Goal: Task Accomplishment & Management: Manage account settings

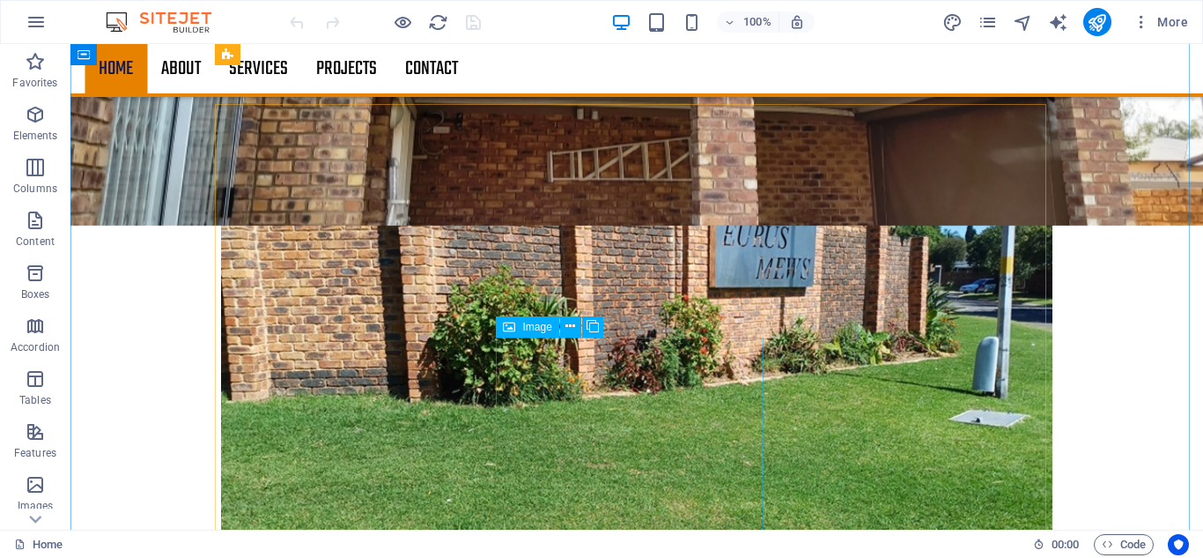
scroll to position [1498, 0]
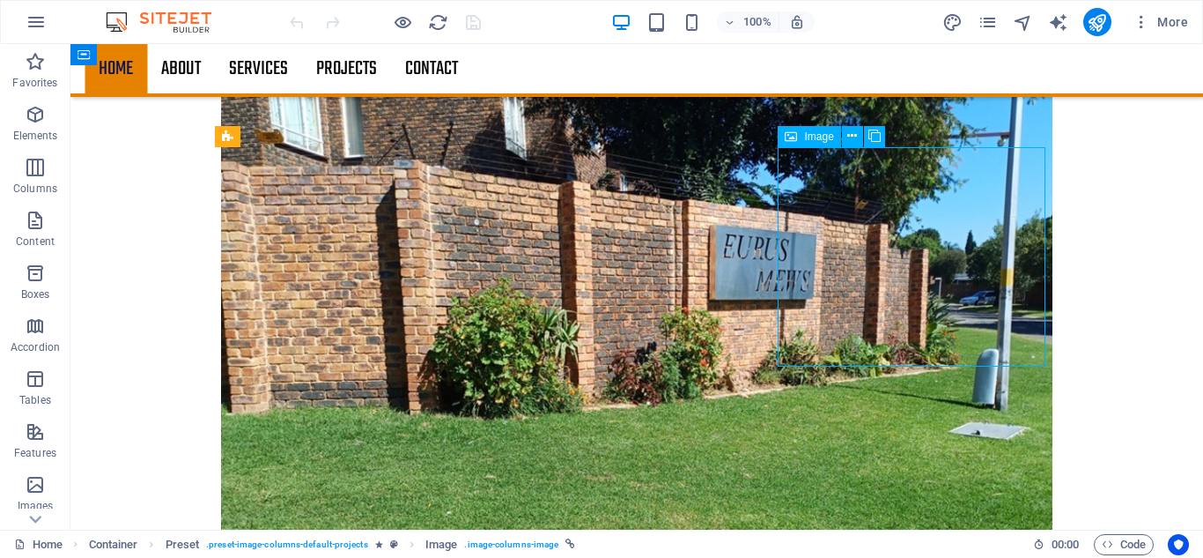
select select "%"
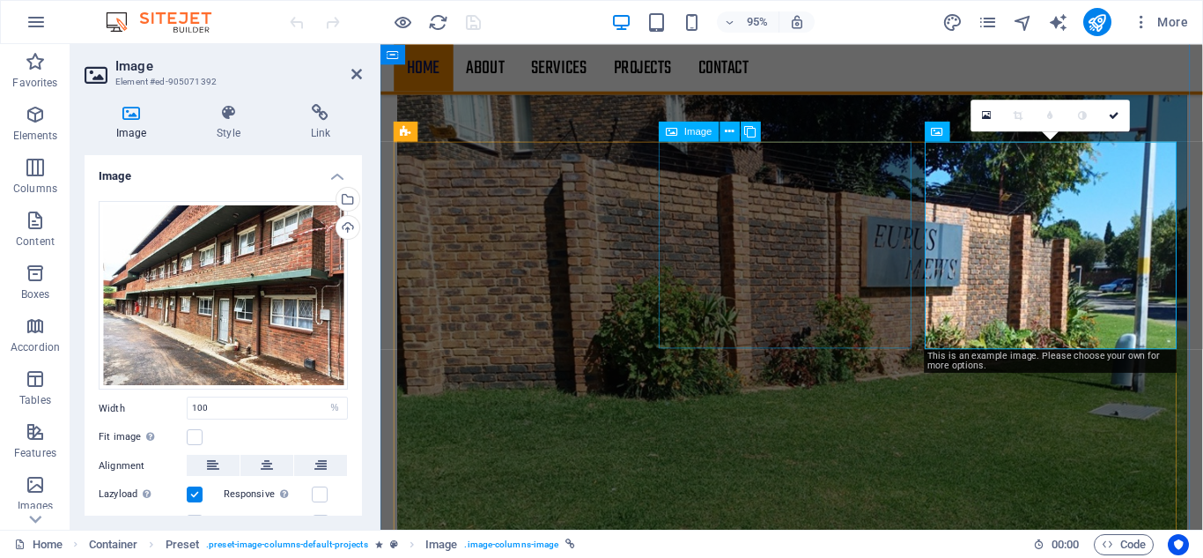
scroll to position [1496, 0]
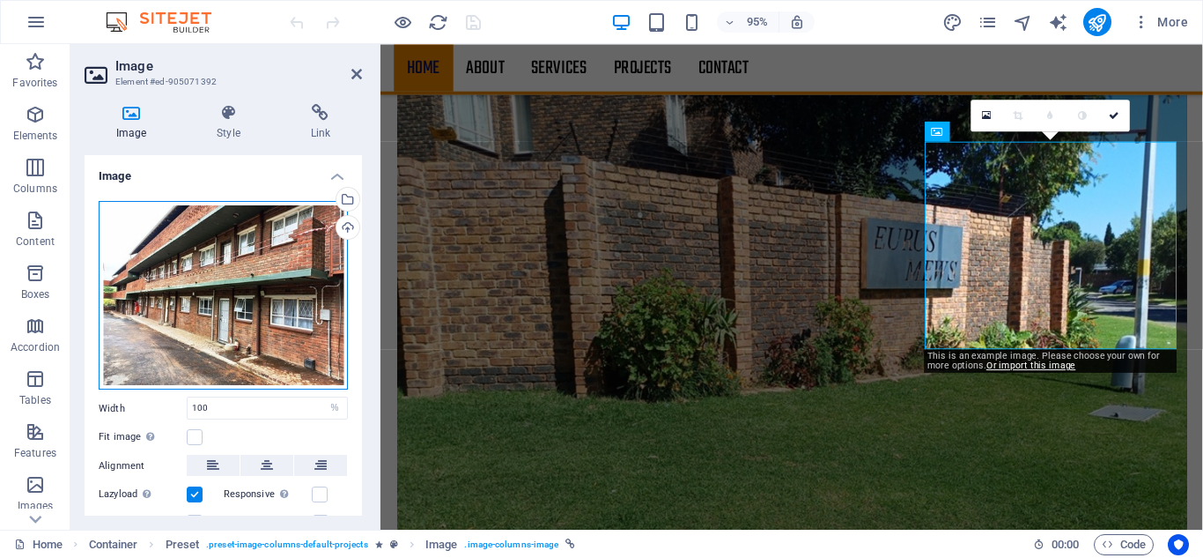
click at [263, 307] on div "Drag files here, click to choose files or select files from Files or our free s…" at bounding box center [223, 295] width 249 height 189
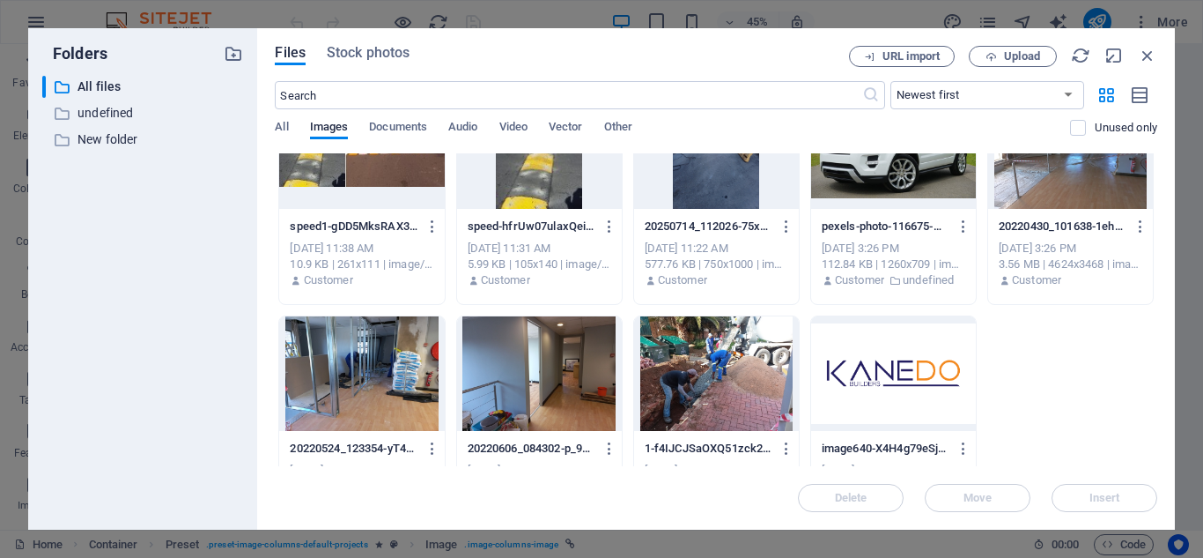
scroll to position [0, 0]
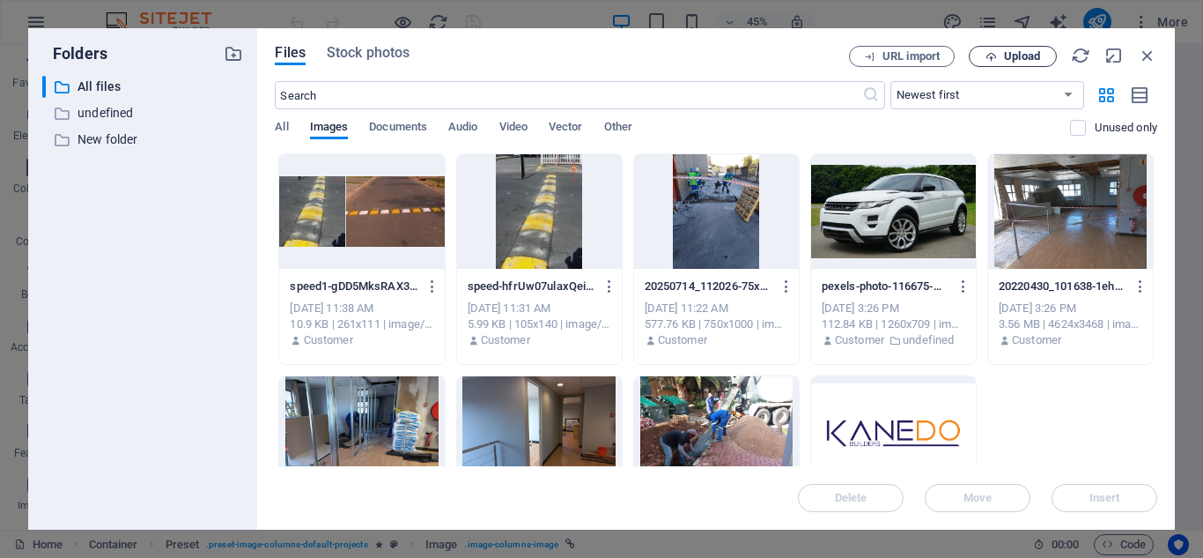
click at [1019, 62] on span "Upload" at bounding box center [1022, 56] width 36 height 11
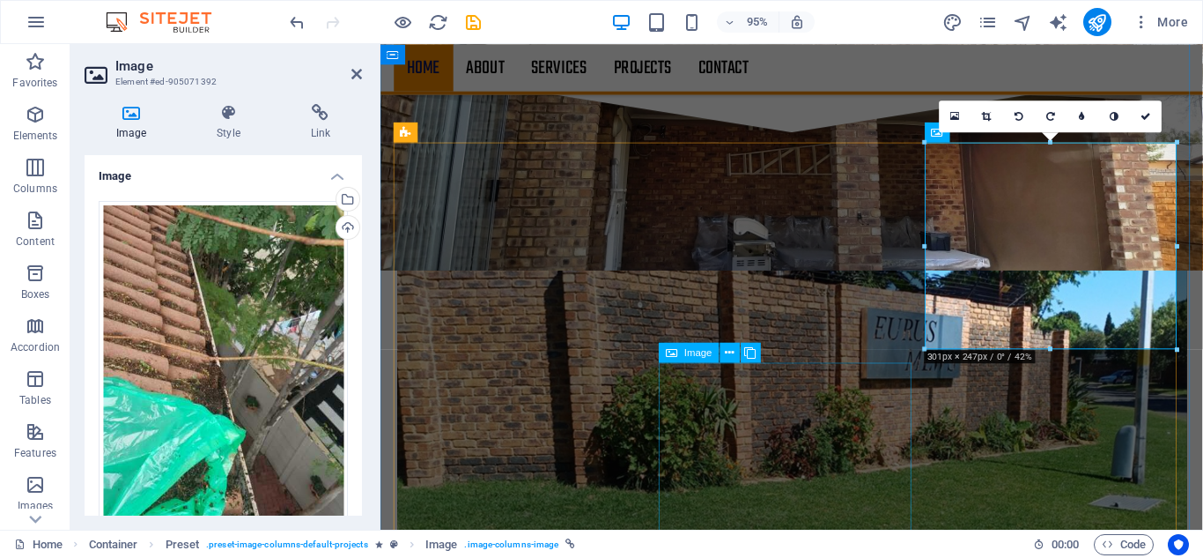
scroll to position [1232, 0]
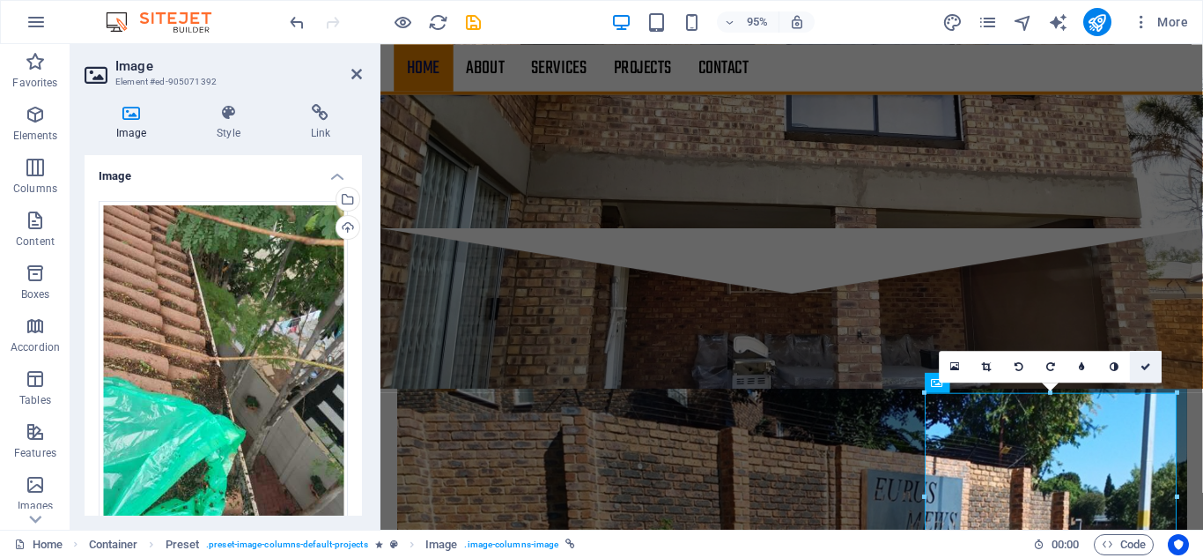
click at [1150, 365] on icon at bounding box center [1147, 366] width 11 height 10
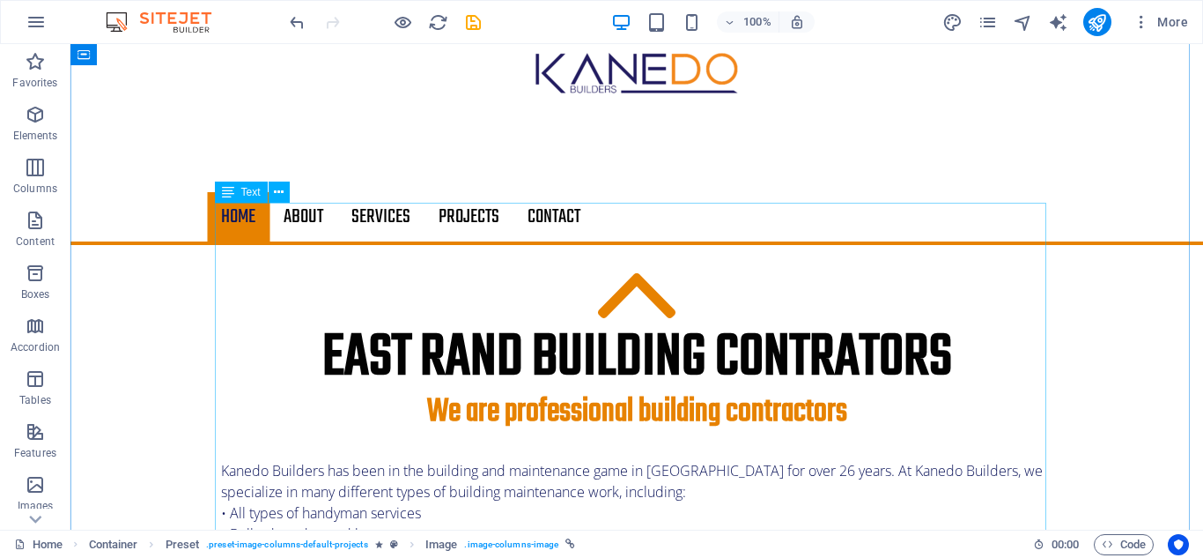
scroll to position [0, 0]
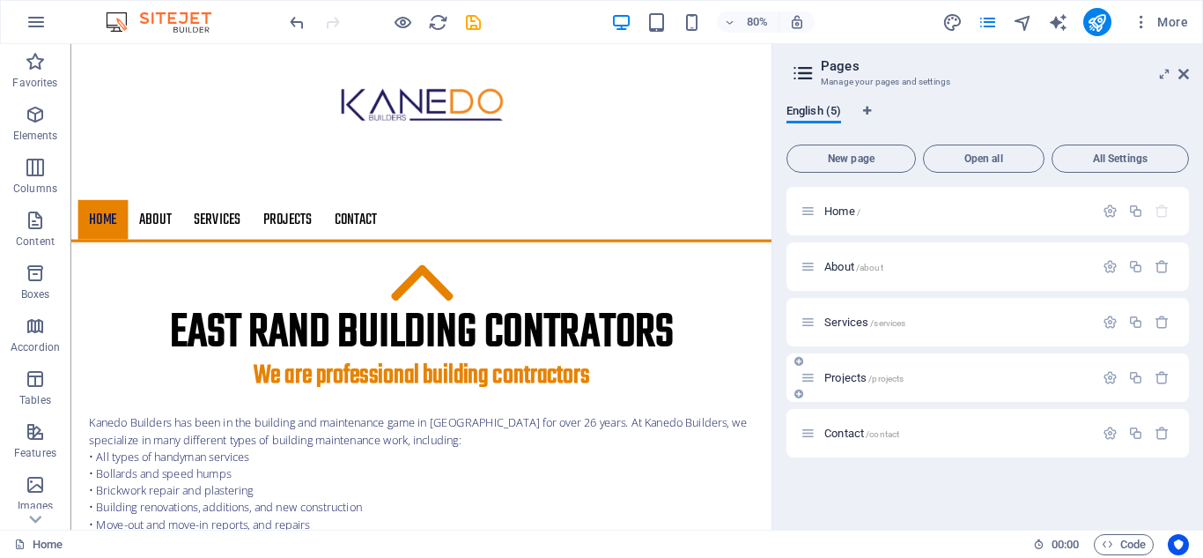
click at [846, 378] on span "Projects /projects" at bounding box center [864, 377] width 79 height 13
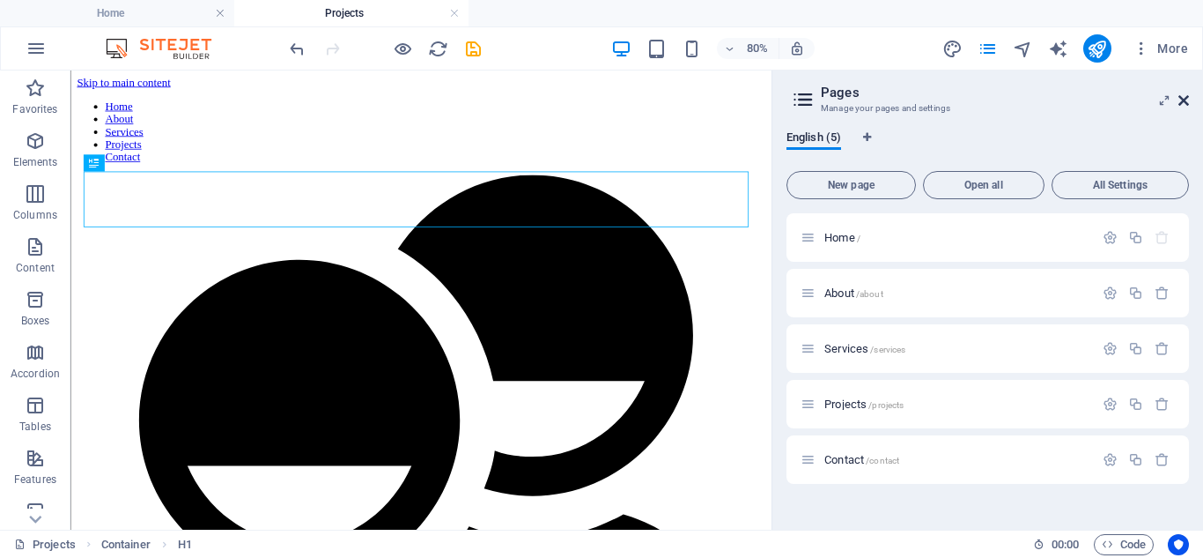
drag, startPoint x: 1187, startPoint y: 104, endPoint x: 1114, endPoint y: 35, distance: 99.7
click at [1187, 104] on icon at bounding box center [1184, 100] width 11 height 14
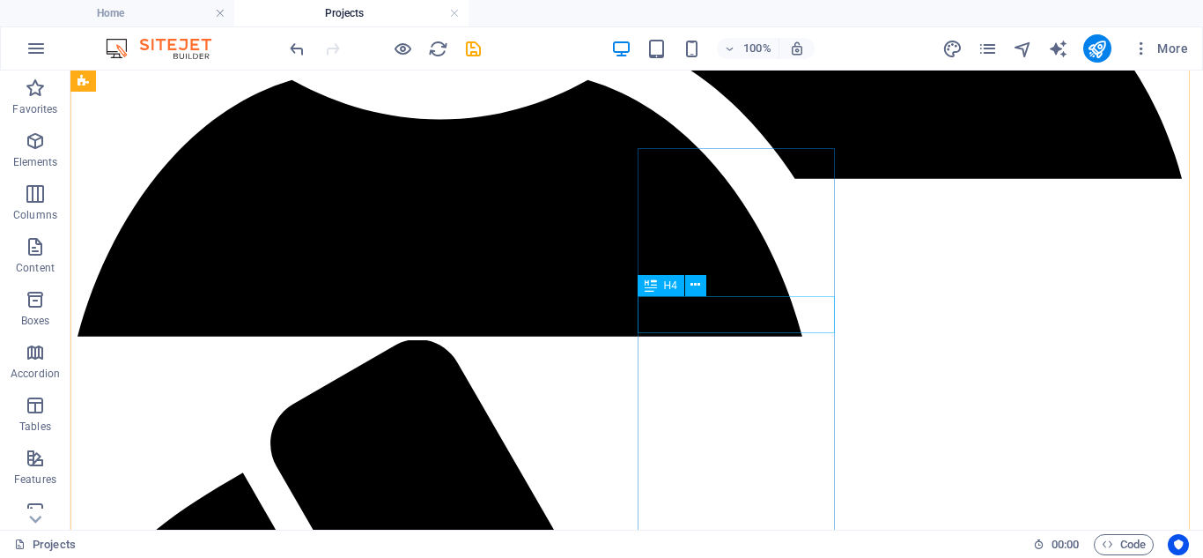
scroll to position [881, 0]
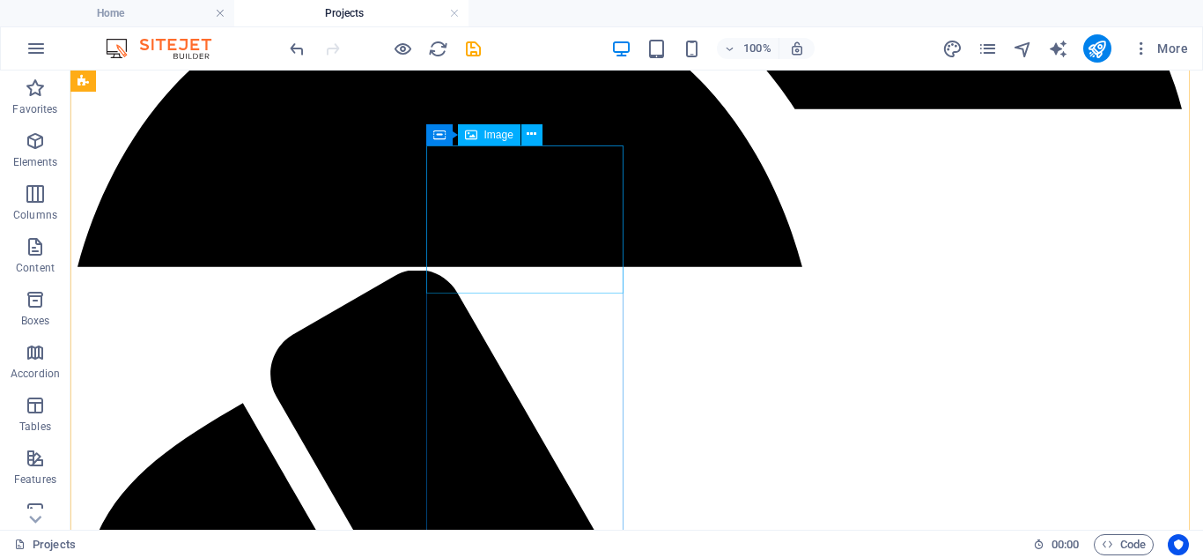
select select "%"
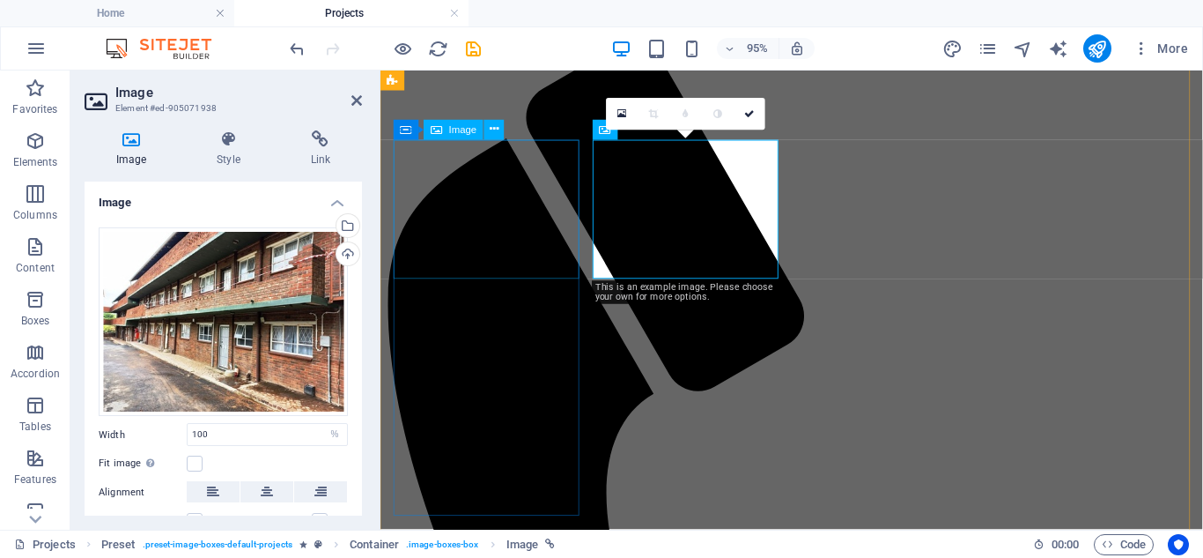
scroll to position [880, 0]
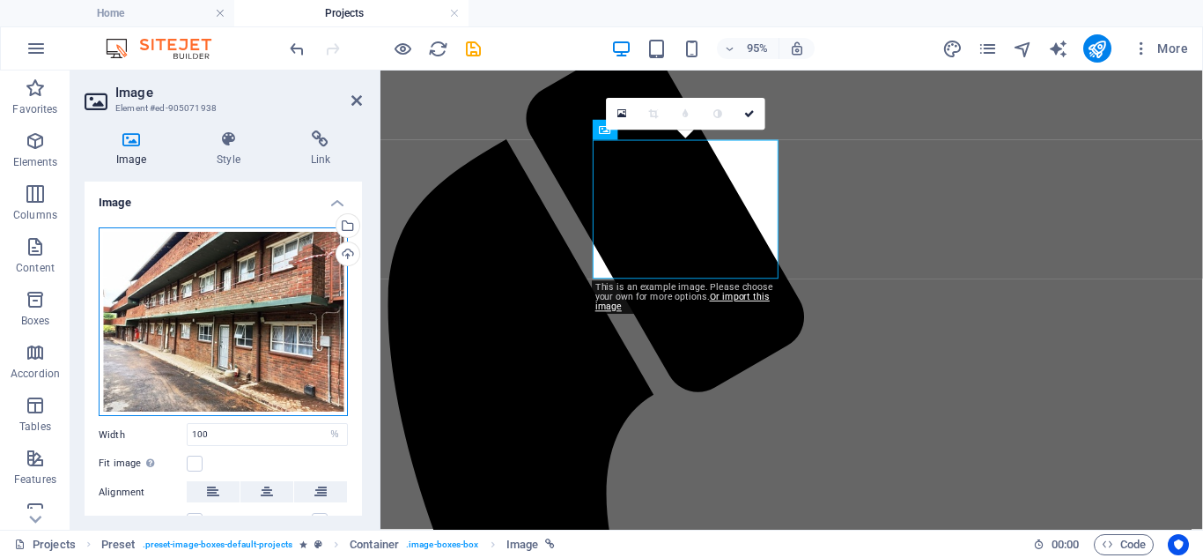
click at [286, 322] on div "Drag files here, click to choose files or select files from Files or our free s…" at bounding box center [223, 321] width 249 height 189
click at [286, 322] on body "Kanedo Builders Home Projects Favorites Elements Columns Content Boxes Accordio…" at bounding box center [601, 279] width 1203 height 558
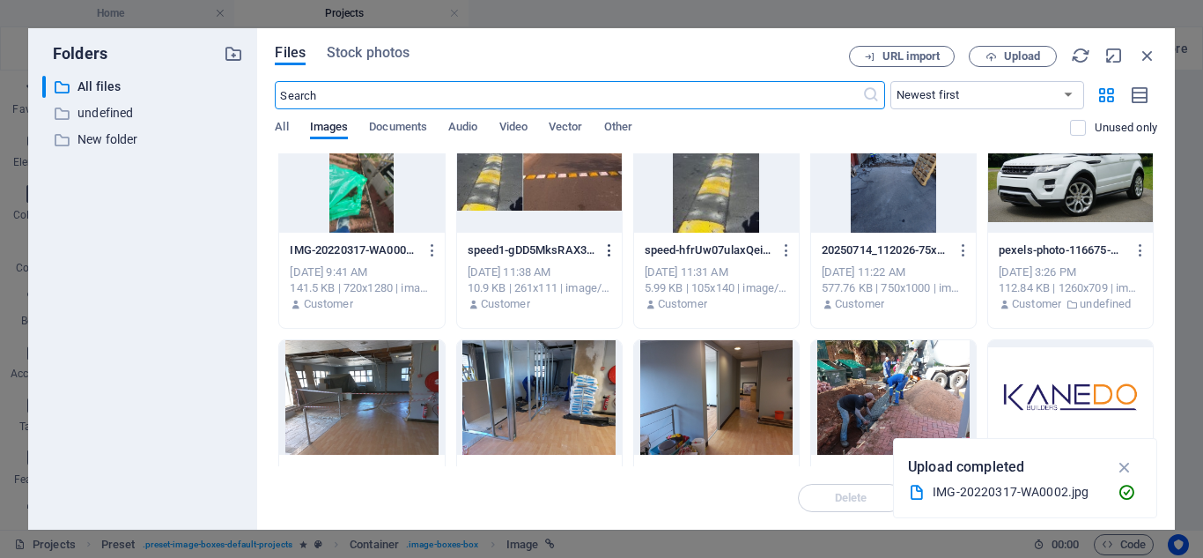
scroll to position [0, 0]
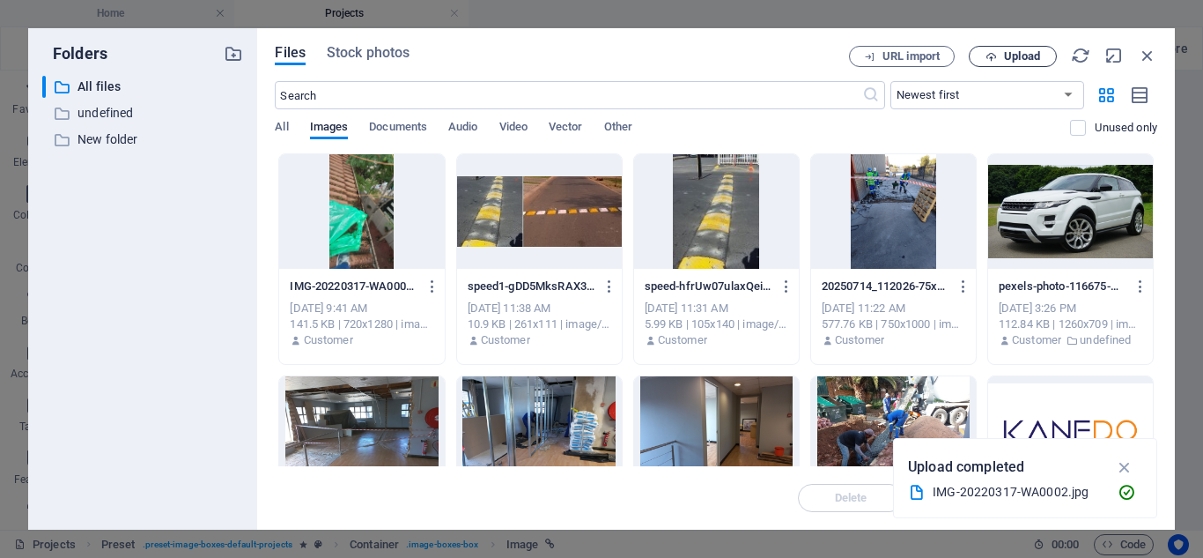
click at [1017, 55] on span "Upload" at bounding box center [1022, 56] width 36 height 11
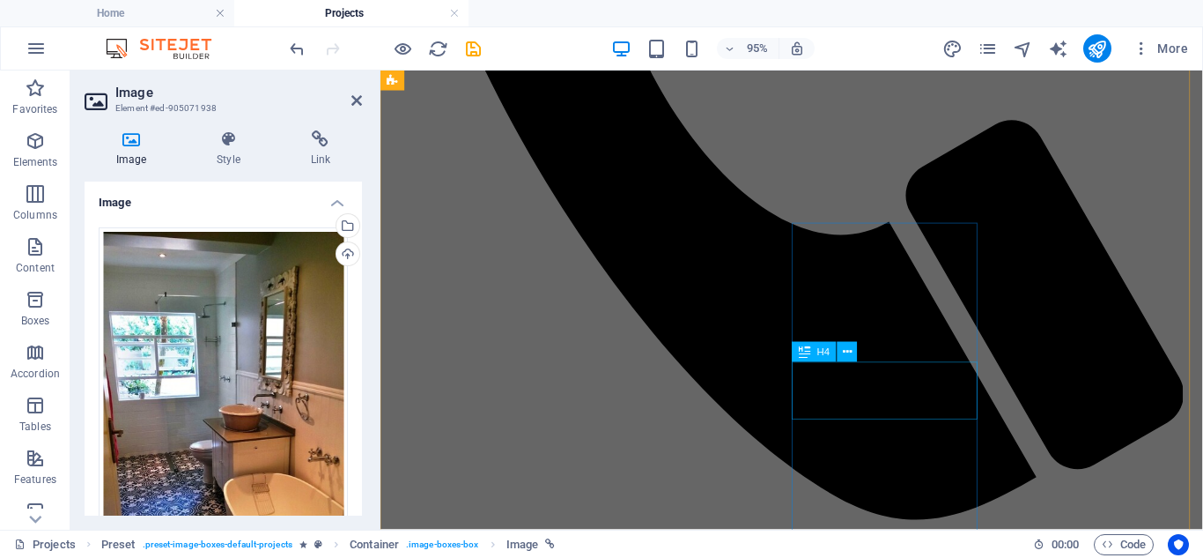
scroll to position [1497, 0]
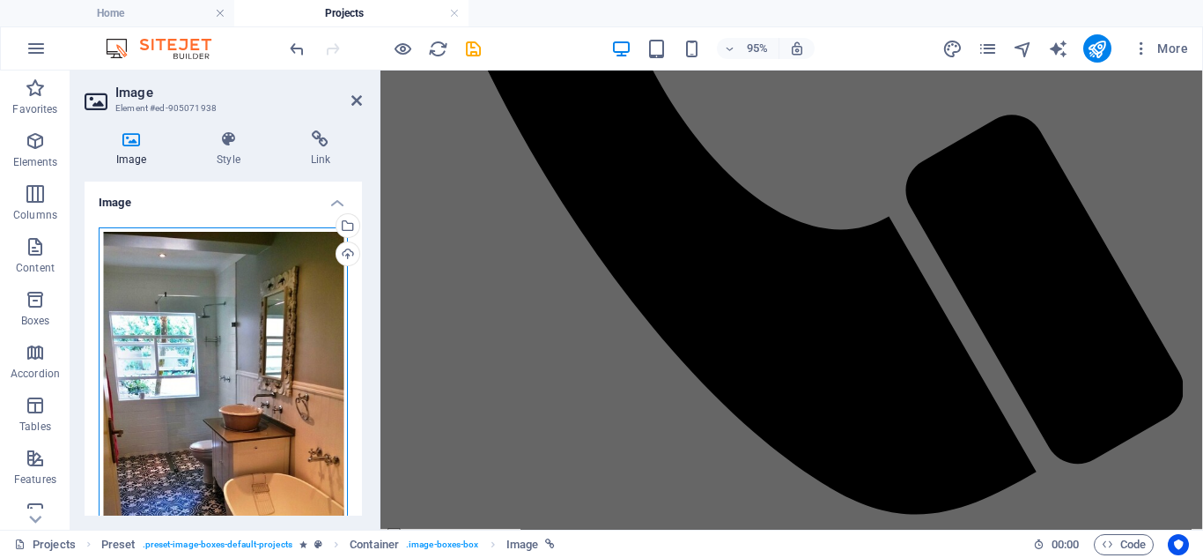
click at [227, 425] on div "Drag files here, click to choose files or select files from Files or our free s…" at bounding box center [223, 445] width 249 height 436
click at [227, 425] on body "Kanedo Builders Home Projects Favorites Elements Columns Content Boxes Accordio…" at bounding box center [601, 279] width 1203 height 558
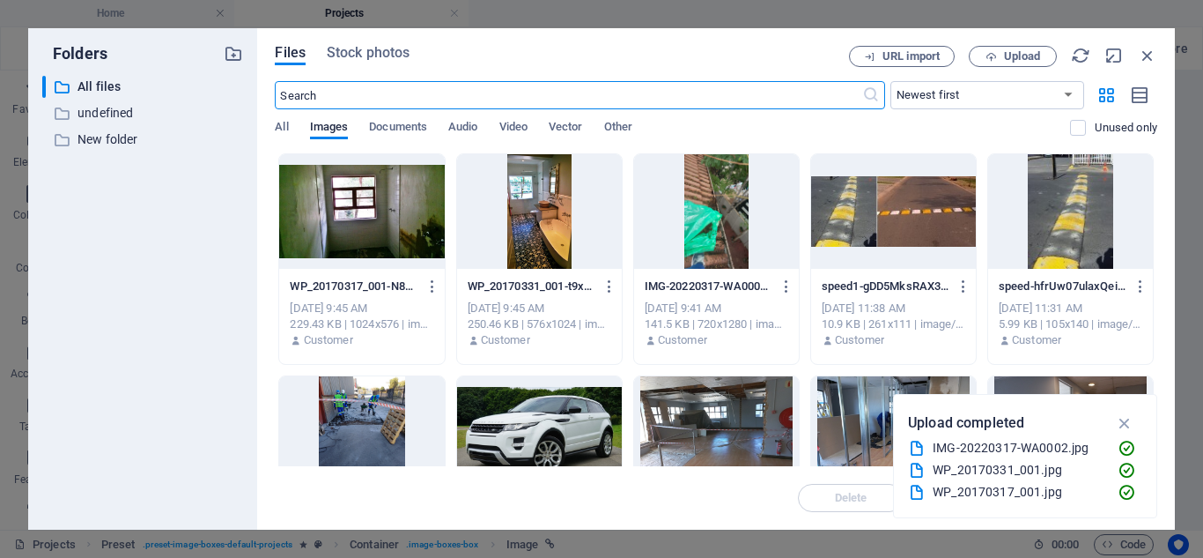
scroll to position [618, 0]
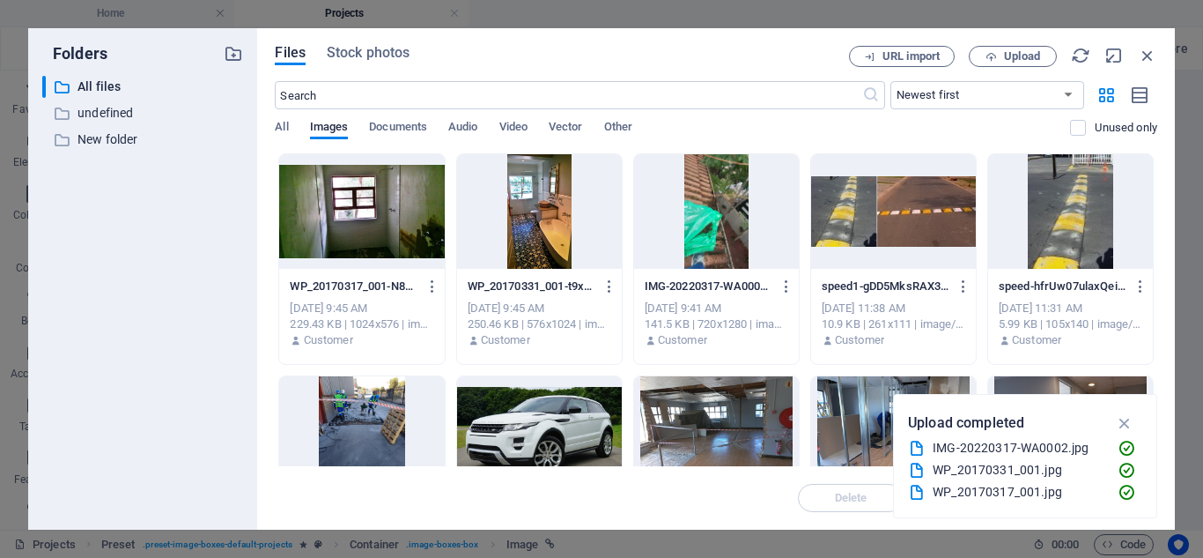
click at [361, 231] on div at bounding box center [361, 211] width 165 height 115
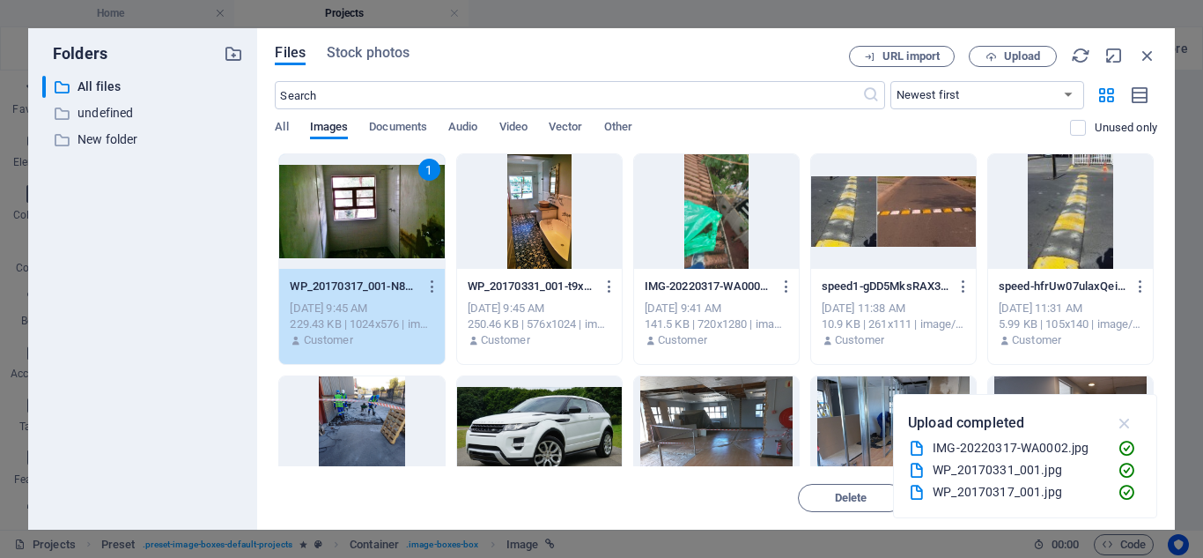
click at [1132, 418] on icon "button" at bounding box center [1125, 422] width 20 height 19
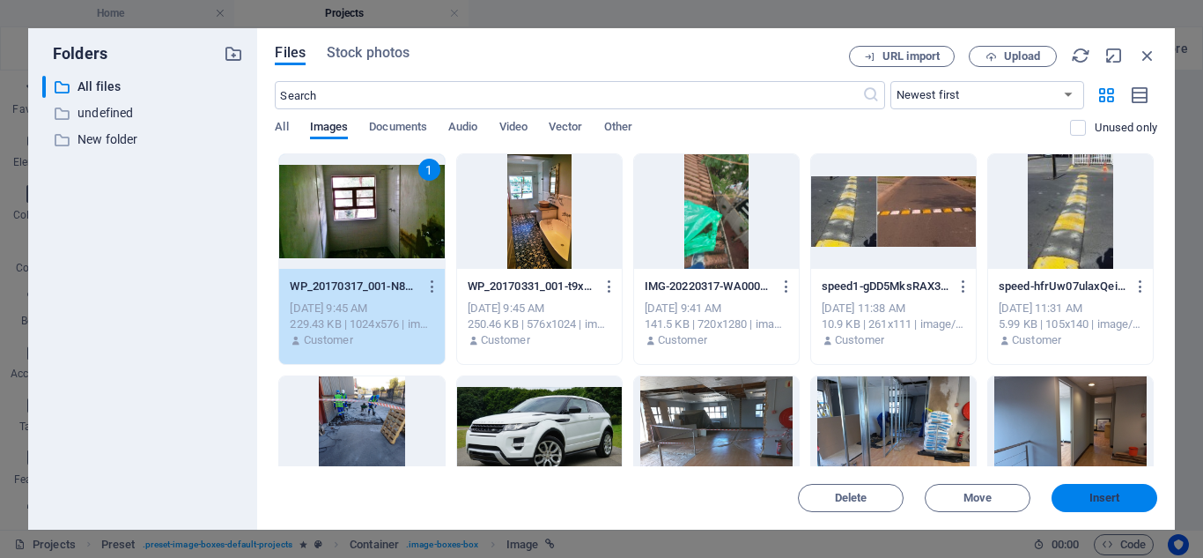
click at [1116, 502] on span "Insert" at bounding box center [1105, 497] width 31 height 11
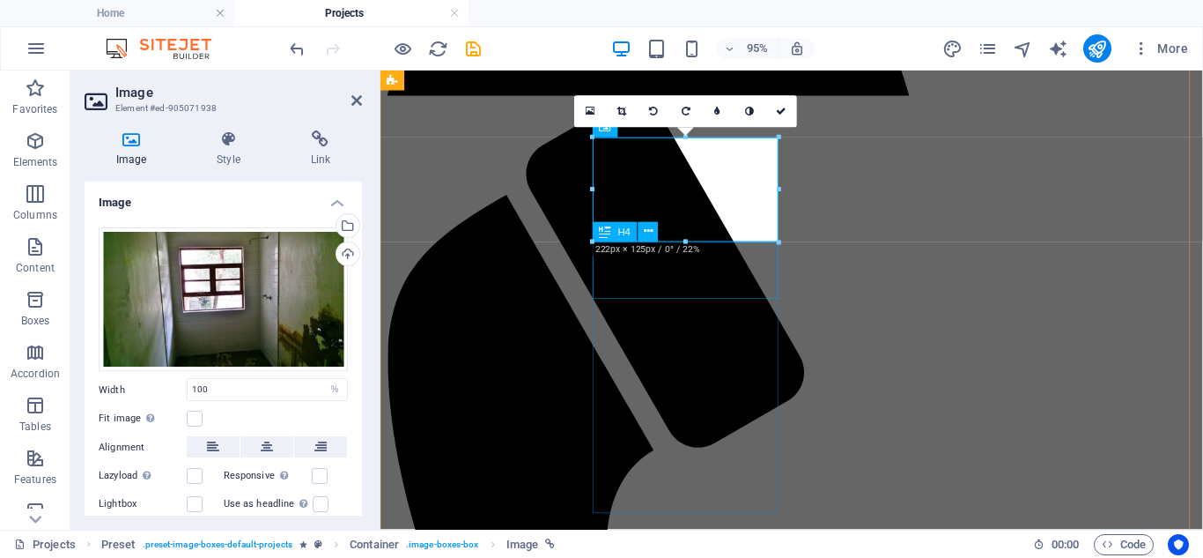
scroll to position [883, 0]
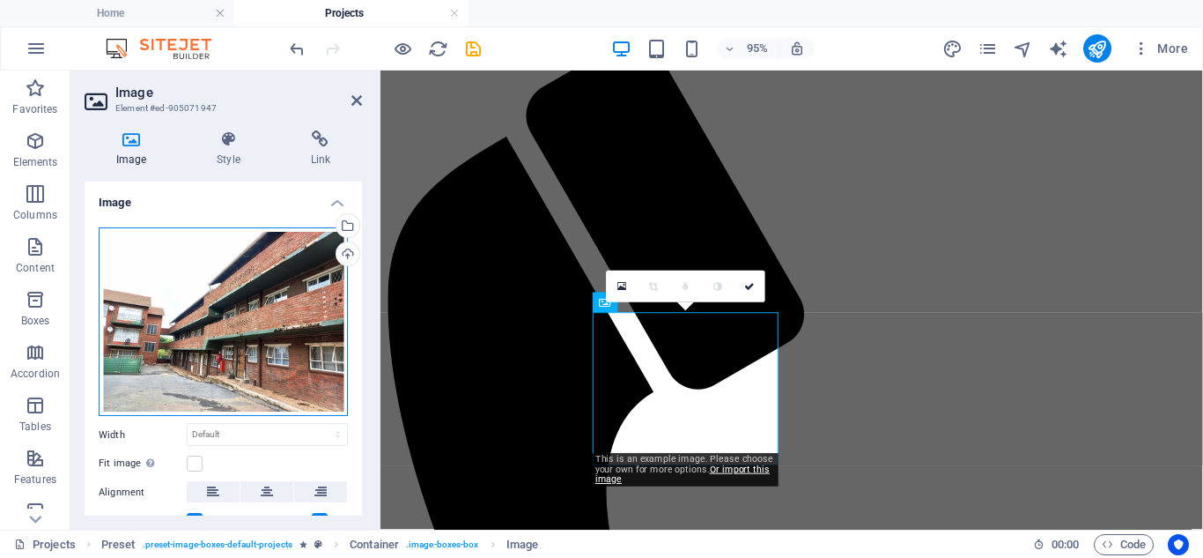
click at [277, 280] on div "Drag files here, click to choose files or select files from Files or our free s…" at bounding box center [223, 321] width 249 height 189
click at [277, 280] on body "Kanedo Builders Home Projects Favorites Elements Columns Content Boxes Accordio…" at bounding box center [601, 279] width 1203 height 558
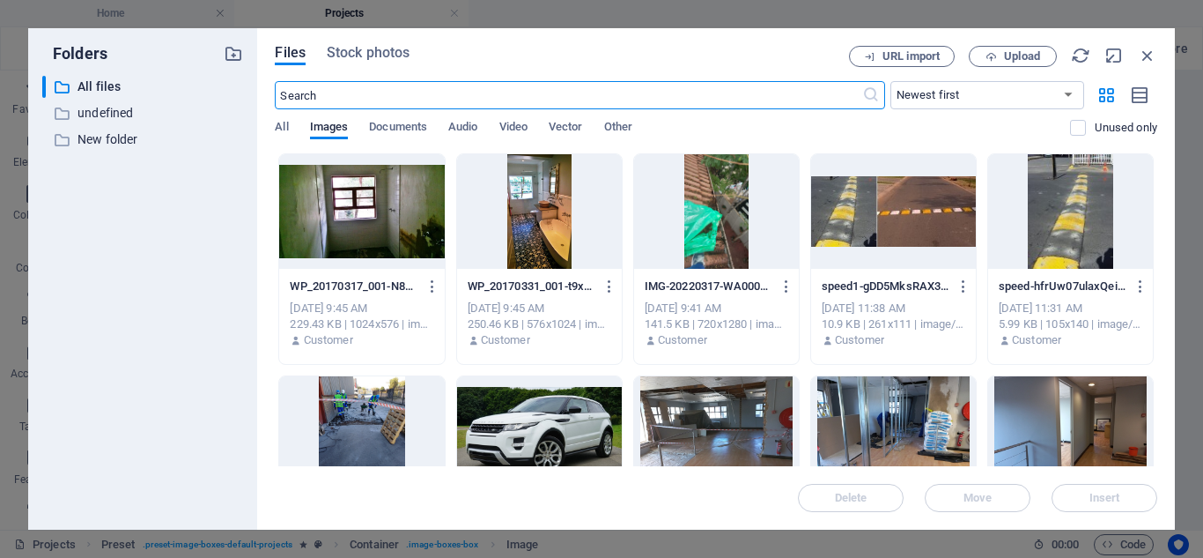
click at [524, 226] on div at bounding box center [539, 211] width 165 height 115
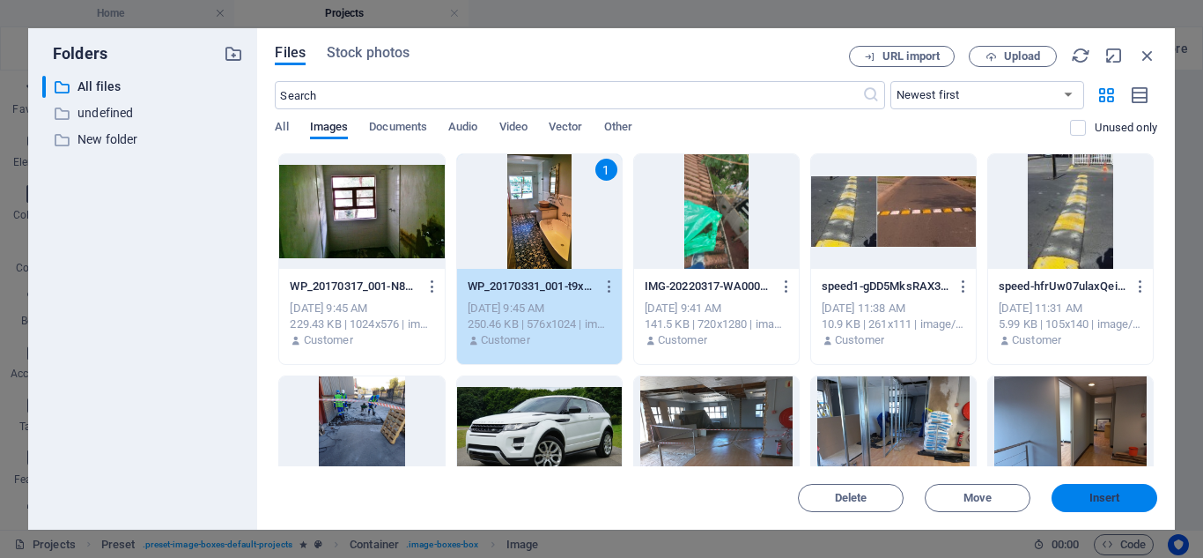
click at [1089, 504] on button "Insert" at bounding box center [1105, 498] width 106 height 28
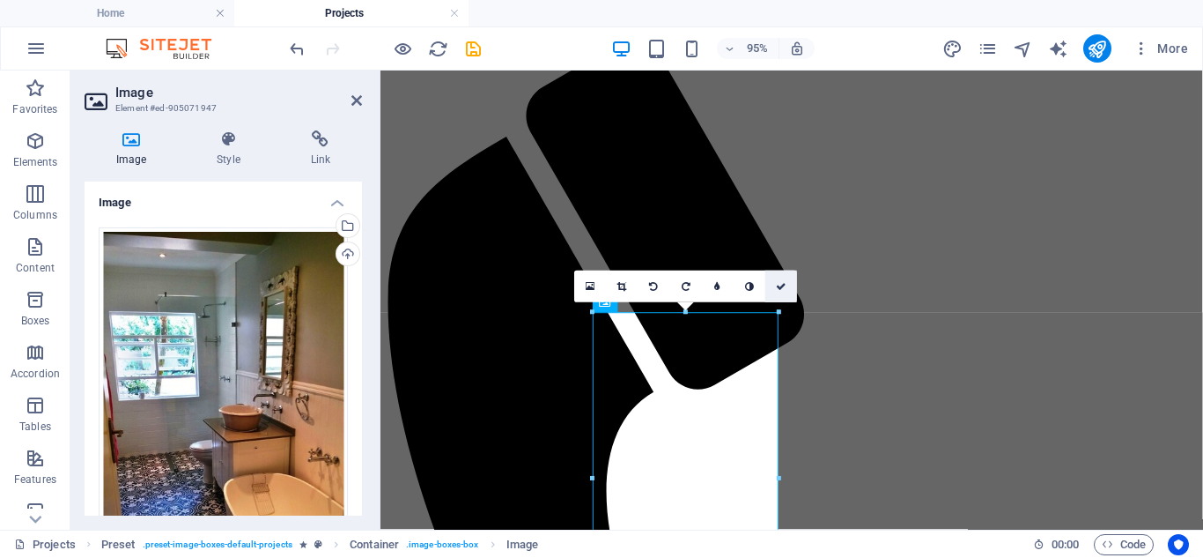
click at [778, 285] on icon at bounding box center [781, 287] width 11 height 10
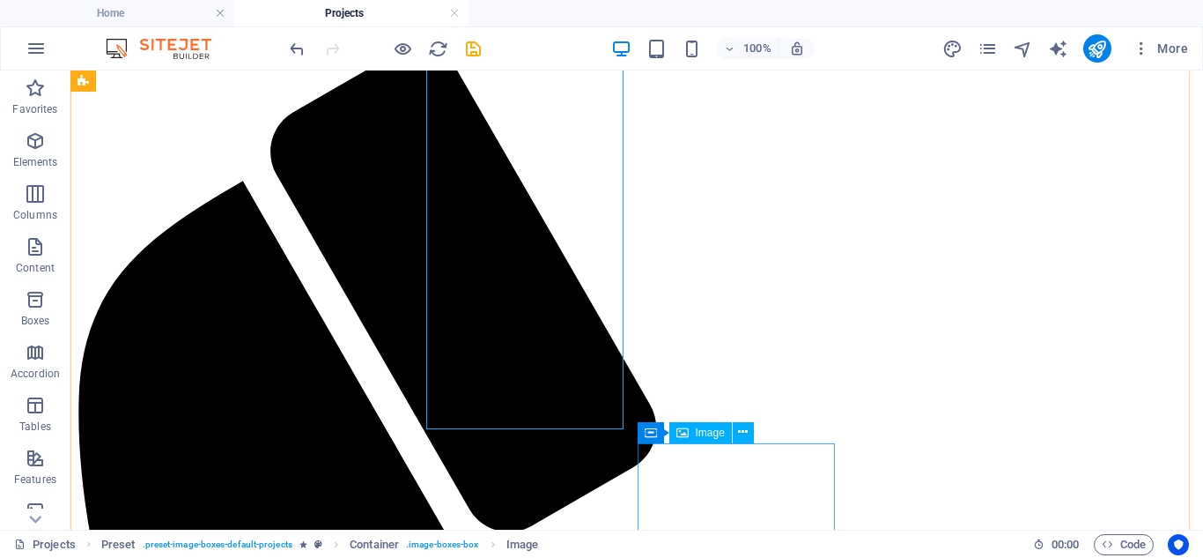
scroll to position [1060, 0]
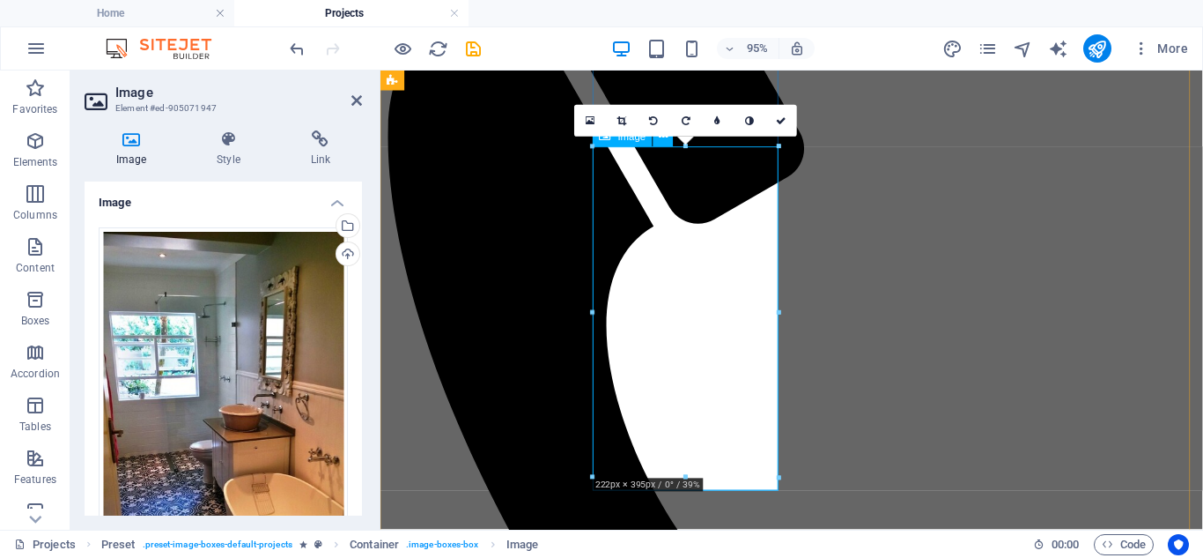
drag, startPoint x: 1068, startPoint y: 544, endPoint x: 682, endPoint y: 319, distance: 446.9
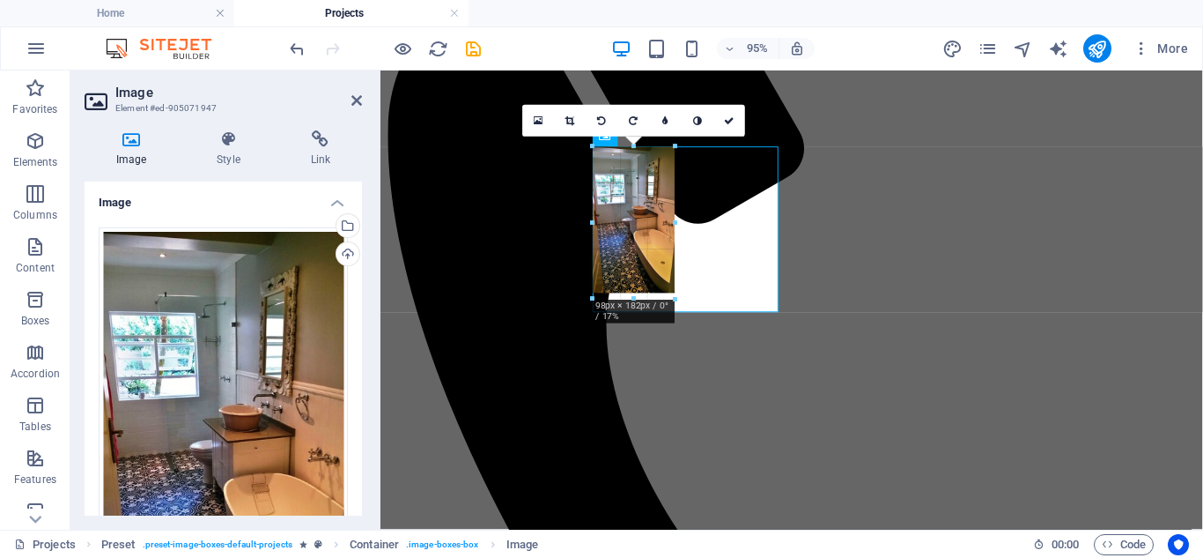
type input "98"
select select "px"
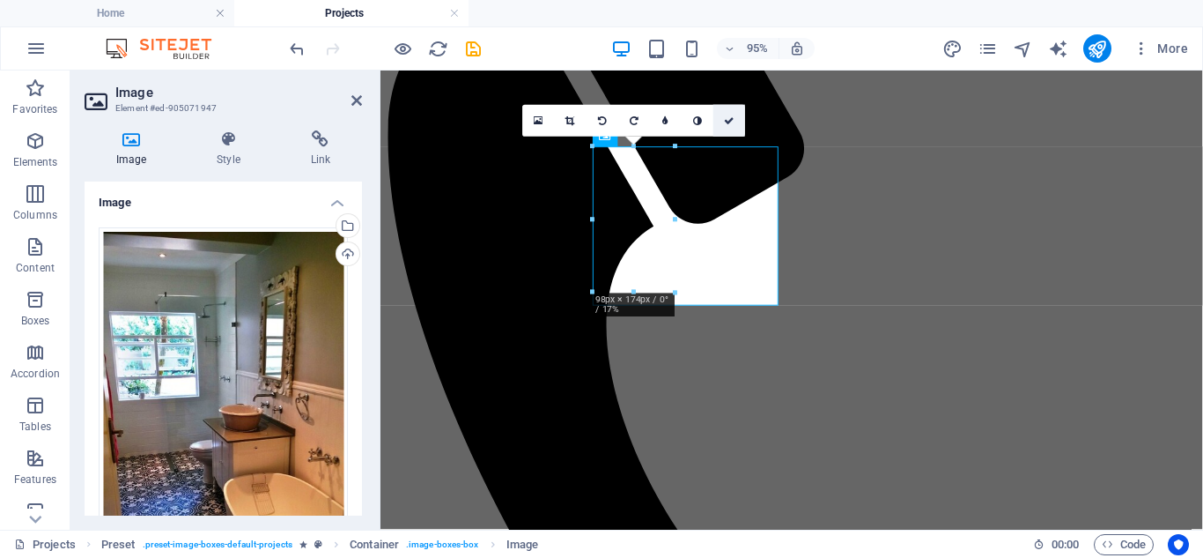
click at [732, 127] on link at bounding box center [730, 121] width 32 height 32
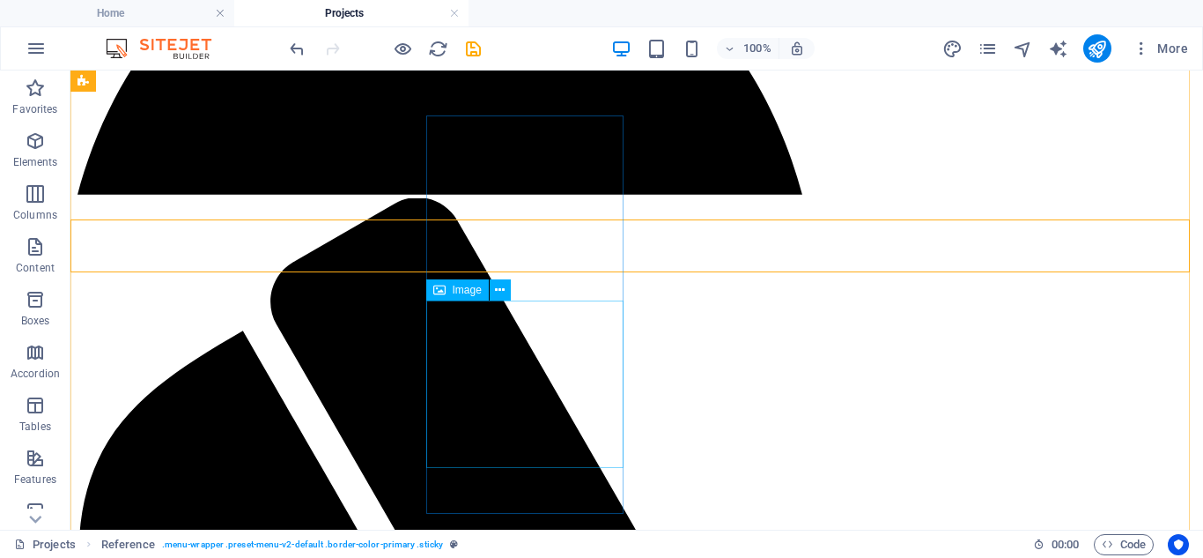
scroll to position [972, 0]
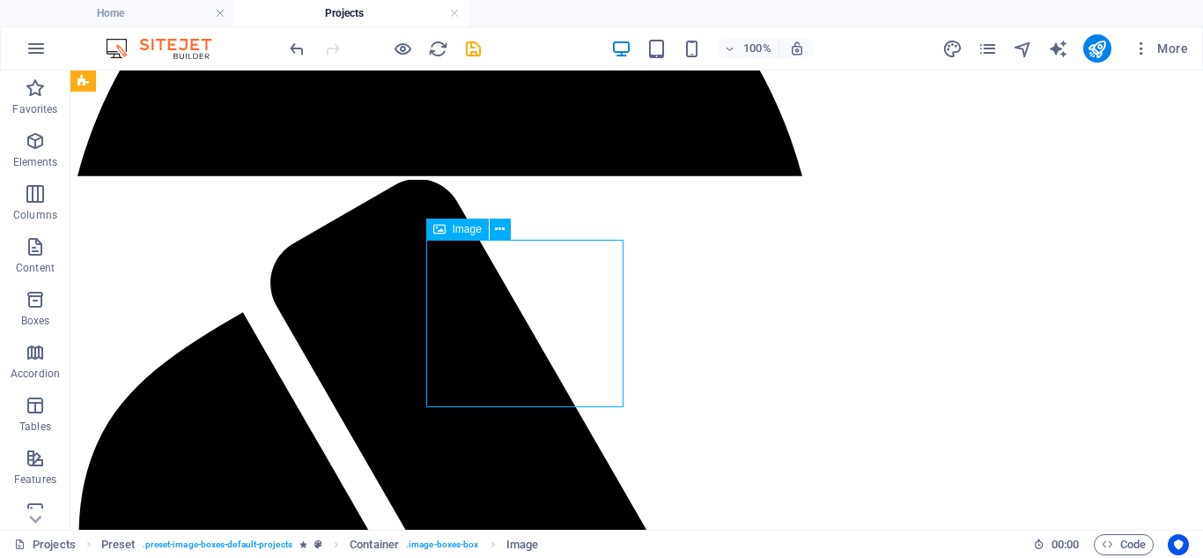
select select "px"
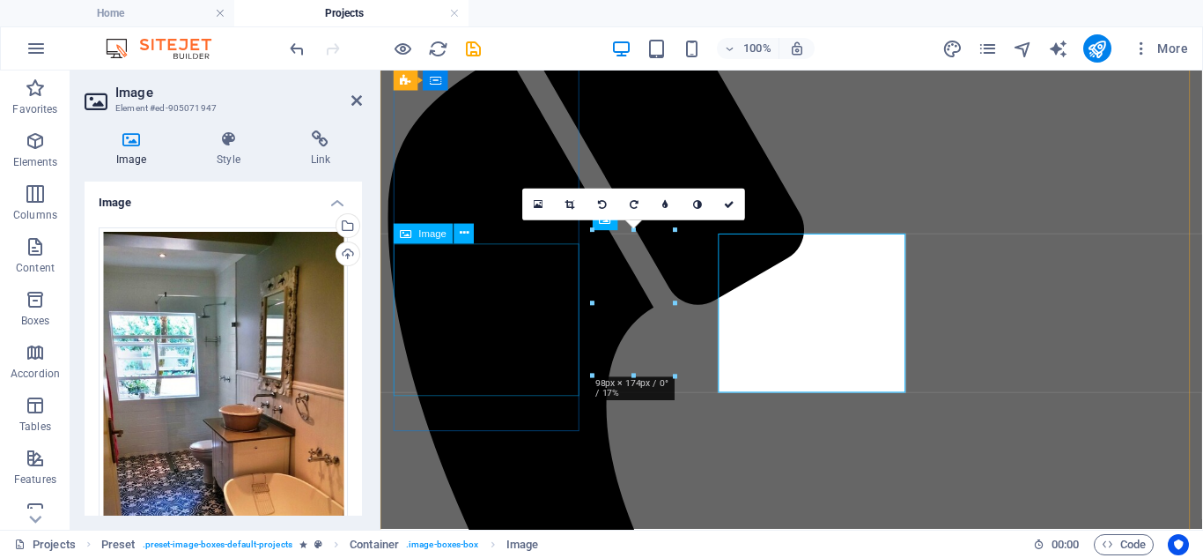
scroll to position [969, 0]
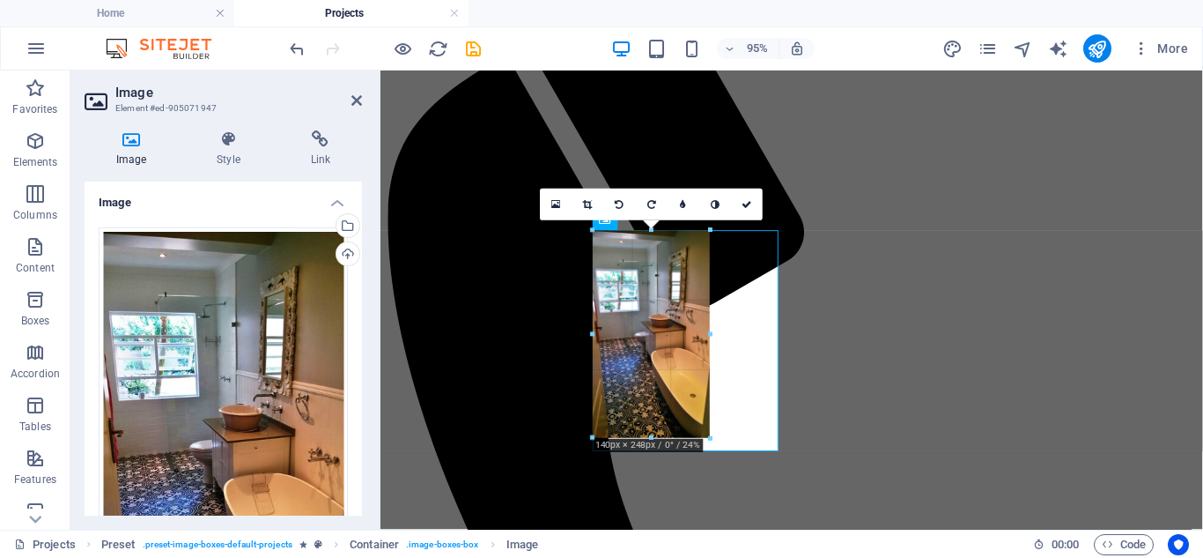
drag, startPoint x: 675, startPoint y: 378, endPoint x: 710, endPoint y: 375, distance: 35.3
type input "140"
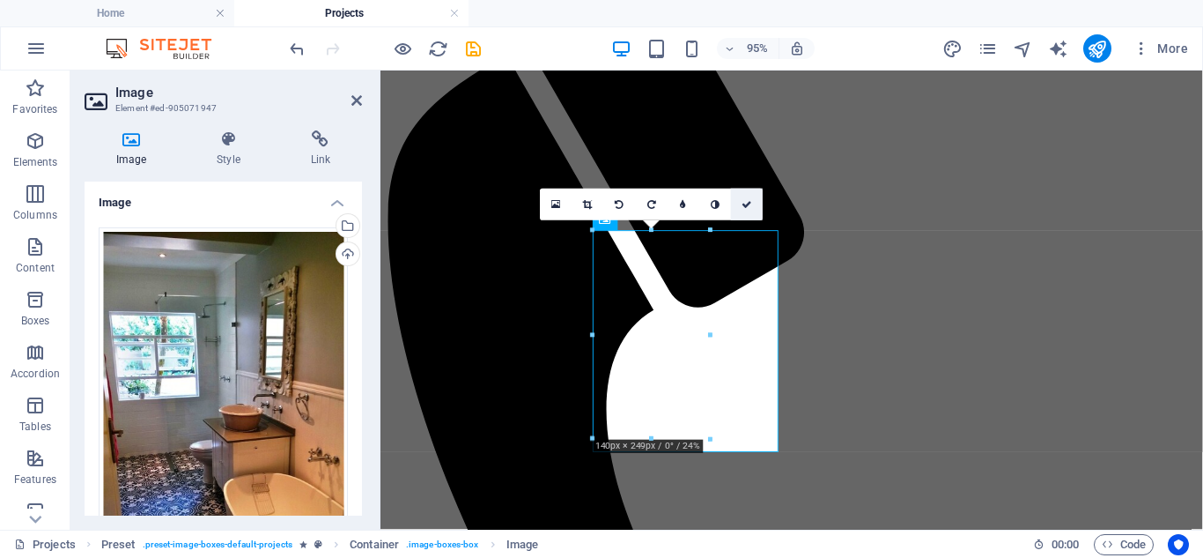
click at [743, 202] on icon at bounding box center [747, 205] width 11 height 10
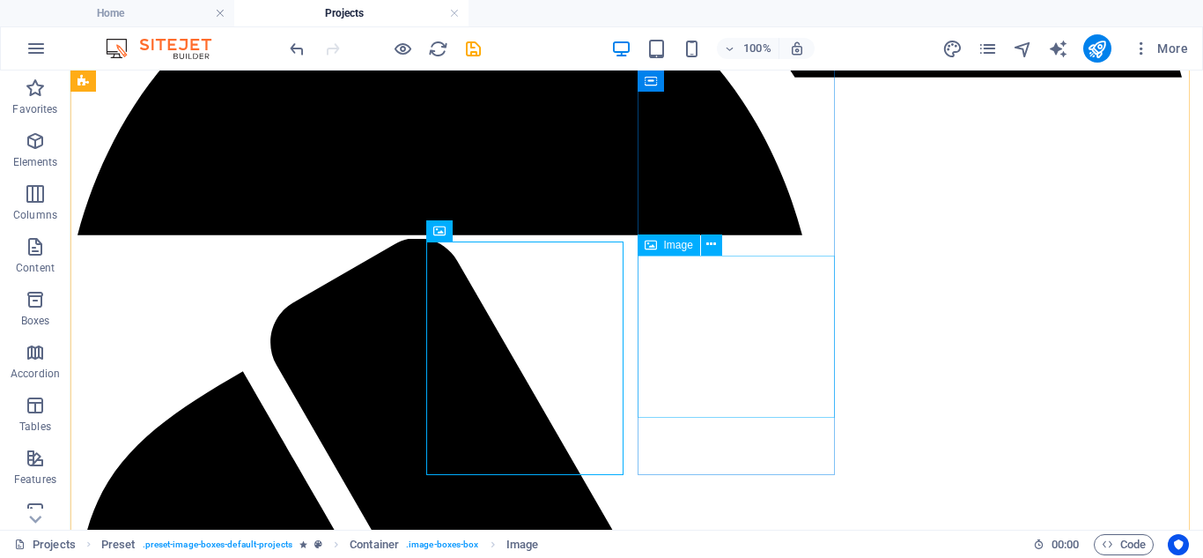
scroll to position [795, 0]
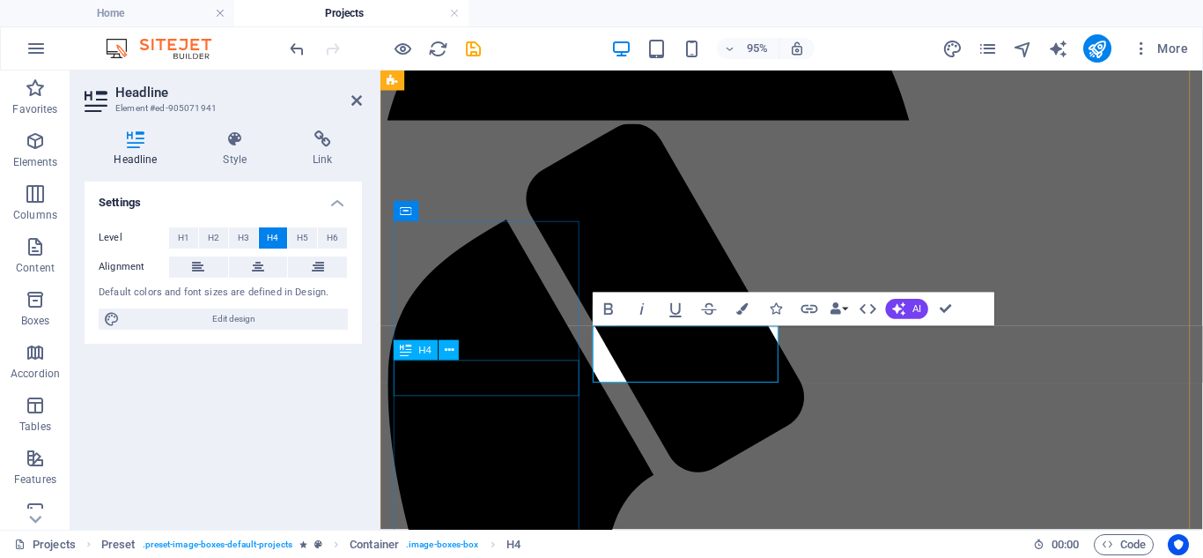
scroll to position [795, 0]
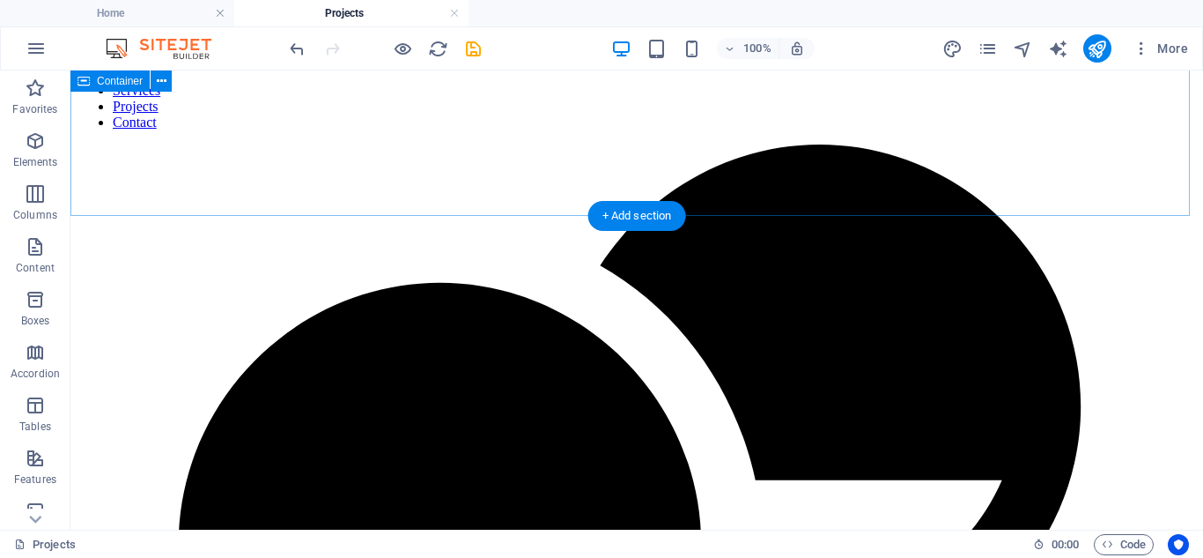
scroll to position [0, 0]
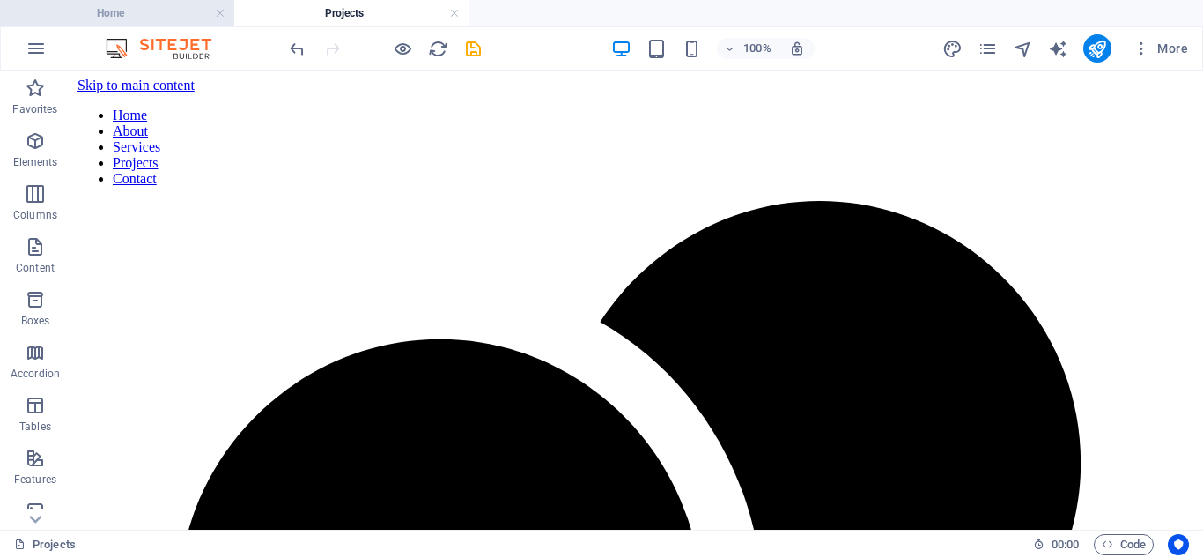
click at [110, 18] on h4 "Home" at bounding box center [117, 13] width 234 height 19
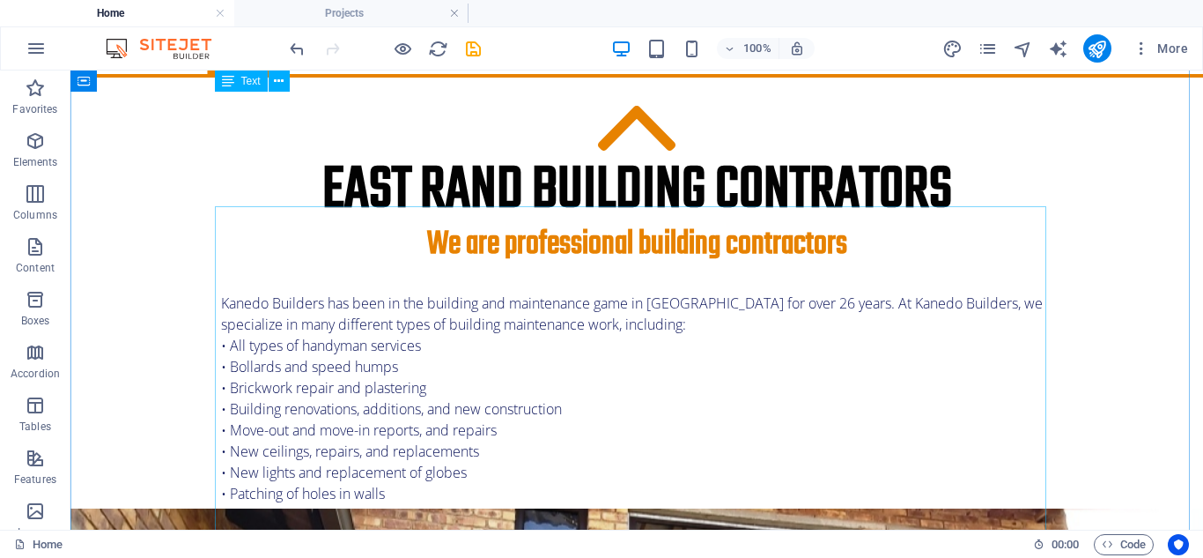
scroll to position [88, 0]
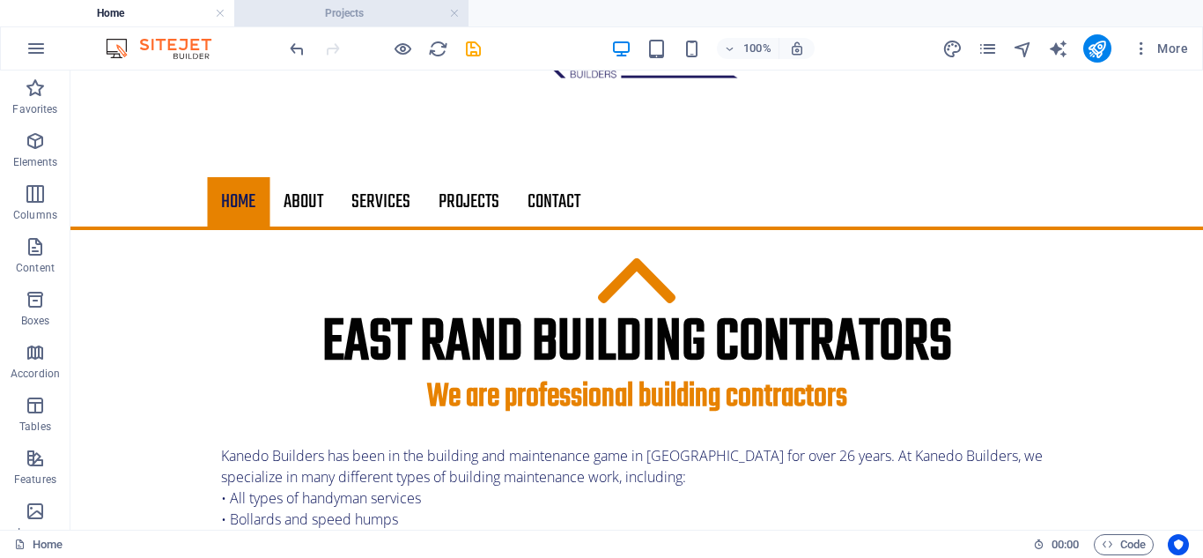
click at [350, 9] on h4 "Projects" at bounding box center [351, 13] width 234 height 19
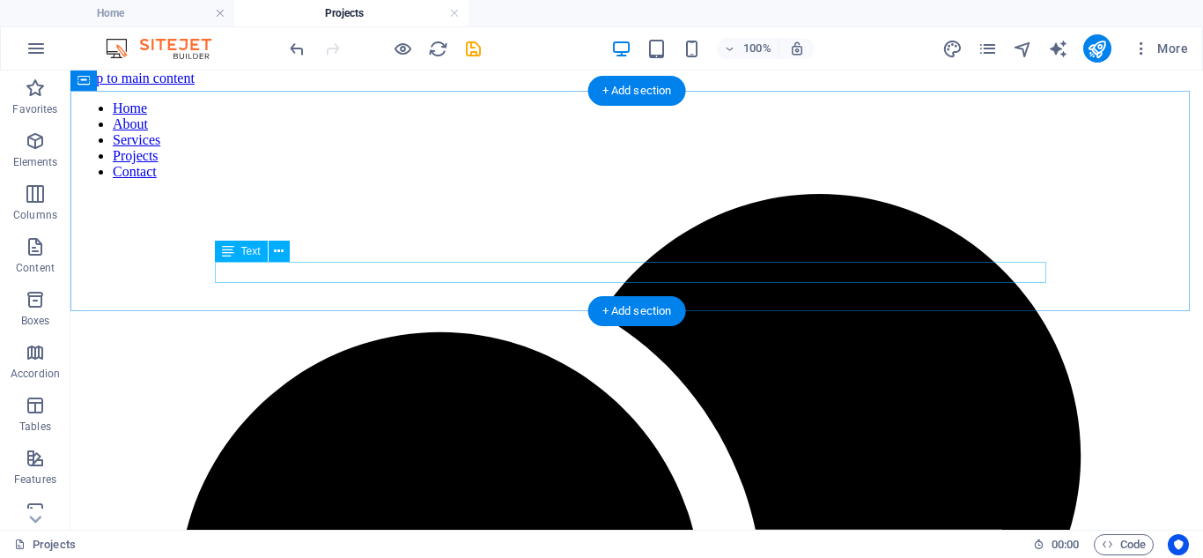
scroll to position [440, 0]
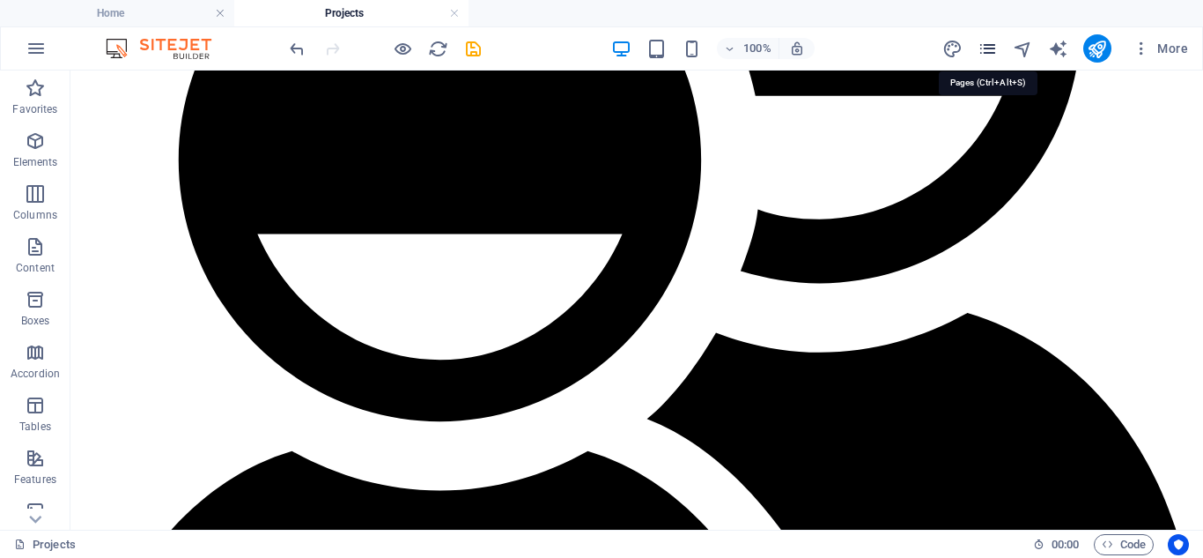
click at [987, 54] on icon "pages" at bounding box center [988, 49] width 20 height 20
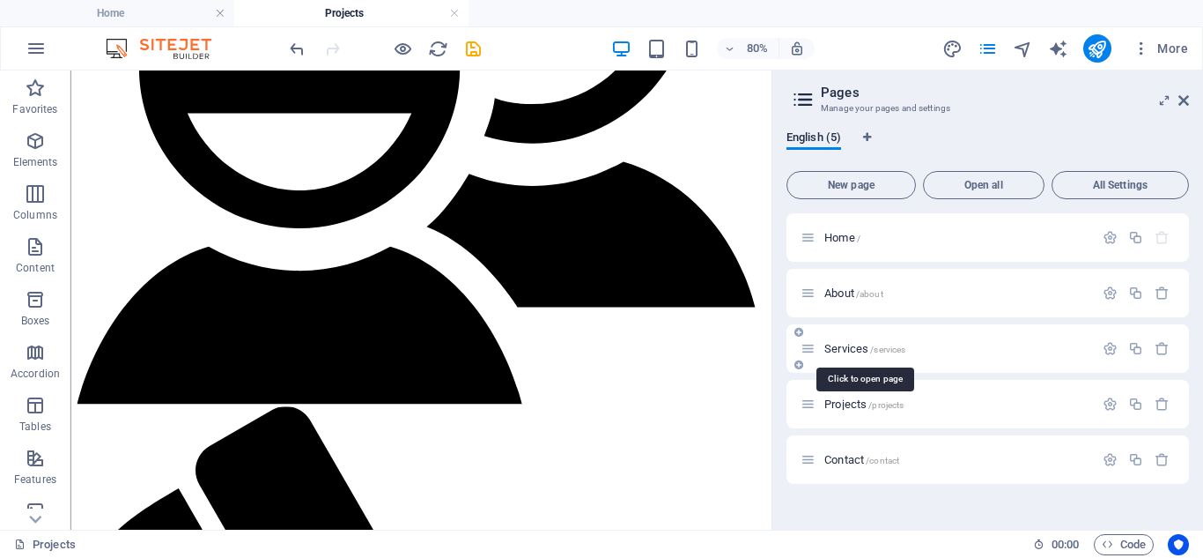
click at [846, 345] on span "Services /services" at bounding box center [865, 348] width 81 height 13
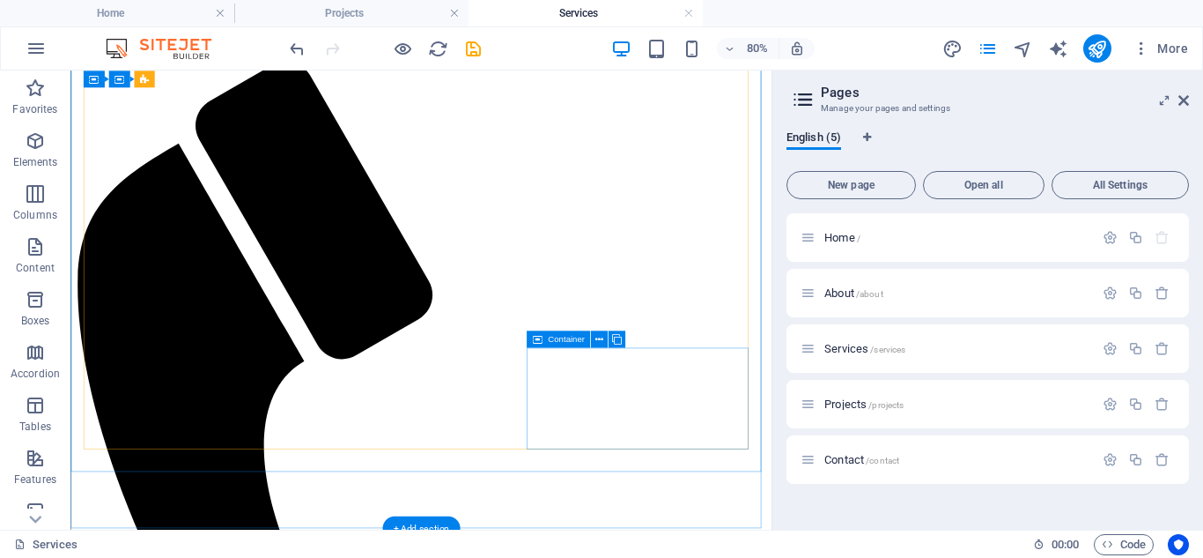
scroll to position [1674, 0]
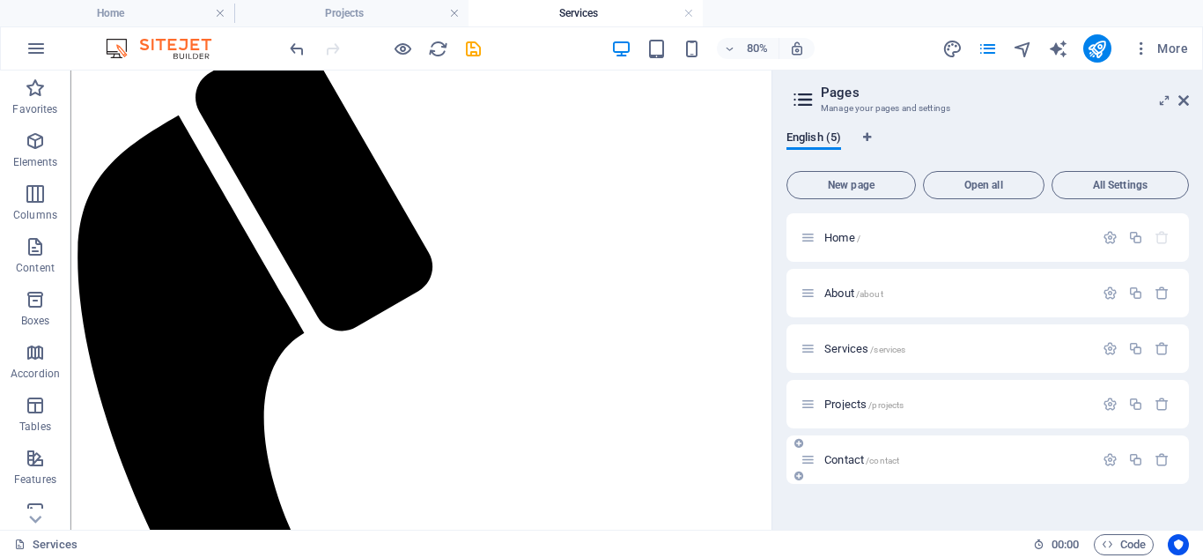
click at [835, 459] on span "Contact /contact" at bounding box center [862, 459] width 75 height 13
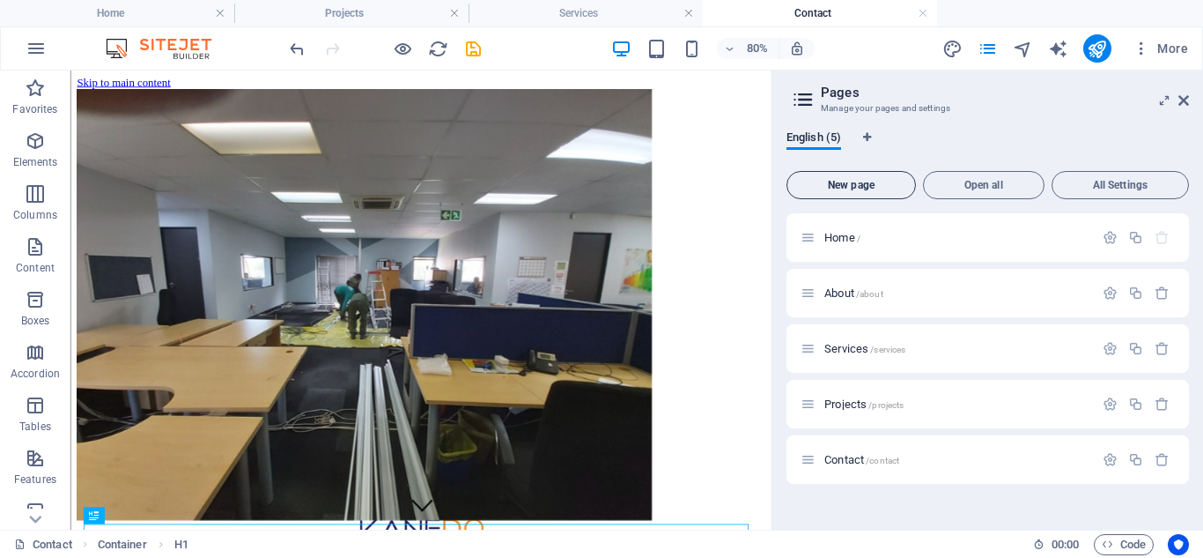
scroll to position [0, 0]
click at [833, 240] on span "Home /" at bounding box center [843, 237] width 36 height 13
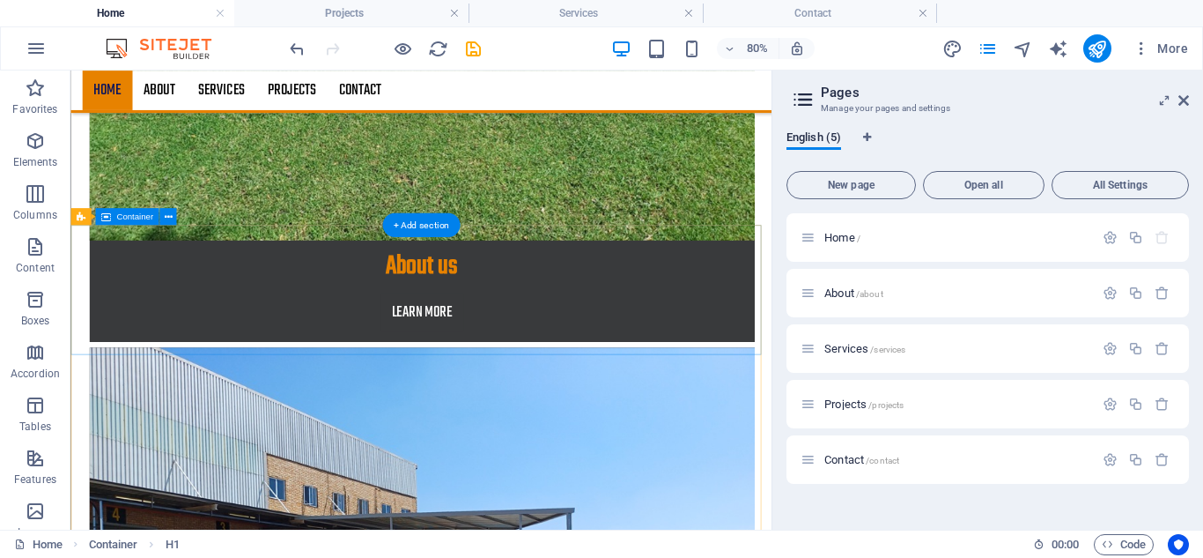
scroll to position [2084, 0]
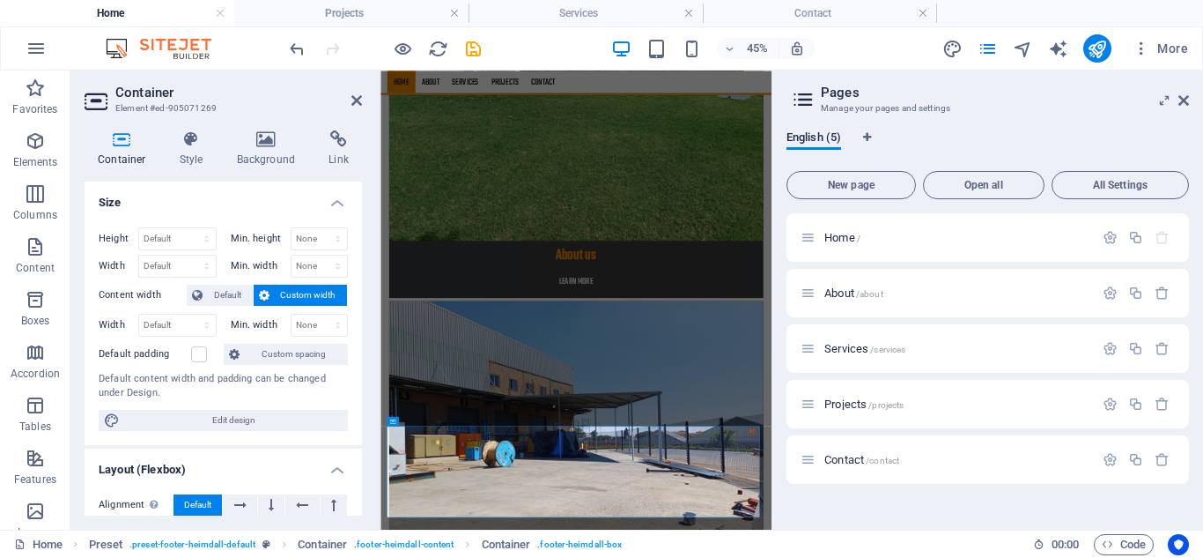
scroll to position [1634, 0]
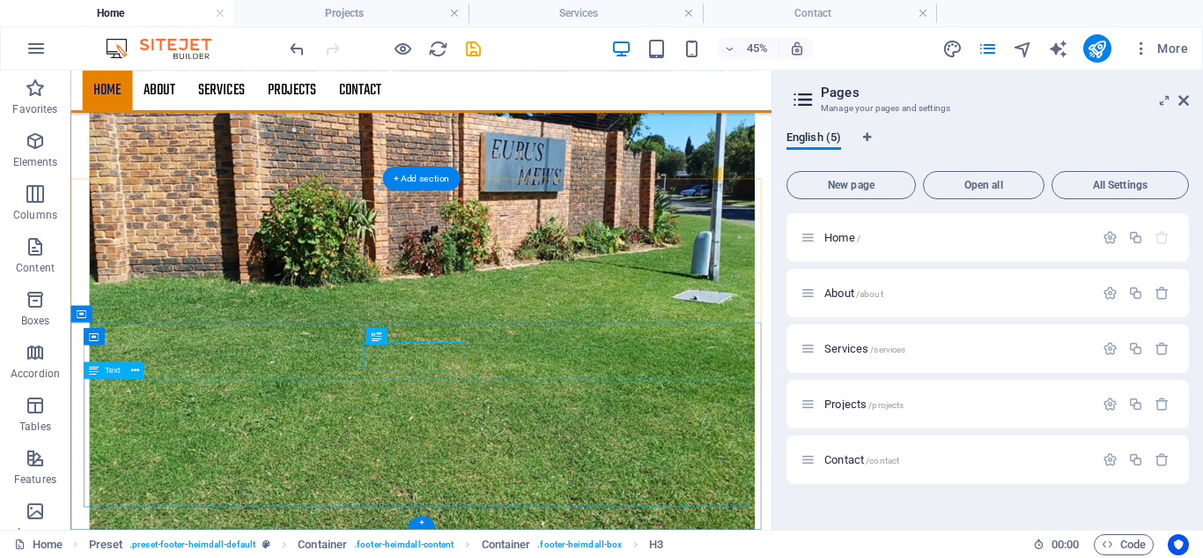
scroll to position [2084, 0]
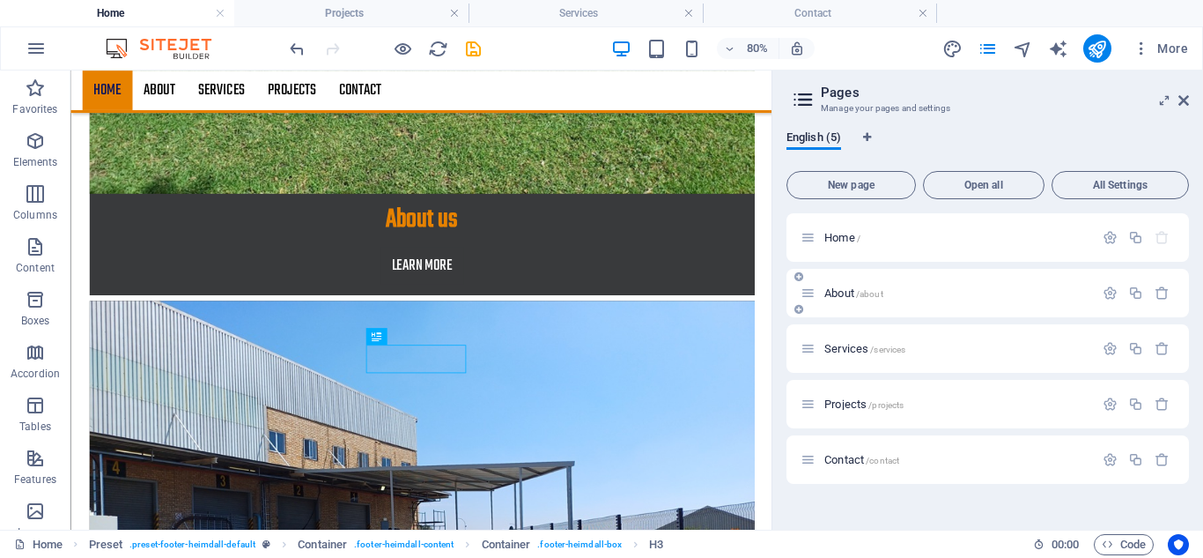
click at [851, 293] on span "About /about" at bounding box center [854, 292] width 59 height 13
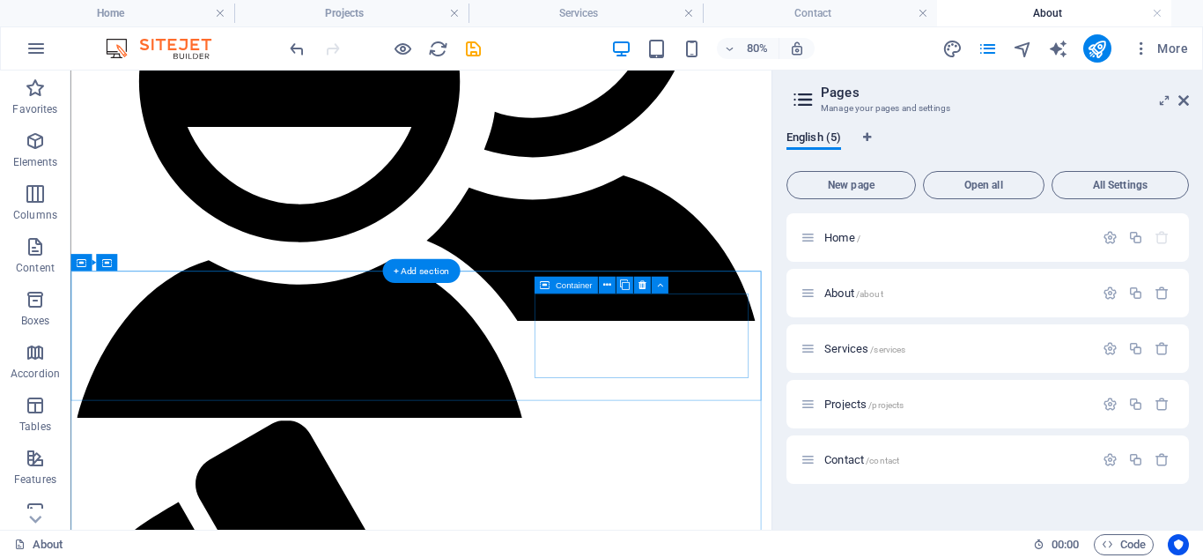
scroll to position [699, 0]
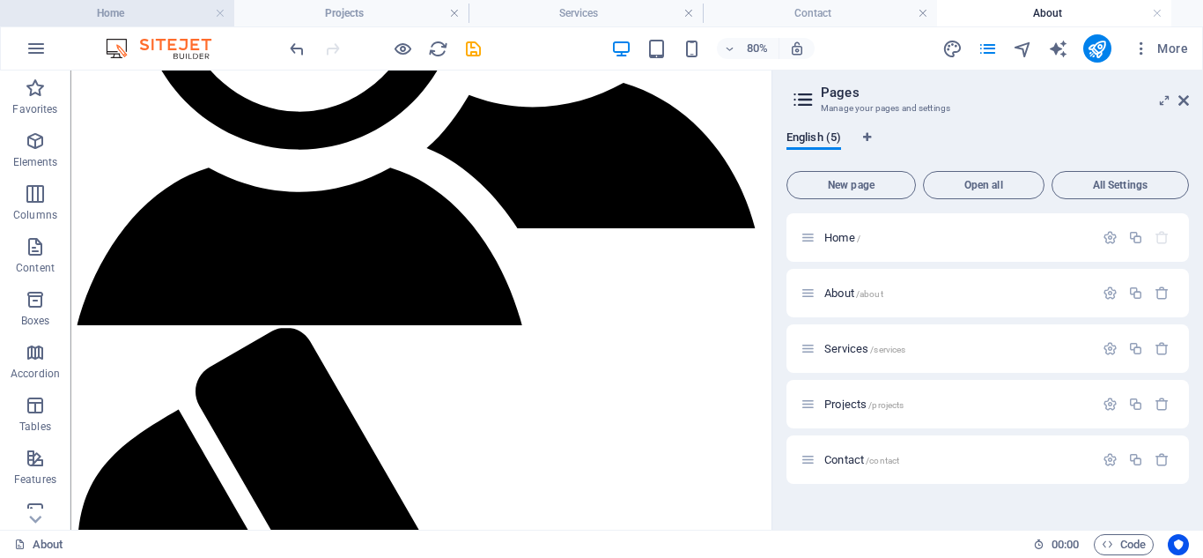
click at [111, 17] on h4 "Home" at bounding box center [117, 13] width 234 height 19
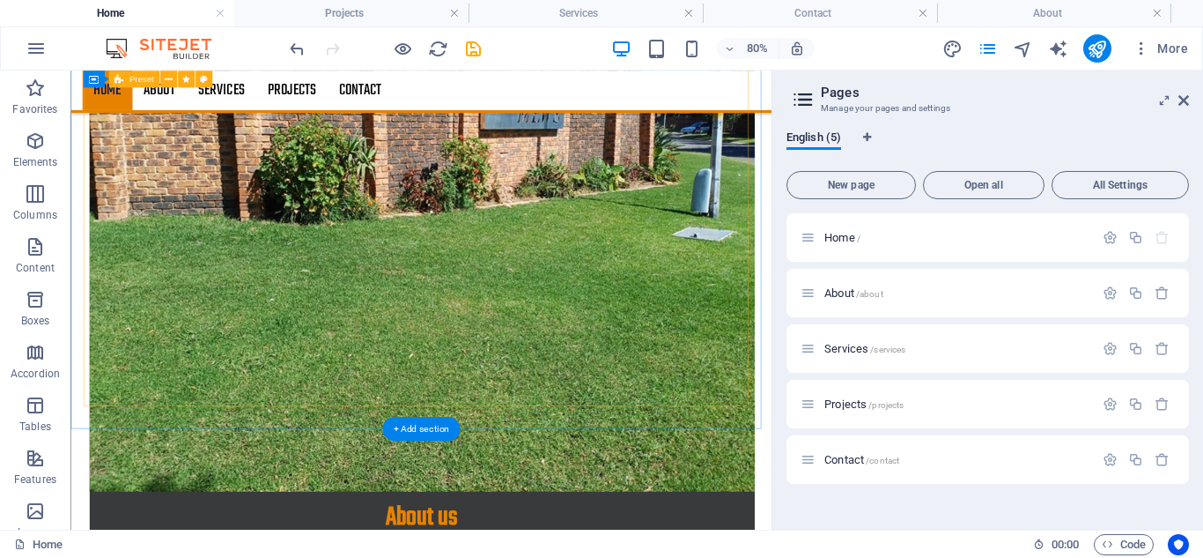
scroll to position [1556, 0]
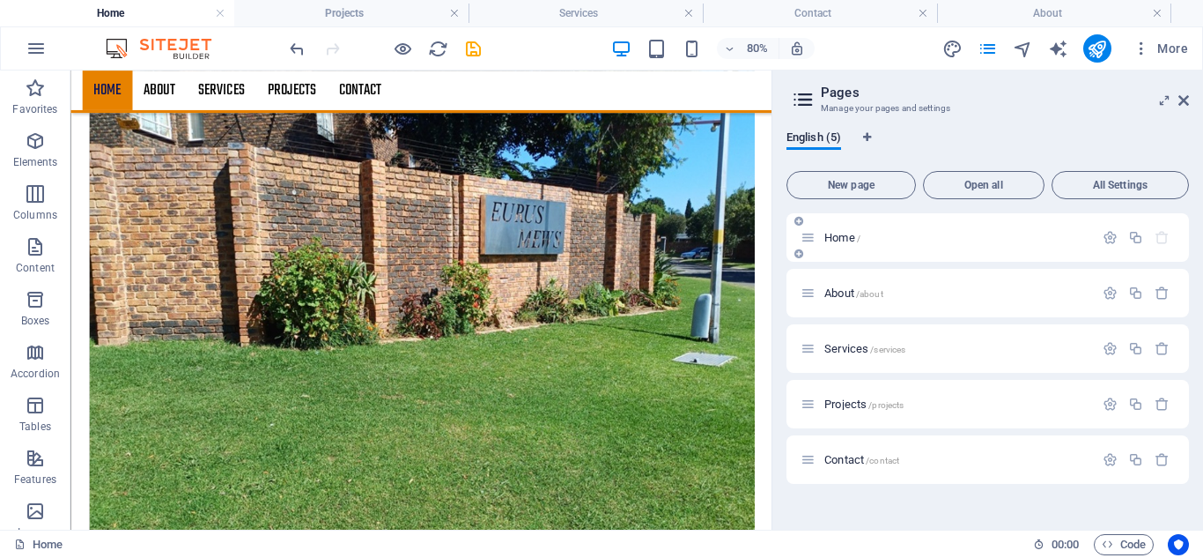
click at [845, 237] on span "Home /" at bounding box center [843, 237] width 36 height 13
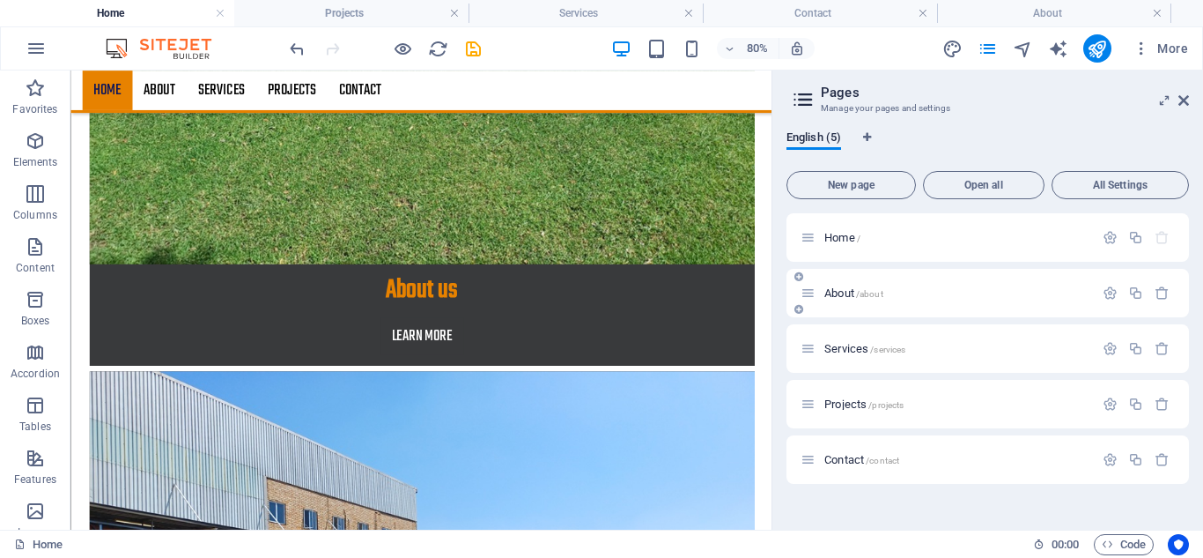
click at [842, 288] on span "About /about" at bounding box center [854, 292] width 59 height 13
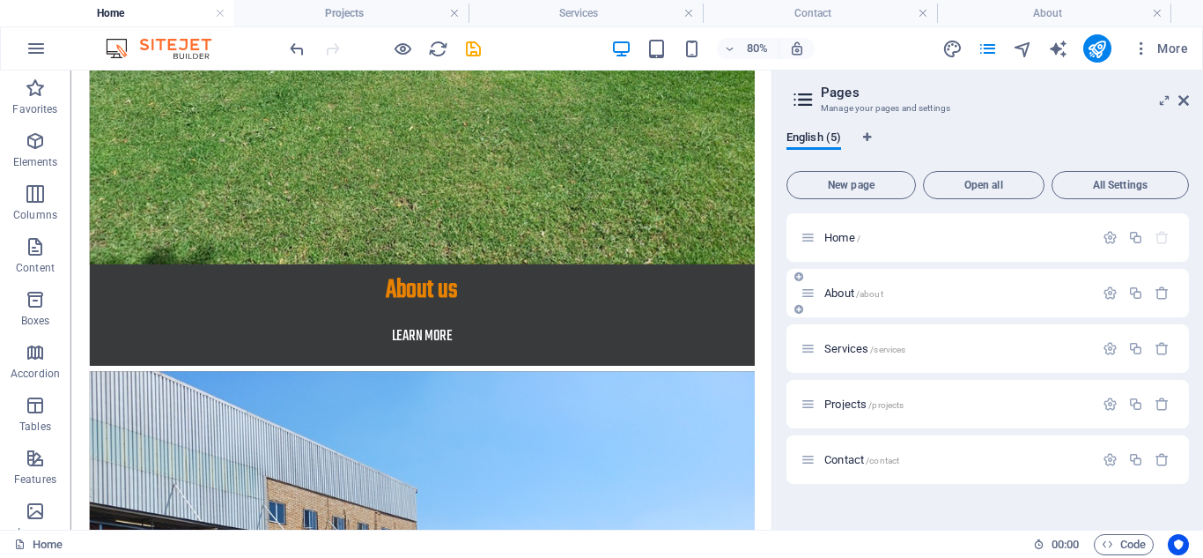
scroll to position [699, 0]
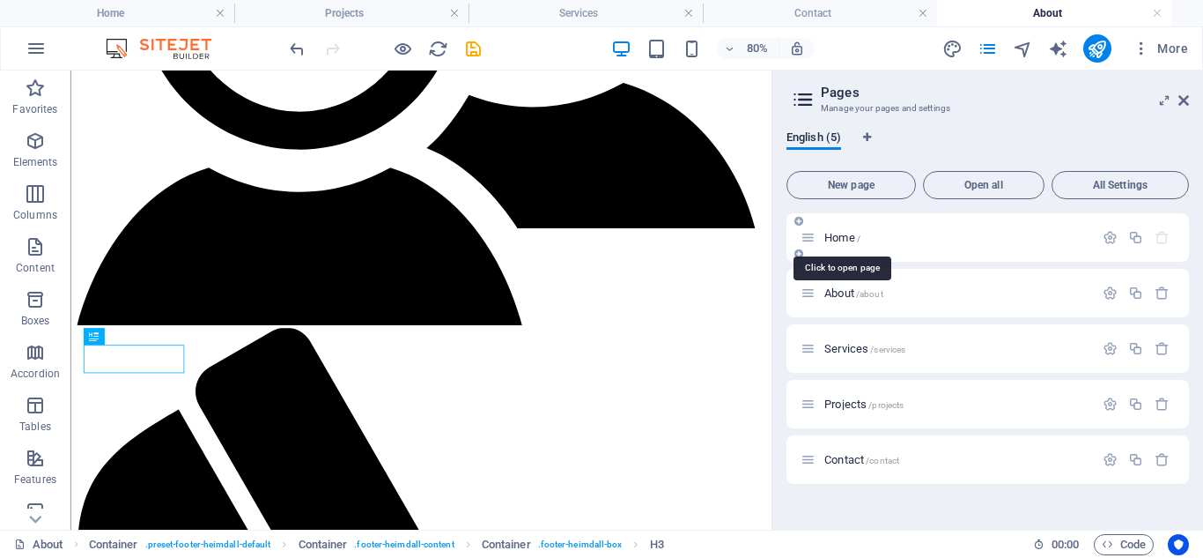
click at [839, 238] on span "Home /" at bounding box center [843, 237] width 36 height 13
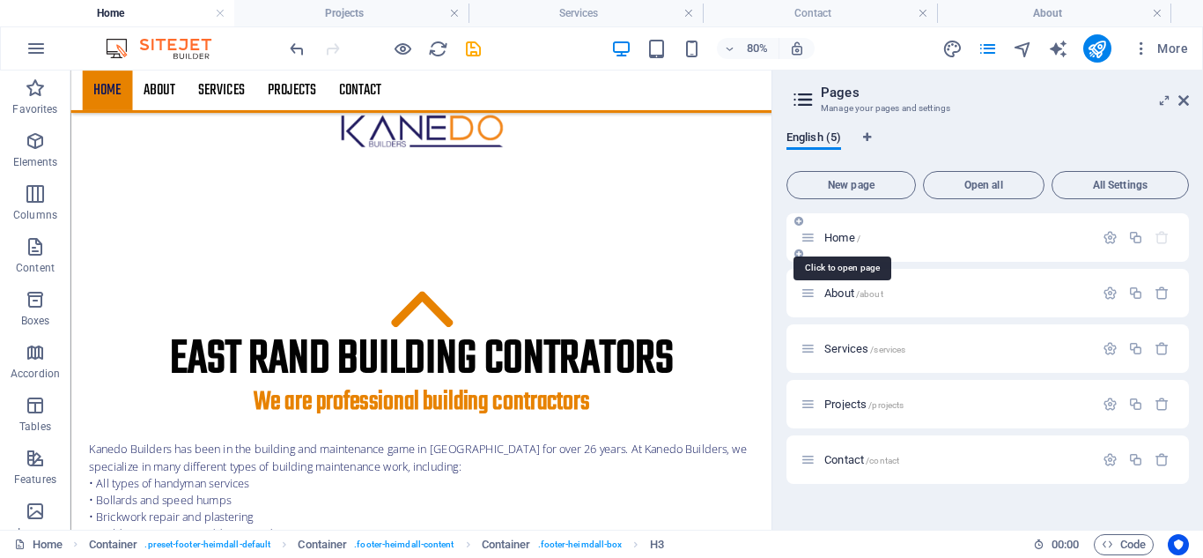
scroll to position [1996, 0]
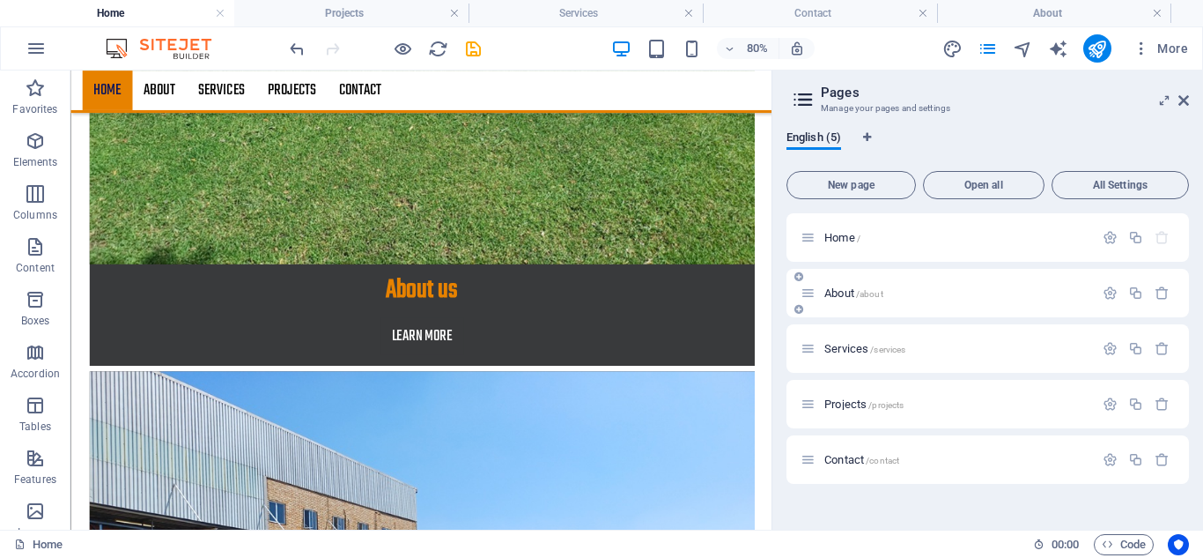
click at [837, 292] on span "About /about" at bounding box center [854, 292] width 59 height 13
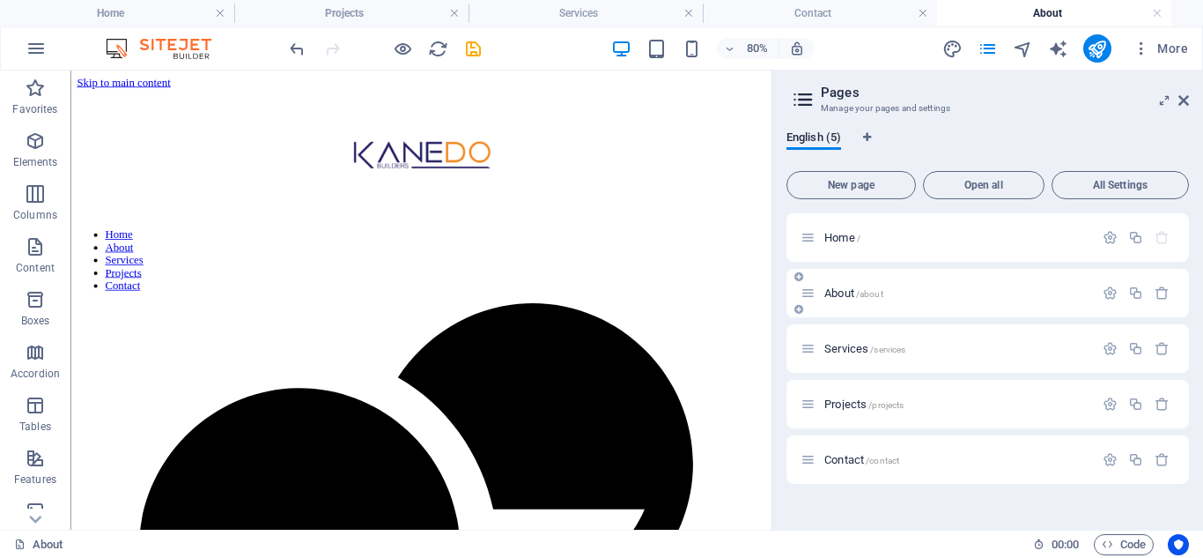
scroll to position [699, 0]
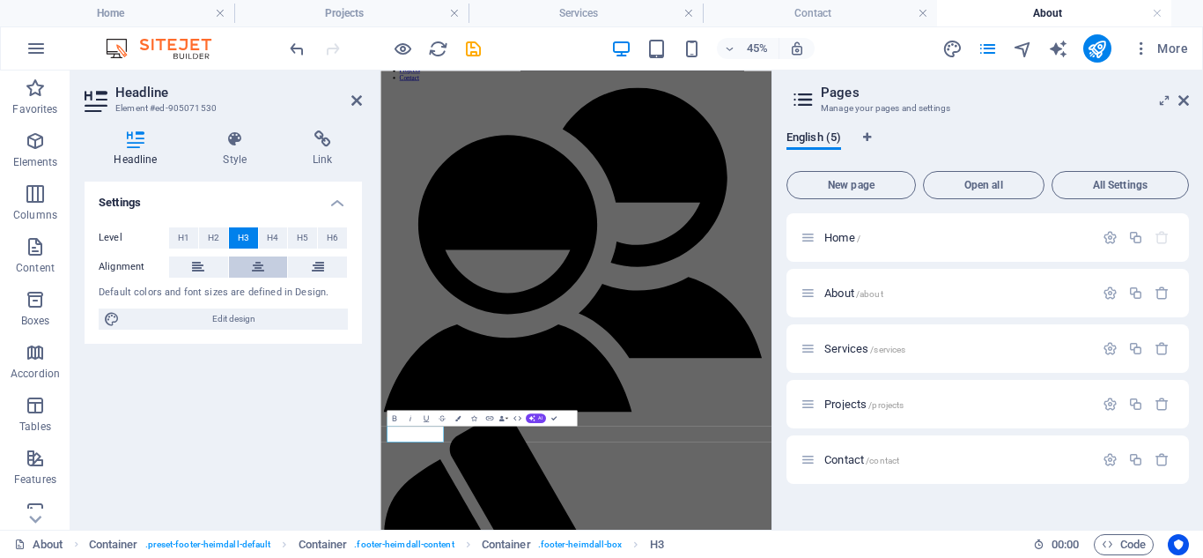
click at [255, 267] on icon at bounding box center [258, 266] width 12 height 21
click at [260, 264] on icon at bounding box center [258, 266] width 12 height 21
click at [314, 265] on icon at bounding box center [318, 266] width 12 height 21
click at [315, 265] on icon at bounding box center [318, 266] width 12 height 21
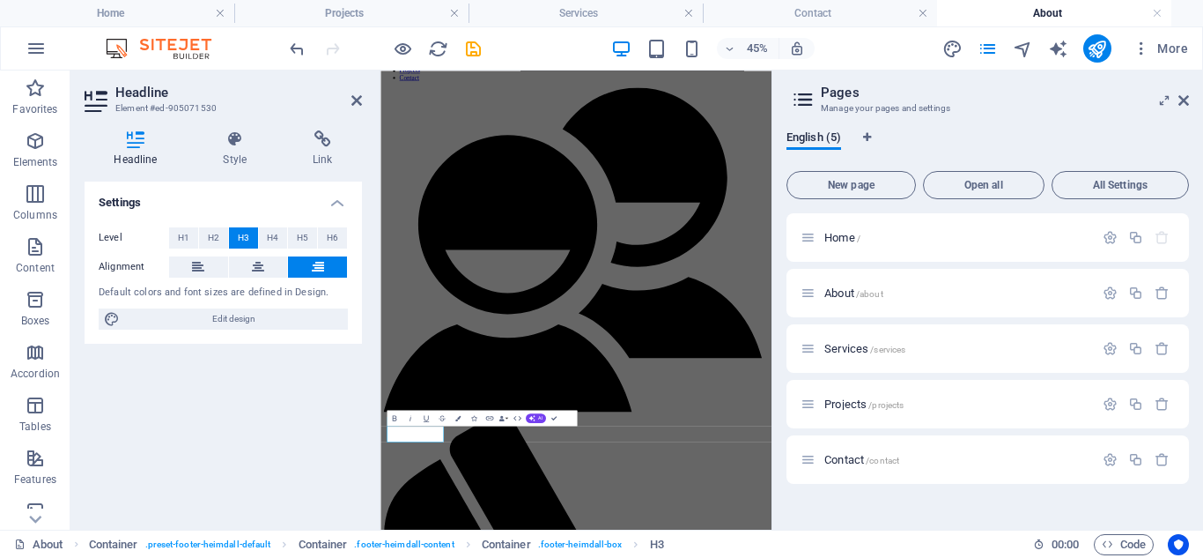
click at [315, 265] on icon at bounding box center [318, 266] width 12 height 21
click at [848, 349] on span "Services /services" at bounding box center [865, 348] width 81 height 13
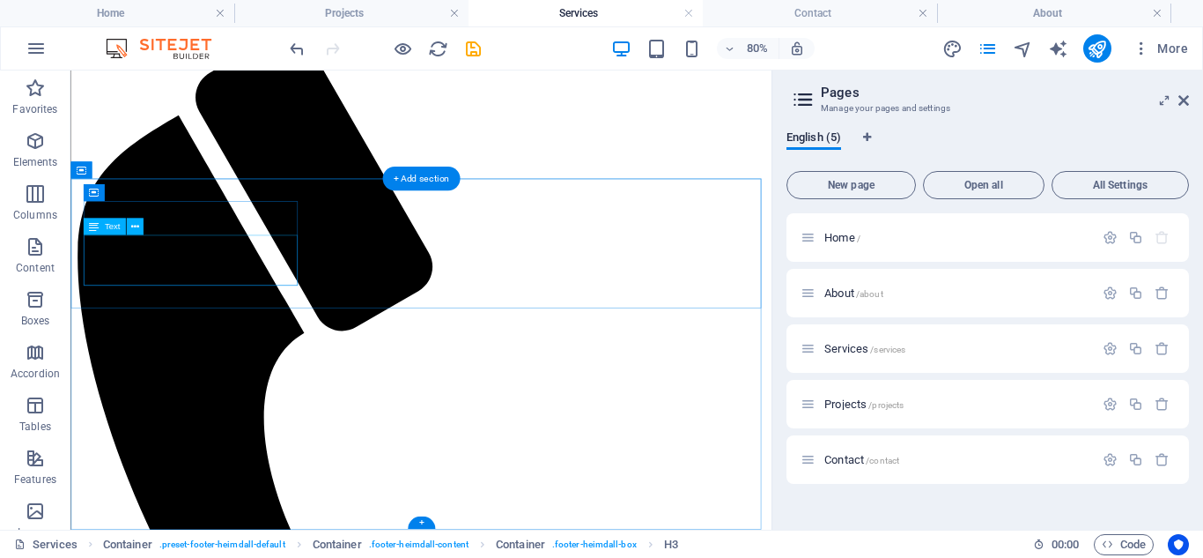
scroll to position [2193, 0]
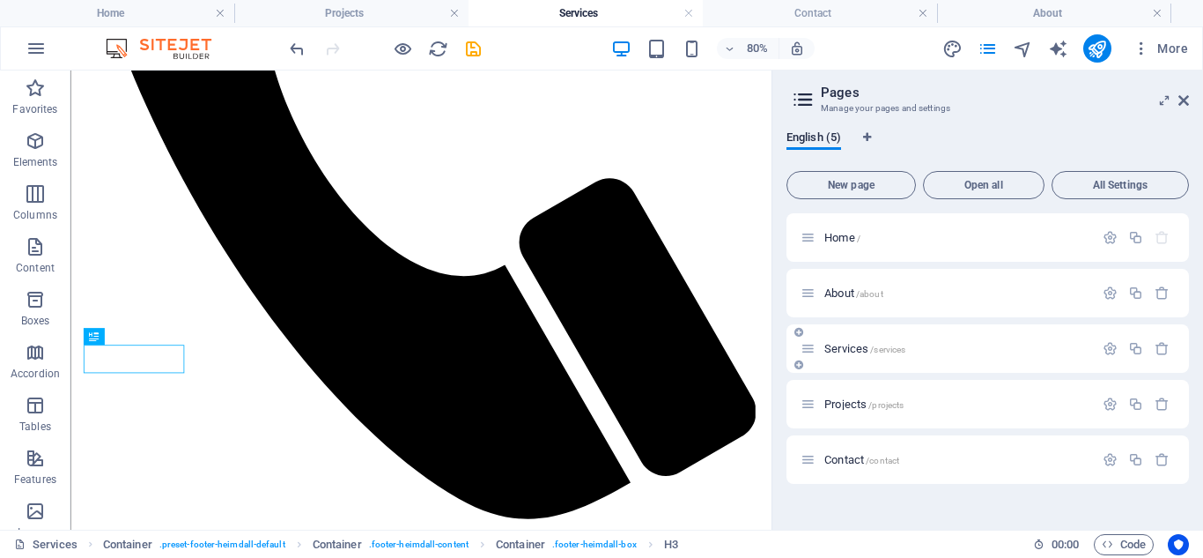
click at [841, 356] on div "Services /services" at bounding box center [947, 348] width 293 height 20
click at [843, 404] on span "Projects /projects" at bounding box center [864, 403] width 79 height 13
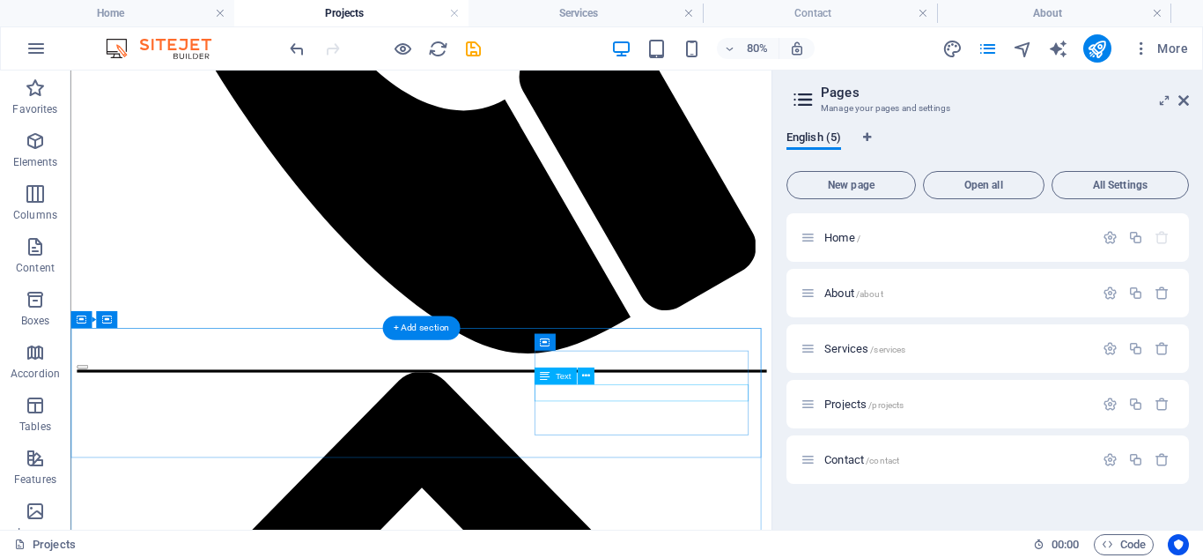
scroll to position [1685, 0]
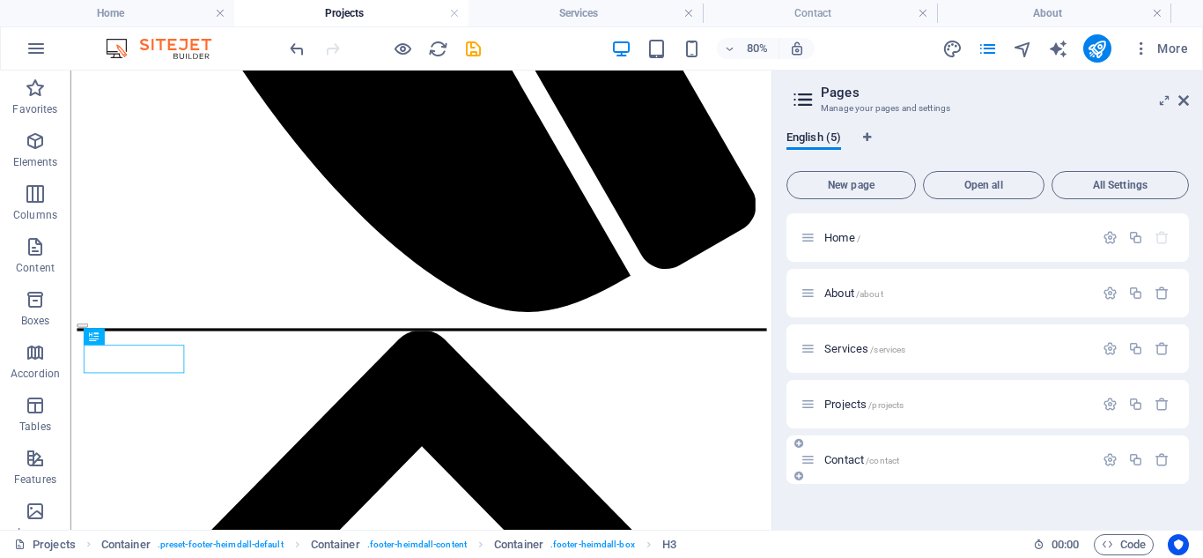
click at [854, 463] on span "Contact /contact" at bounding box center [862, 459] width 75 height 13
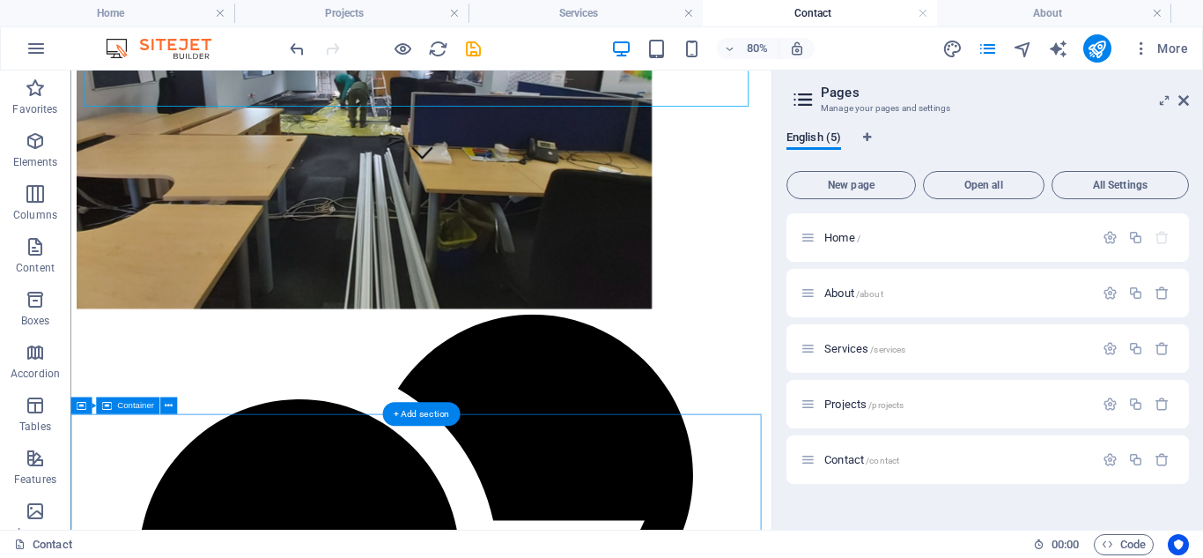
scroll to position [885, 0]
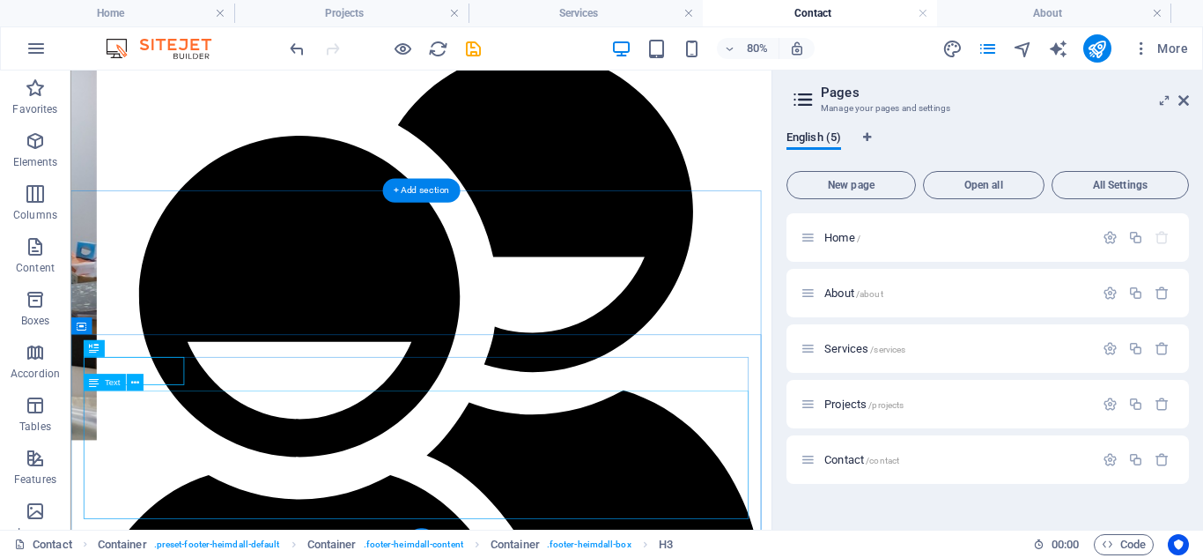
scroll to position [533, 0]
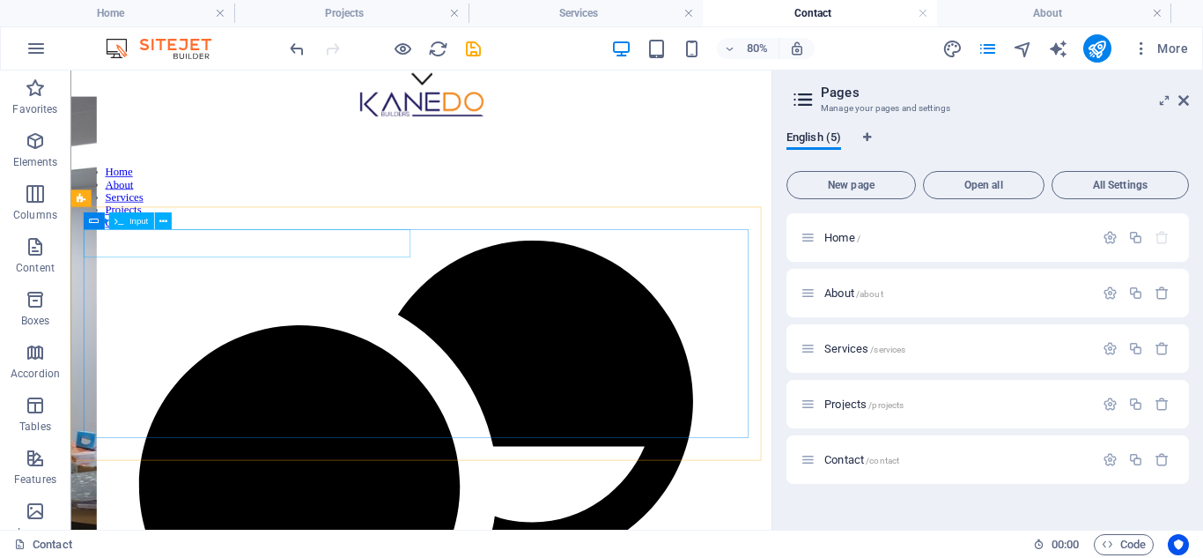
click at [137, 222] on span "Input" at bounding box center [138, 221] width 18 height 9
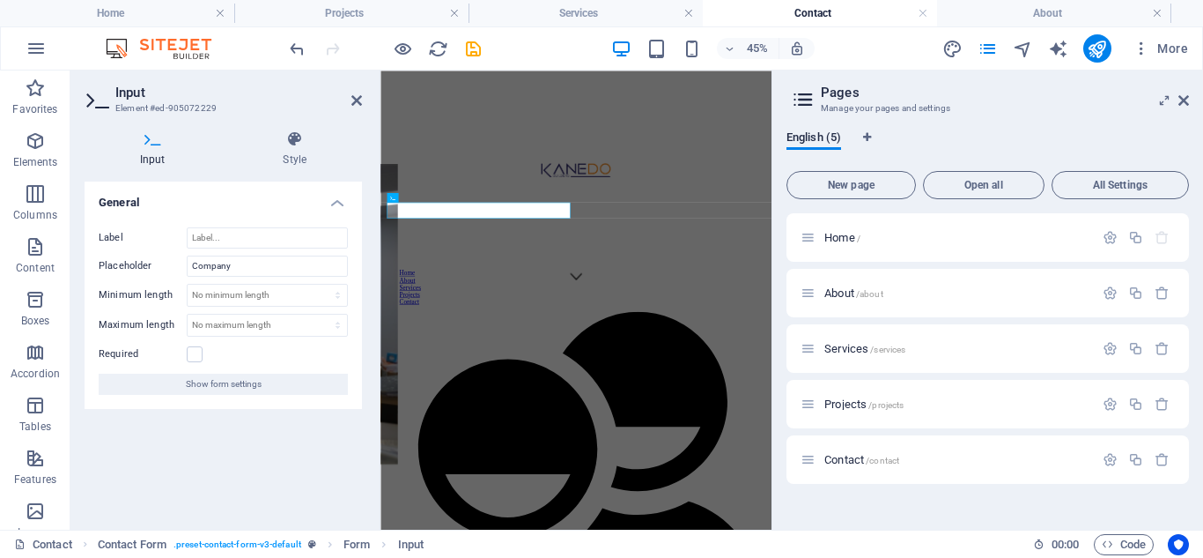
scroll to position [439, 0]
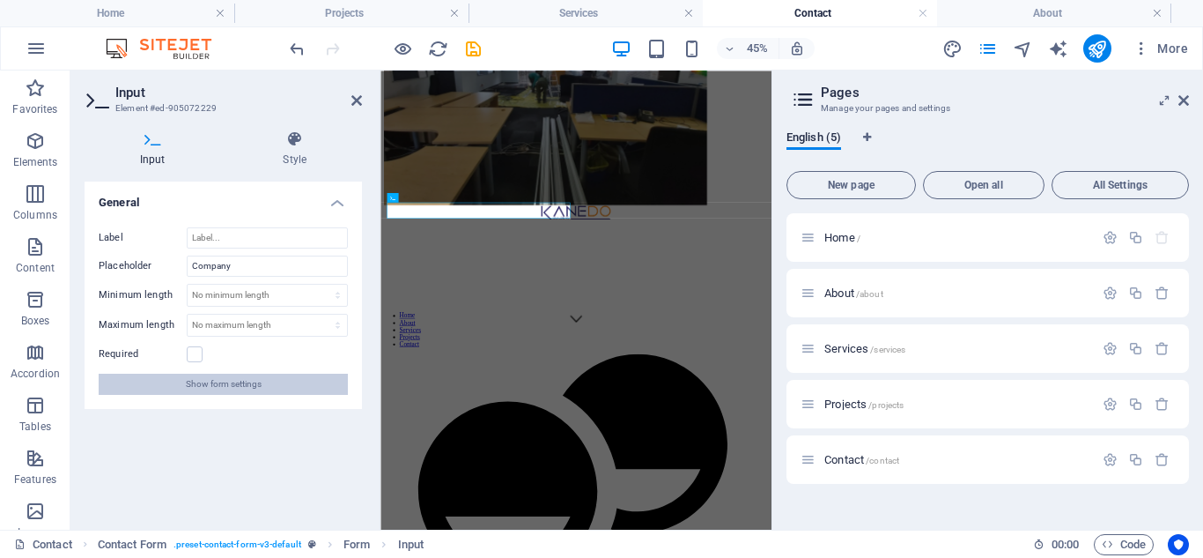
click at [232, 384] on span "Show form settings" at bounding box center [224, 384] width 76 height 21
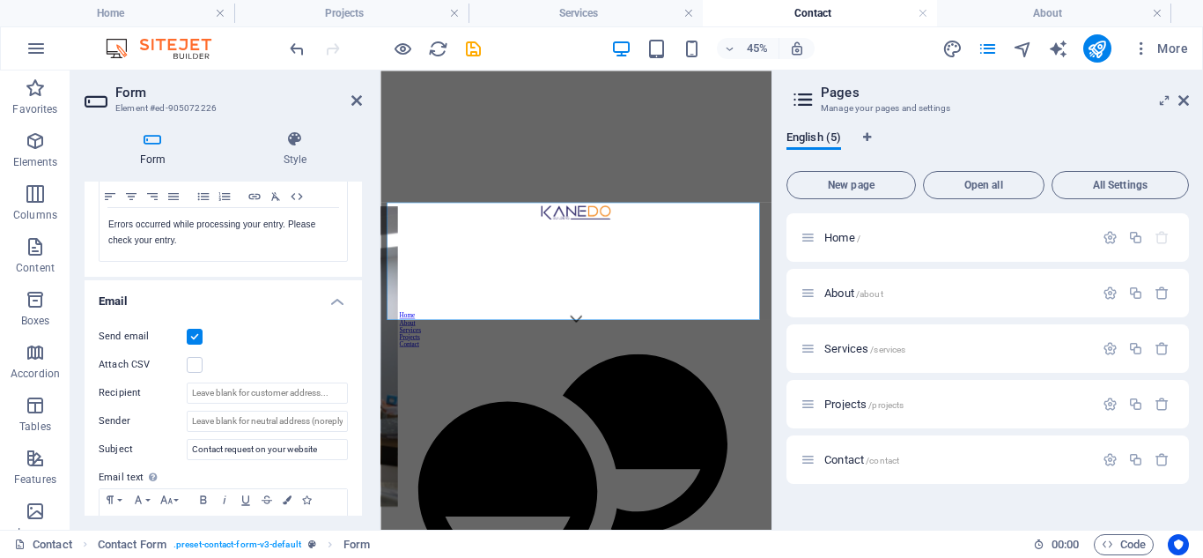
scroll to position [440, 0]
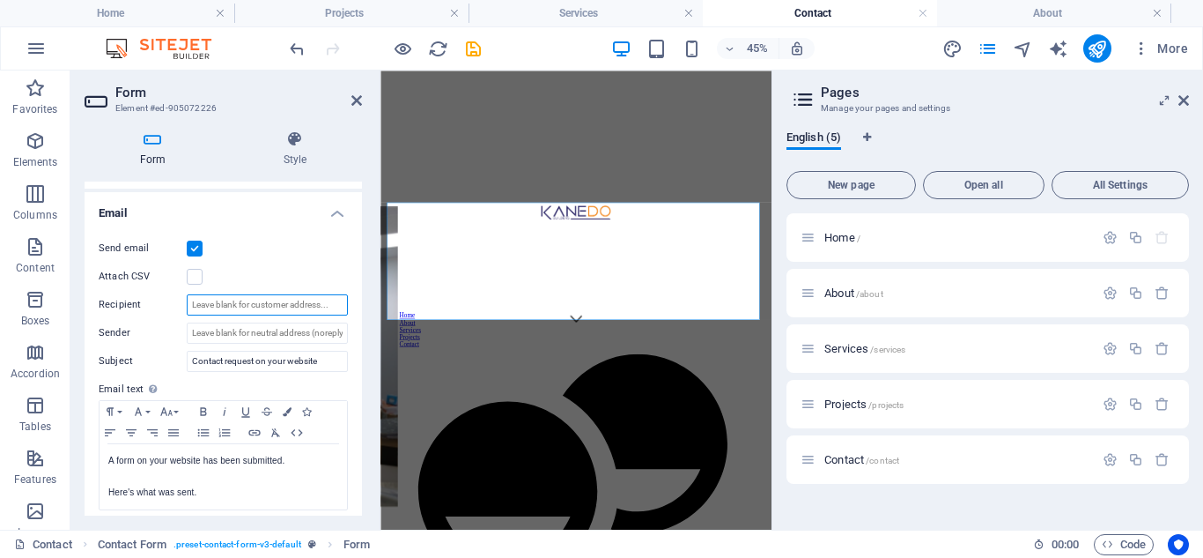
click at [254, 298] on input "Recipient" at bounding box center [267, 304] width 161 height 21
click at [257, 300] on input "Recipient" at bounding box center [267, 304] width 161 height 21
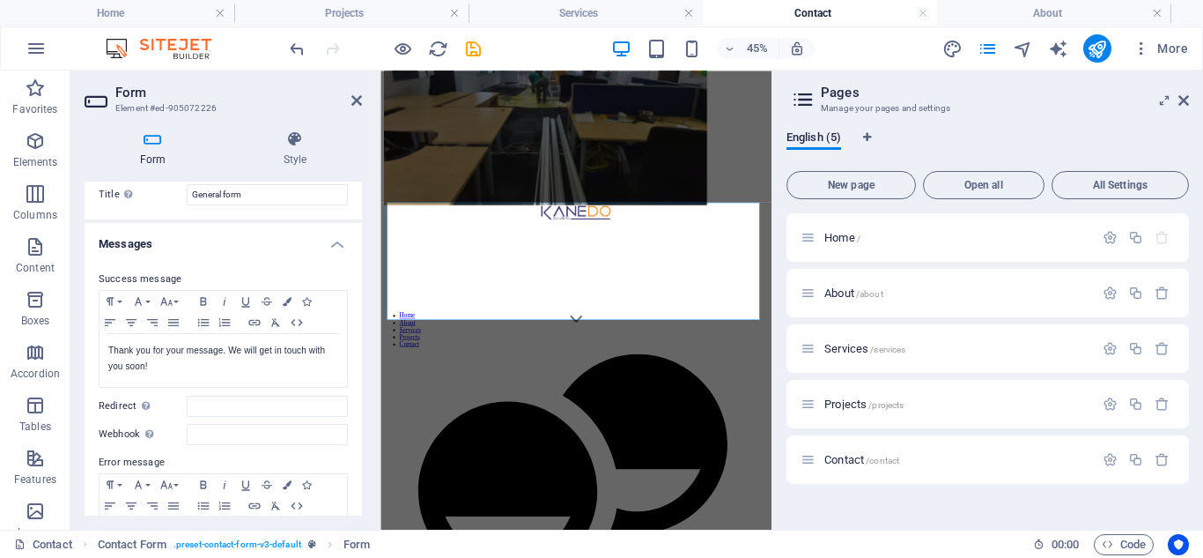
scroll to position [0, 0]
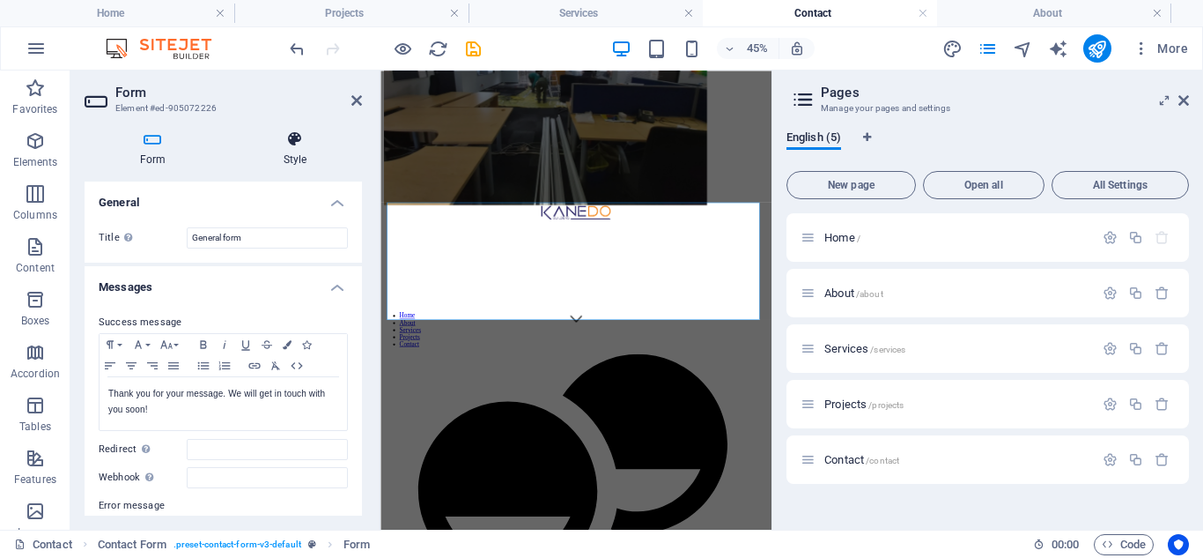
click at [291, 157] on h4 "Style" at bounding box center [295, 148] width 134 height 37
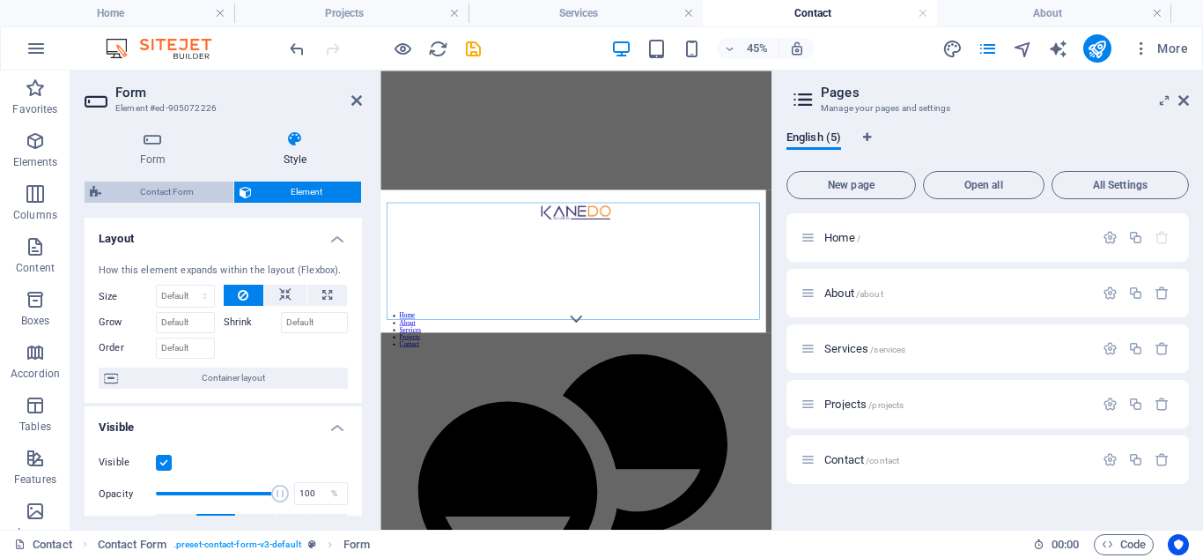
click at [174, 192] on span "Contact Form" at bounding box center [168, 191] width 122 height 21
select select "rem"
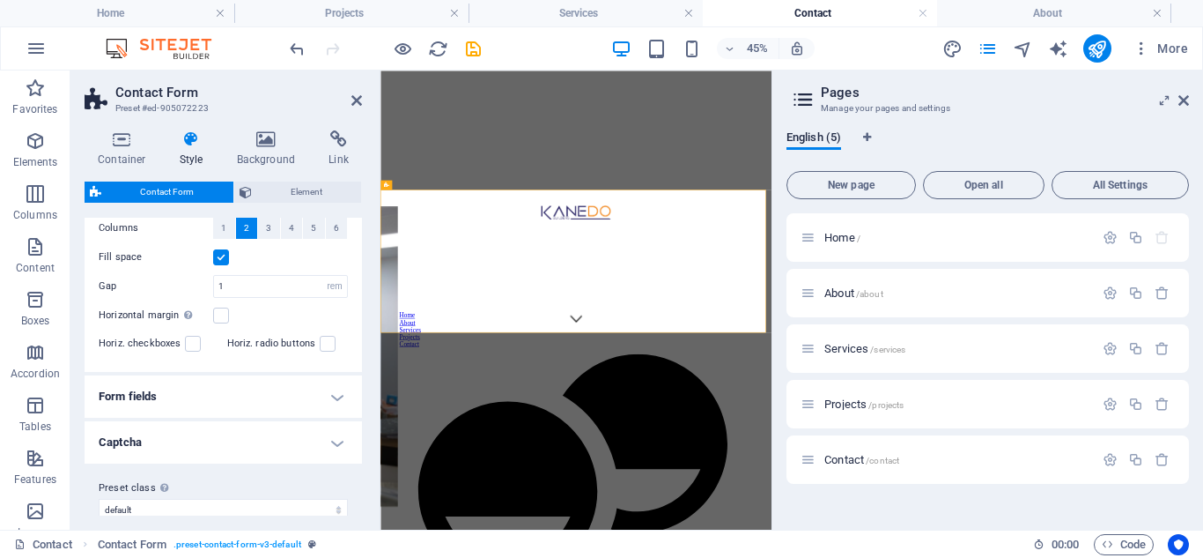
scroll to position [371, 0]
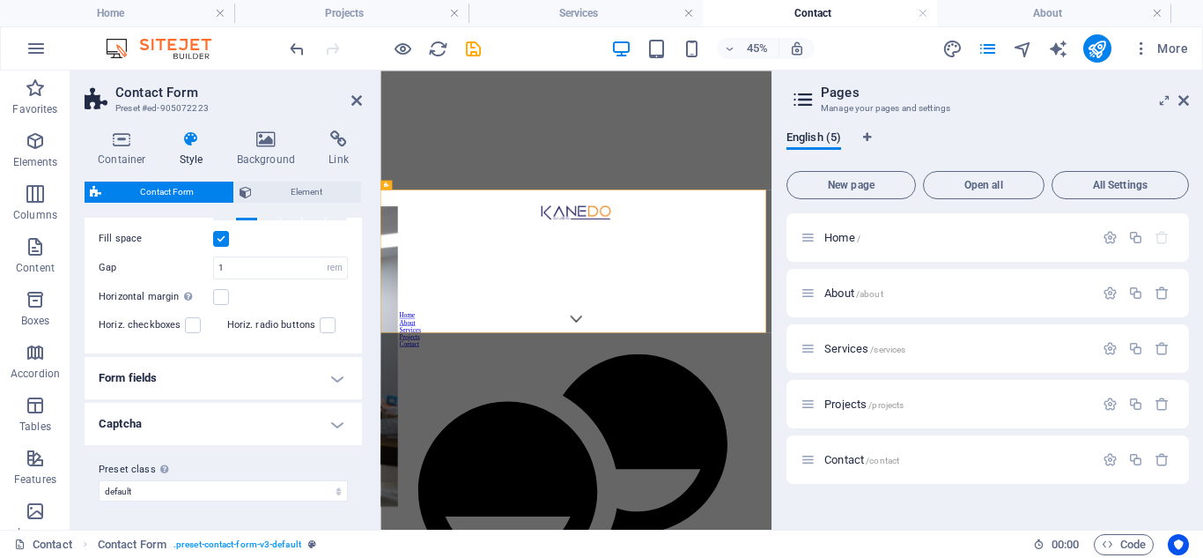
click at [334, 382] on h4 "Form fields" at bounding box center [223, 378] width 277 height 42
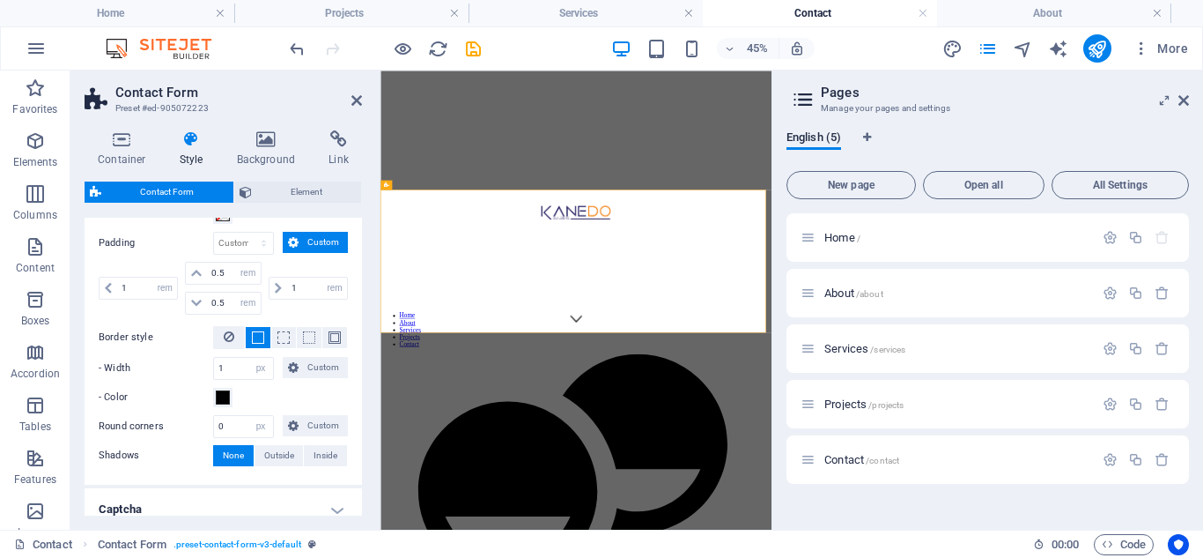
scroll to position [809, 0]
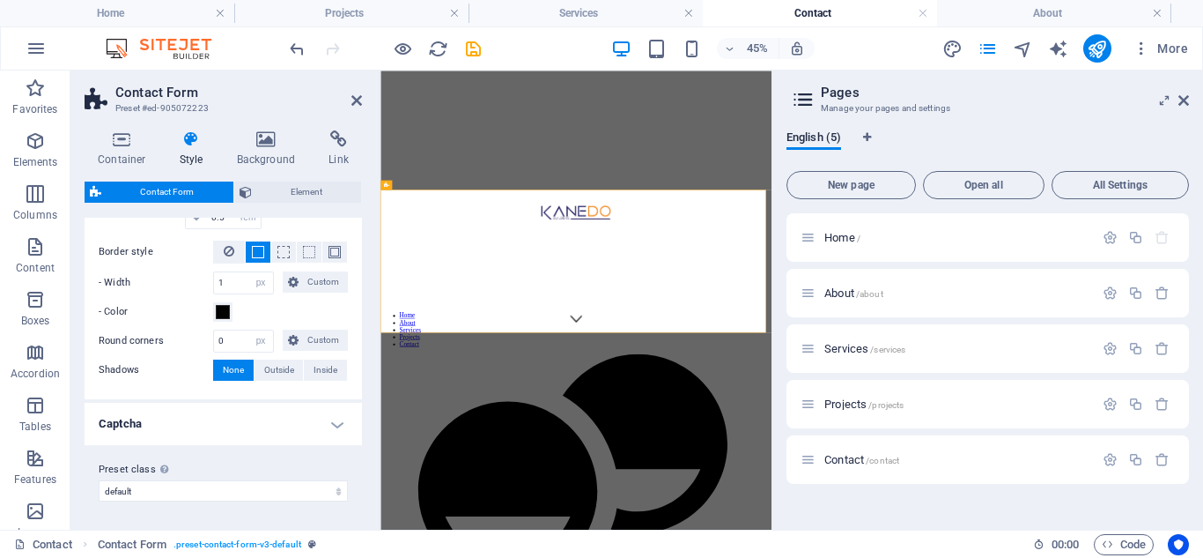
click at [338, 424] on h4 "Captcha" at bounding box center [223, 424] width 277 height 42
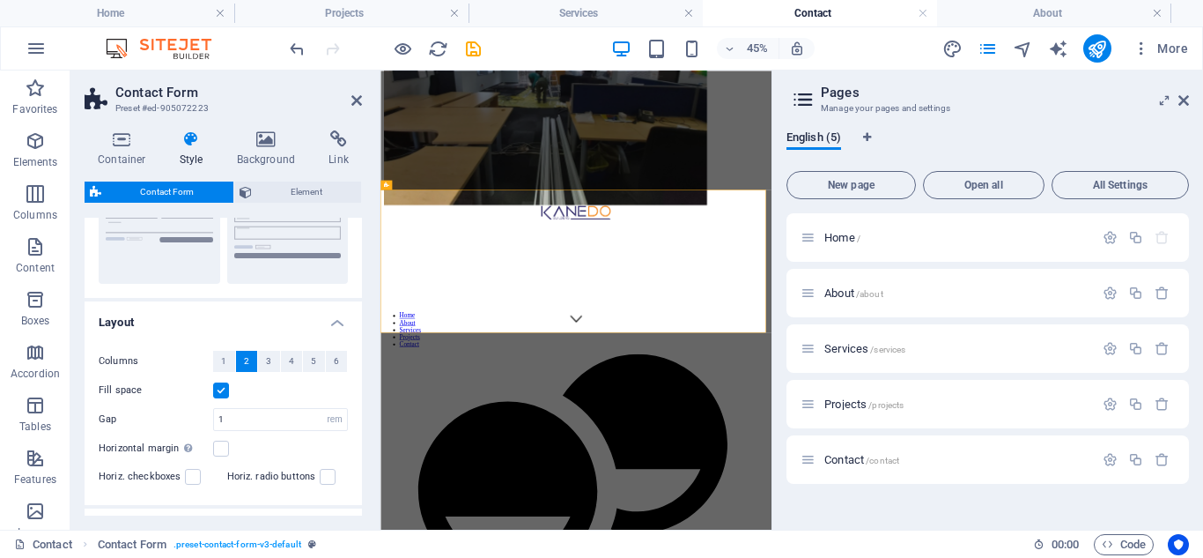
scroll to position [0, 0]
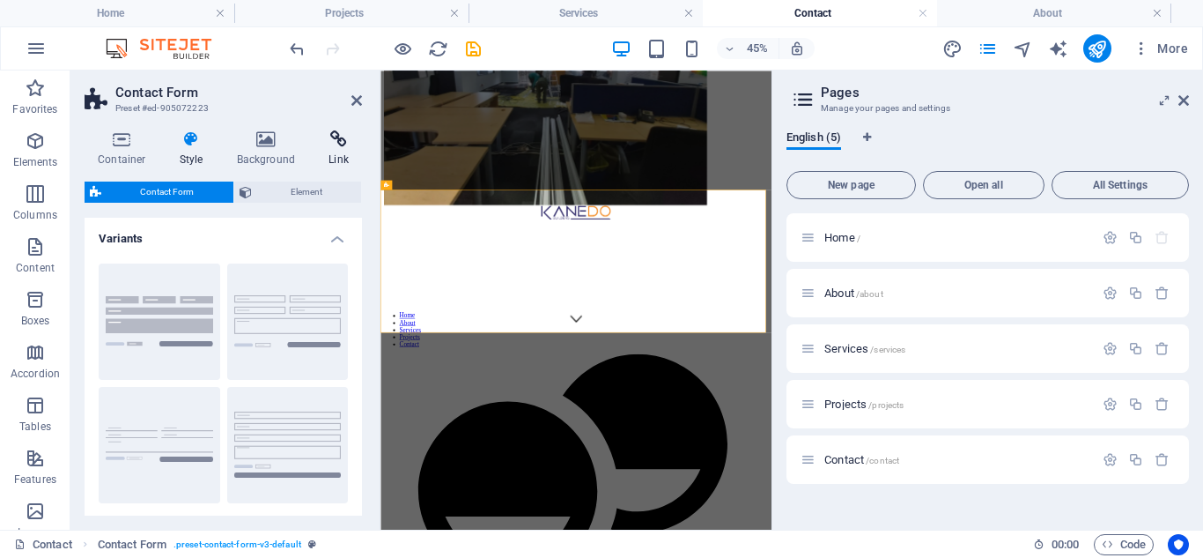
click at [346, 143] on icon at bounding box center [338, 139] width 47 height 18
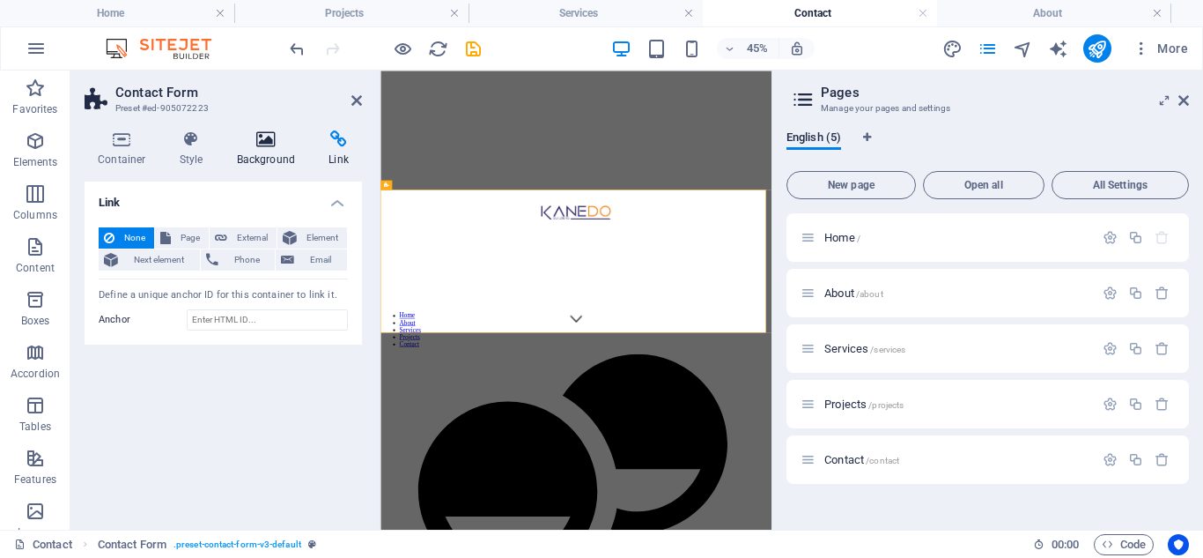
click at [266, 139] on icon at bounding box center [266, 139] width 85 height 18
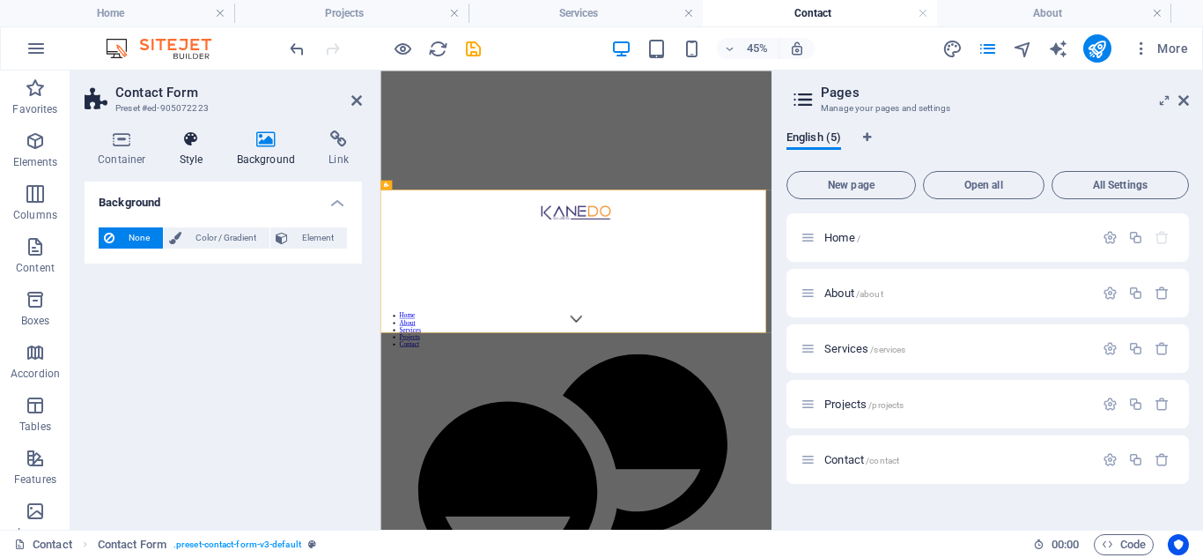
click at [181, 144] on icon at bounding box center [191, 139] width 50 height 18
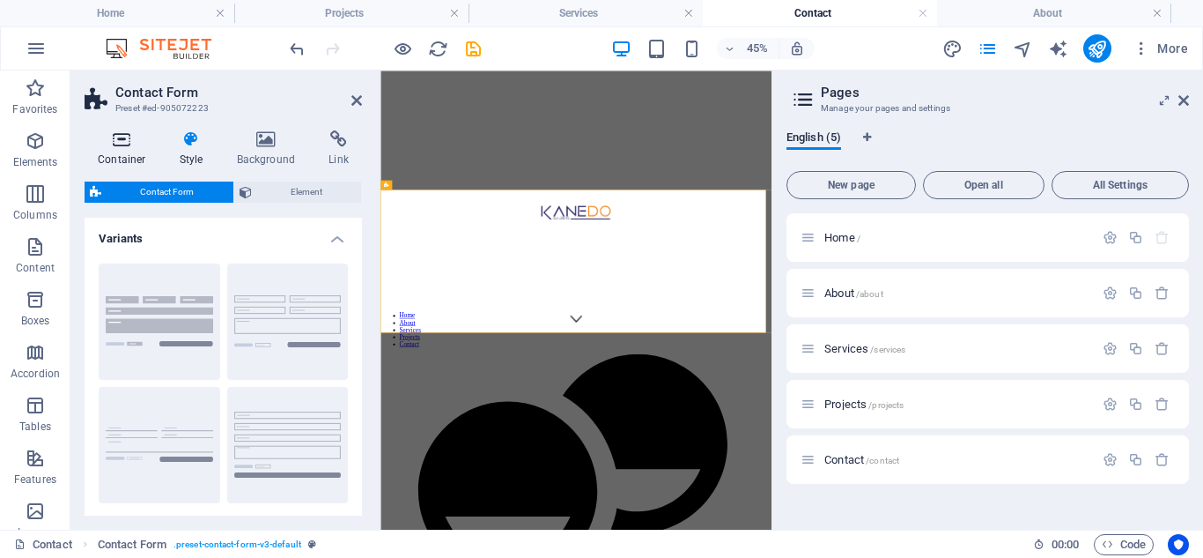
click at [114, 139] on icon at bounding box center [122, 139] width 75 height 18
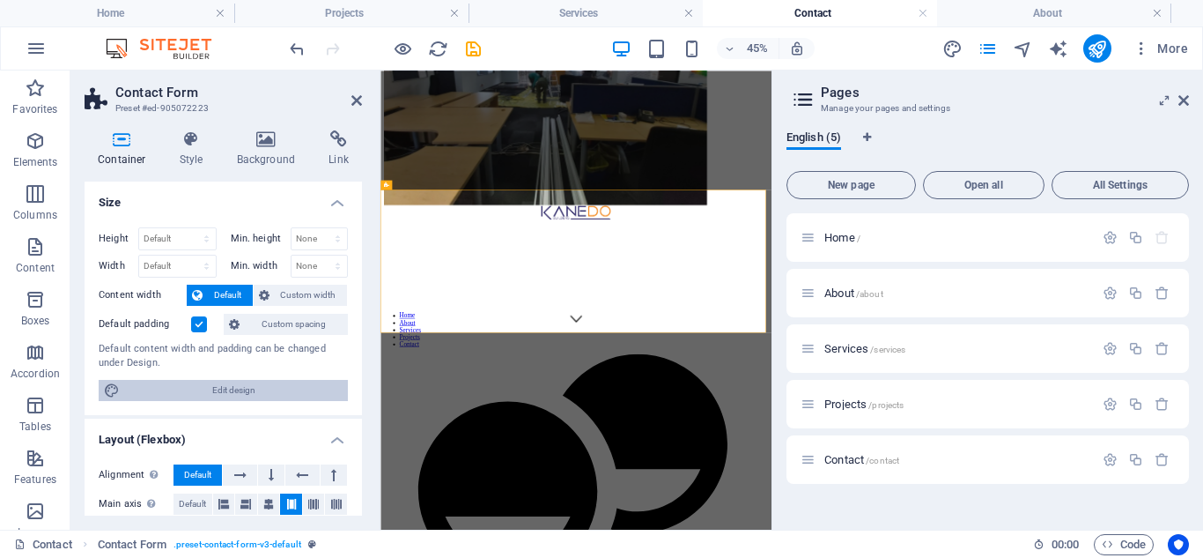
click at [254, 391] on span "Edit design" at bounding box center [234, 390] width 218 height 21
select select "700"
select select "rem"
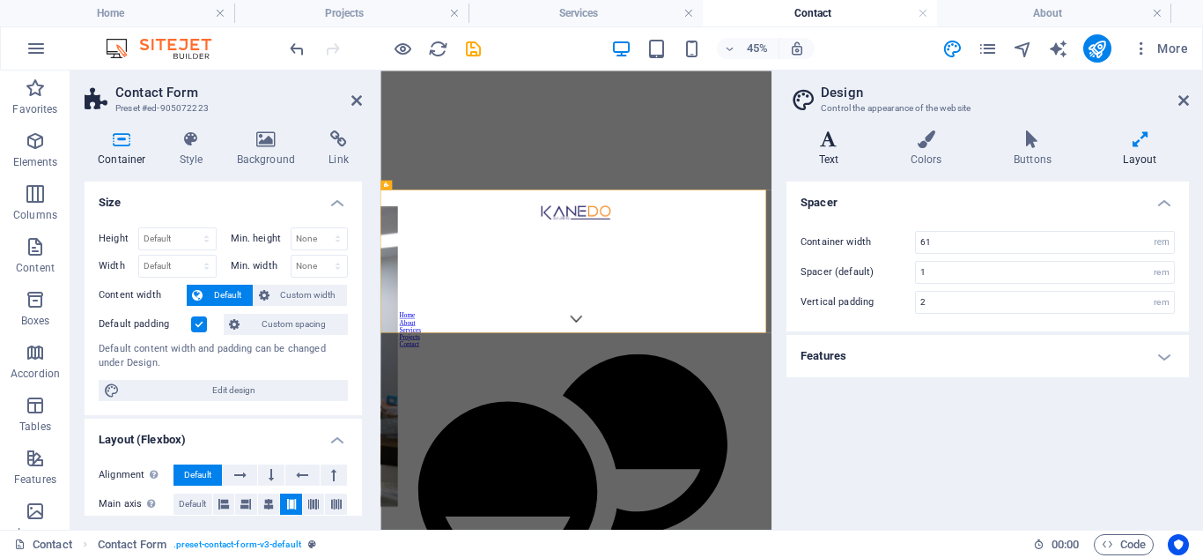
click at [833, 139] on icon at bounding box center [829, 139] width 85 height 18
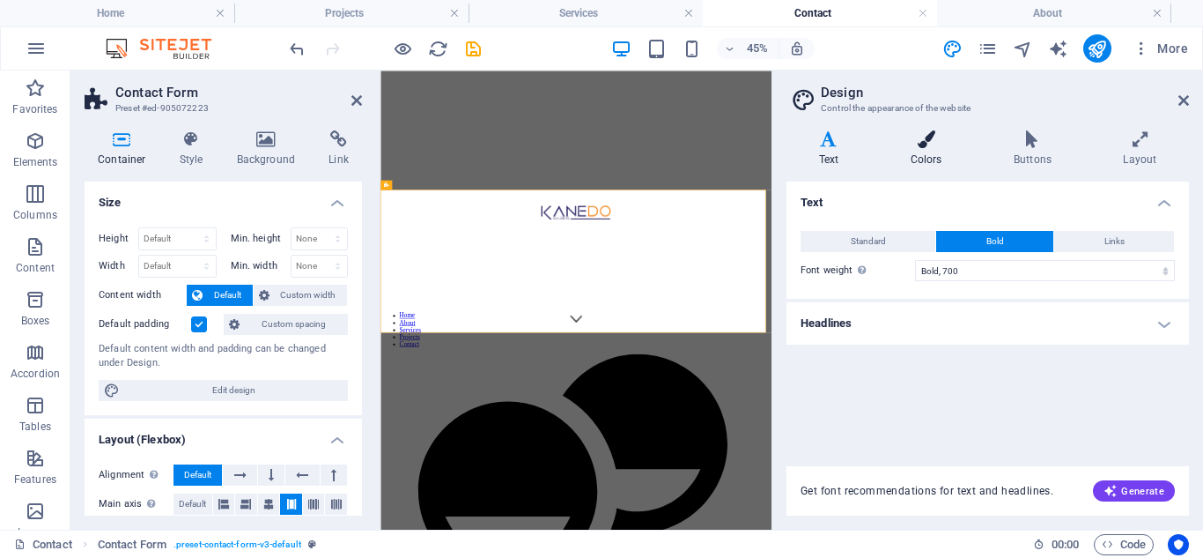
click at [919, 147] on icon at bounding box center [926, 139] width 96 height 18
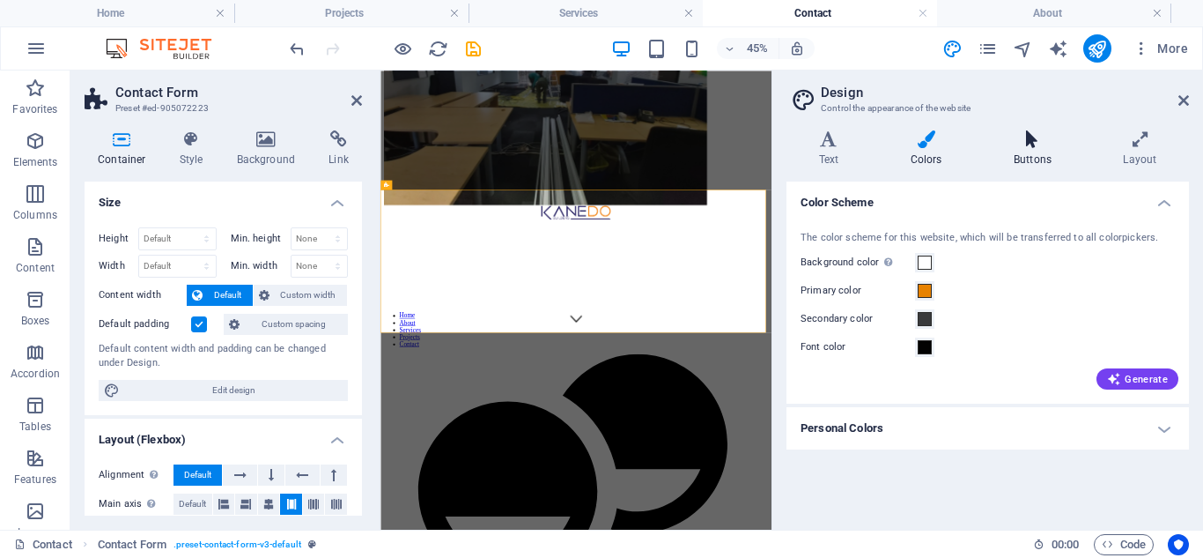
click at [1029, 141] on icon at bounding box center [1032, 139] width 102 height 18
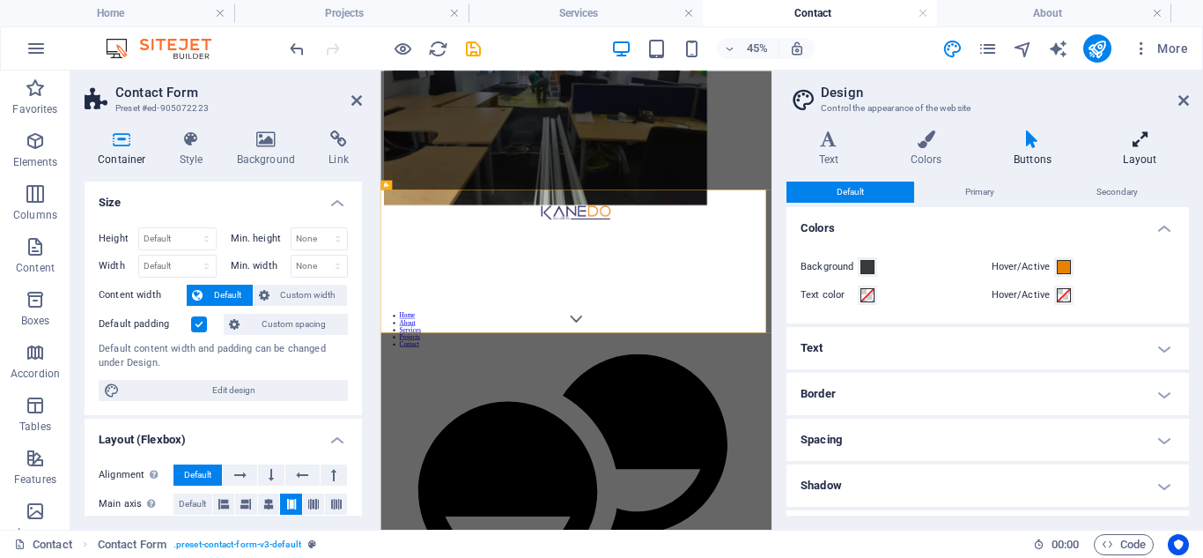
click at [1141, 152] on h4 "Layout" at bounding box center [1140, 148] width 98 height 37
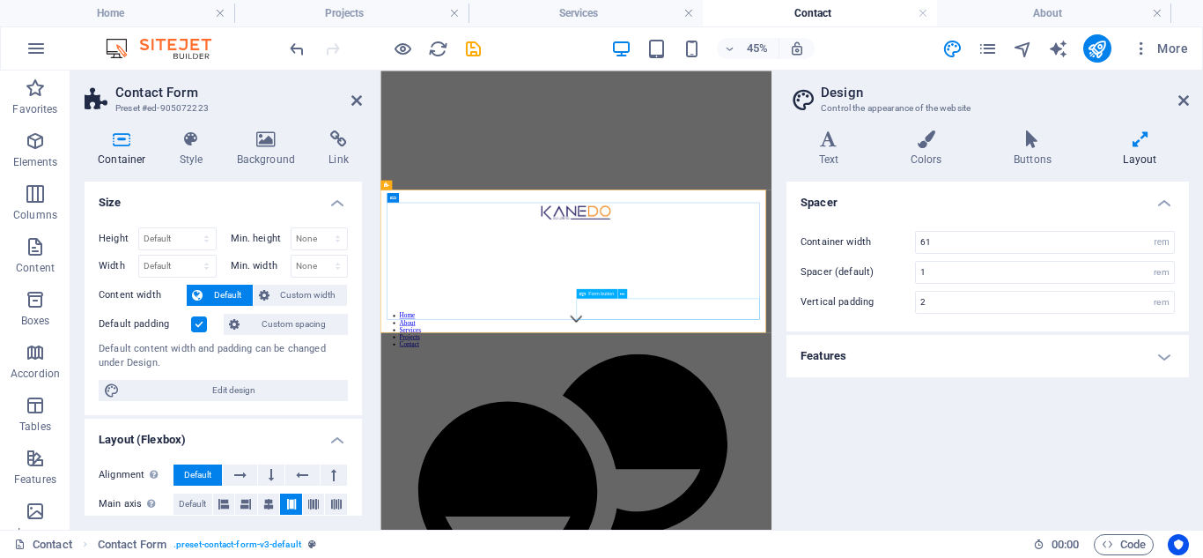
click at [603, 294] on span "Form button" at bounding box center [601, 293] width 26 height 4
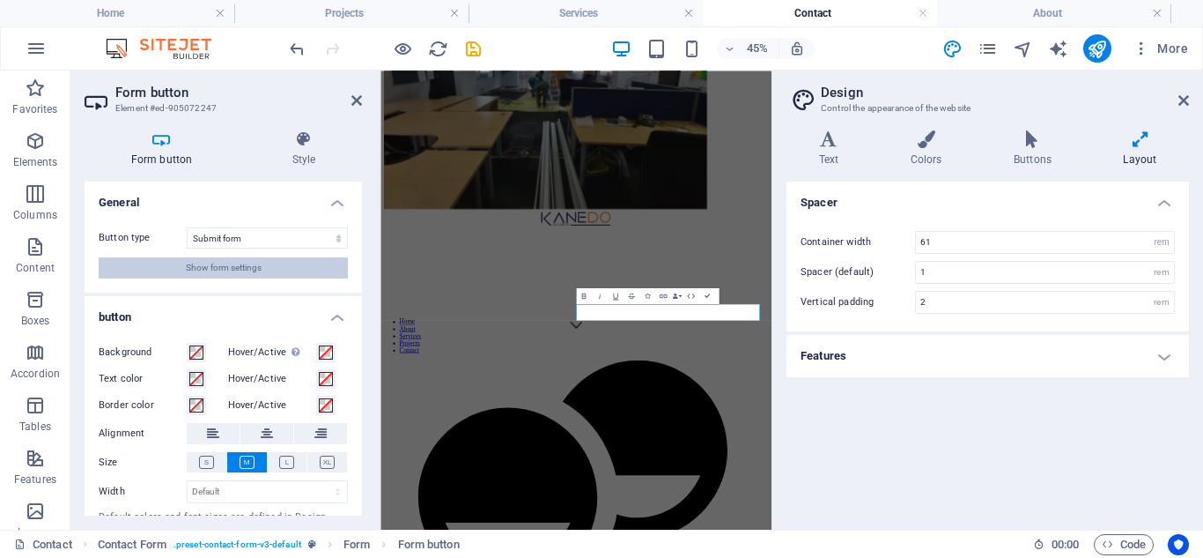
click at [262, 269] on button "Show form settings" at bounding box center [223, 267] width 249 height 21
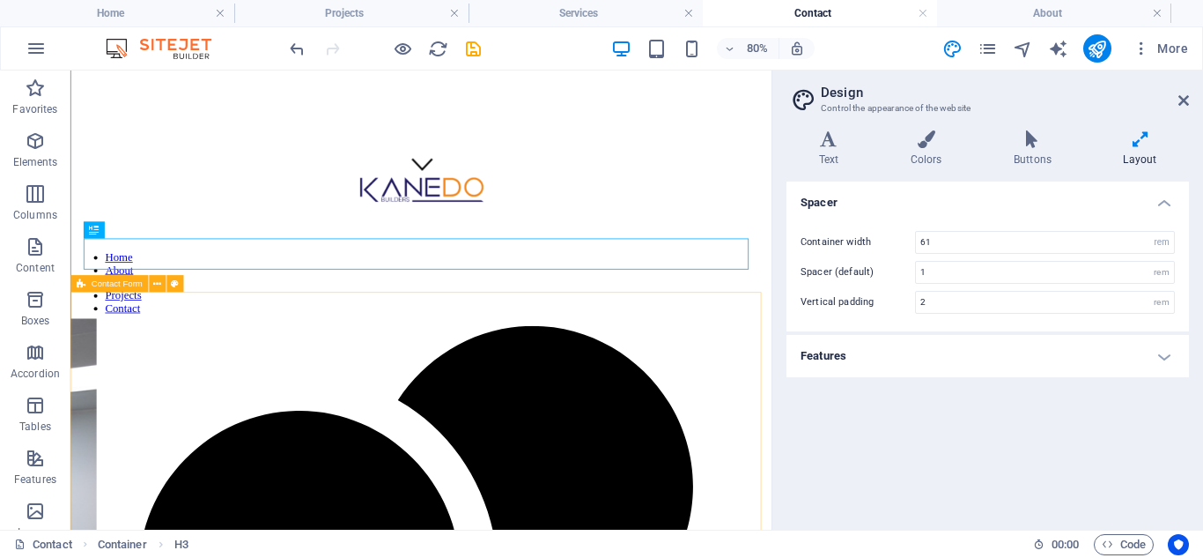
click at [124, 289] on div "Contact Form" at bounding box center [109, 283] width 78 height 17
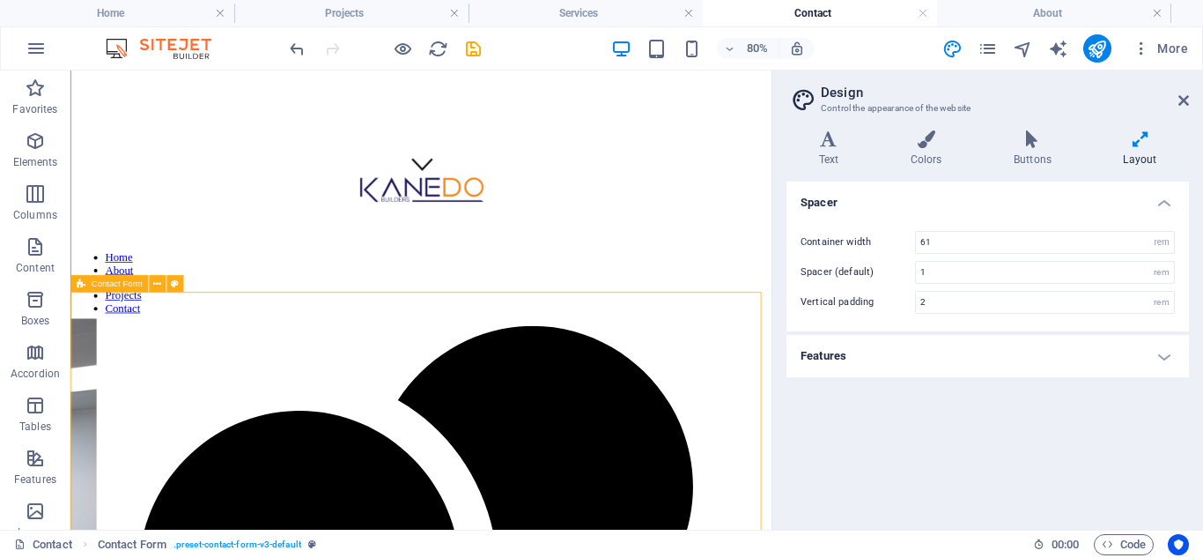
click at [126, 288] on span "Contact Form" at bounding box center [116, 283] width 51 height 9
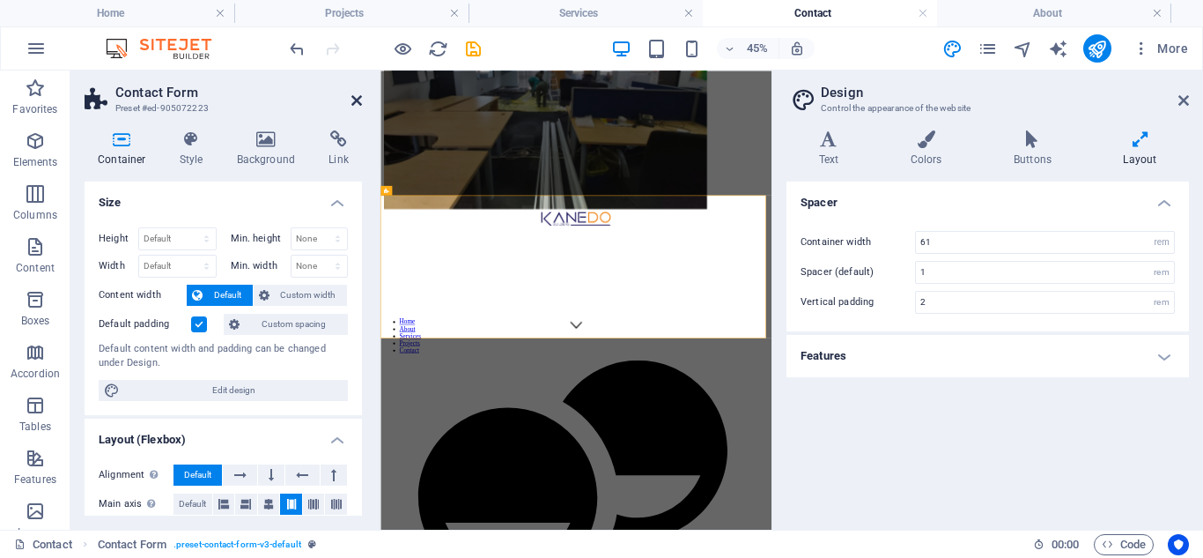
click at [358, 93] on icon at bounding box center [356, 100] width 11 height 14
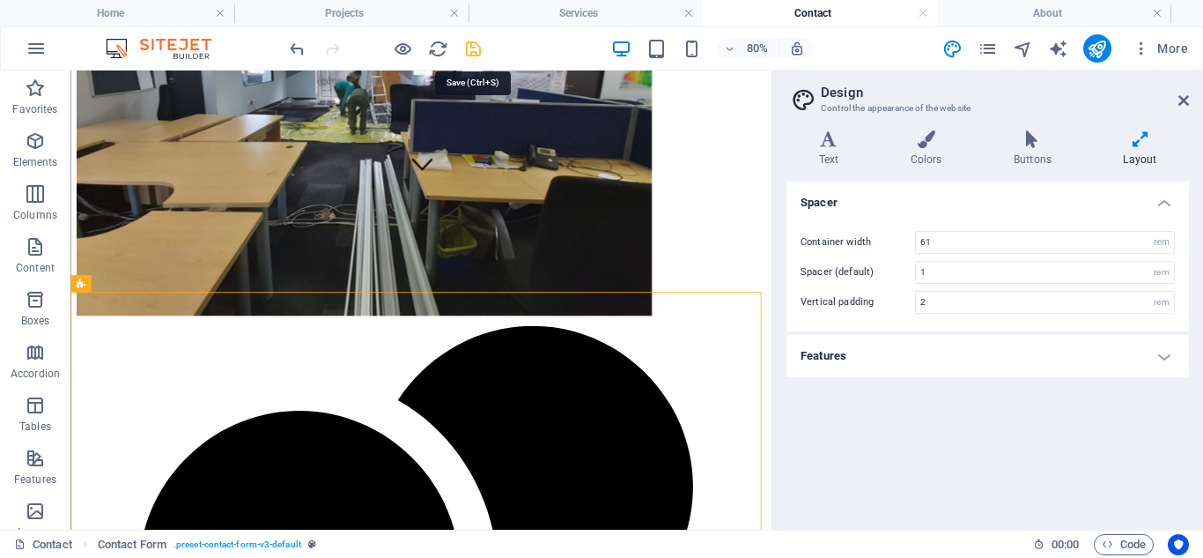
click at [471, 45] on icon "save" at bounding box center [473, 49] width 20 height 20
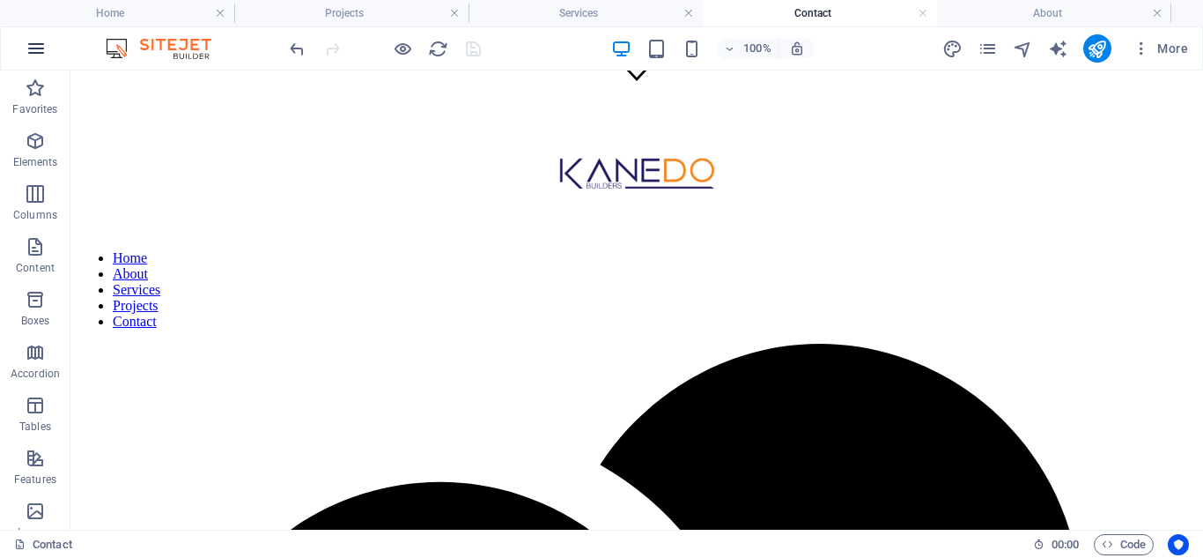
click at [39, 47] on icon "button" at bounding box center [36, 48] width 21 height 21
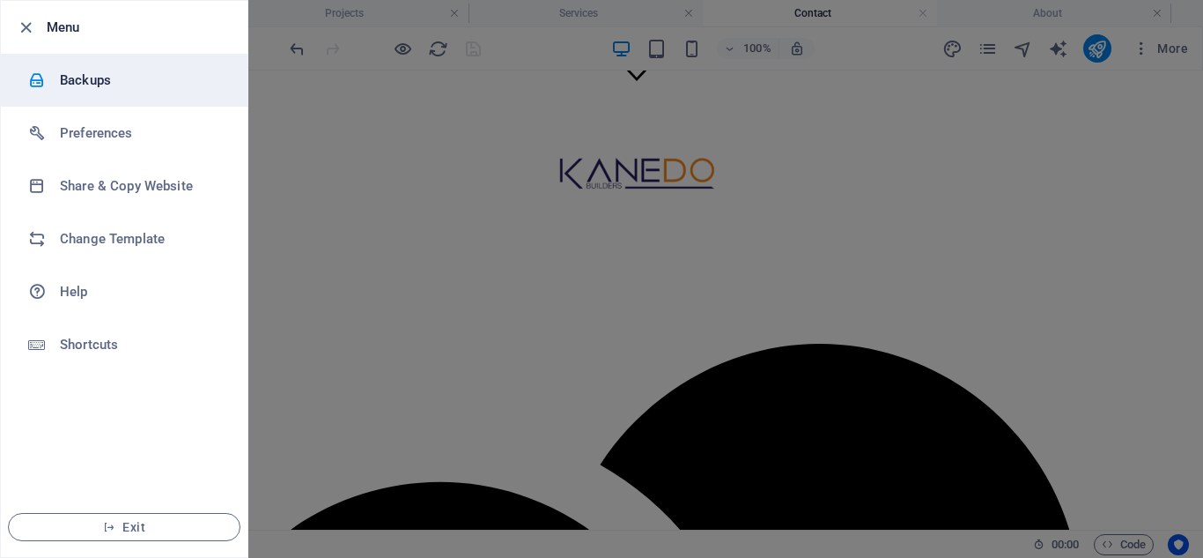
click at [88, 86] on h6 "Backups" at bounding box center [141, 80] width 163 height 21
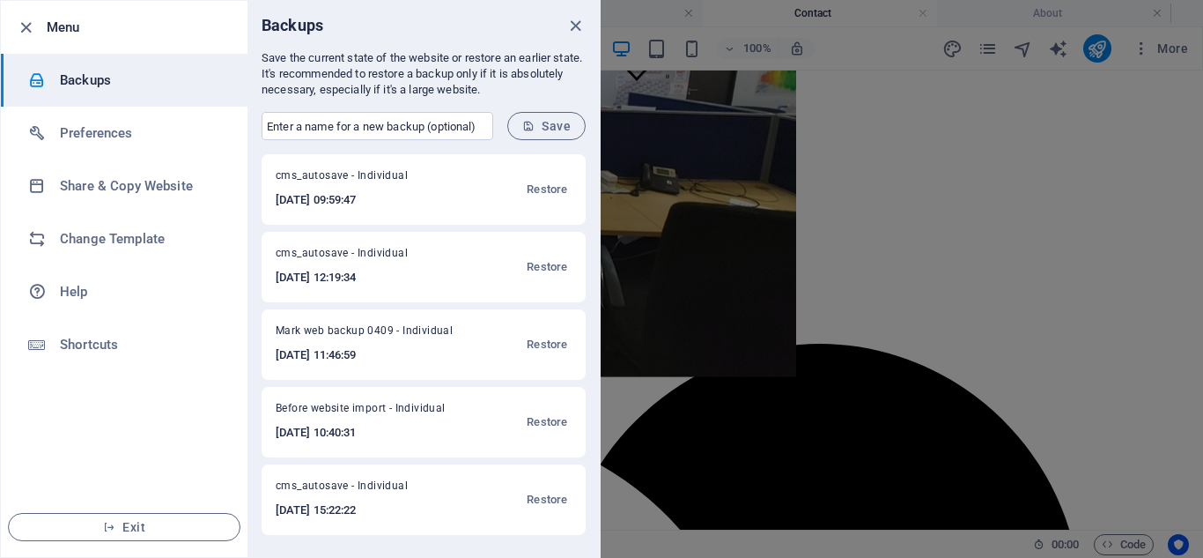
click at [328, 330] on span "Mark web backup 0409 - Individual" at bounding box center [373, 333] width 195 height 21
click at [411, 128] on input "text" at bounding box center [378, 126] width 232 height 28
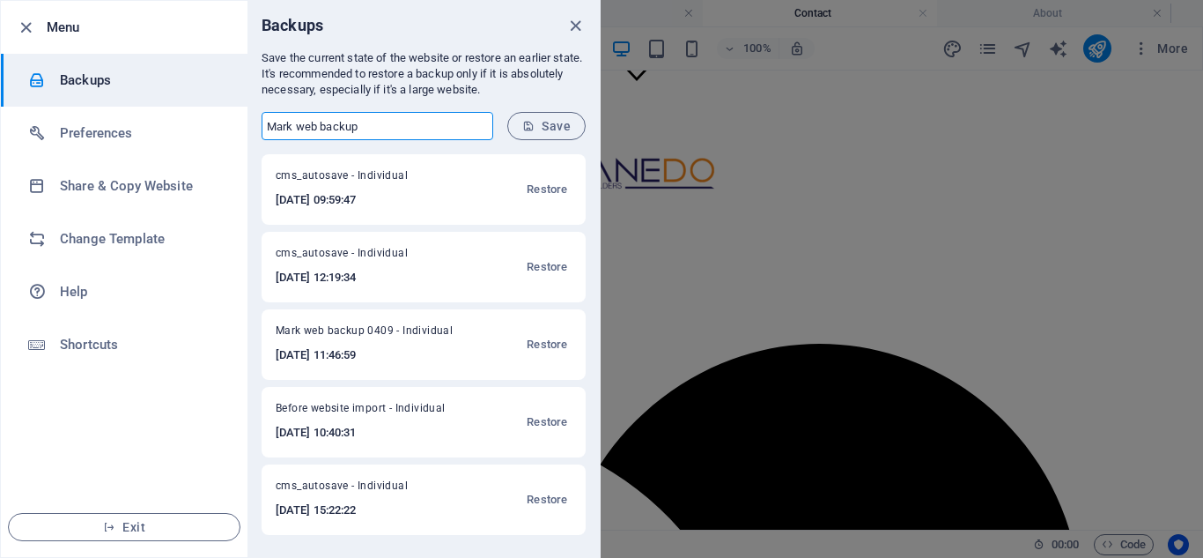
click at [405, 129] on input "Mark web backup" at bounding box center [378, 126] width 232 height 28
type input "Mark web backup 0509"
click at [544, 117] on button "Save" at bounding box center [546, 126] width 78 height 28
click at [569, 24] on icon "close" at bounding box center [576, 26] width 20 height 20
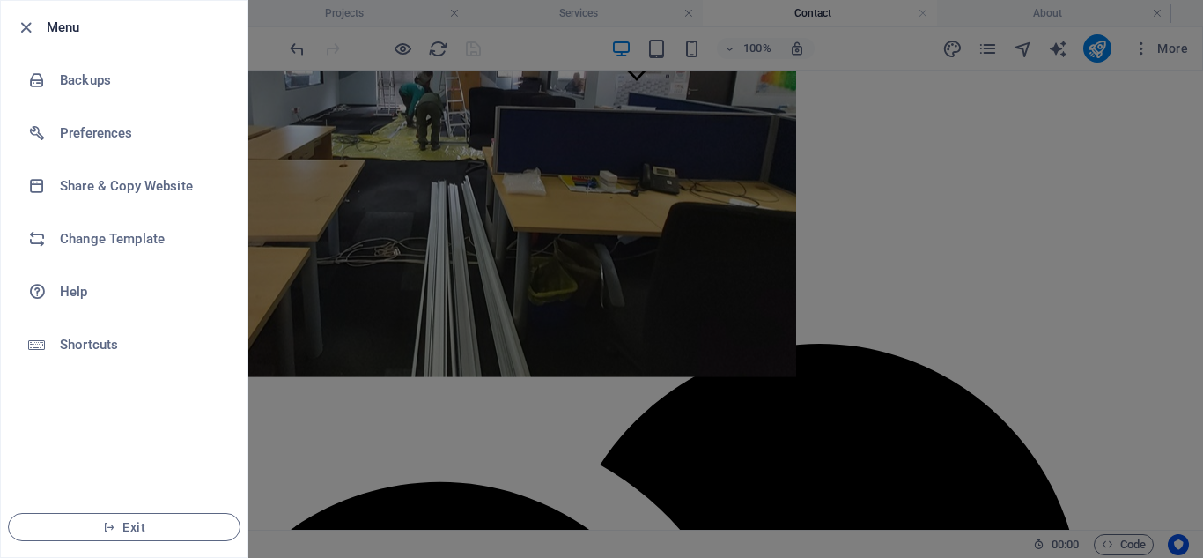
click at [374, 249] on div at bounding box center [601, 279] width 1203 height 558
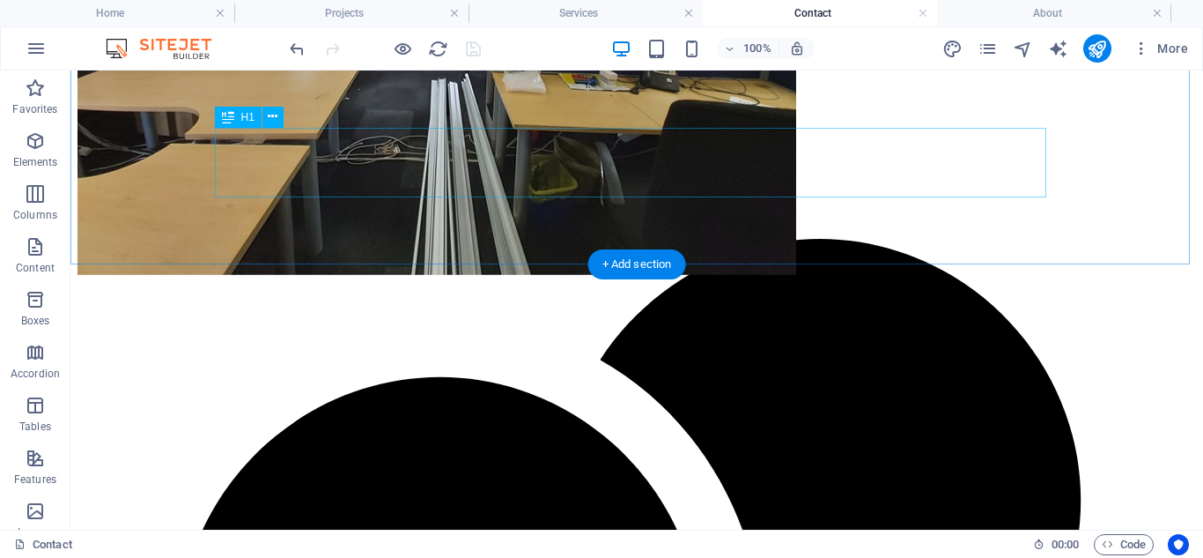
scroll to position [603, 0]
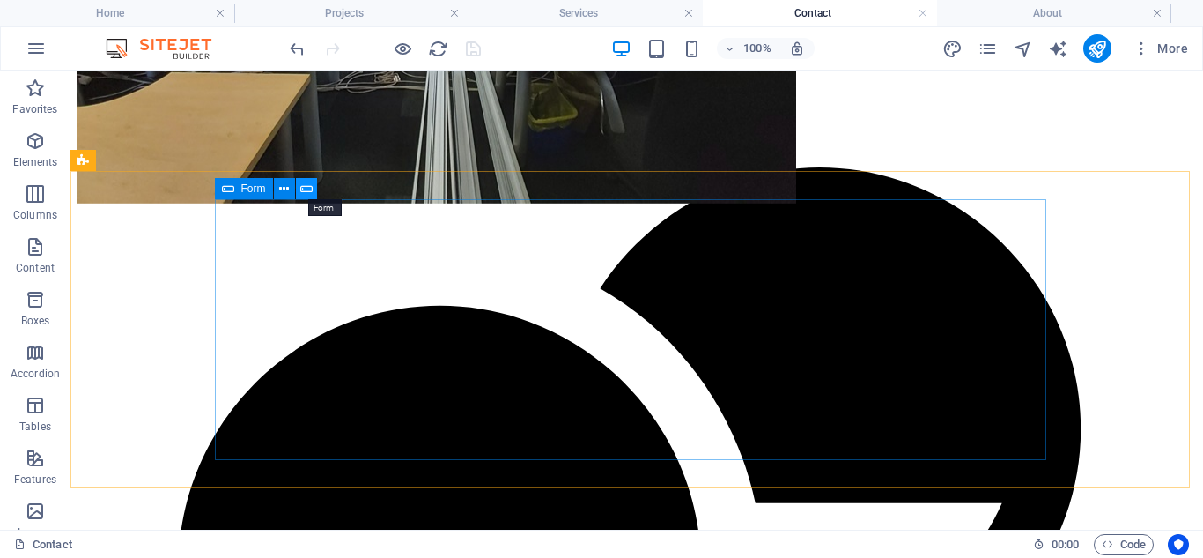
click at [304, 186] on icon at bounding box center [306, 189] width 12 height 18
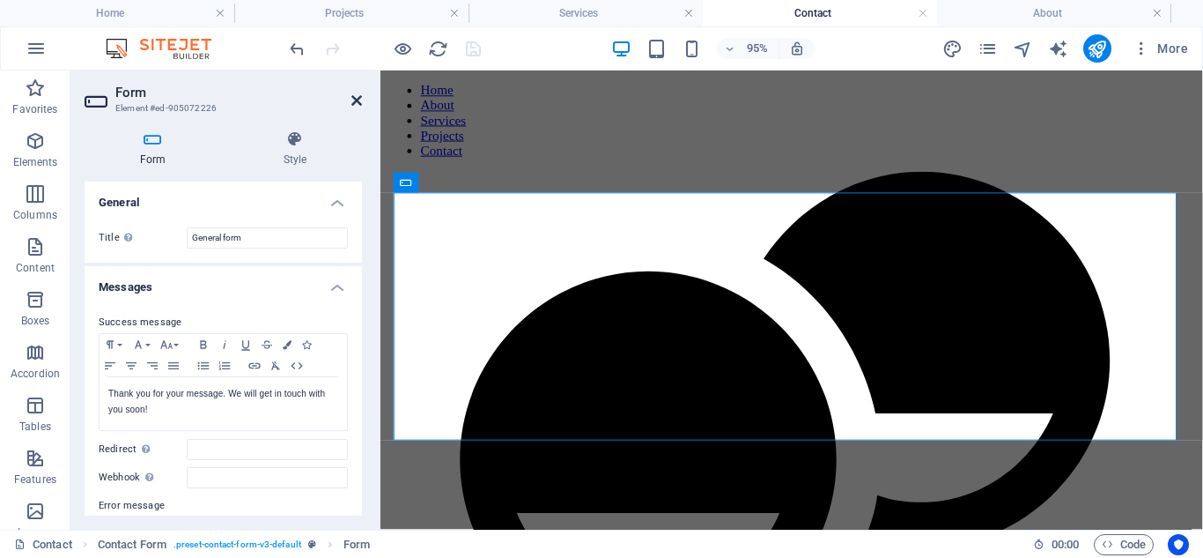
click at [359, 103] on icon at bounding box center [356, 100] width 11 height 14
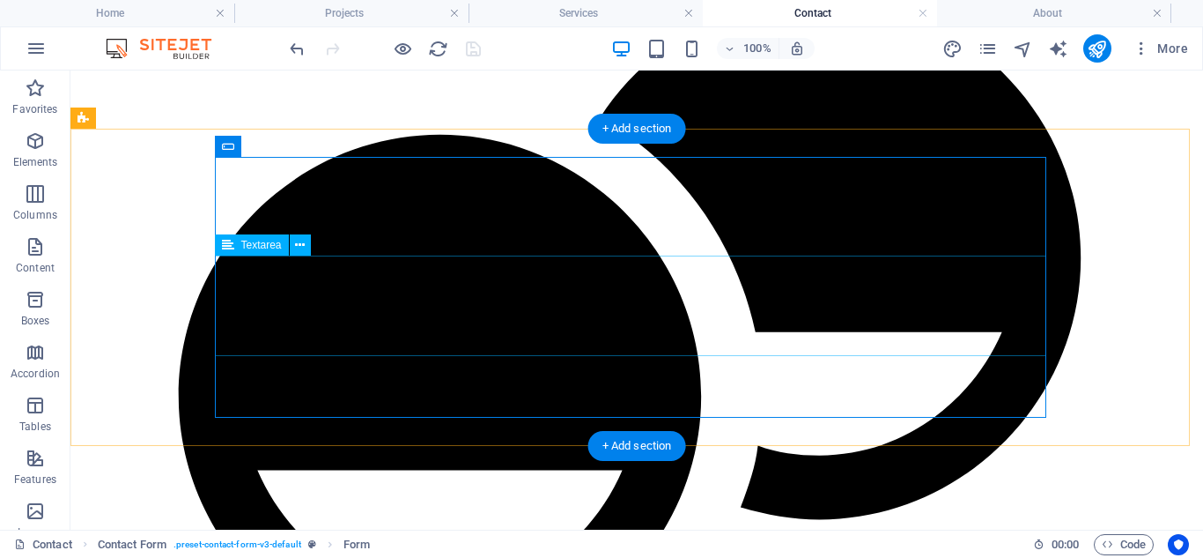
scroll to position [779, 0]
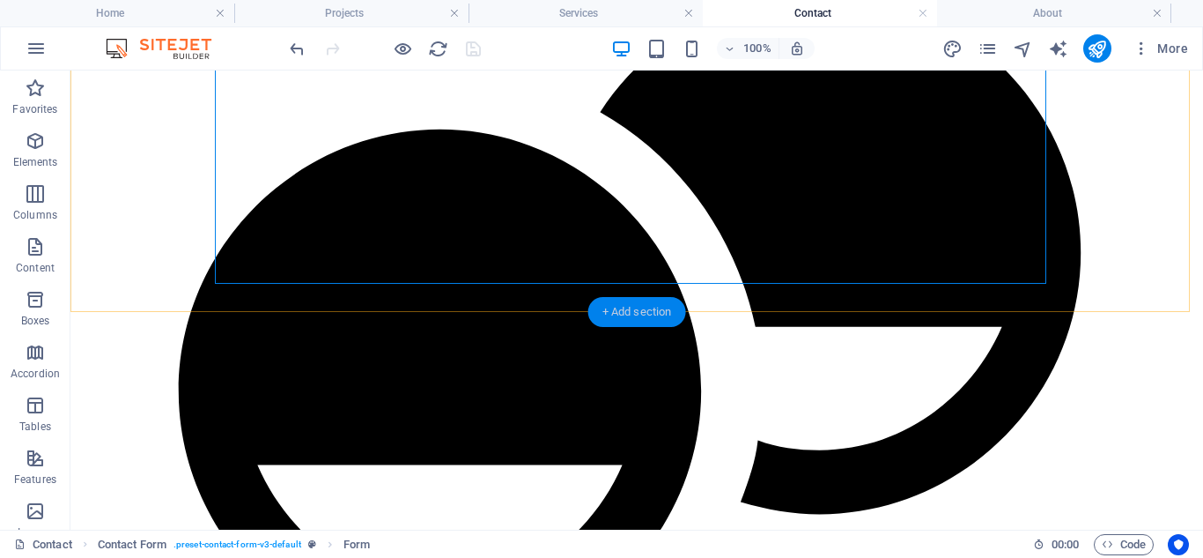
click at [627, 308] on div "+ Add section" at bounding box center [637, 312] width 98 height 30
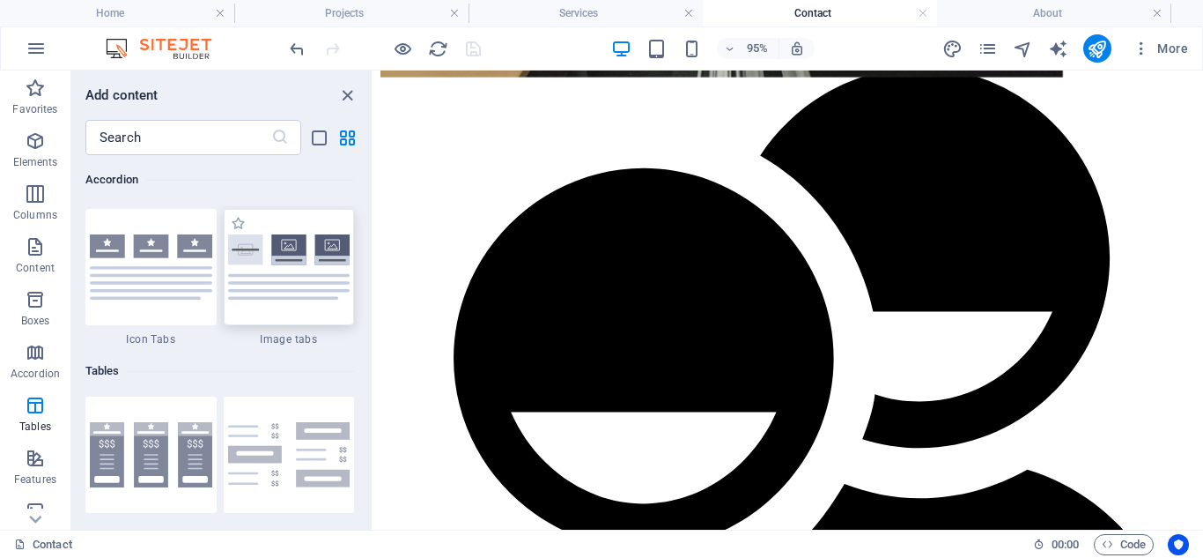
scroll to position [5725, 0]
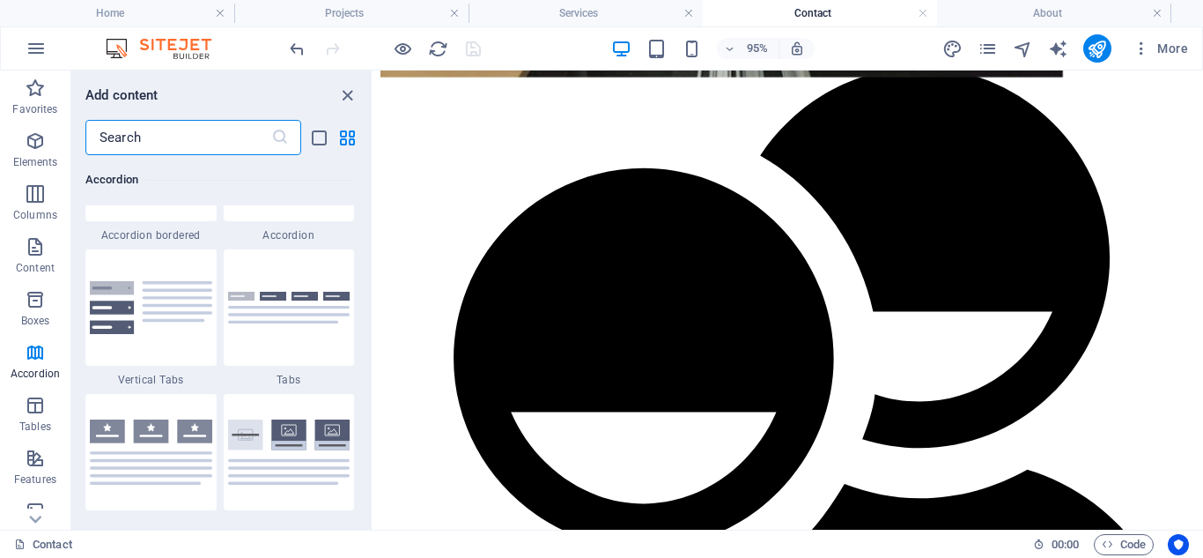
drag, startPoint x: 149, startPoint y: 137, endPoint x: 90, endPoint y: 140, distance: 59.1
click at [90, 140] on input "text" at bounding box center [178, 137] width 186 height 35
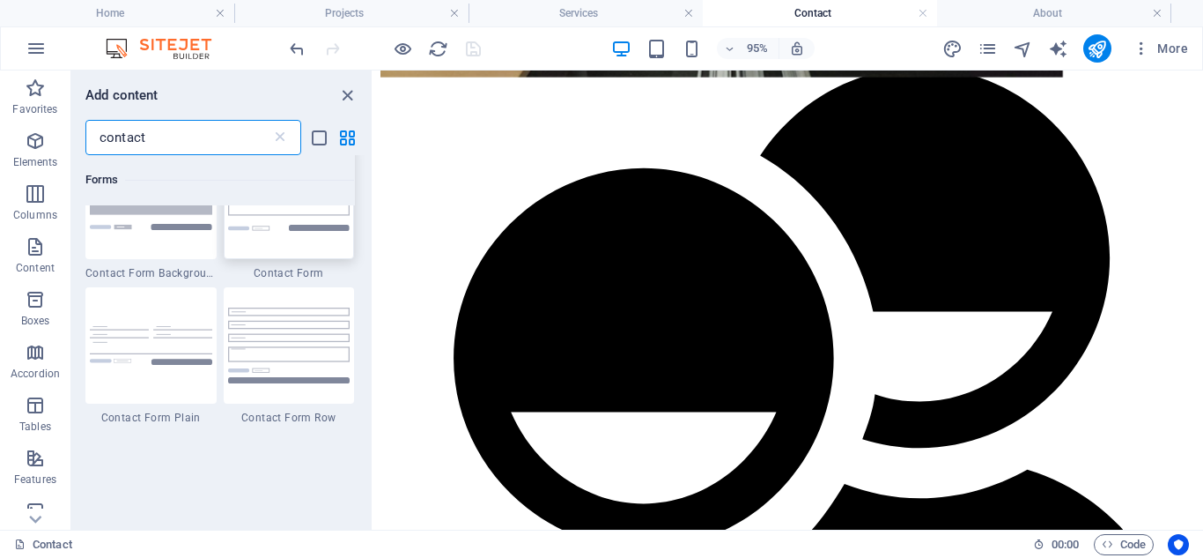
scroll to position [1321, 0]
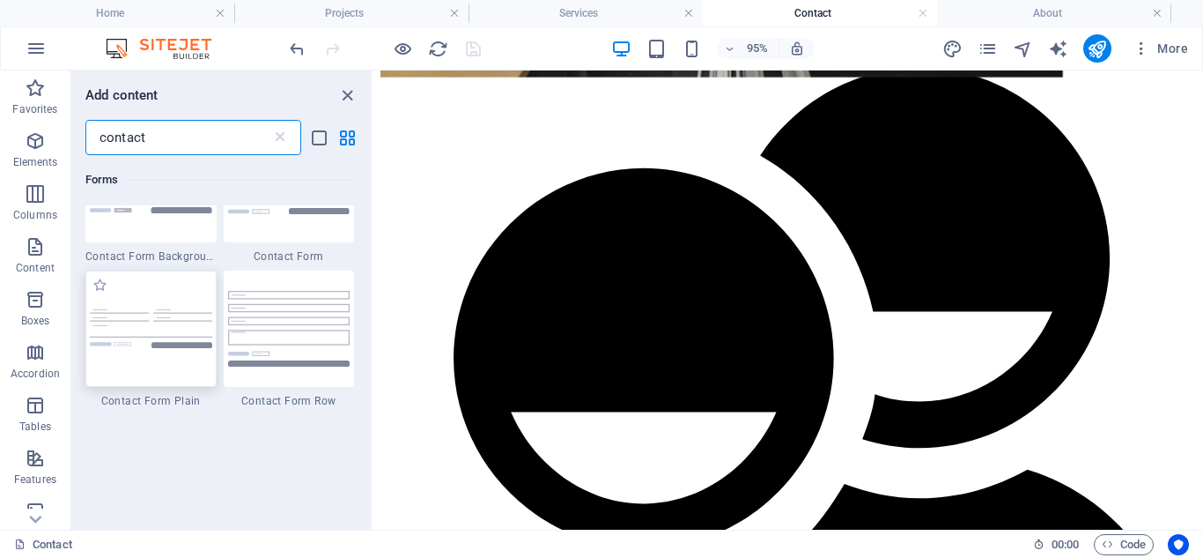
type input "contact"
click at [178, 329] on img at bounding box center [151, 328] width 122 height 39
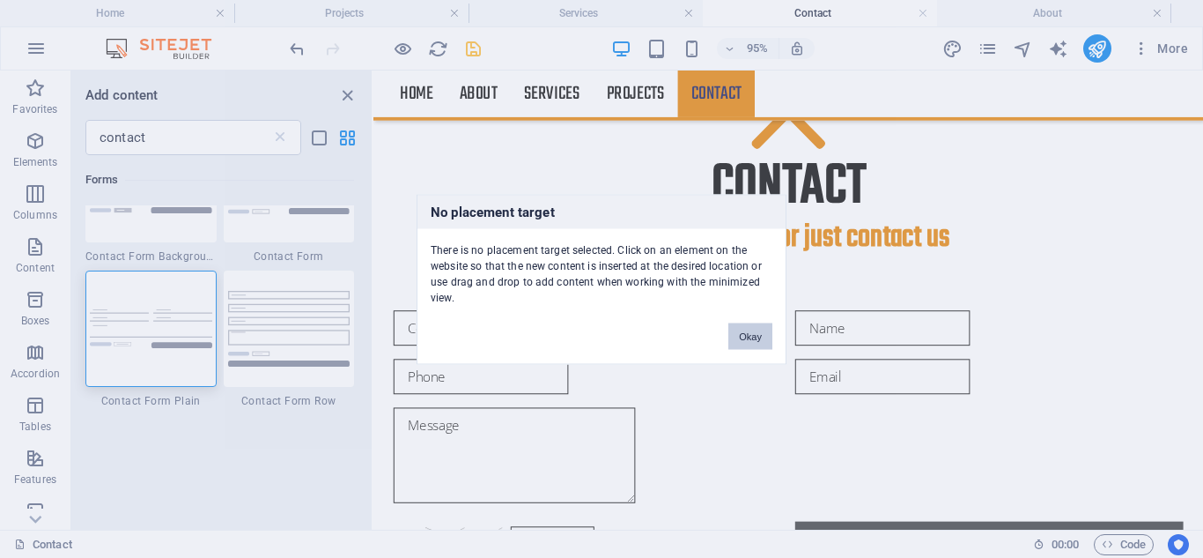
click at [744, 332] on button "Okay" at bounding box center [751, 335] width 44 height 26
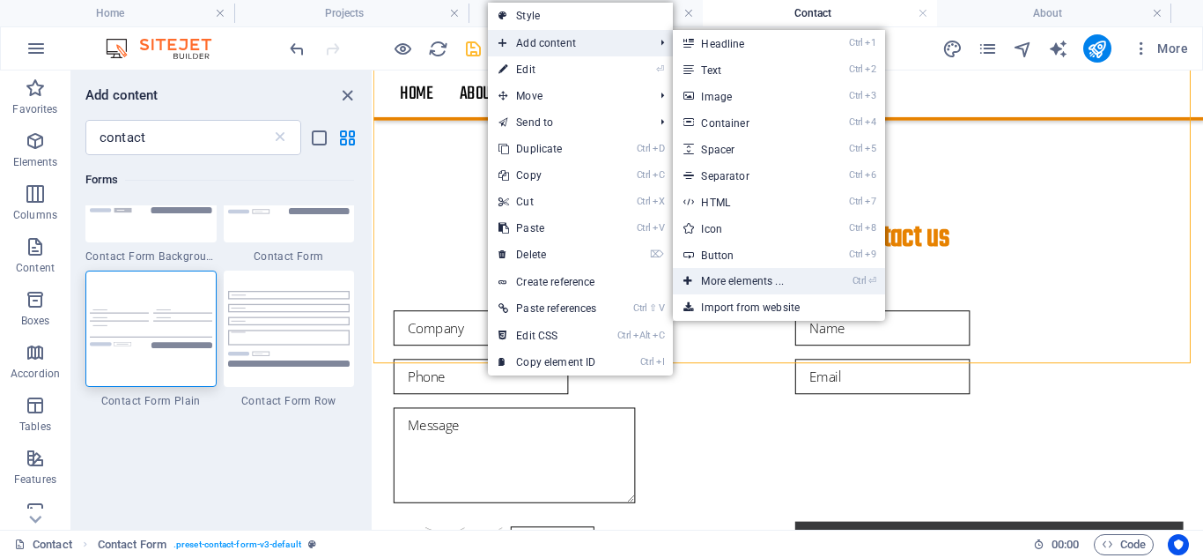
click at [726, 279] on link "Ctrl ⏎ More elements ..." at bounding box center [745, 281] width 145 height 26
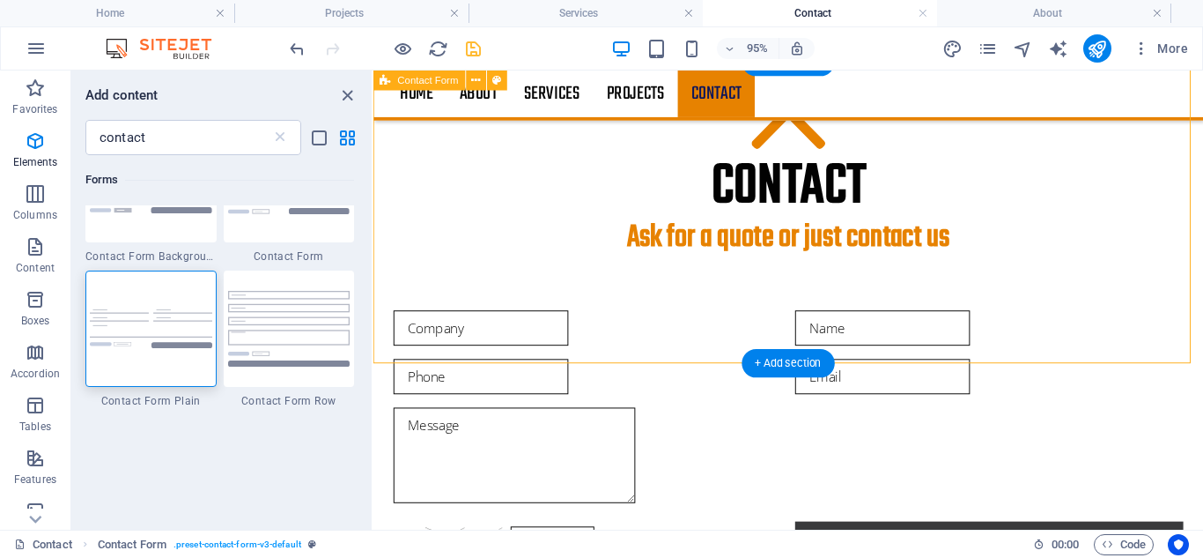
click at [611, 365] on div "Unreadable? Regenerate Submit" at bounding box center [811, 458] width 874 height 326
click at [883, 369] on div "Unreadable? Regenerate Submit" at bounding box center [811, 458] width 874 height 326
click at [692, 368] on div "Unreadable? Regenerate Submit" at bounding box center [811, 458] width 874 height 326
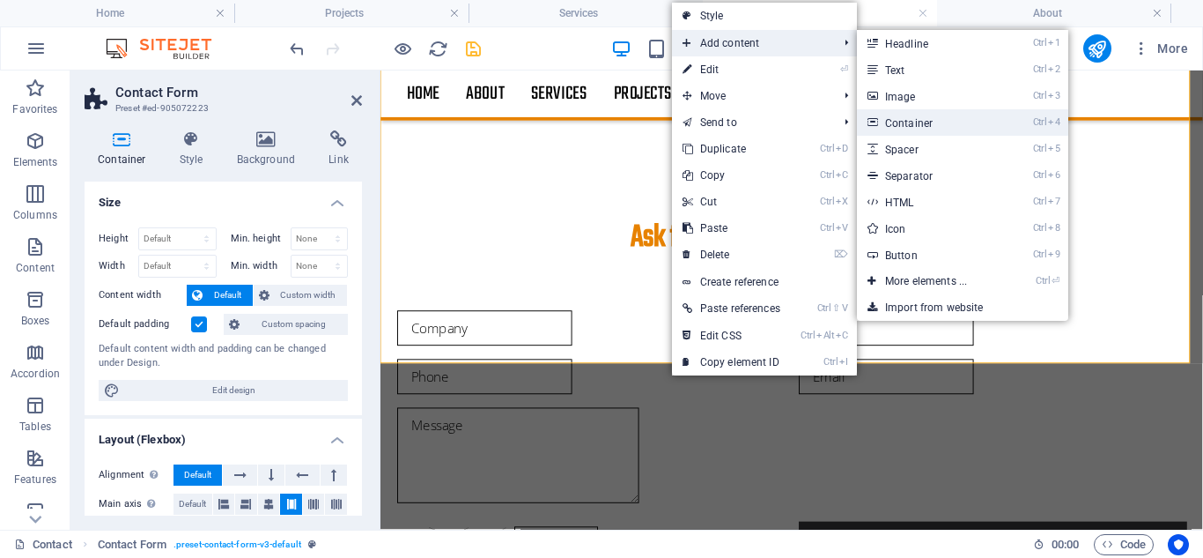
click at [906, 121] on link "Ctrl 4 Container" at bounding box center [929, 122] width 145 height 26
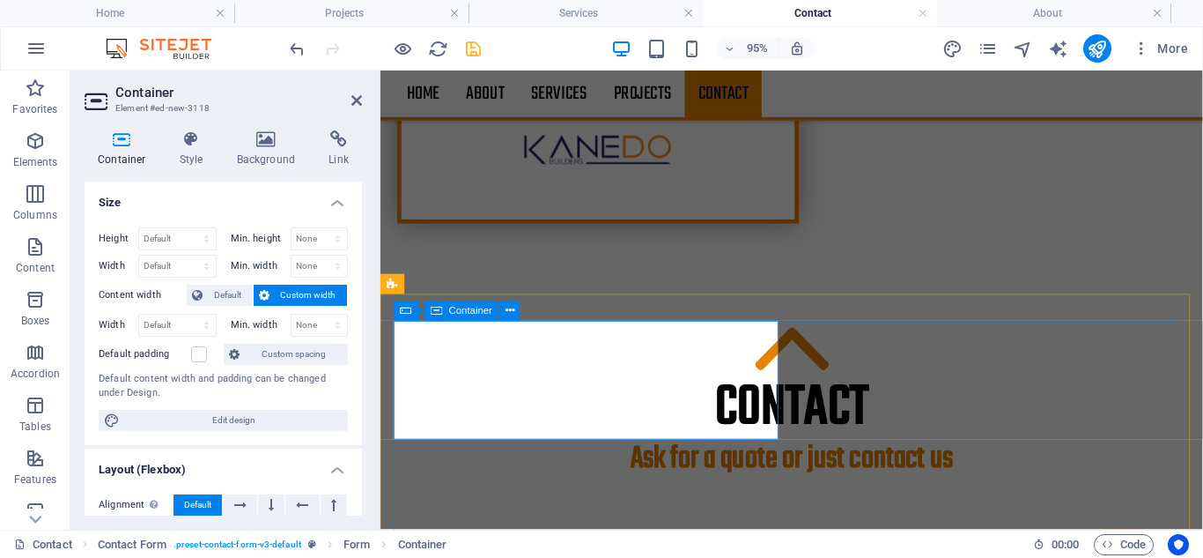
scroll to position [447, 0]
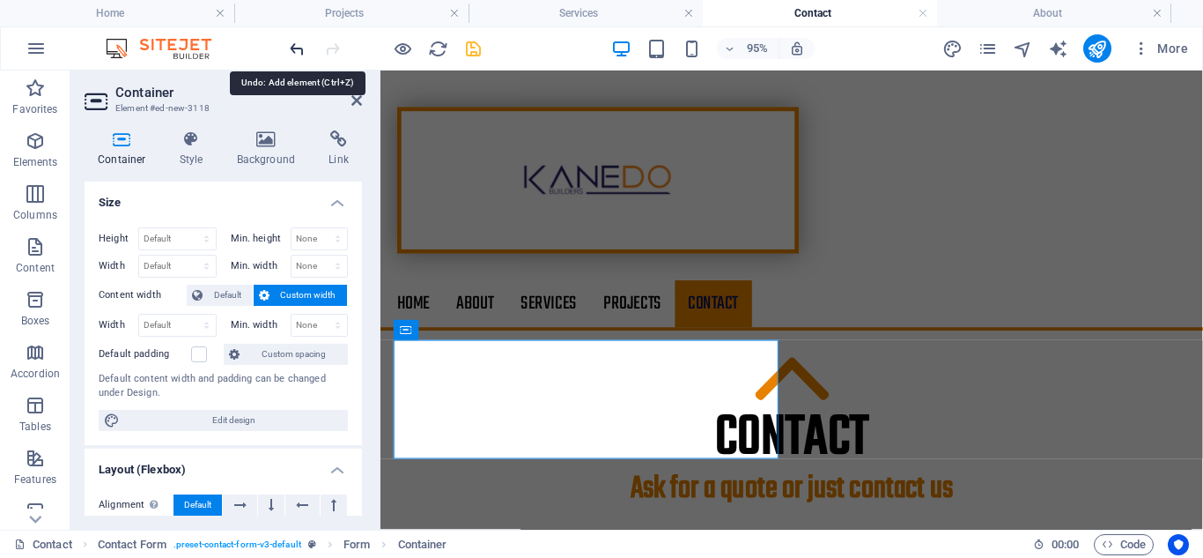
click at [296, 54] on icon "undo" at bounding box center [297, 49] width 20 height 20
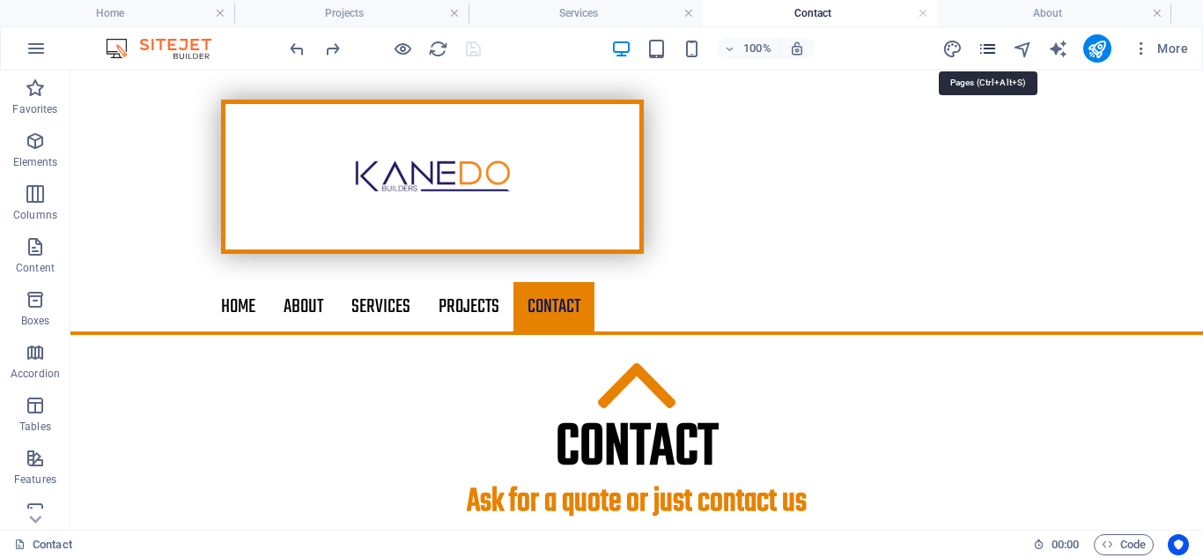
click at [990, 49] on icon "pages" at bounding box center [988, 49] width 20 height 20
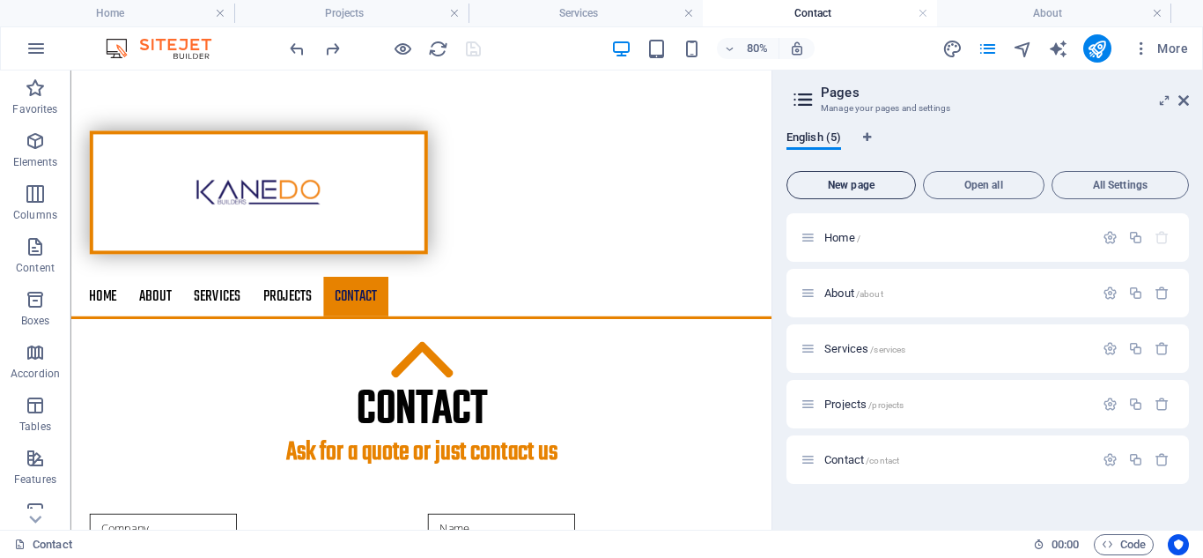
click at [846, 185] on span "New page" at bounding box center [852, 185] width 114 height 11
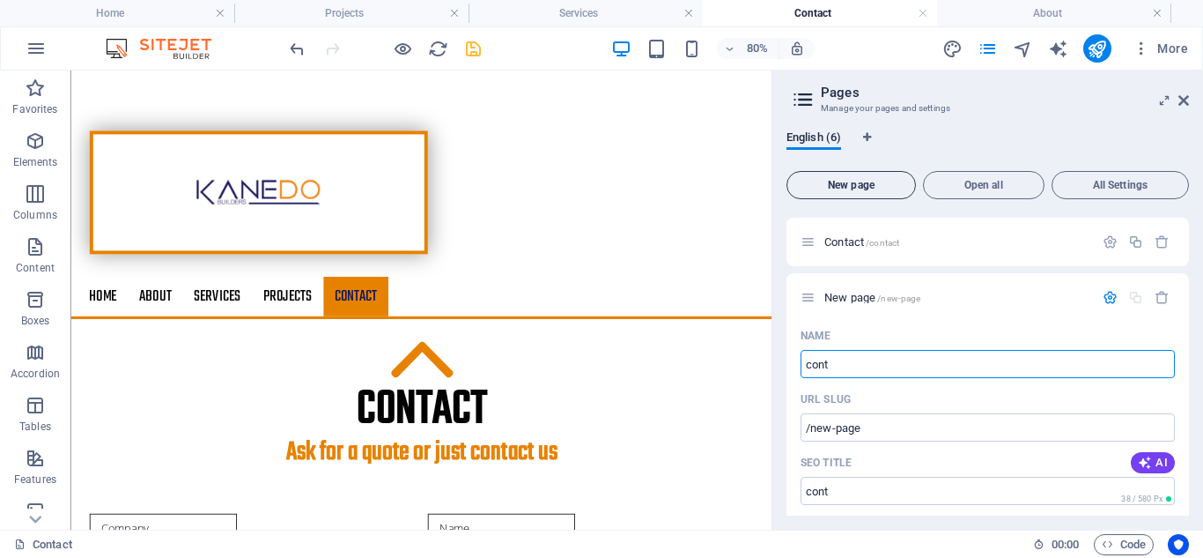
type input "conta"
type input "/cont"
type input "contac"
type input "/contac"
type input "contact 1"
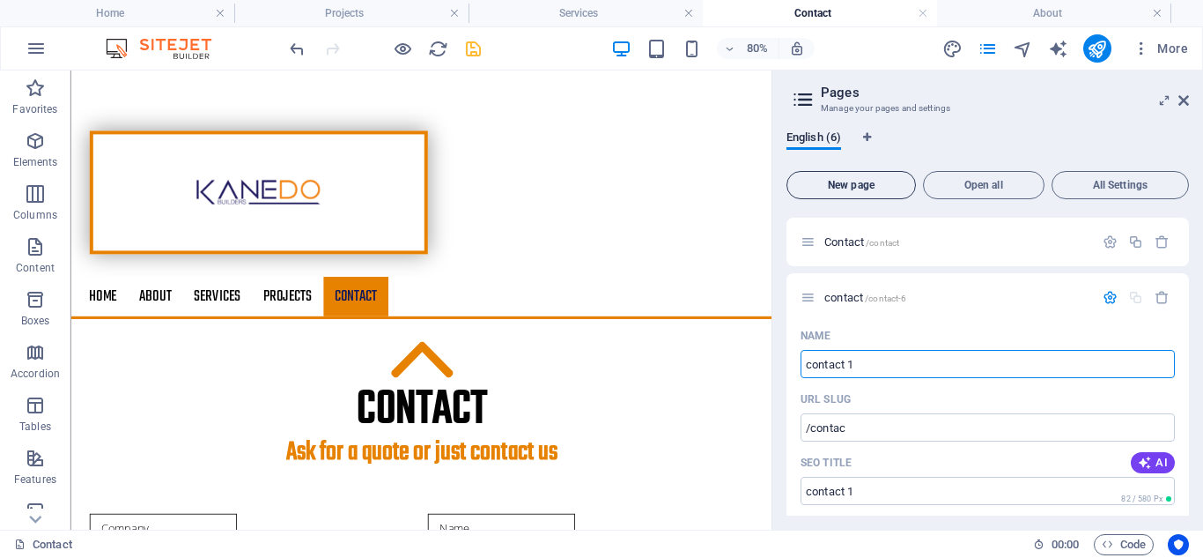
type input "/contact-6"
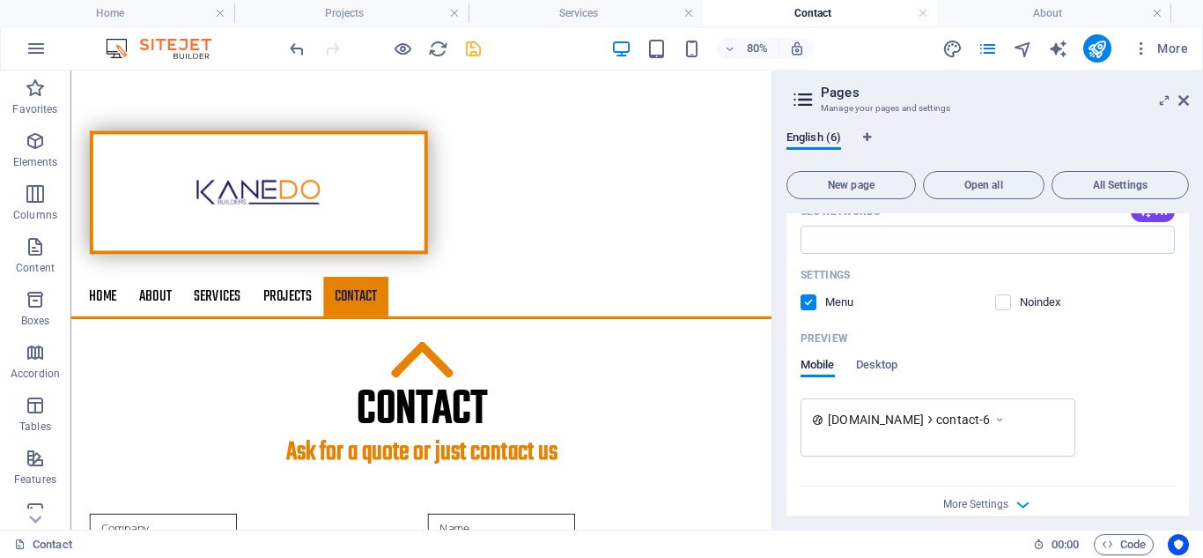
scroll to position [645, 0]
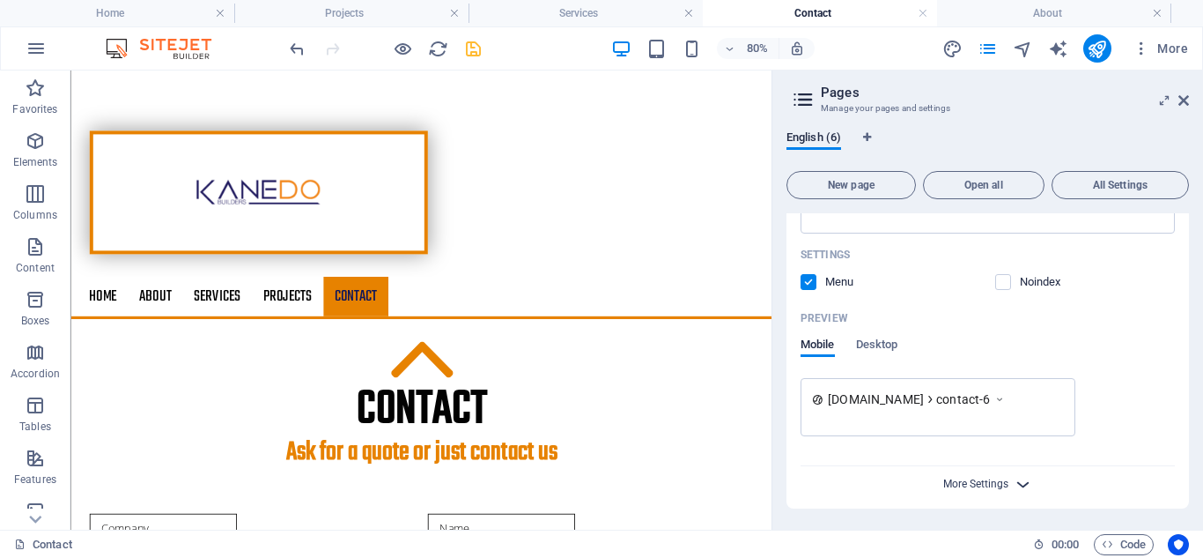
type input "contact 1"
click at [977, 487] on span "More Settings" at bounding box center [975, 483] width 65 height 12
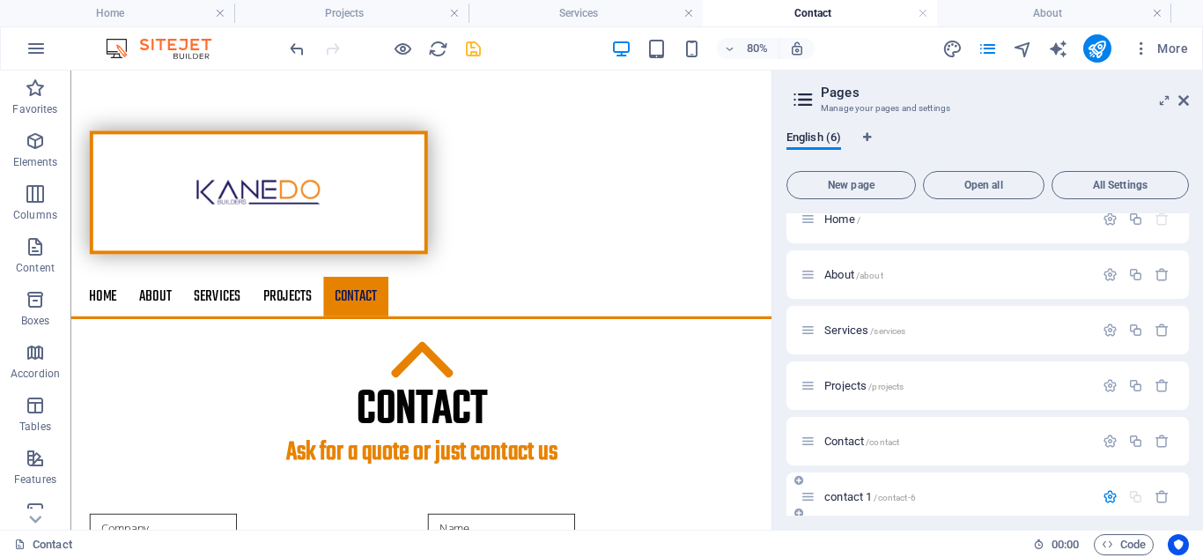
scroll to position [18, 0]
click at [854, 492] on span "contact 1 /contact-6" at bounding box center [871, 497] width 92 height 13
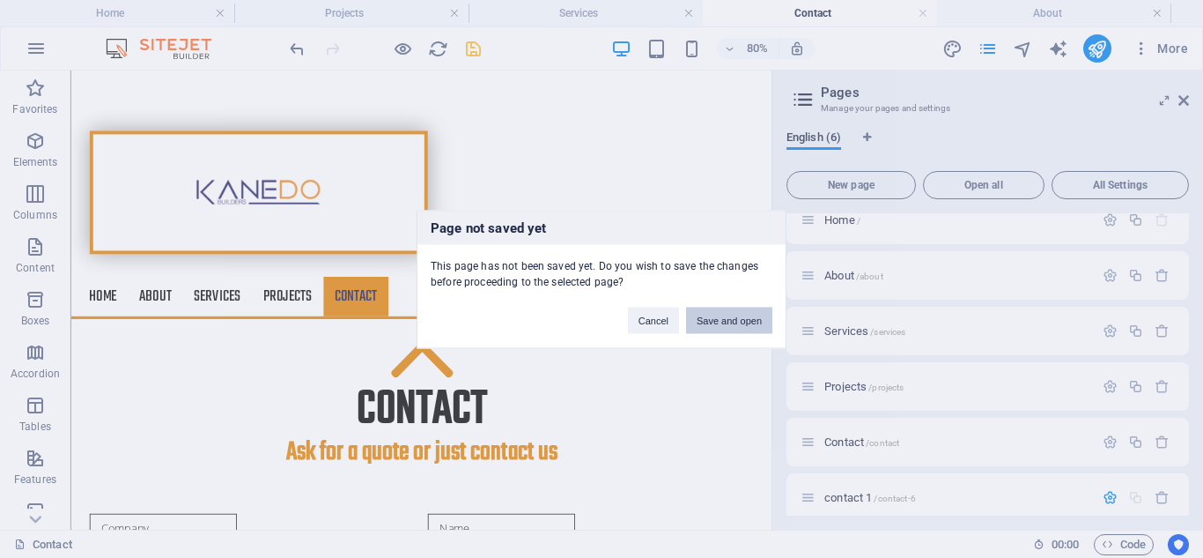
click at [717, 319] on button "Save and open" at bounding box center [729, 320] width 86 height 26
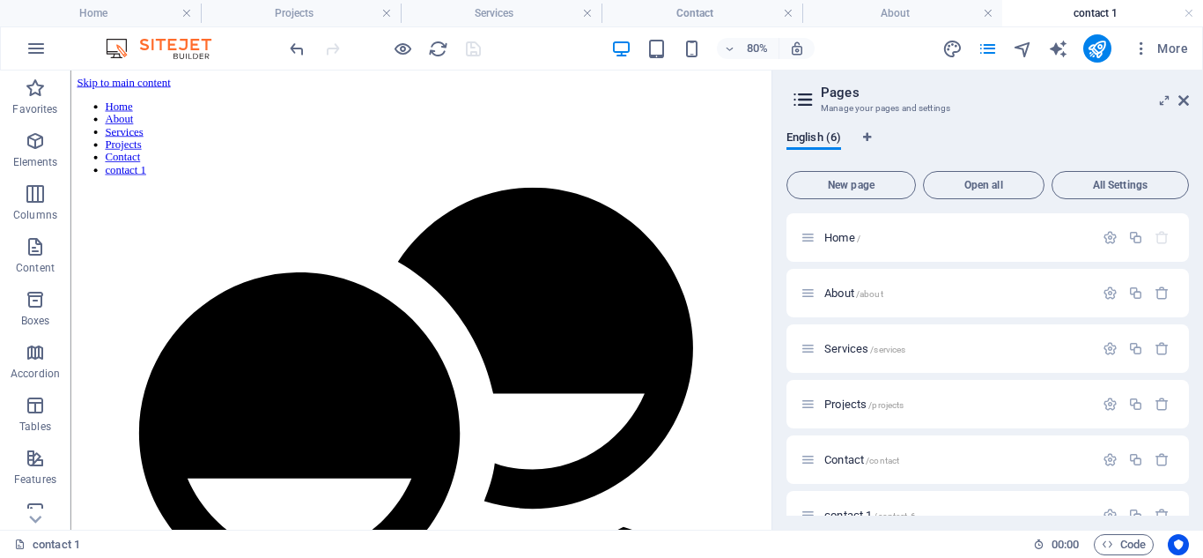
scroll to position [0, 0]
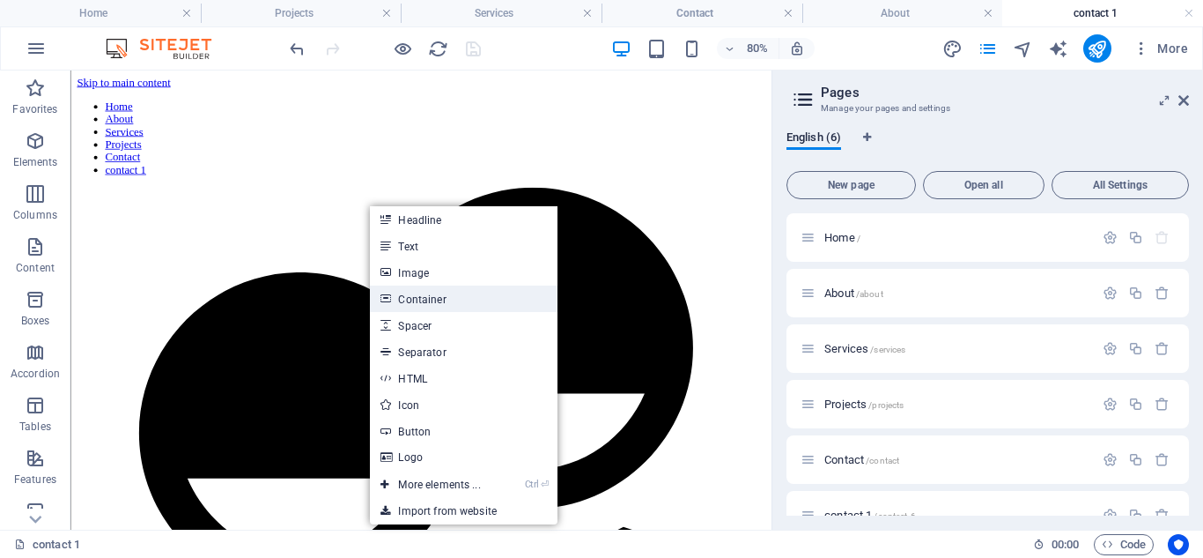
click at [425, 302] on link "Container" at bounding box center [463, 298] width 187 height 26
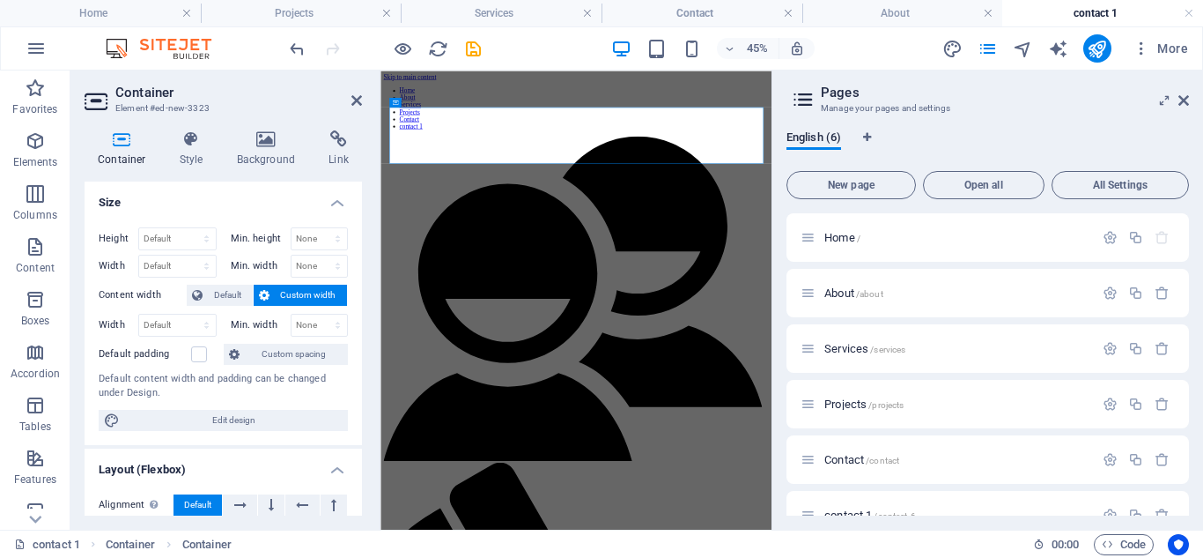
click at [118, 141] on icon at bounding box center [122, 139] width 75 height 18
click at [295, 51] on icon "undo" at bounding box center [297, 49] width 20 height 20
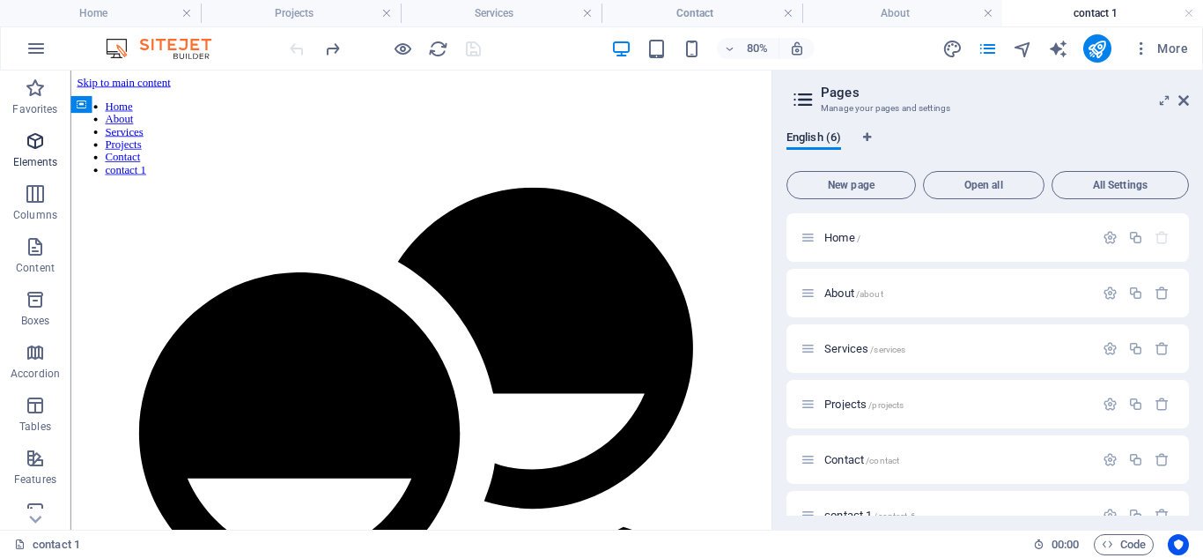
click at [33, 145] on icon "button" at bounding box center [35, 140] width 21 height 21
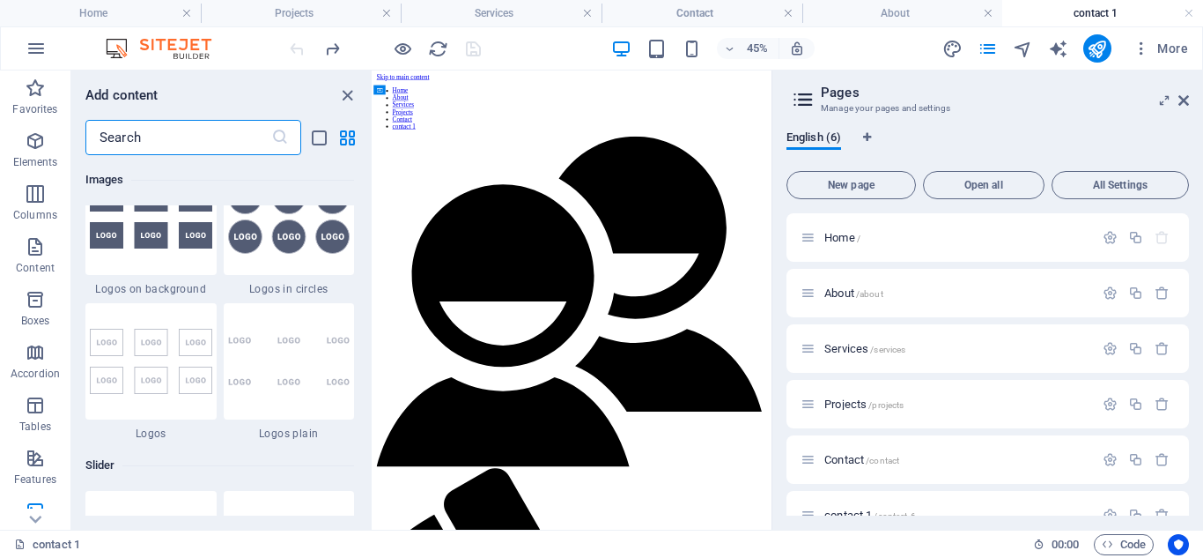
scroll to position [9789, 0]
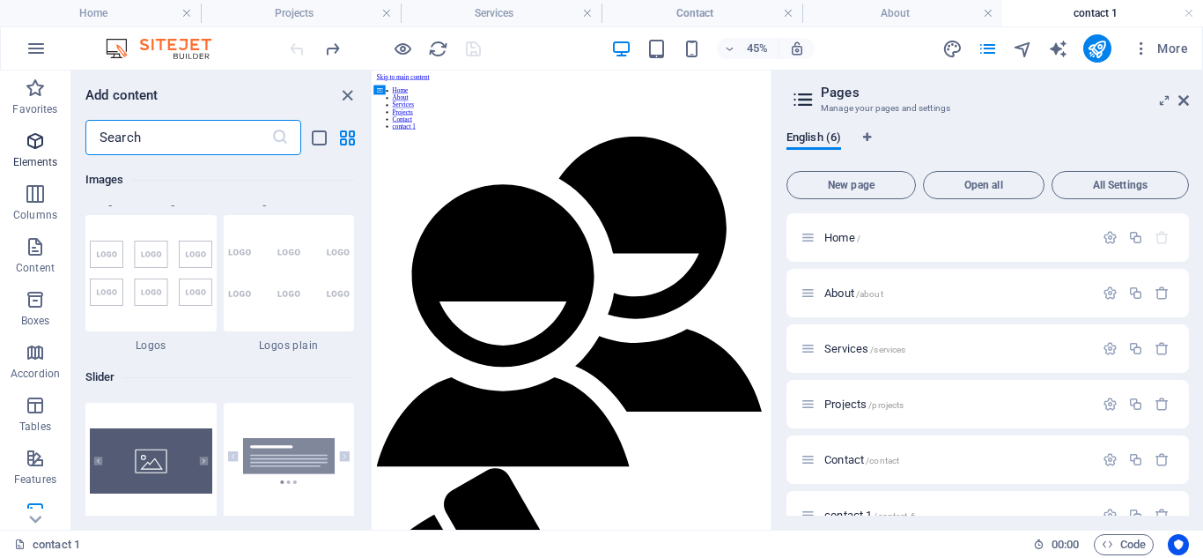
drag, startPoint x: 174, startPoint y: 134, endPoint x: 19, endPoint y: 145, distance: 155.5
click at [19, 145] on div "Favorites Elements Columns Content Boxes Accordion Tables Features Images Slide…" at bounding box center [187, 299] width 374 height 459
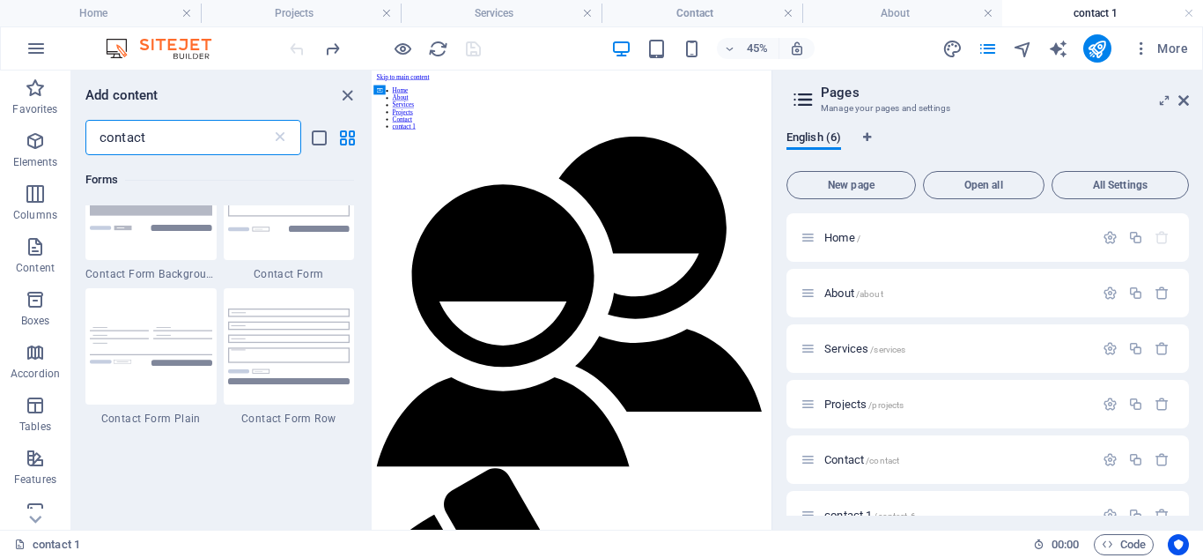
scroll to position [1321, 0]
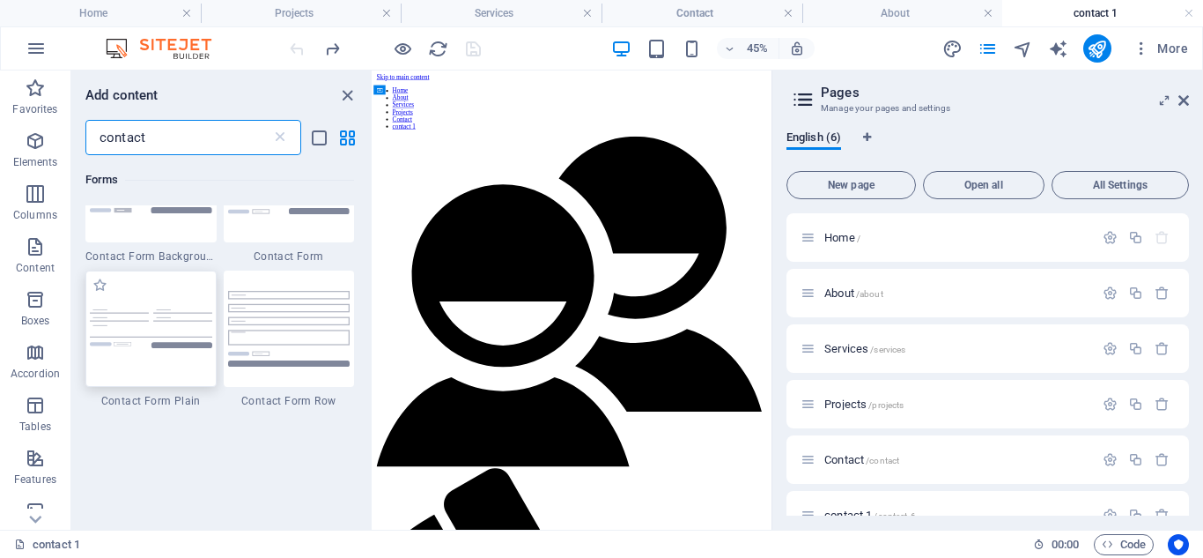
type input "contact"
click at [164, 324] on img at bounding box center [151, 328] width 122 height 39
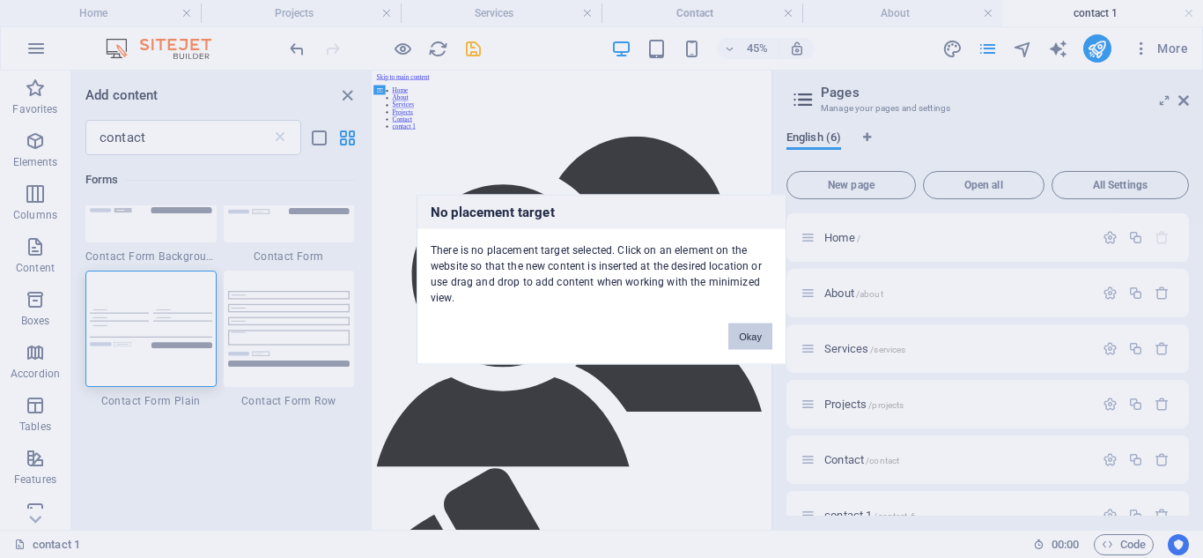
click at [751, 338] on button "Okay" at bounding box center [751, 335] width 44 height 26
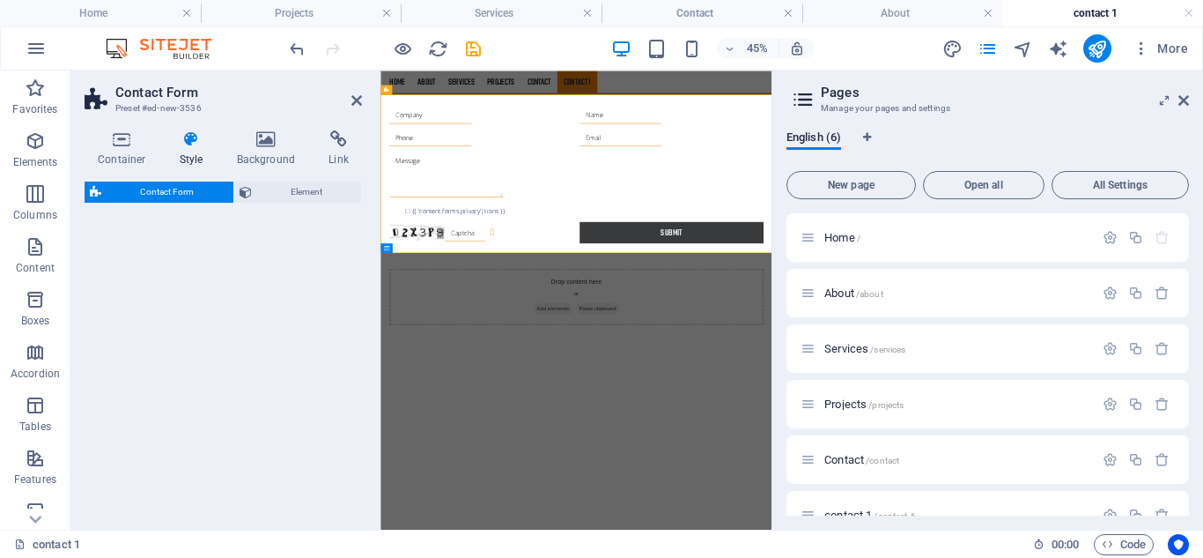
select select "rem"
select select "preset-contact-form-v3-plain"
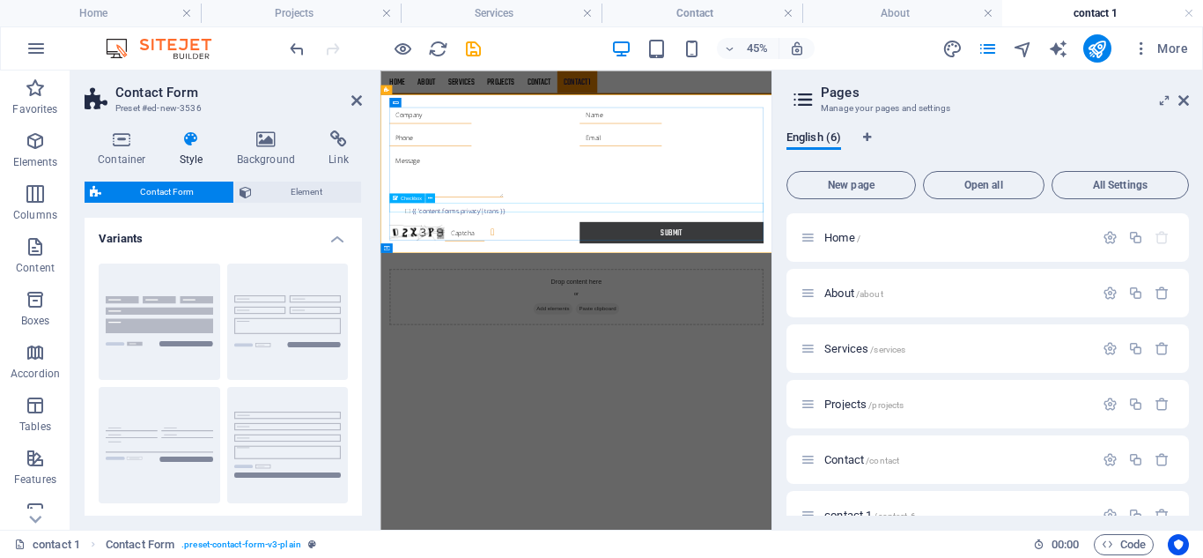
click at [730, 377] on div "{{ 'content.forms.privacy'|trans }}" at bounding box center [816, 381] width 832 height 21
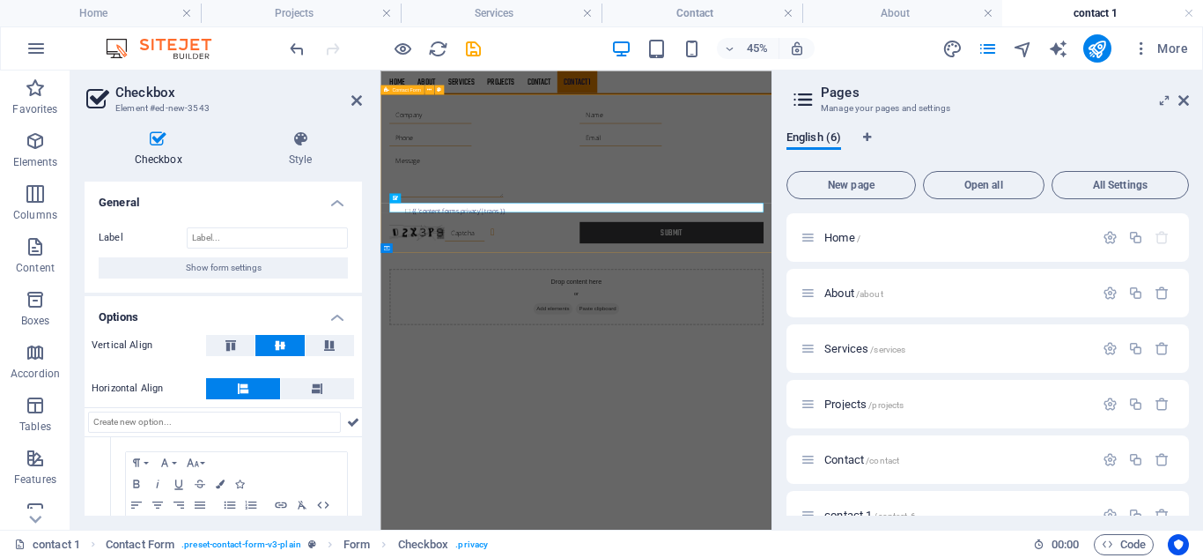
click at [410, 92] on span "Contact Form" at bounding box center [406, 89] width 29 height 4
select select "rem"
select select "preset-contact-form-v3-plain"
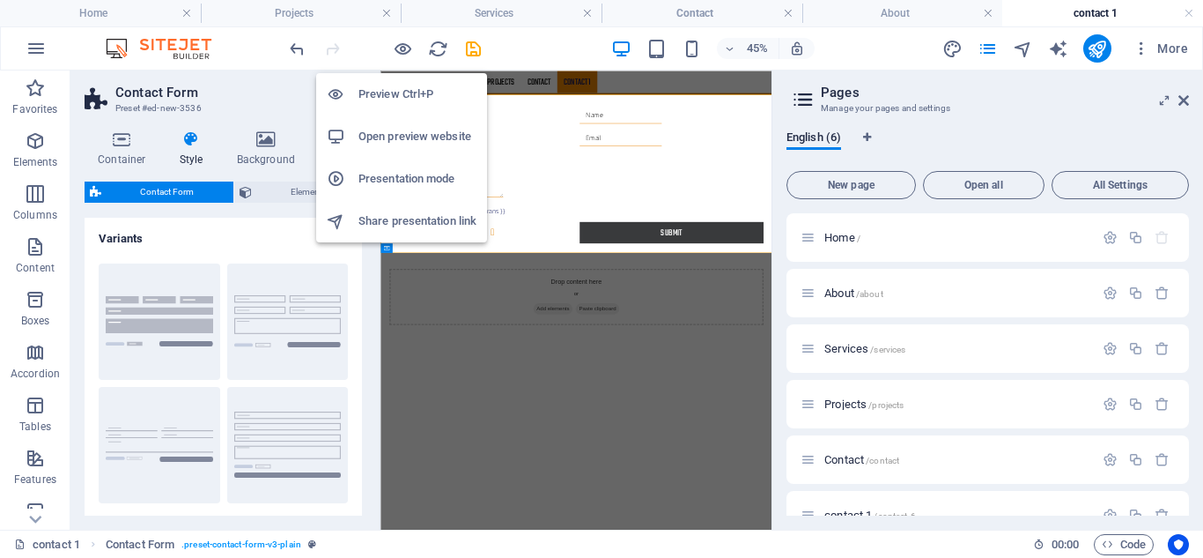
click at [425, 181] on h6 "Presentation mode" at bounding box center [418, 178] width 118 height 21
click at [396, 131] on h6 "Open preview website" at bounding box center [418, 136] width 118 height 21
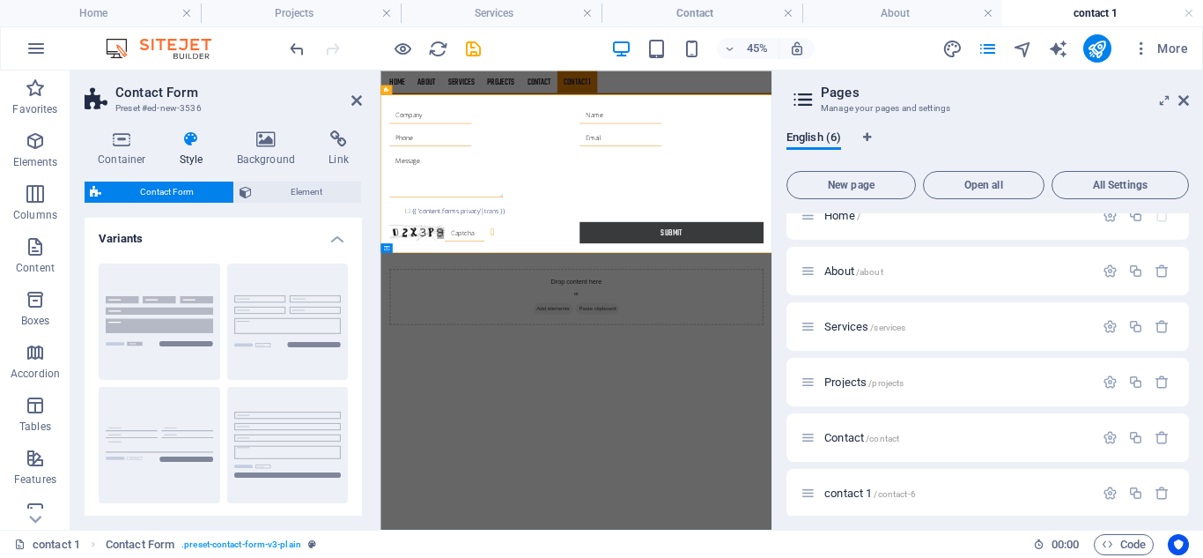
scroll to position [31, 0]
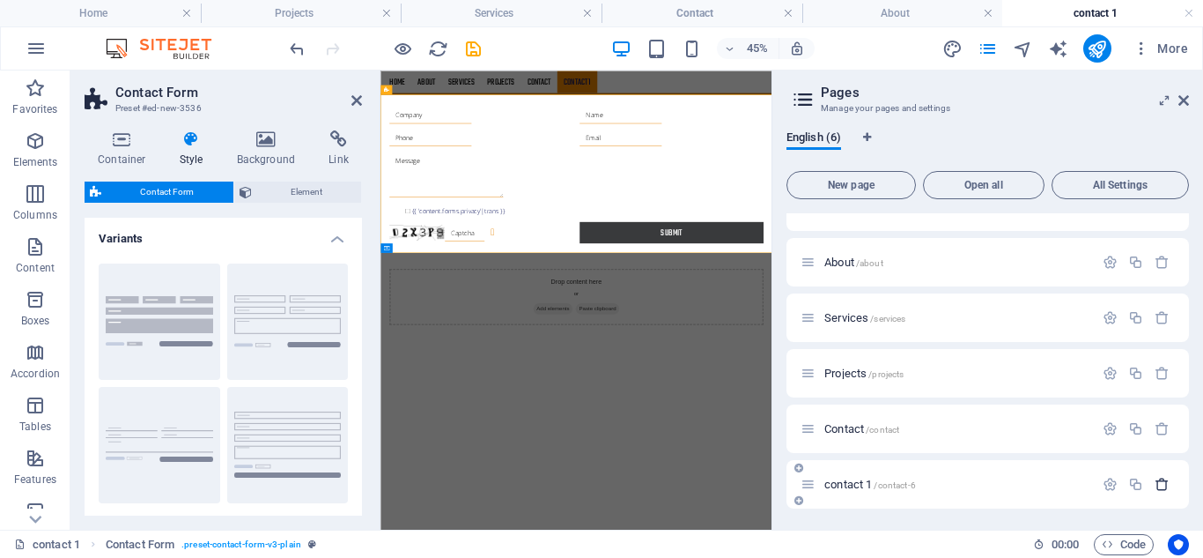
click at [1158, 486] on icon "button" at bounding box center [1162, 484] width 15 height 15
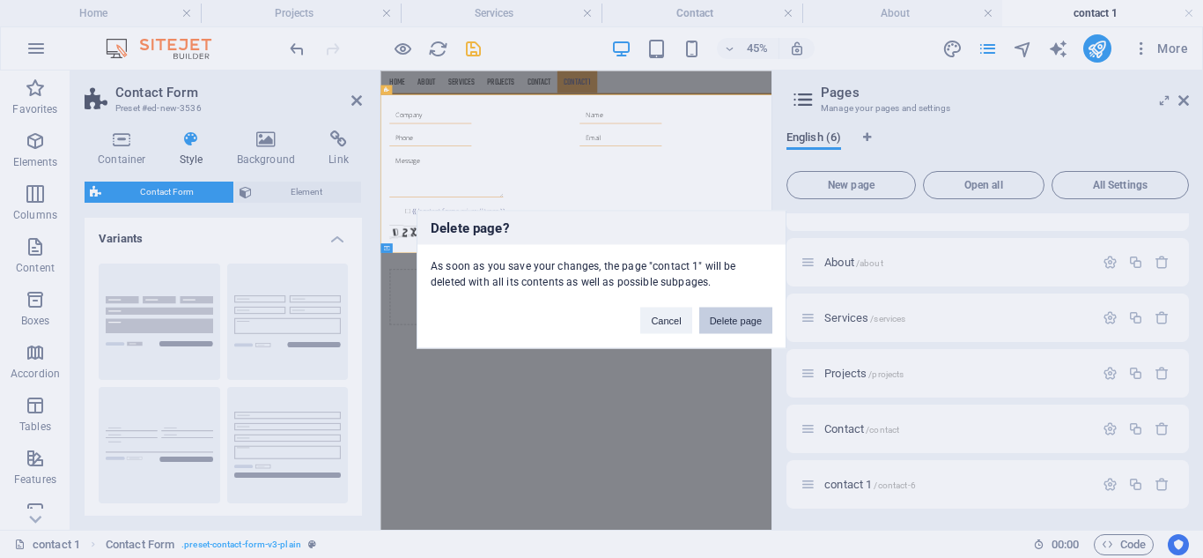
click at [744, 321] on button "Delete page" at bounding box center [735, 320] width 73 height 26
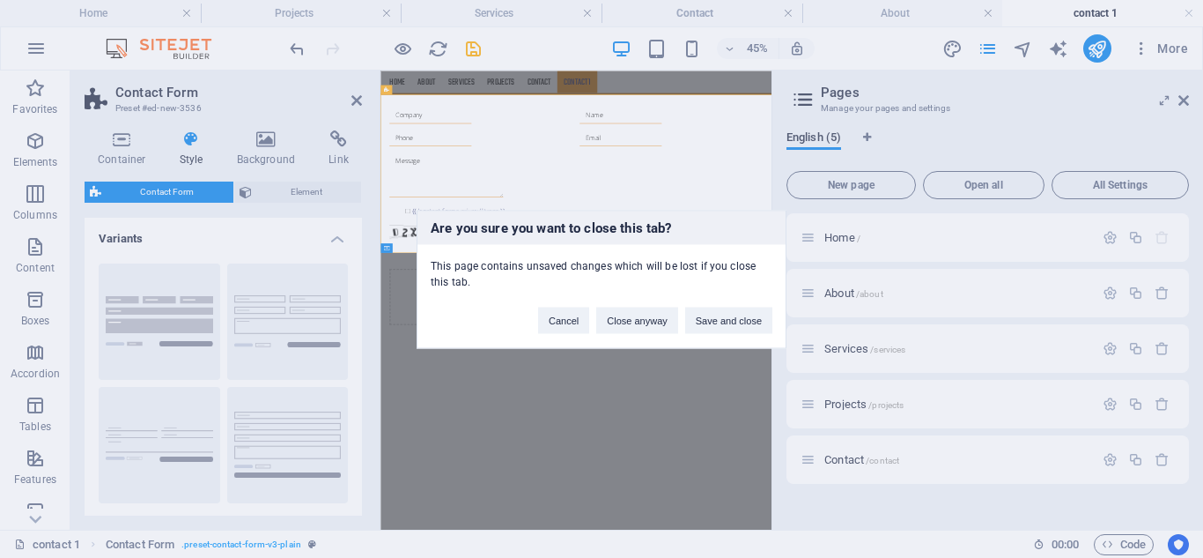
scroll to position [0, 0]
click at [727, 318] on button "Save and close" at bounding box center [728, 320] width 87 height 26
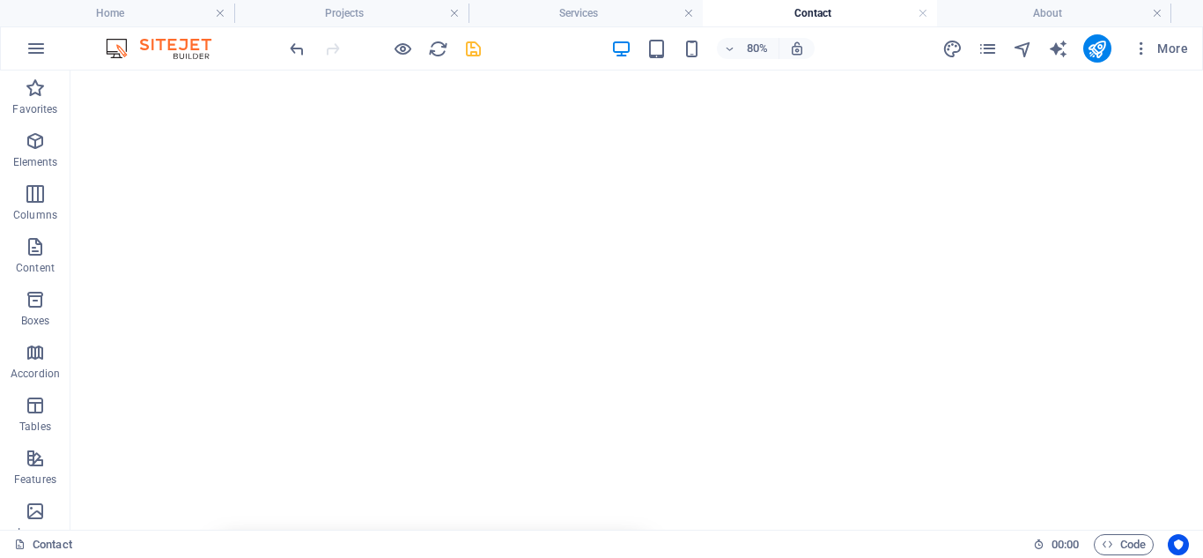
scroll to position [447, 0]
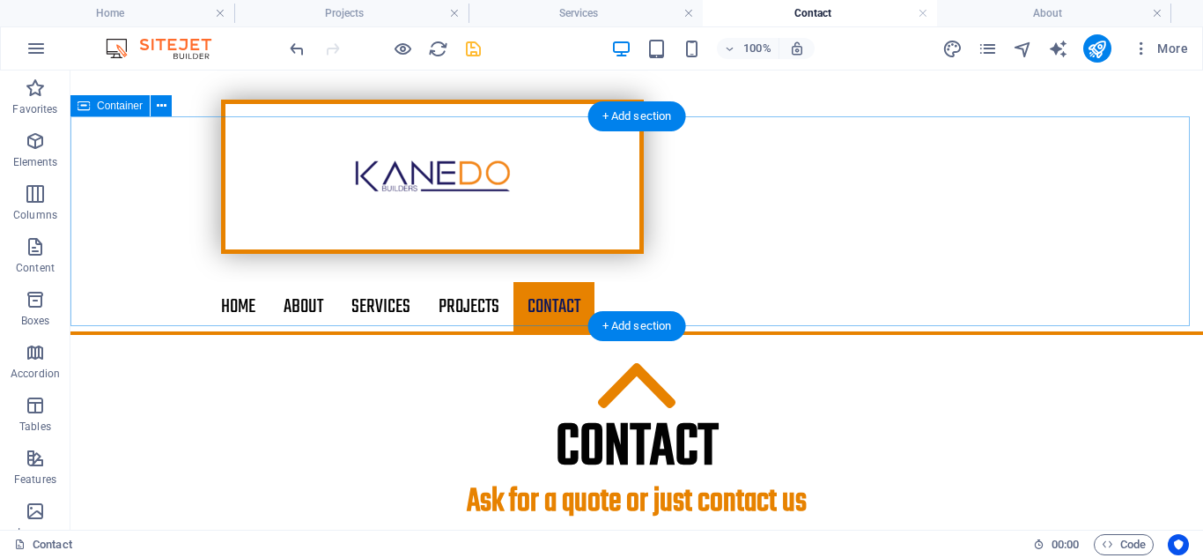
click at [1091, 335] on div "Contact Ask for a quote or just contact us" at bounding box center [636, 442] width 1133 height 215
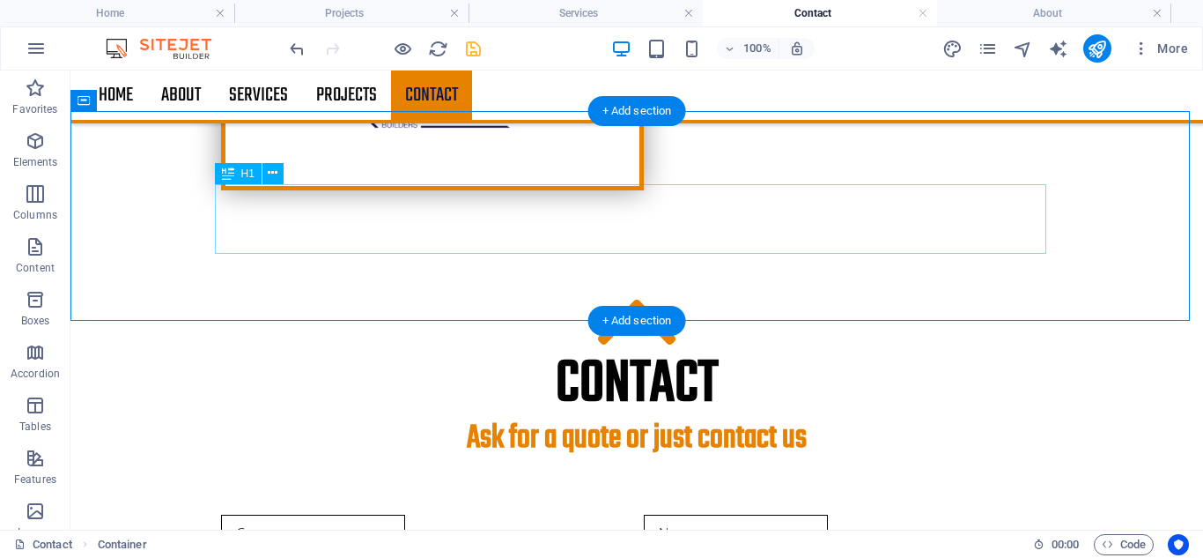
scroll to position [624, 0]
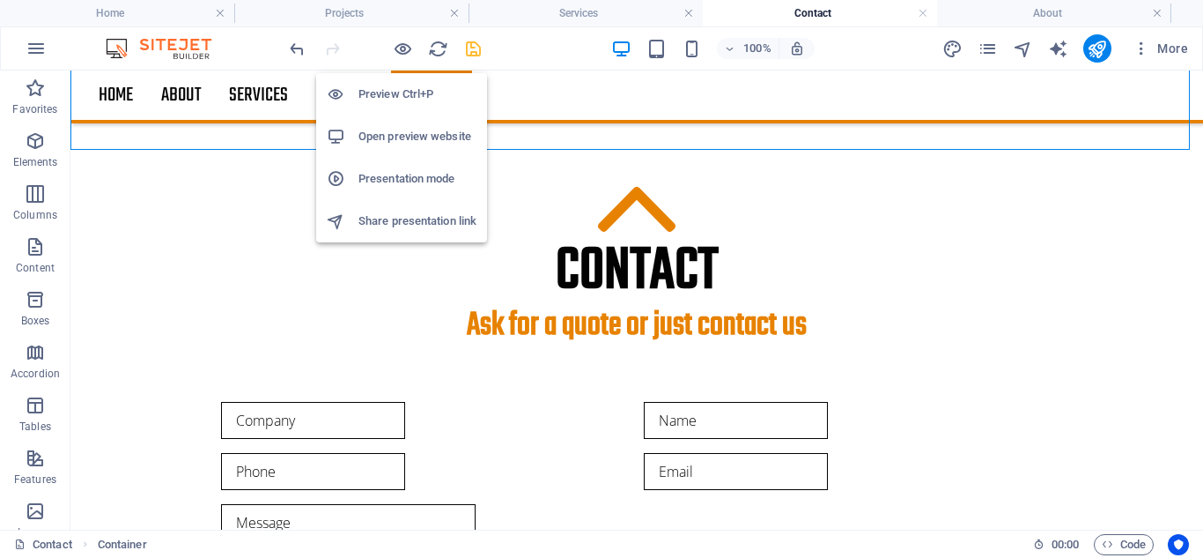
click at [400, 137] on h6 "Open preview website" at bounding box center [418, 136] width 118 height 21
click at [407, 48] on icon "button" at bounding box center [403, 49] width 20 height 20
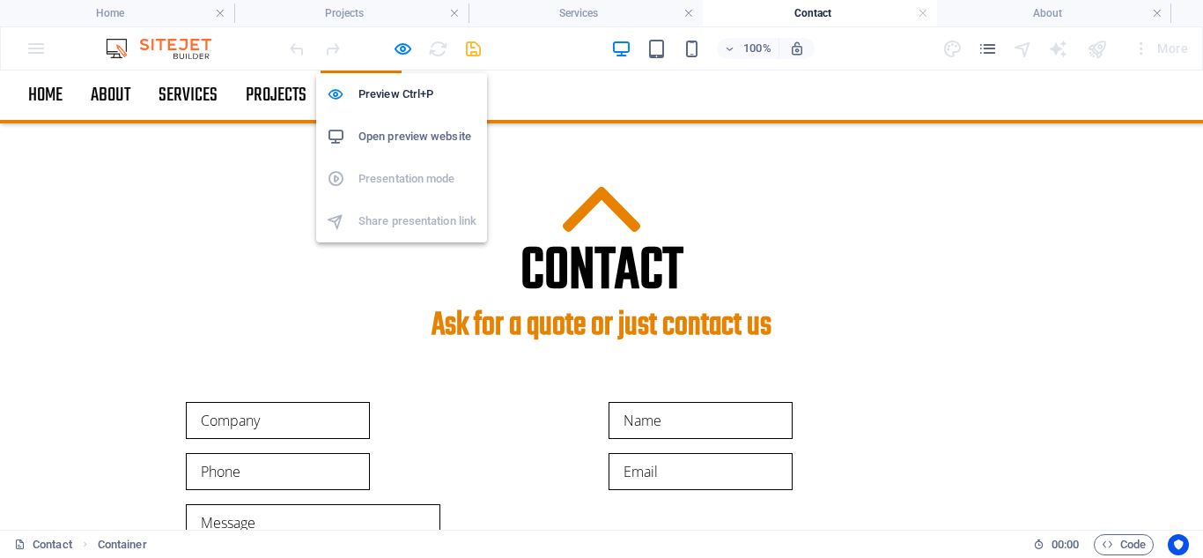
click at [408, 137] on h6 "Open preview website" at bounding box center [418, 136] width 118 height 21
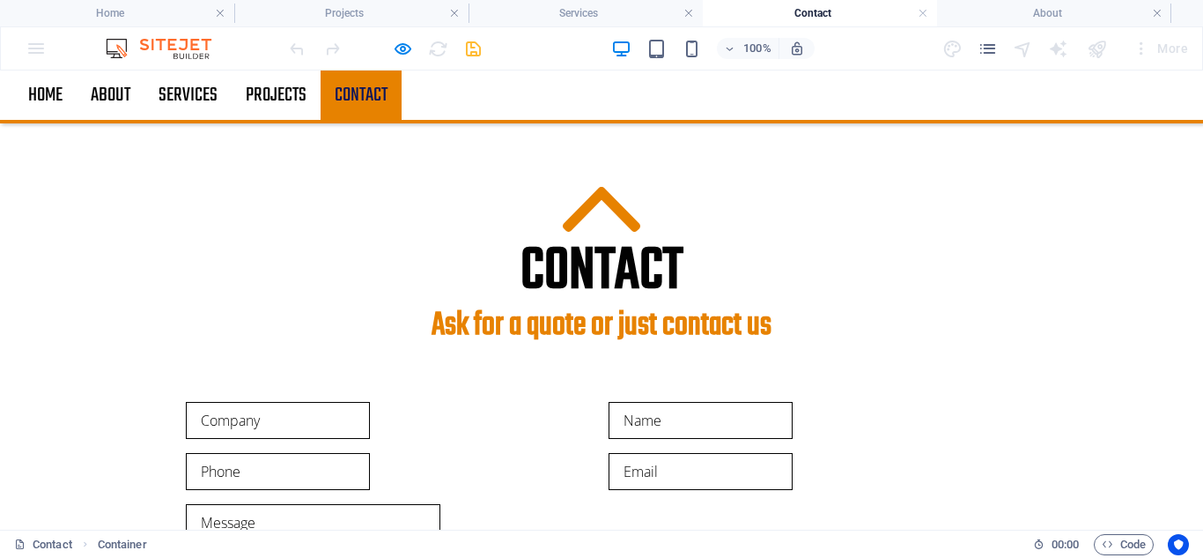
click at [115, 12] on h4 "Home" at bounding box center [117, 13] width 234 height 19
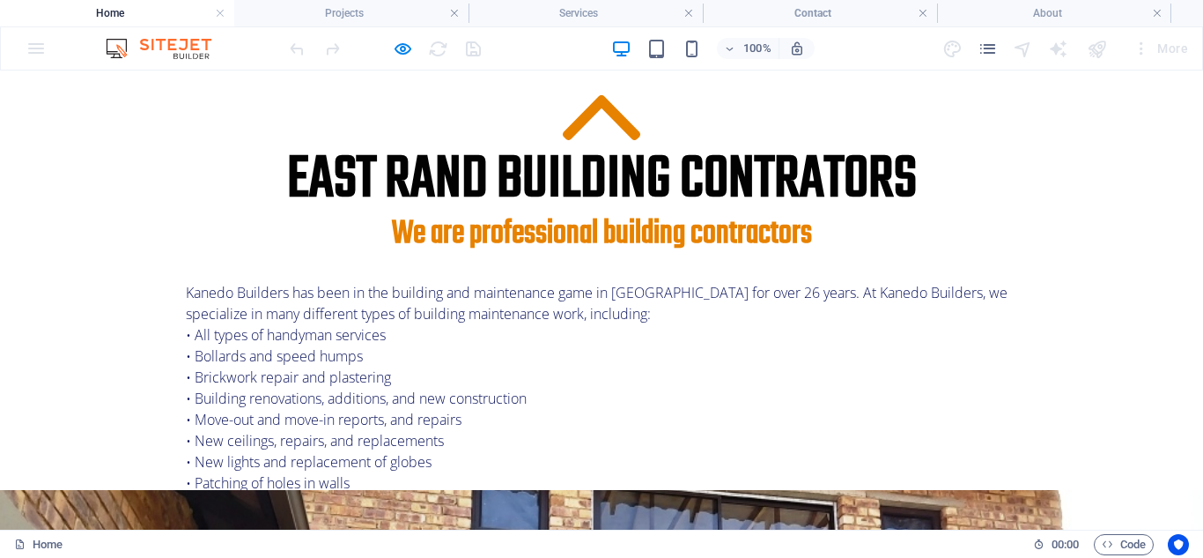
scroll to position [0, 0]
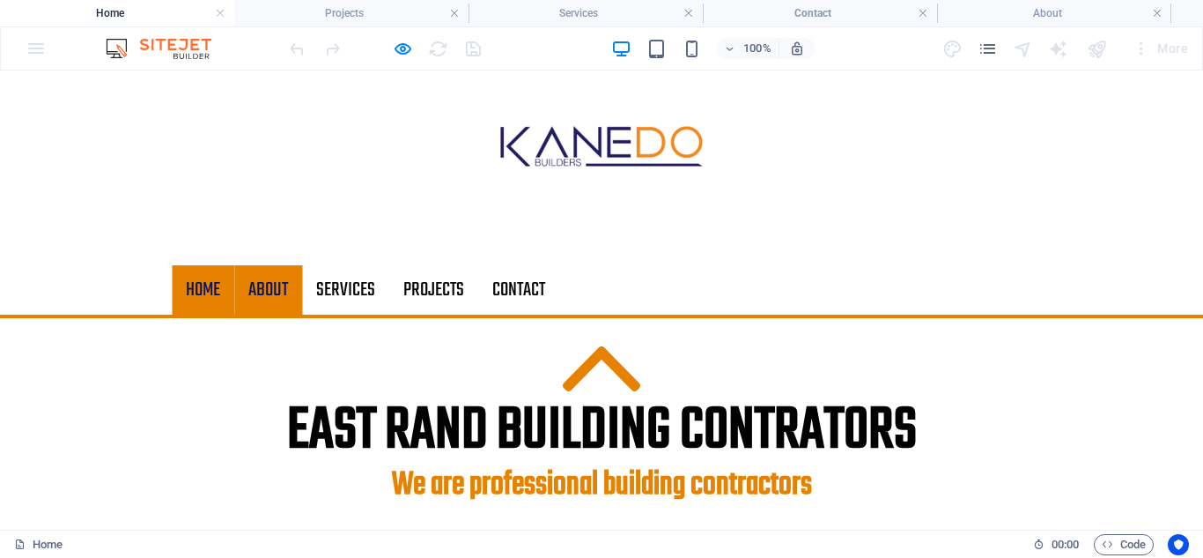
click at [261, 285] on link "About" at bounding box center [268, 289] width 68 height 49
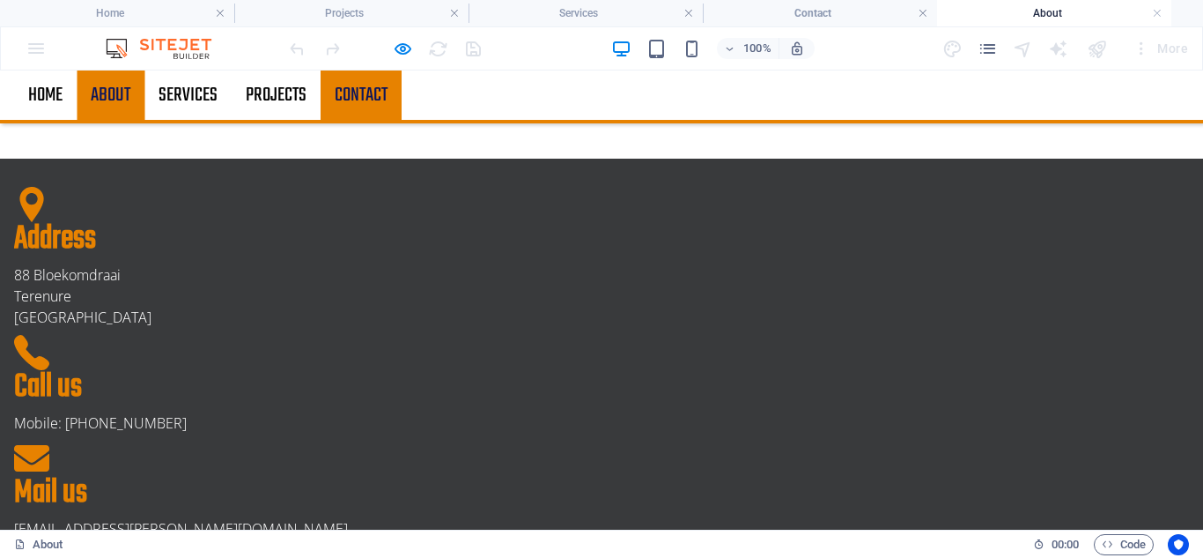
scroll to position [615, 0]
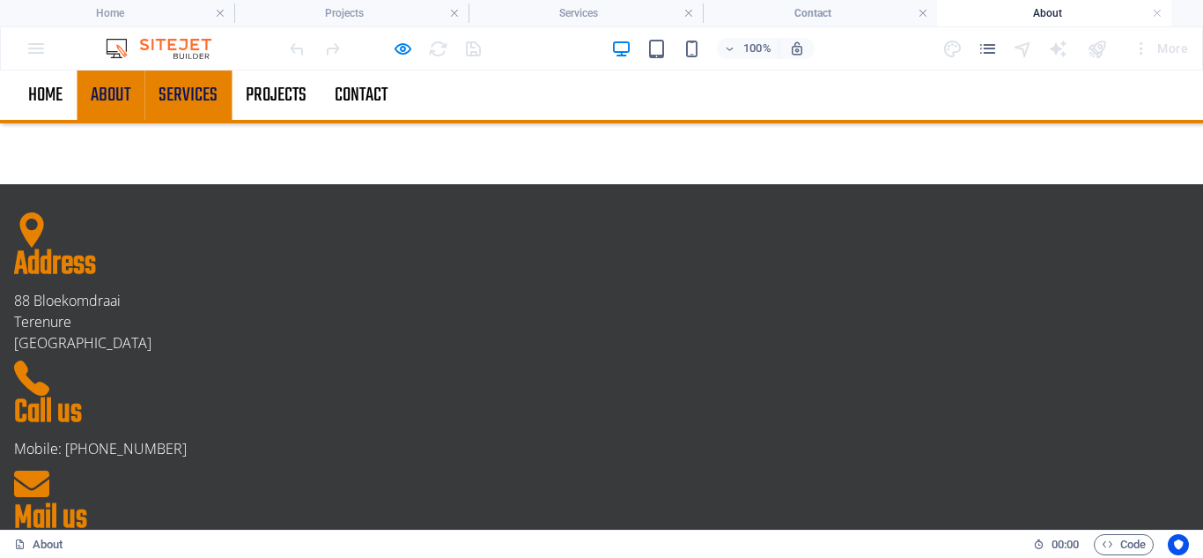
click at [183, 93] on link "Services" at bounding box center [187, 94] width 87 height 49
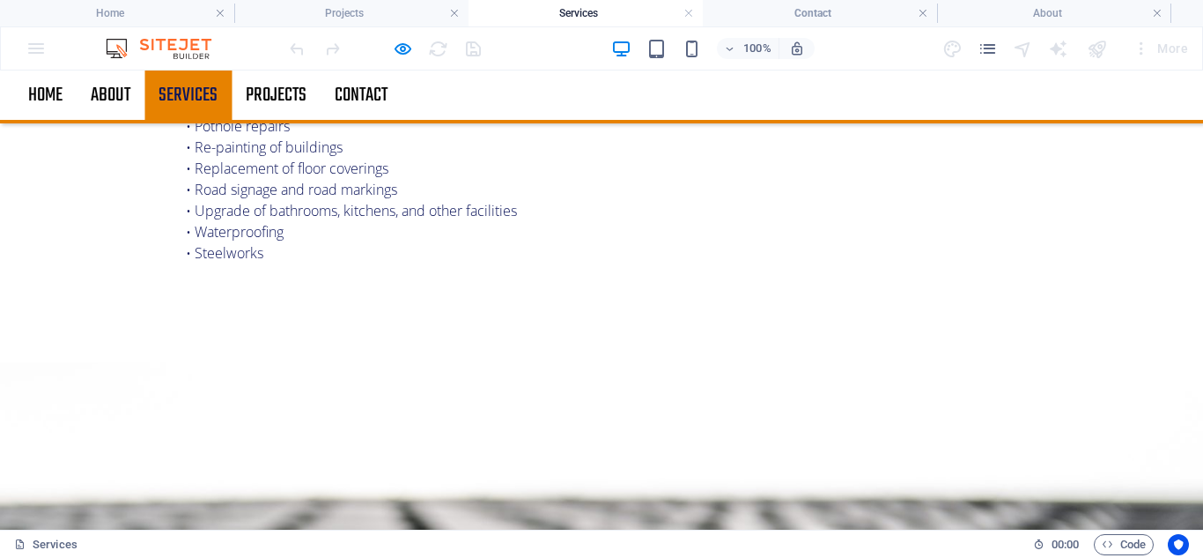
scroll to position [872, 0]
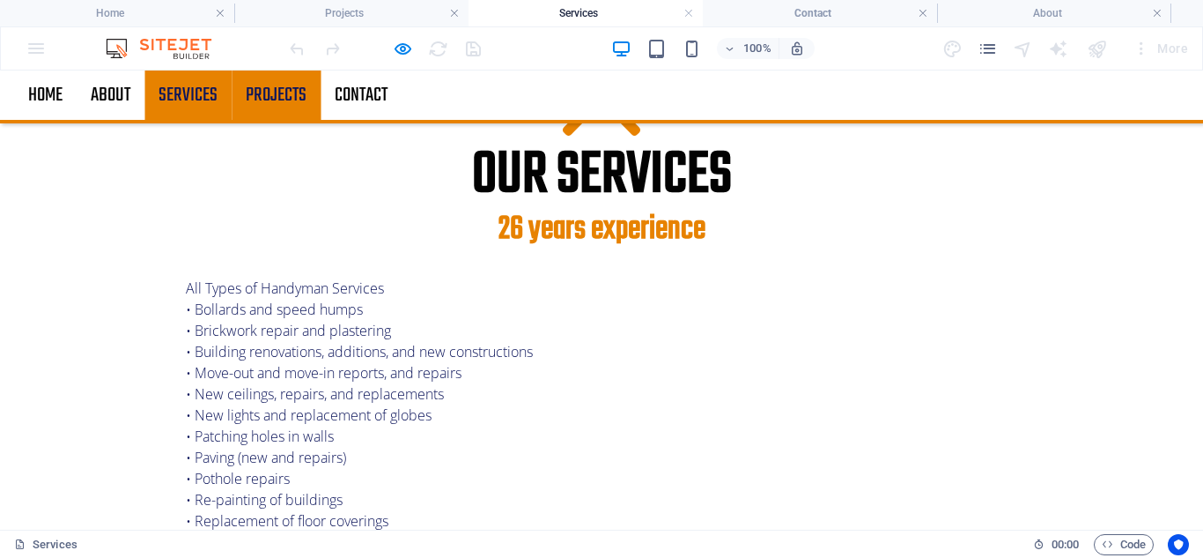
click at [285, 91] on link "Projects" at bounding box center [276, 94] width 89 height 49
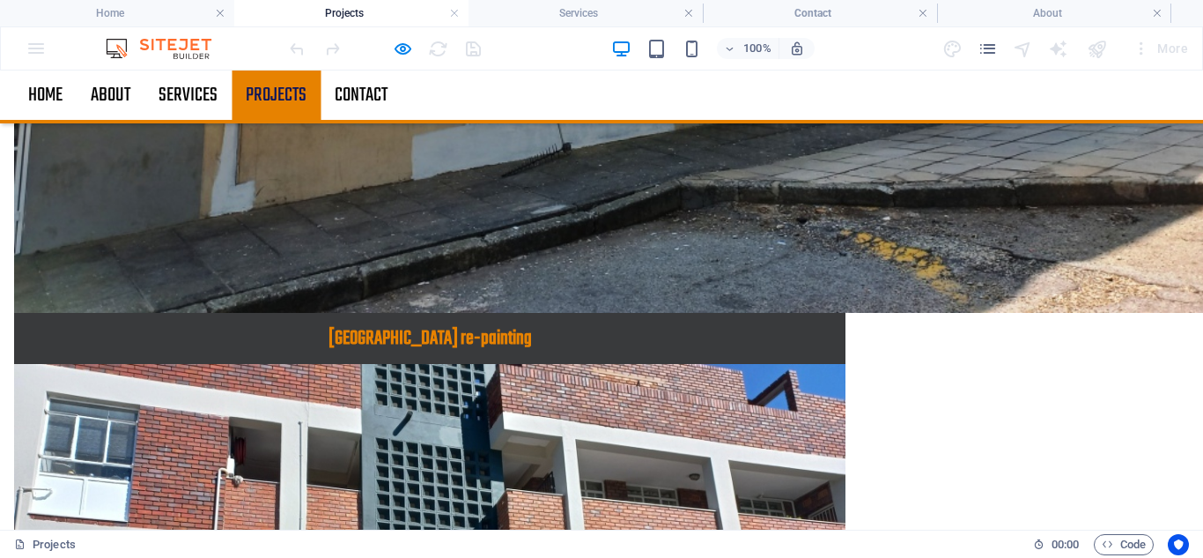
scroll to position [1359, 0]
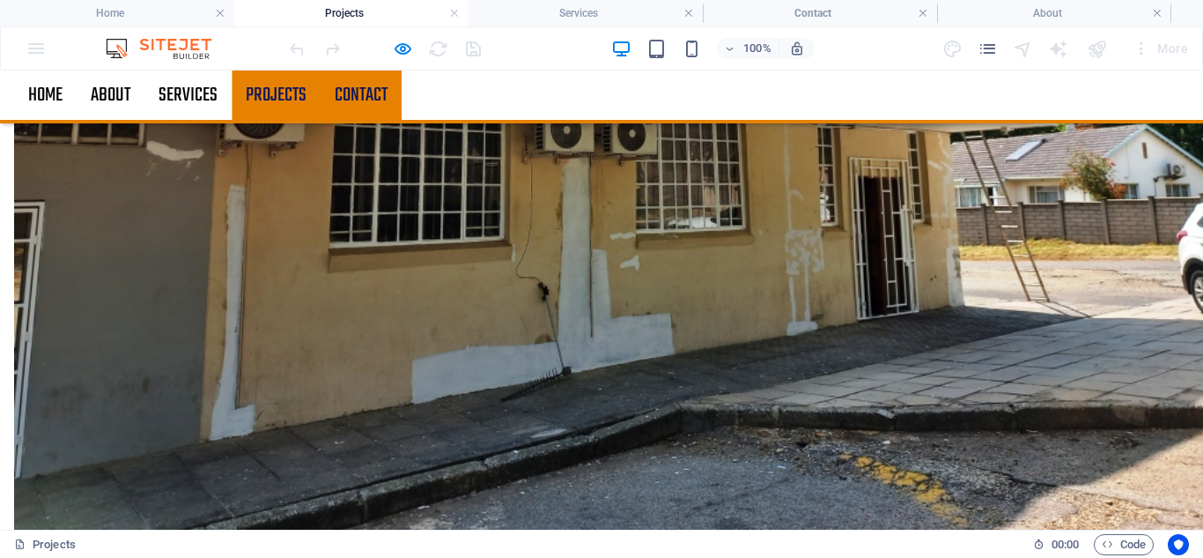
click at [354, 92] on link "Contact" at bounding box center [361, 94] width 81 height 49
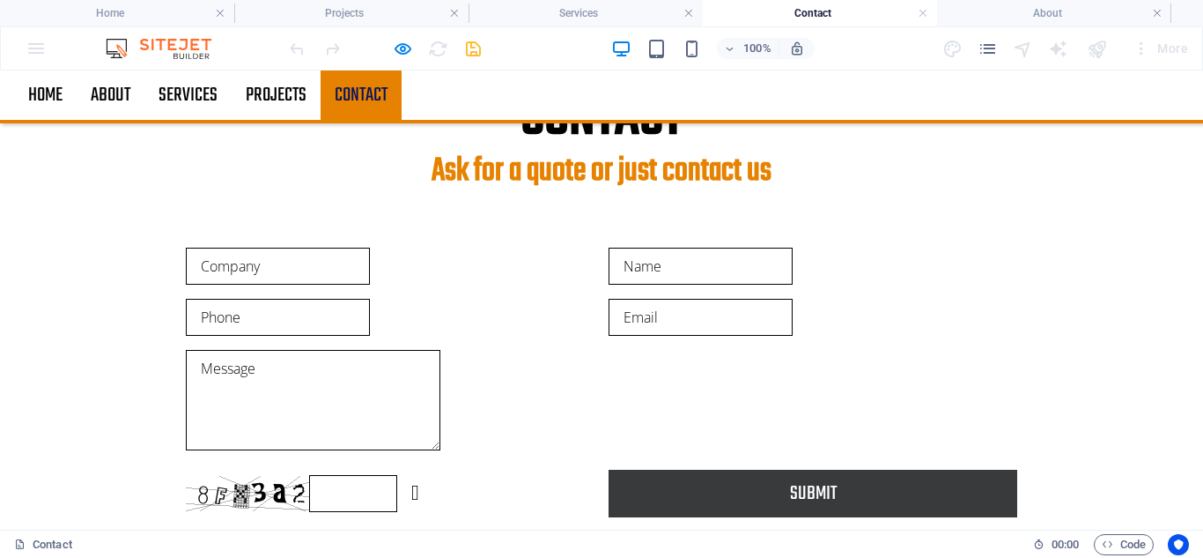
scroll to position [793, 0]
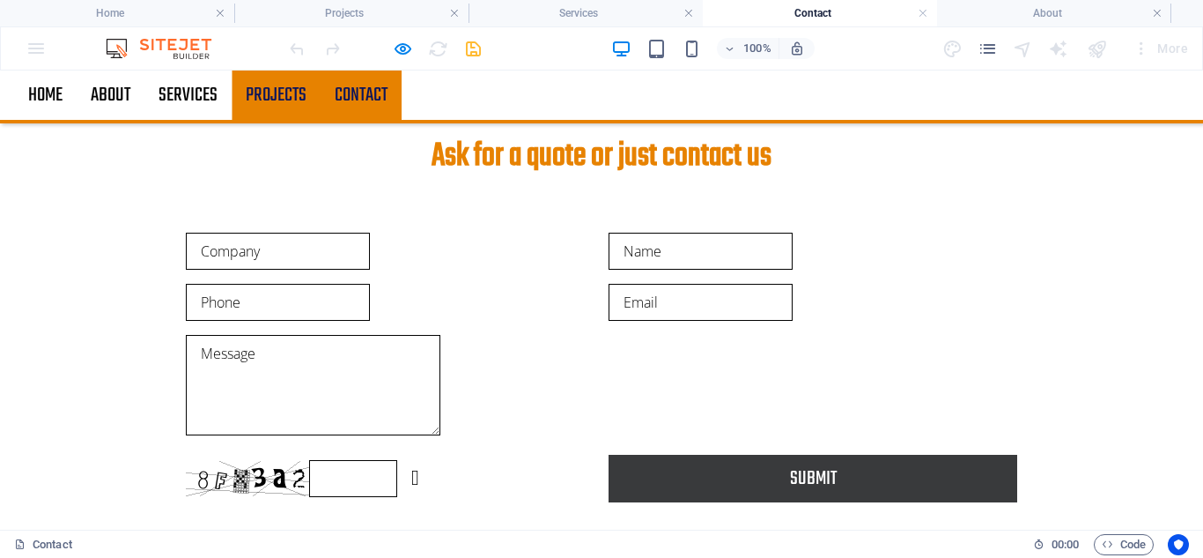
click at [263, 90] on link "Projects" at bounding box center [276, 94] width 89 height 49
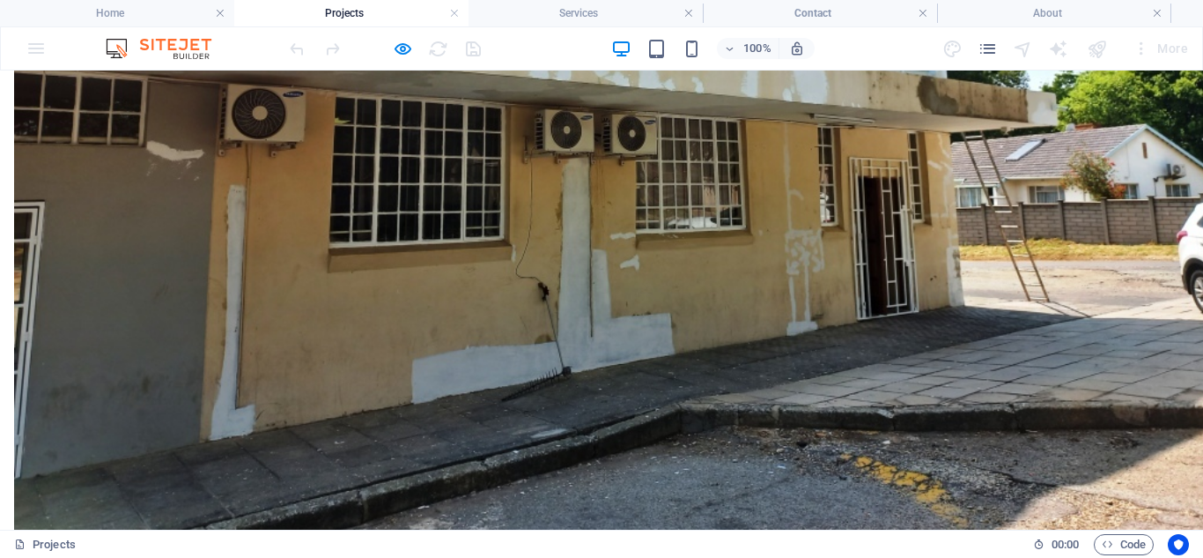
scroll to position [0, 0]
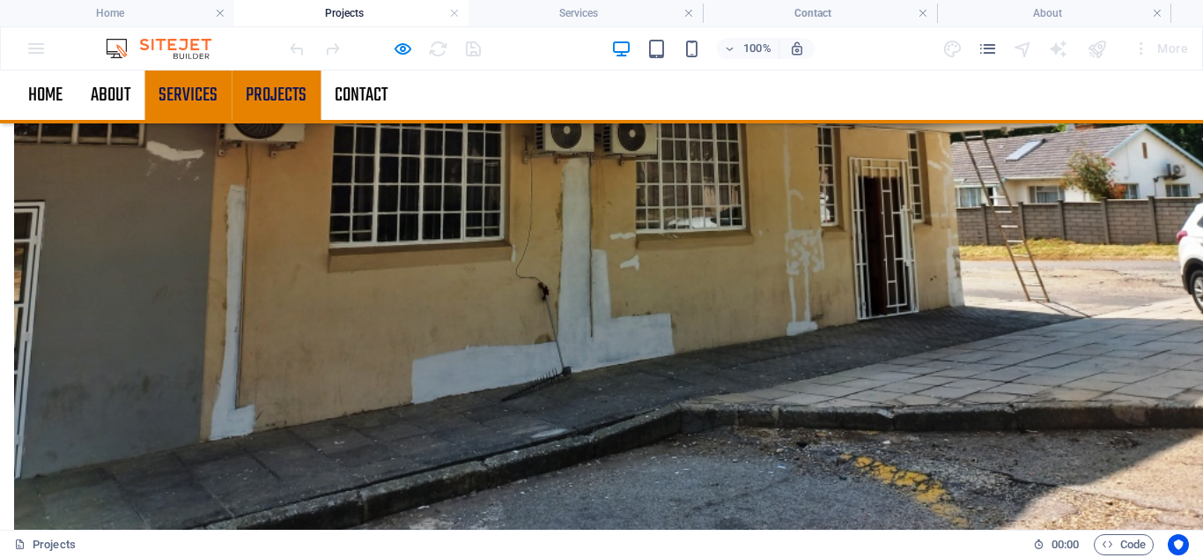
click at [218, 92] on link "Services" at bounding box center [187, 94] width 87 height 49
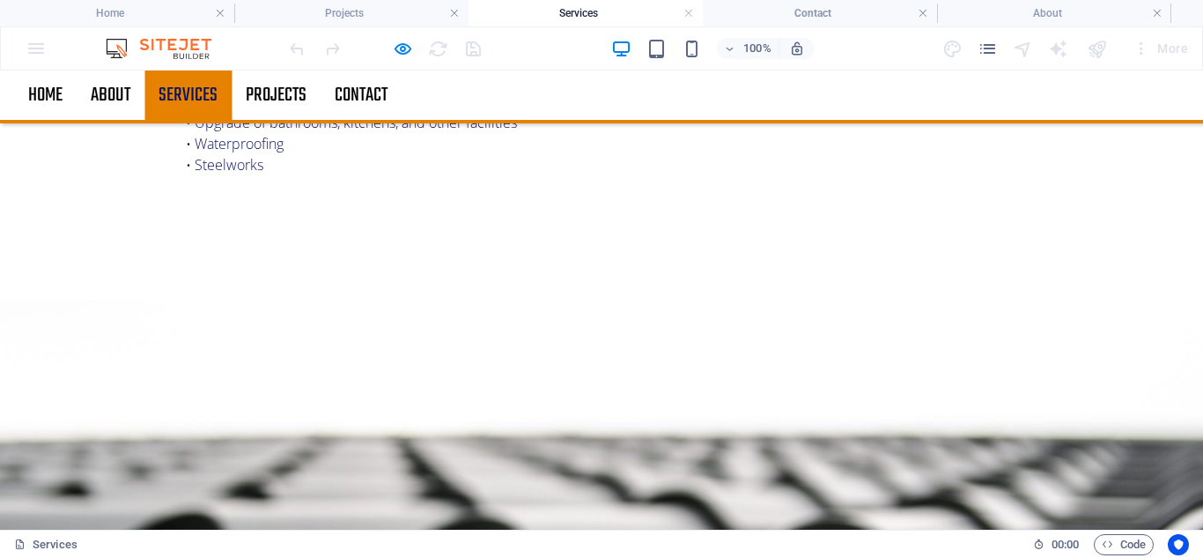
scroll to position [1224, 0]
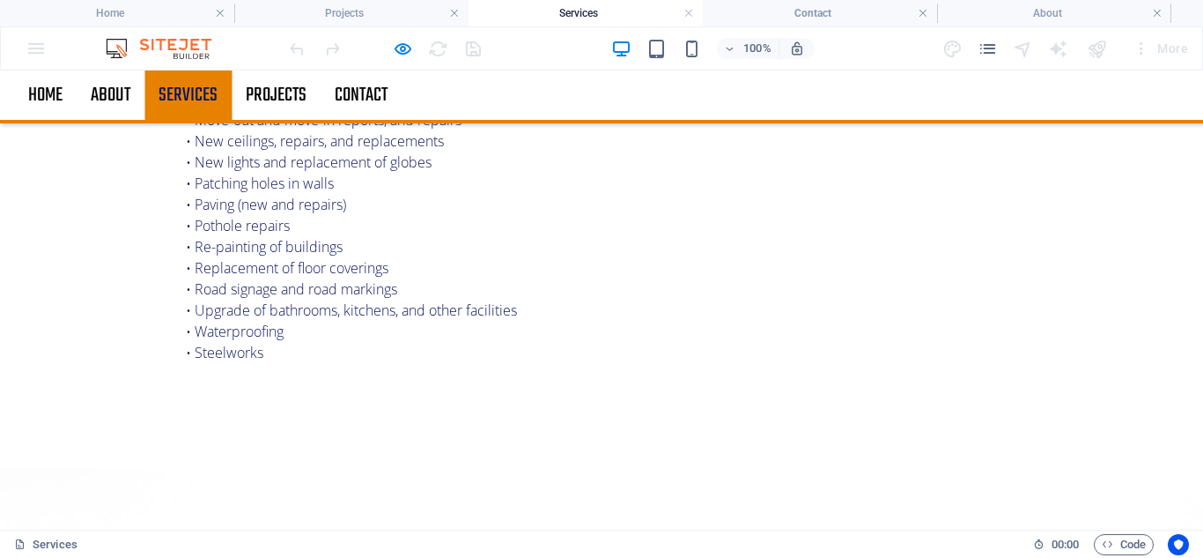
scroll to position [1048, 0]
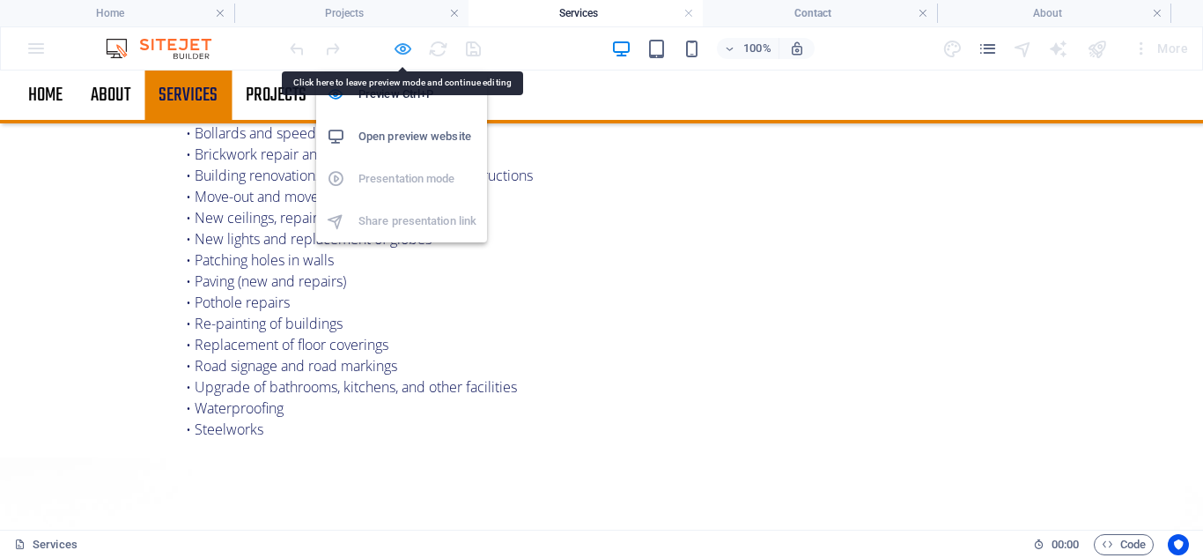
click at [402, 49] on icon "button" at bounding box center [403, 49] width 20 height 20
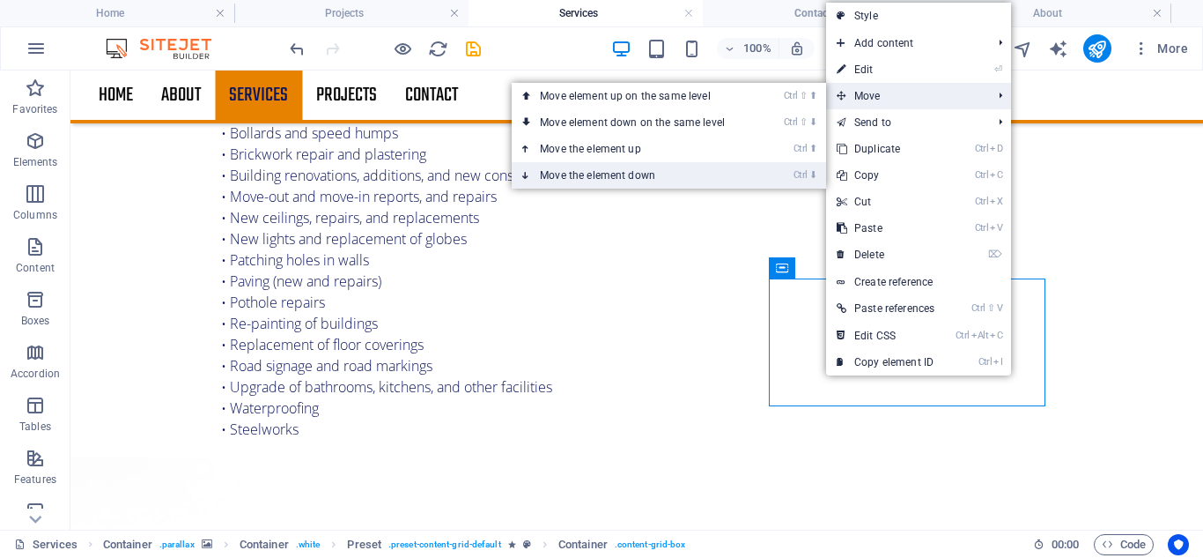
click at [643, 169] on link "Ctrl ⬇ Move the element down" at bounding box center [636, 175] width 248 height 26
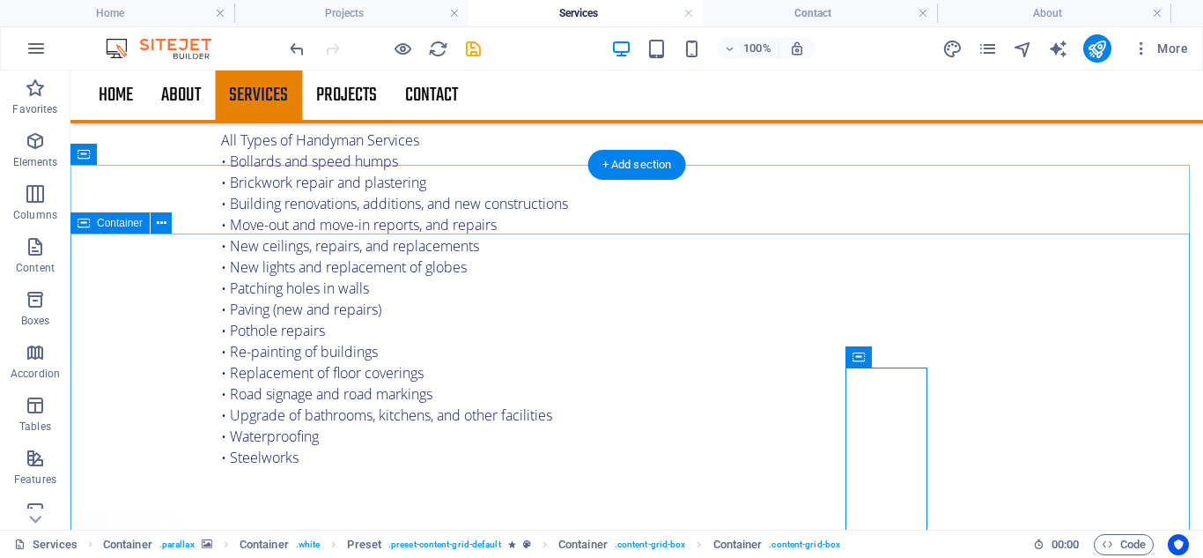
scroll to position [1136, 0]
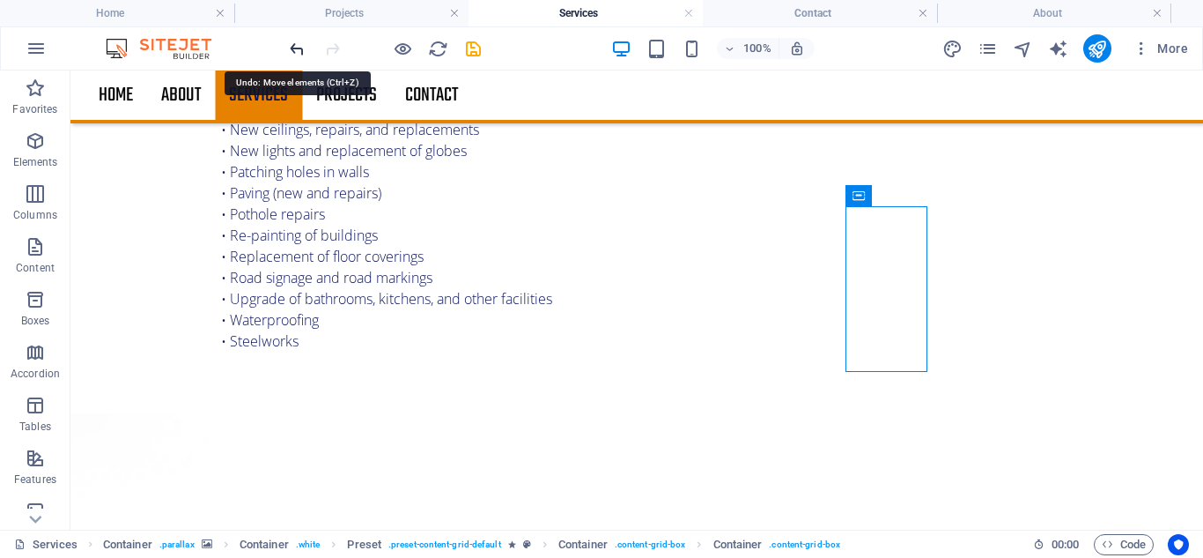
click at [290, 52] on icon "undo" at bounding box center [297, 49] width 20 height 20
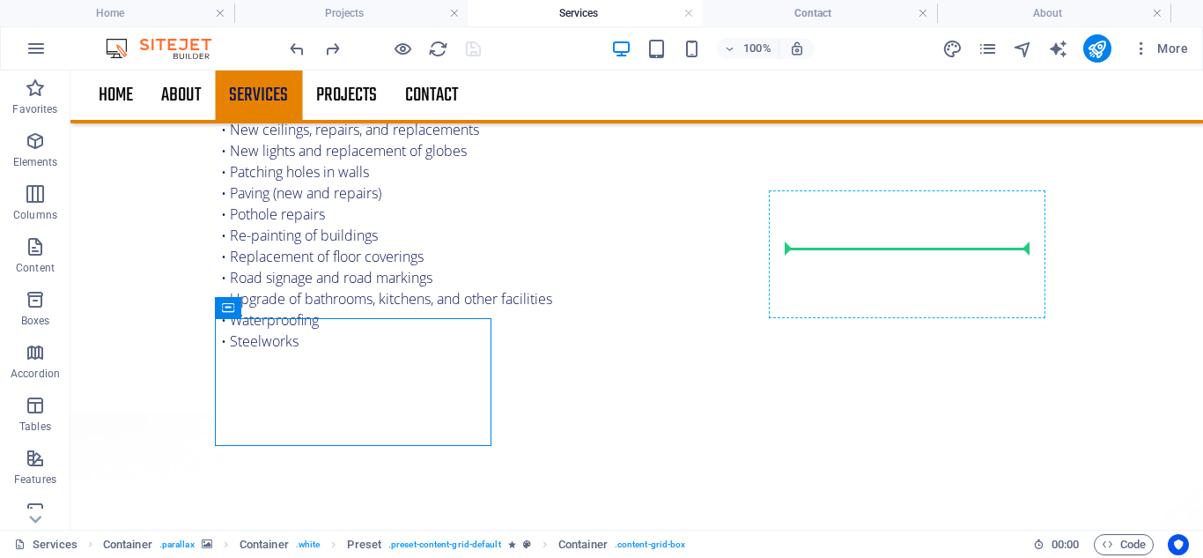
drag, startPoint x: 340, startPoint y: 380, endPoint x: 810, endPoint y: 257, distance: 486.1
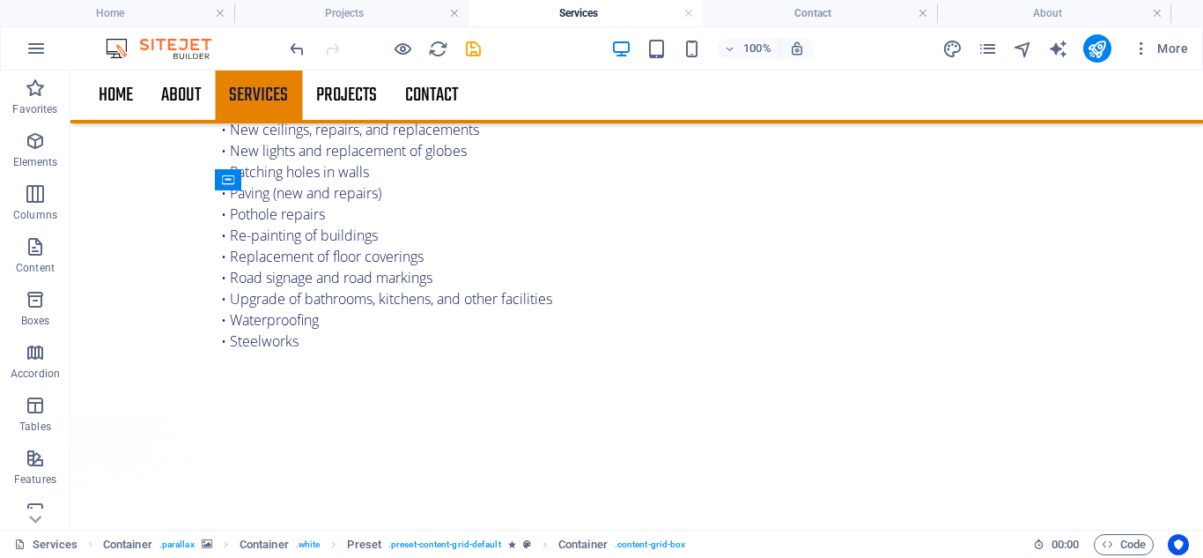
drag, startPoint x: 880, startPoint y: 255, endPoint x: 454, endPoint y: 433, distance: 462.3
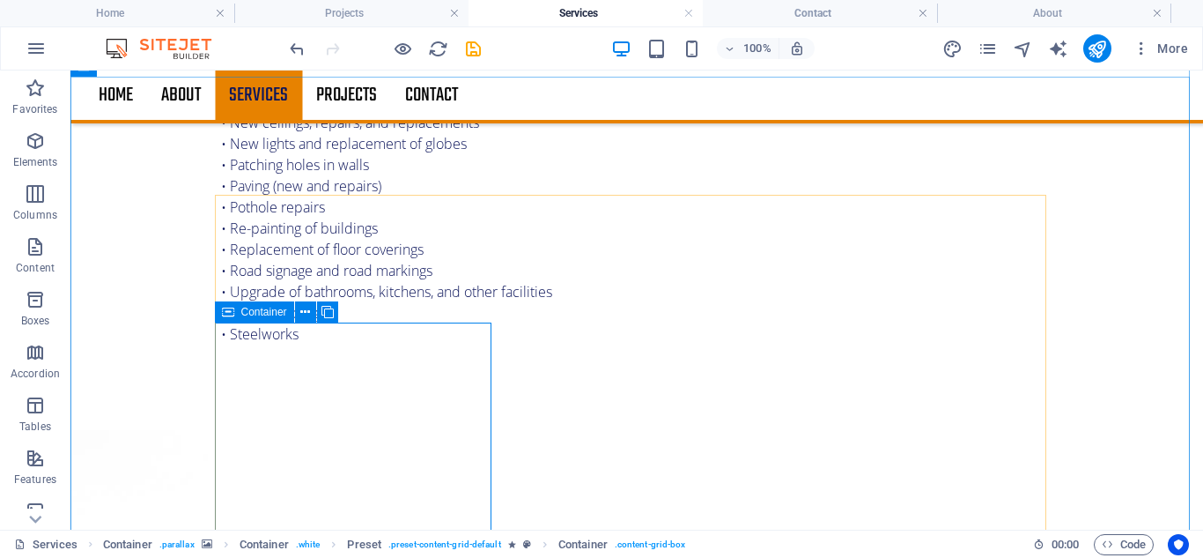
scroll to position [1224, 0]
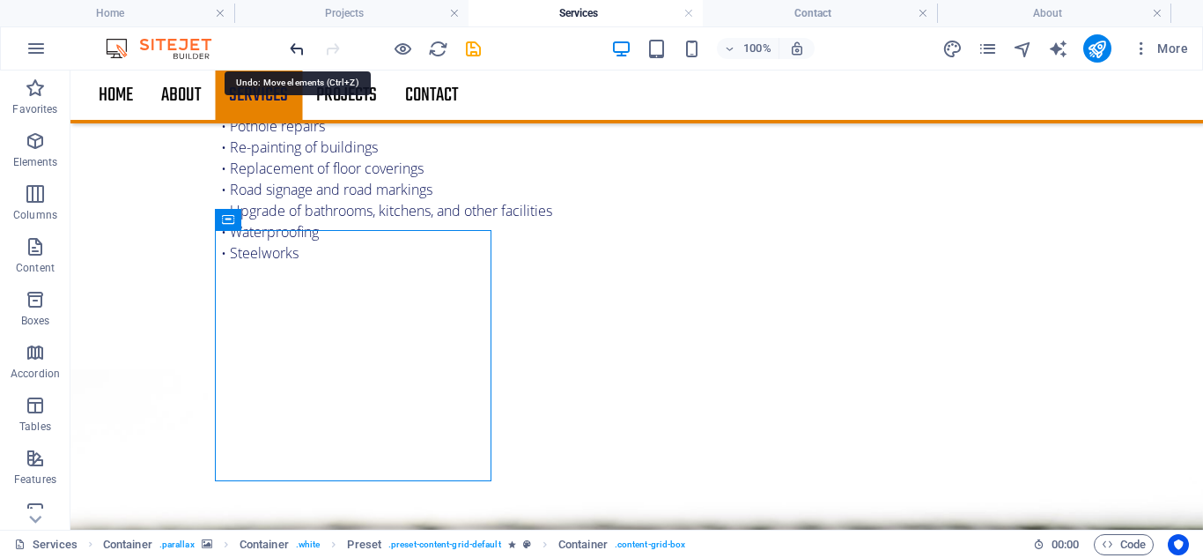
click at [298, 51] on icon "undo" at bounding box center [297, 49] width 20 height 20
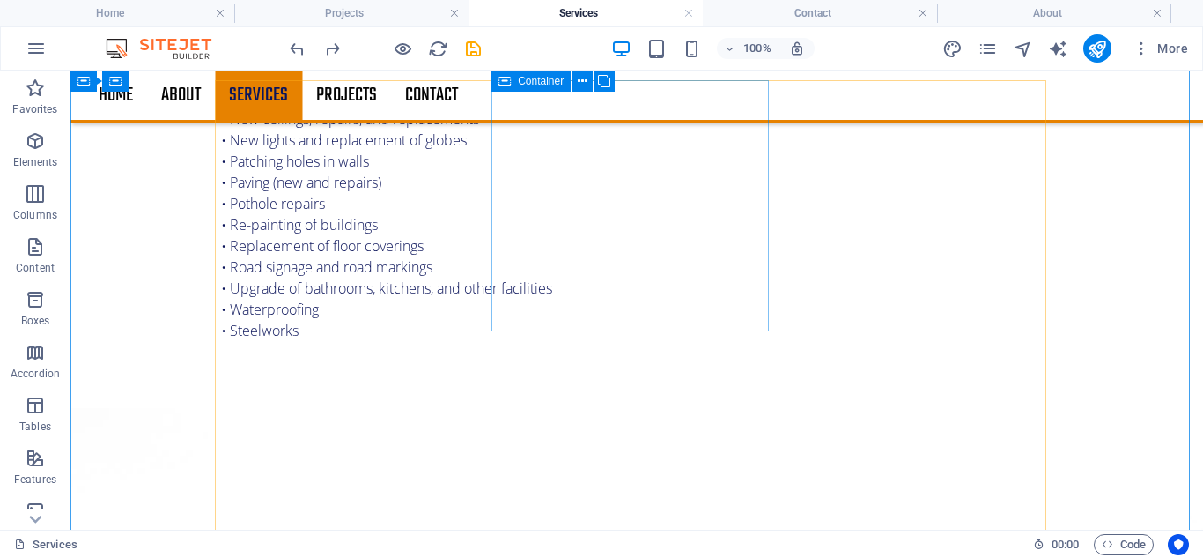
scroll to position [1136, 0]
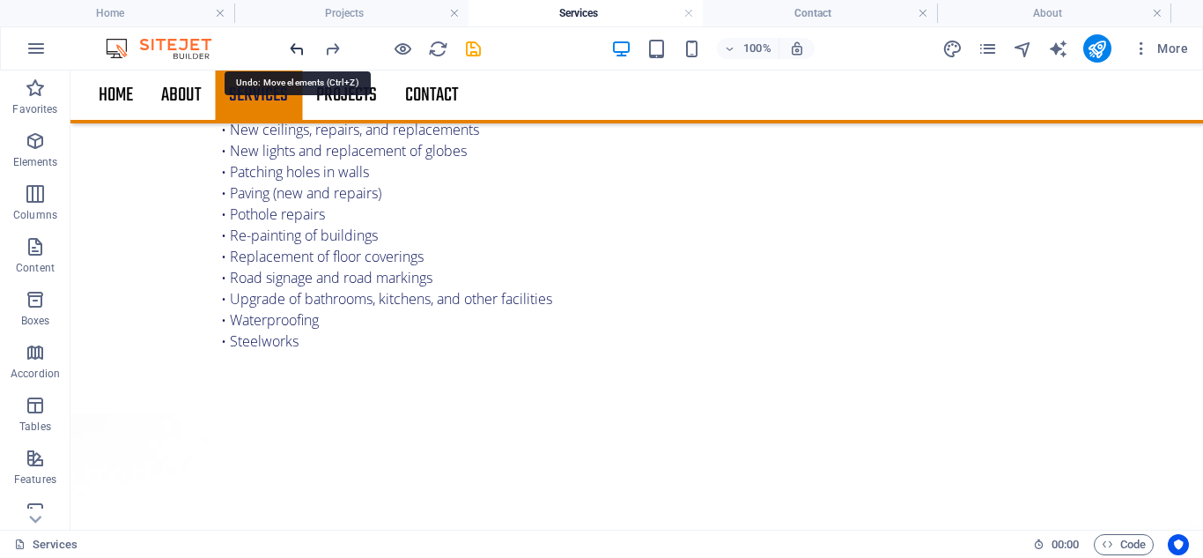
click at [296, 55] on icon "undo" at bounding box center [297, 49] width 20 height 20
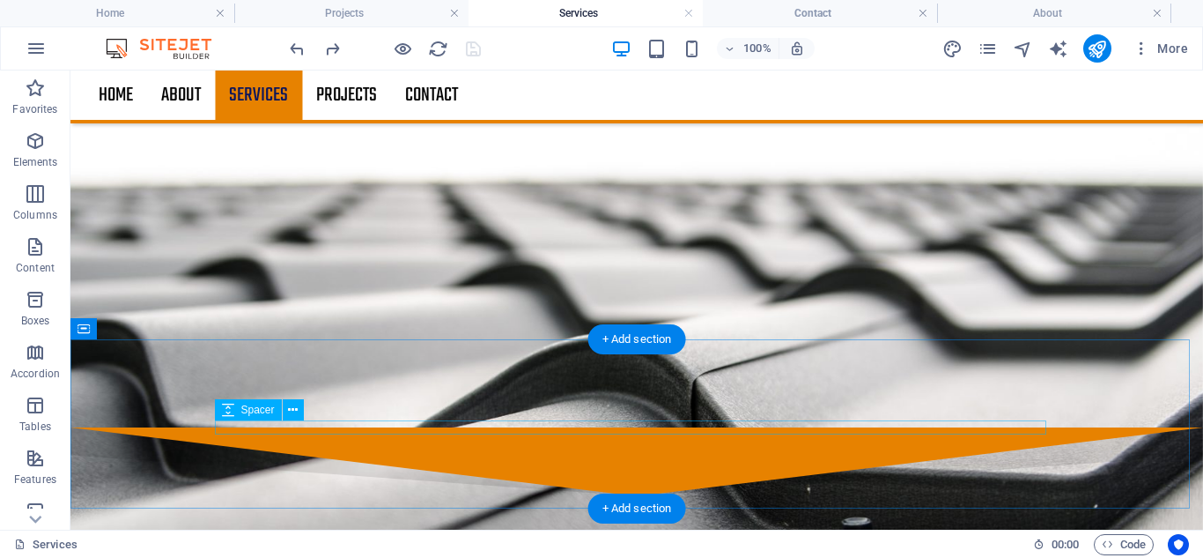
scroll to position [1841, 0]
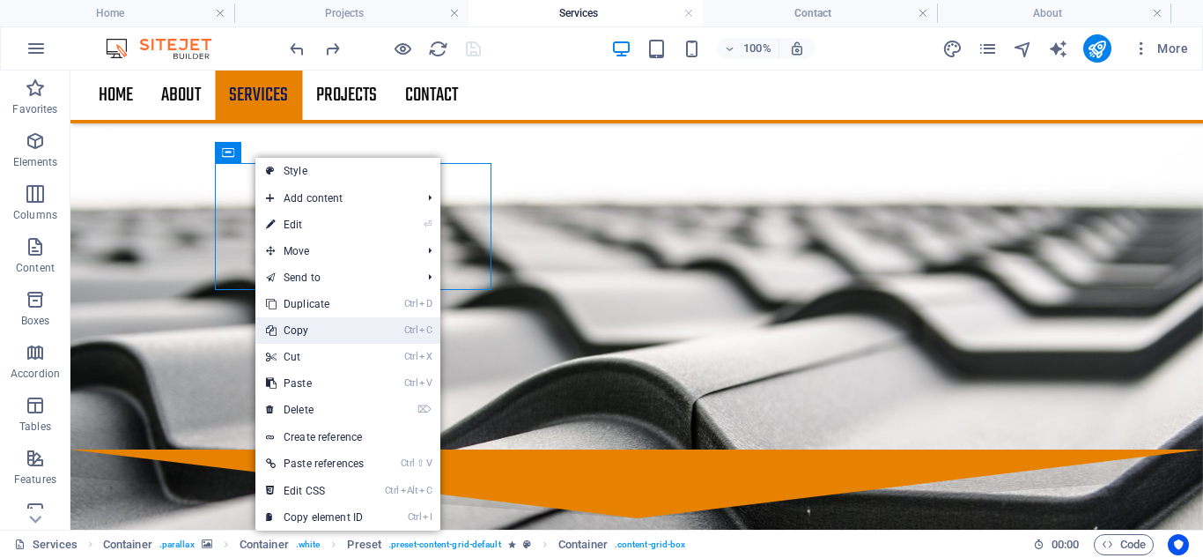
click at [307, 325] on link "Ctrl C Copy" at bounding box center [314, 330] width 119 height 26
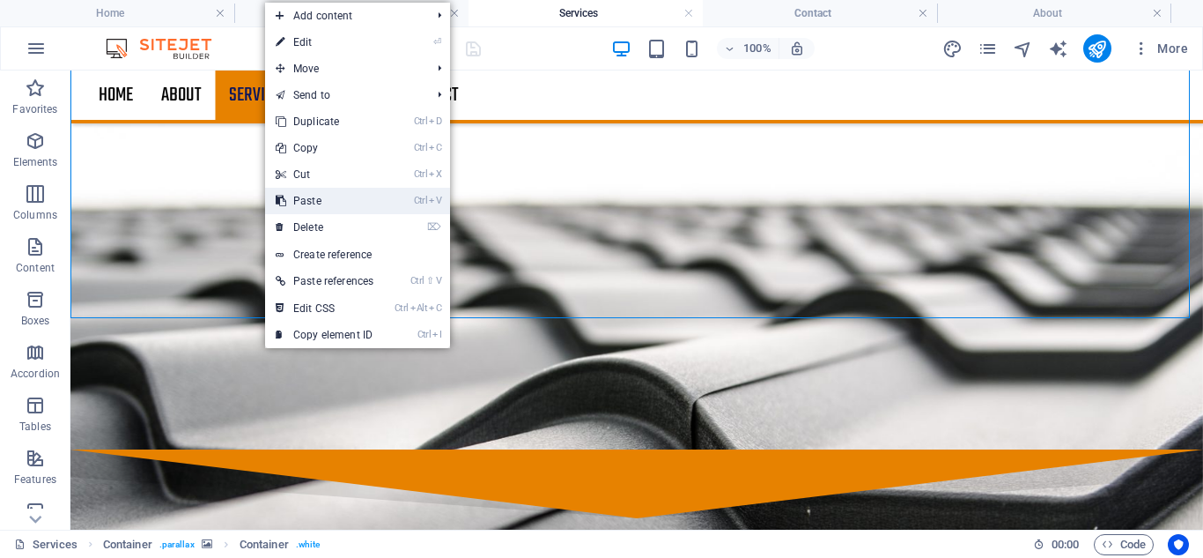
click at [313, 195] on link "Ctrl V Paste" at bounding box center [324, 201] width 119 height 26
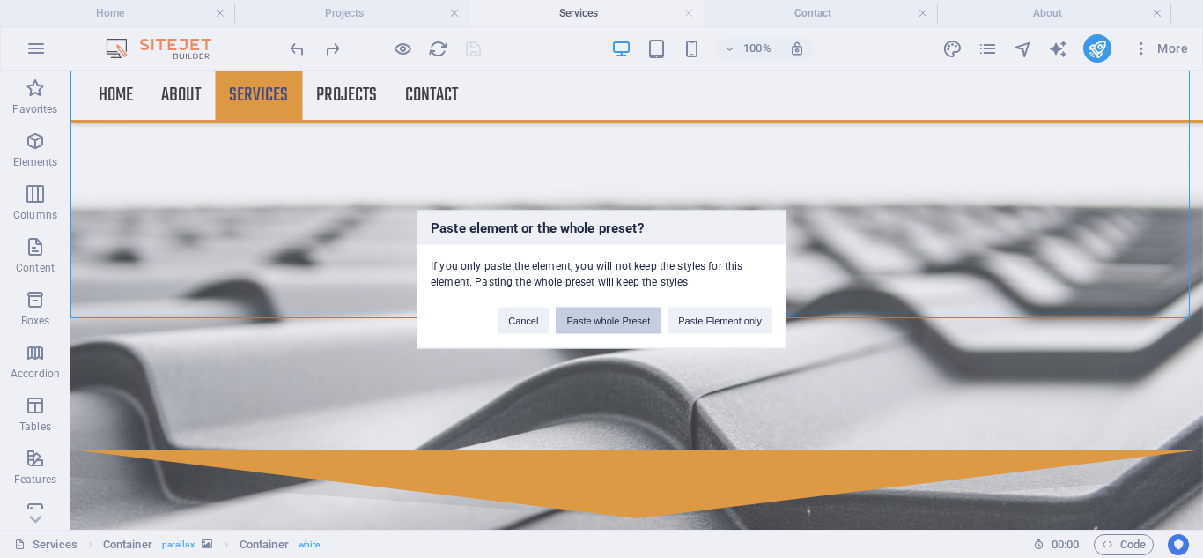
click at [623, 320] on button "Paste whole Preset" at bounding box center [608, 320] width 105 height 26
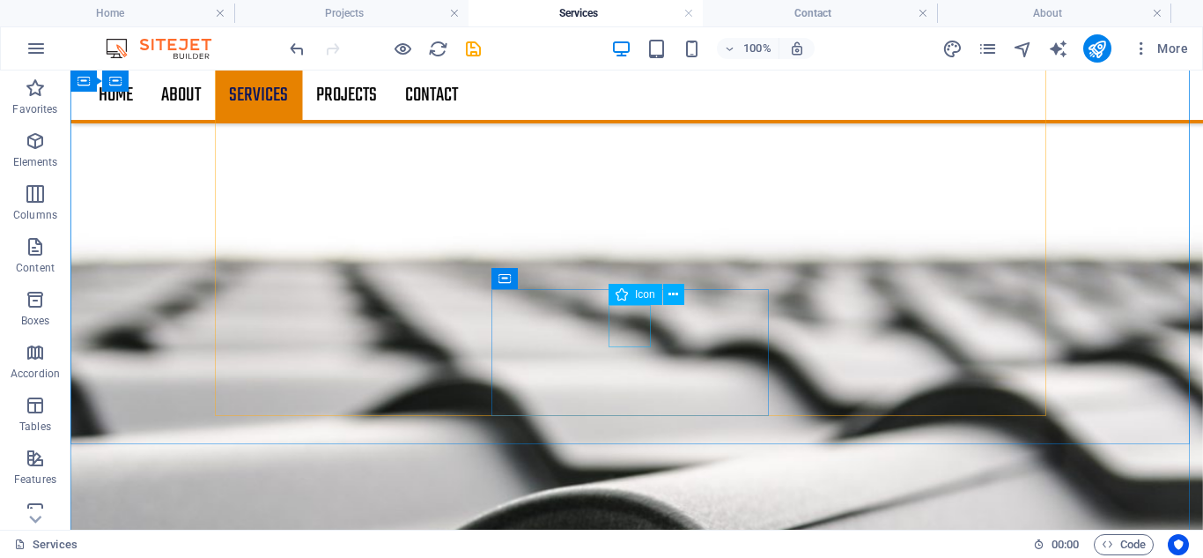
scroll to position [2017, 0]
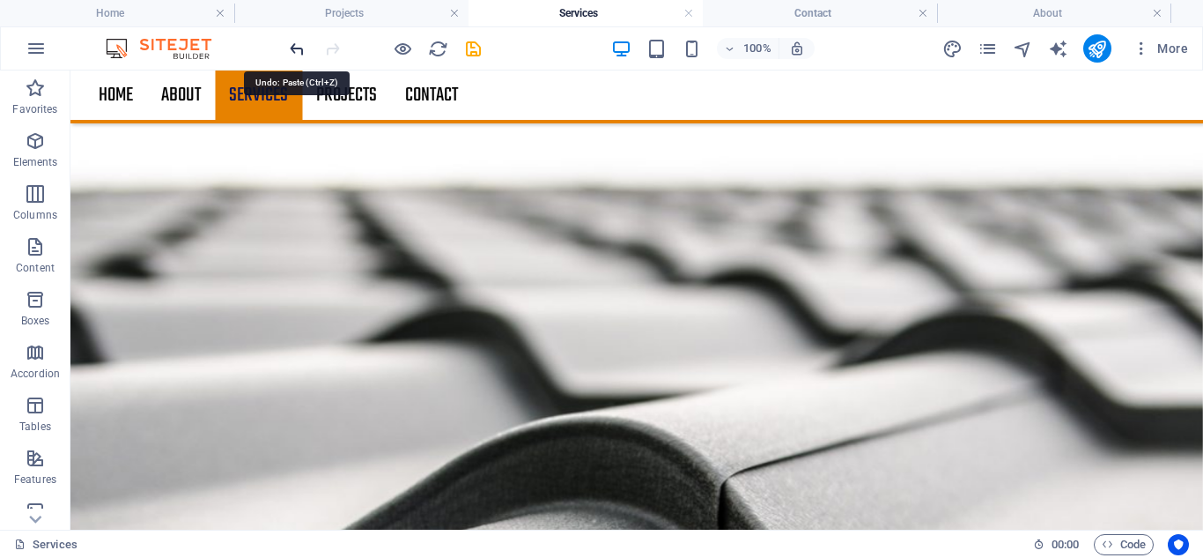
click at [299, 48] on icon "undo" at bounding box center [297, 49] width 20 height 20
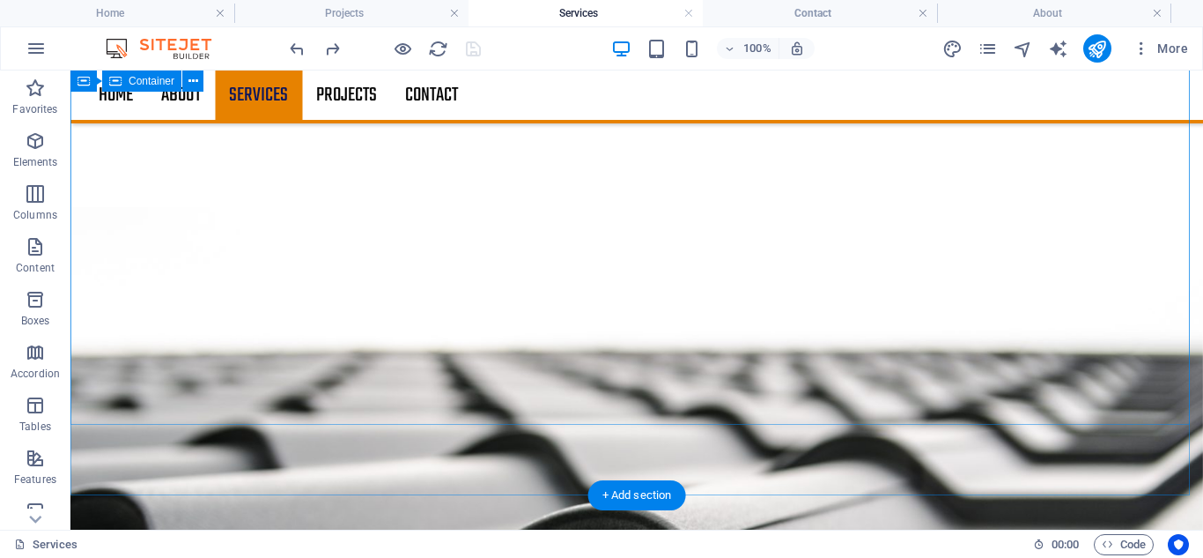
scroll to position [1929, 0]
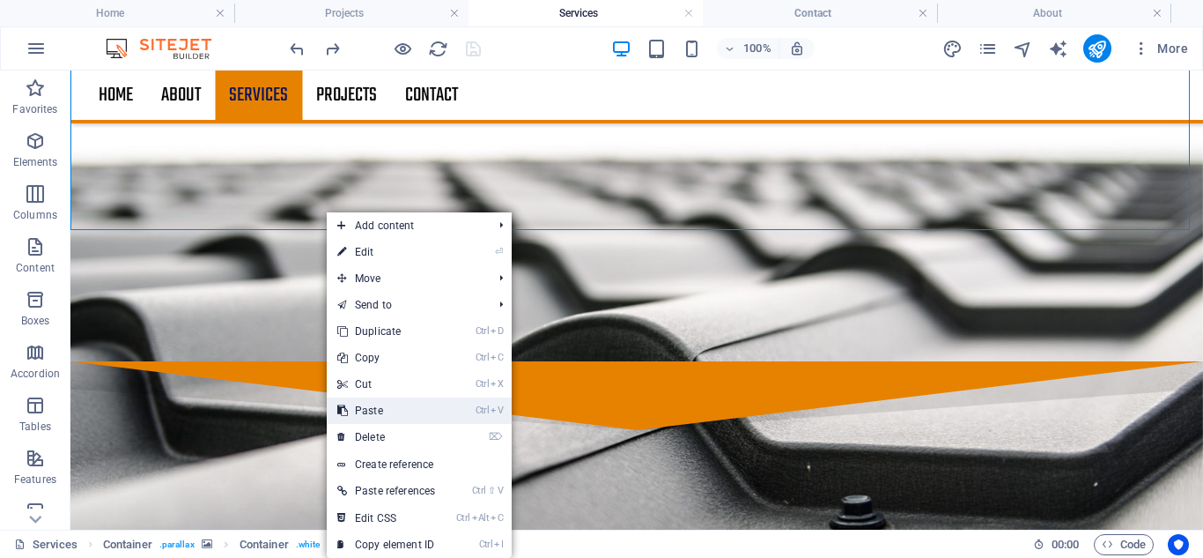
click at [368, 404] on link "Ctrl V Paste" at bounding box center [386, 410] width 119 height 26
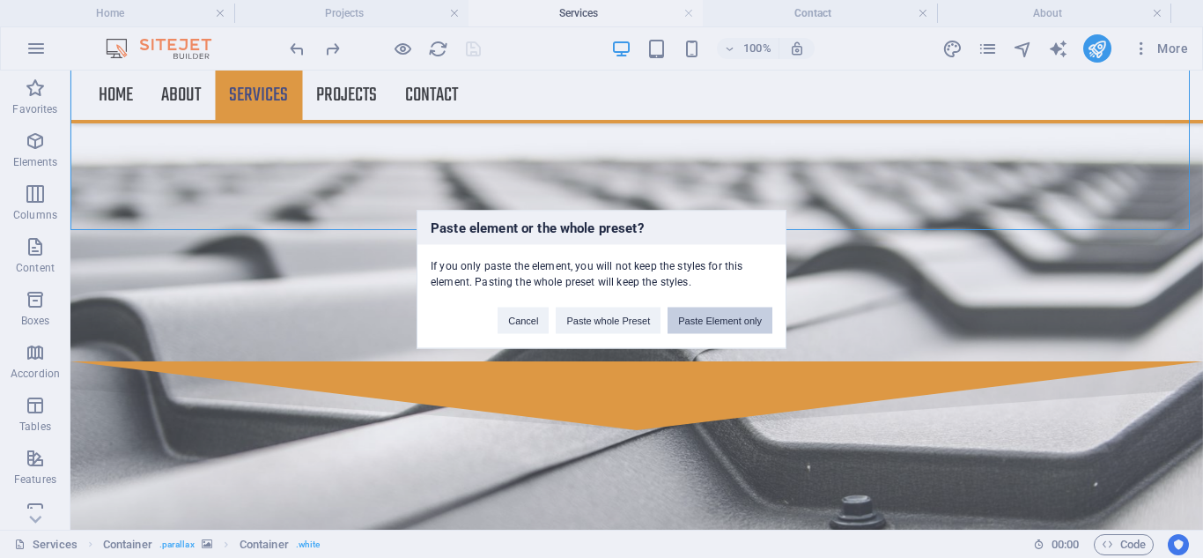
click at [706, 322] on button "Paste Element only" at bounding box center [720, 320] width 105 height 26
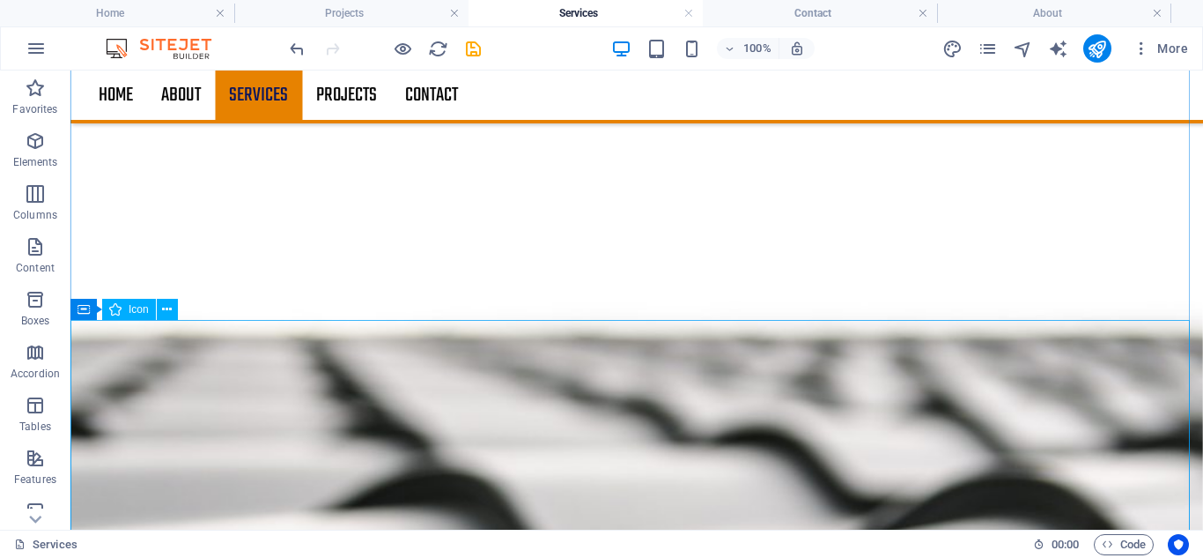
scroll to position [1753, 0]
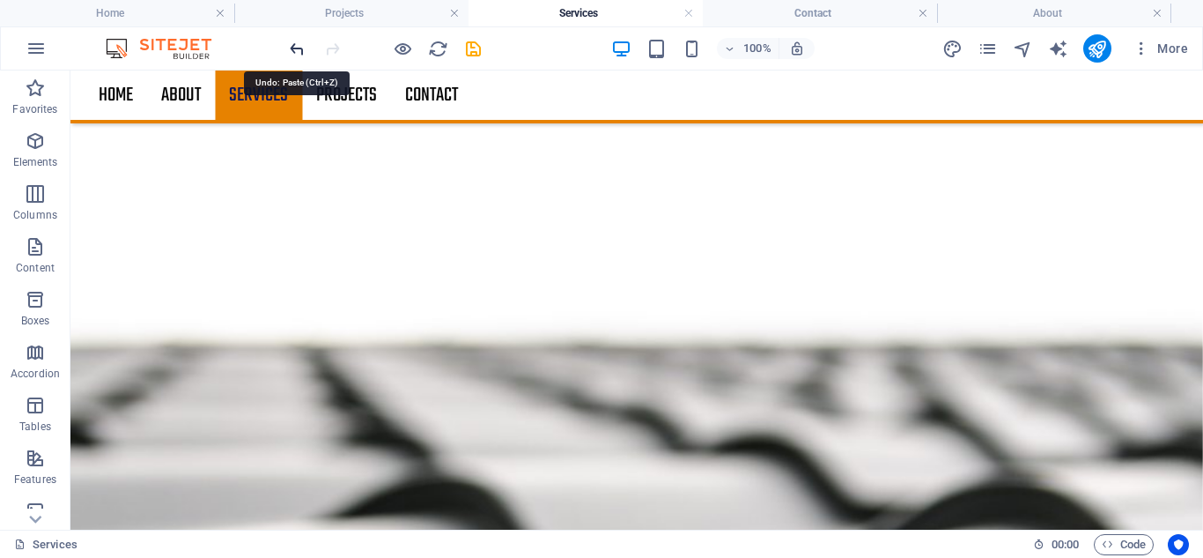
click at [292, 48] on icon "undo" at bounding box center [297, 49] width 20 height 20
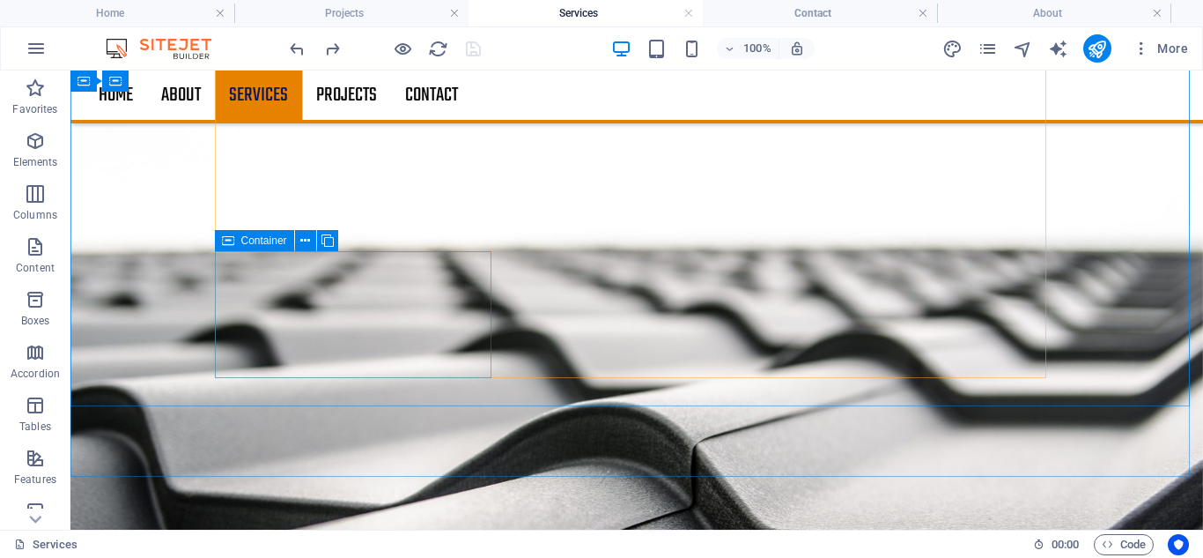
click at [255, 242] on span "Container" at bounding box center [264, 240] width 46 height 11
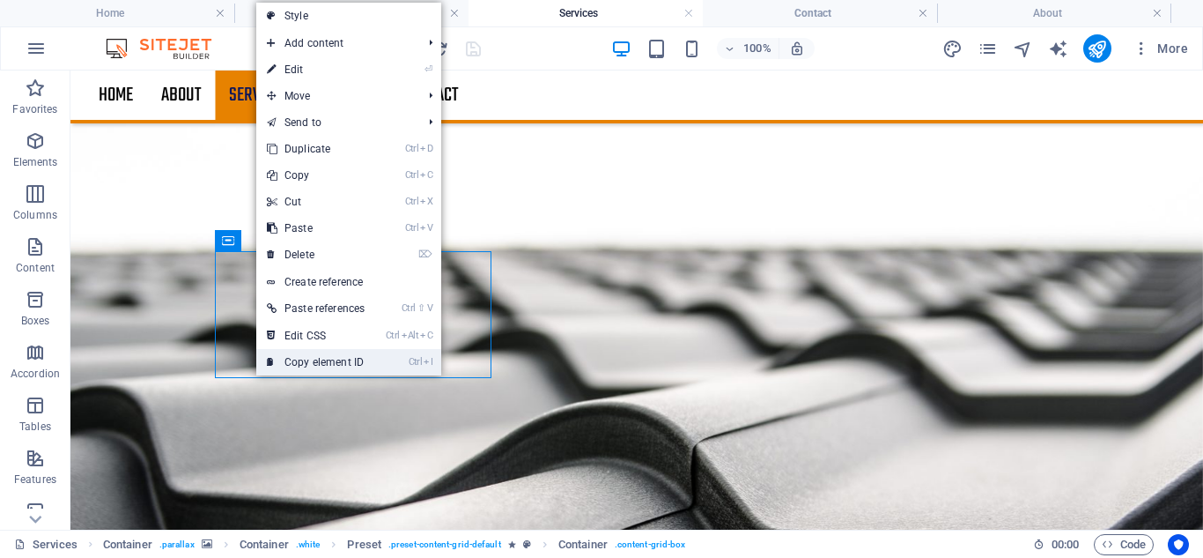
click at [329, 366] on link "Ctrl I Copy element ID" at bounding box center [315, 362] width 119 height 26
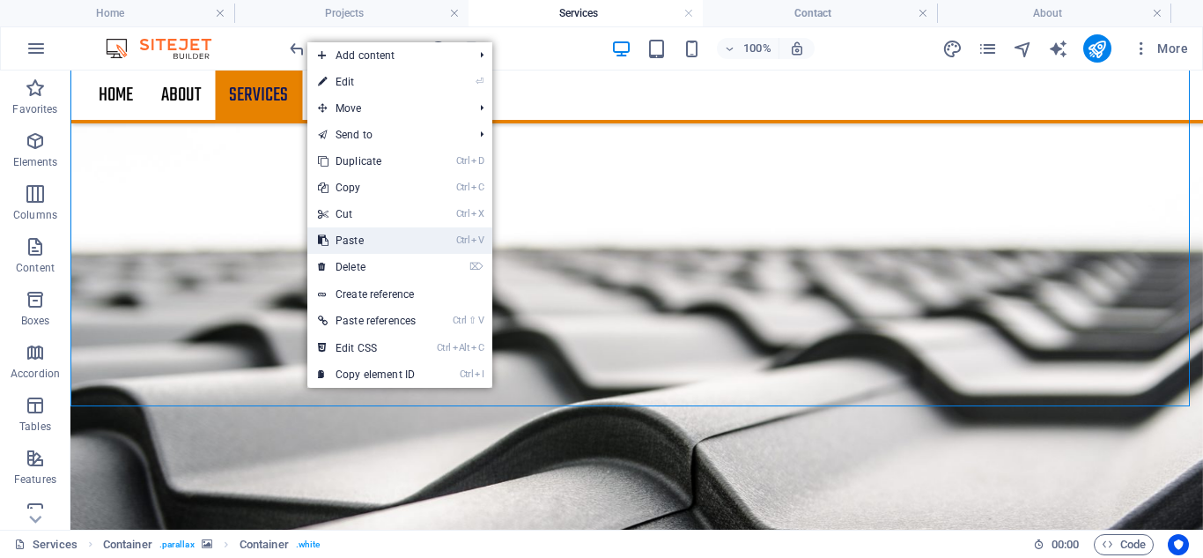
click at [350, 239] on link "Ctrl V Paste" at bounding box center [366, 240] width 119 height 26
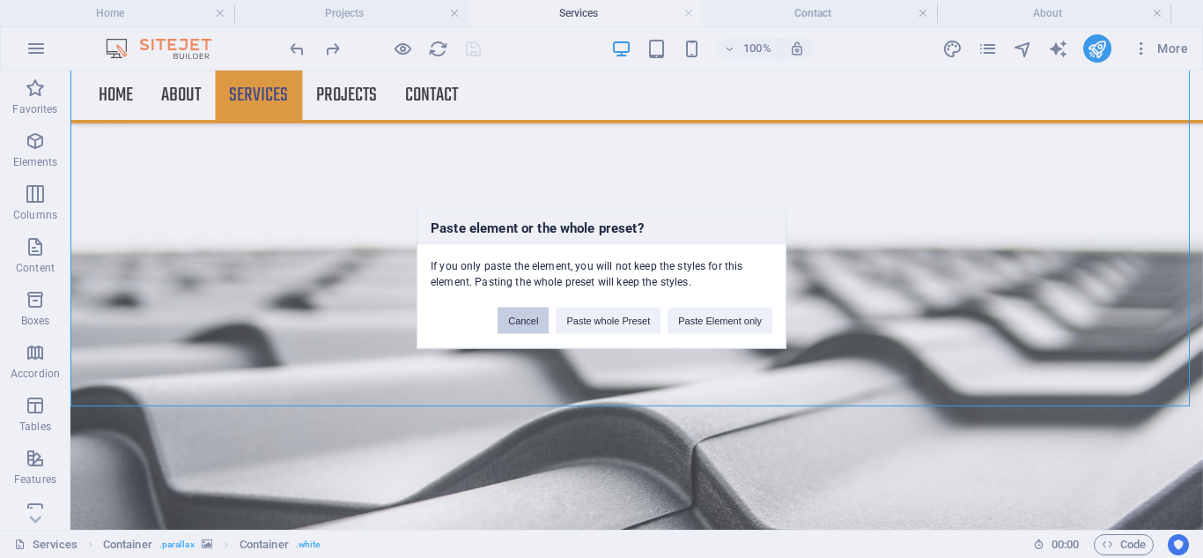
click at [527, 322] on button "Cancel" at bounding box center [523, 320] width 51 height 26
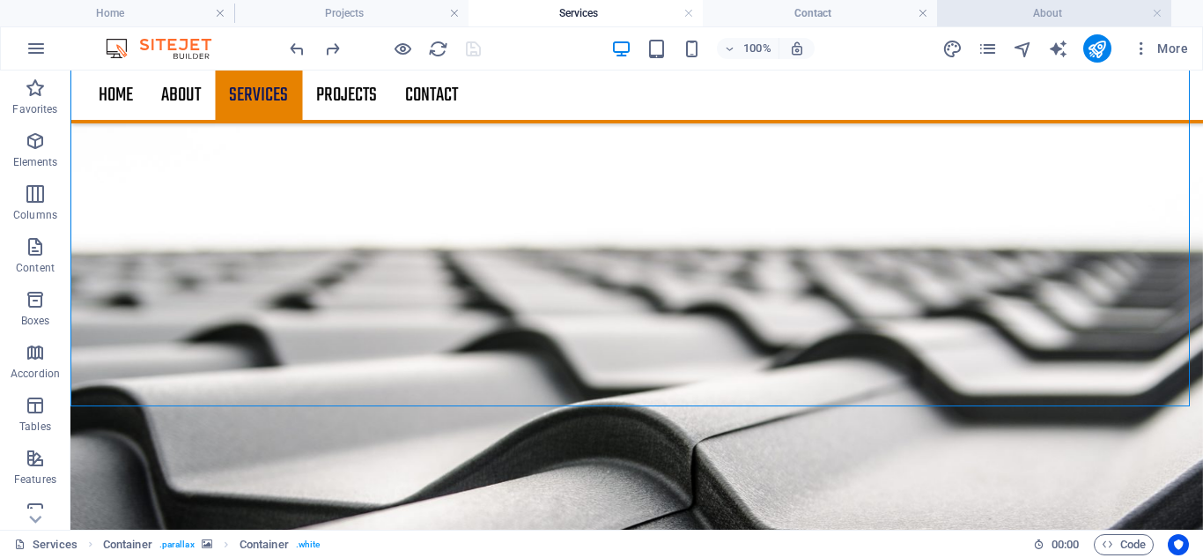
click at [1039, 13] on h4 "About" at bounding box center [1054, 13] width 234 height 19
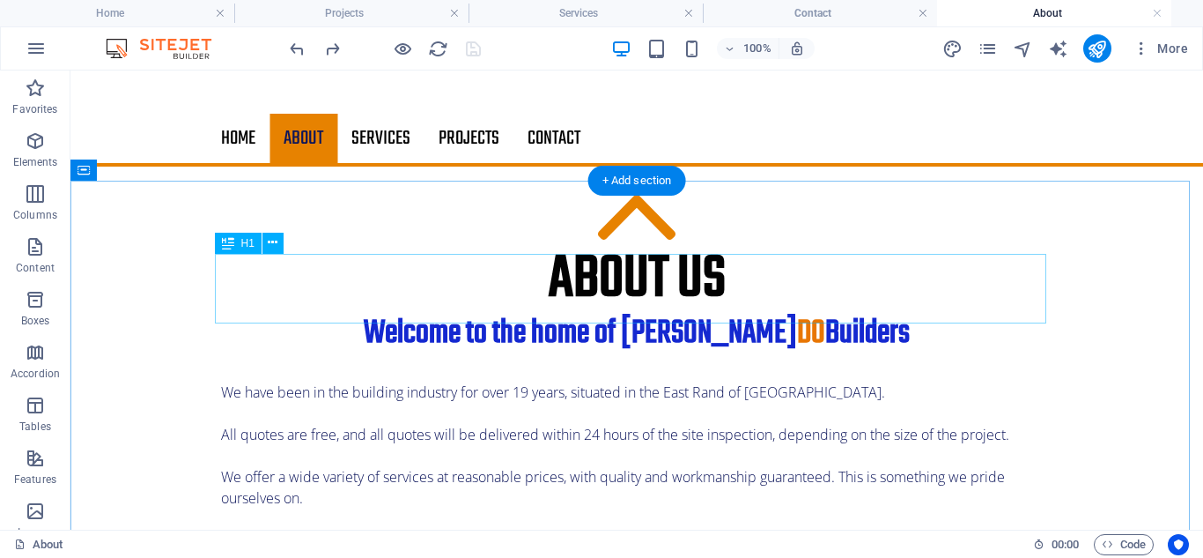
scroll to position [0, 0]
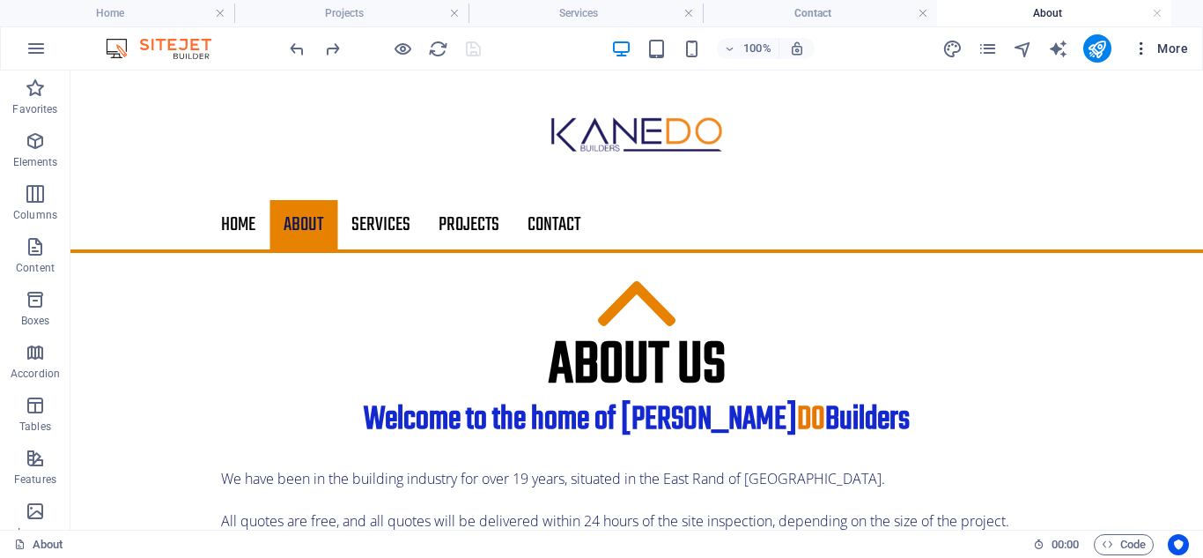
click at [1159, 47] on span "More" at bounding box center [1160, 49] width 55 height 18
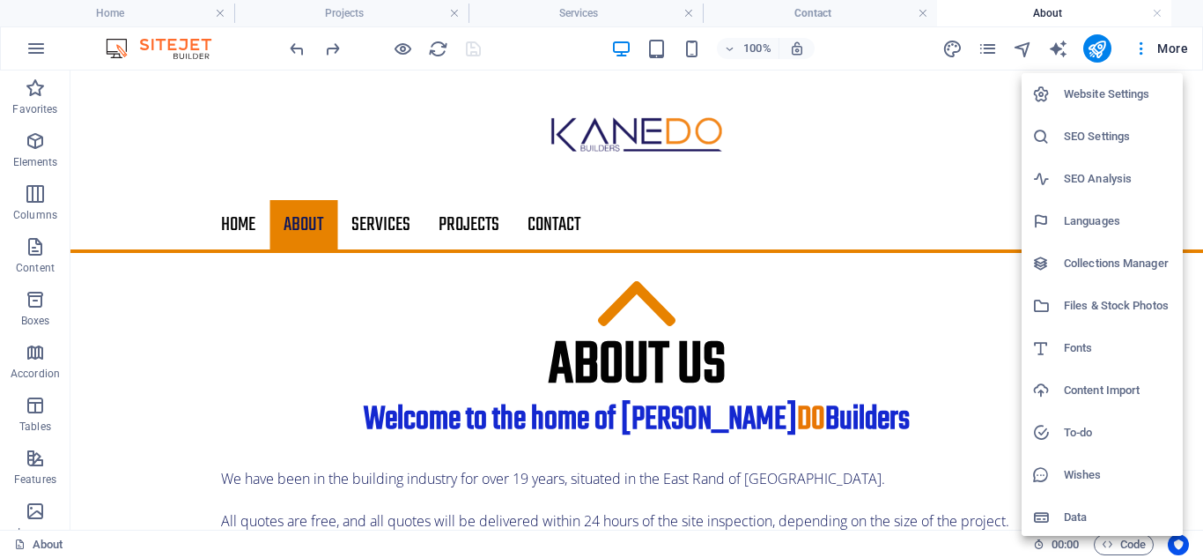
click at [1114, 94] on h6 "Website Settings" at bounding box center [1118, 94] width 108 height 21
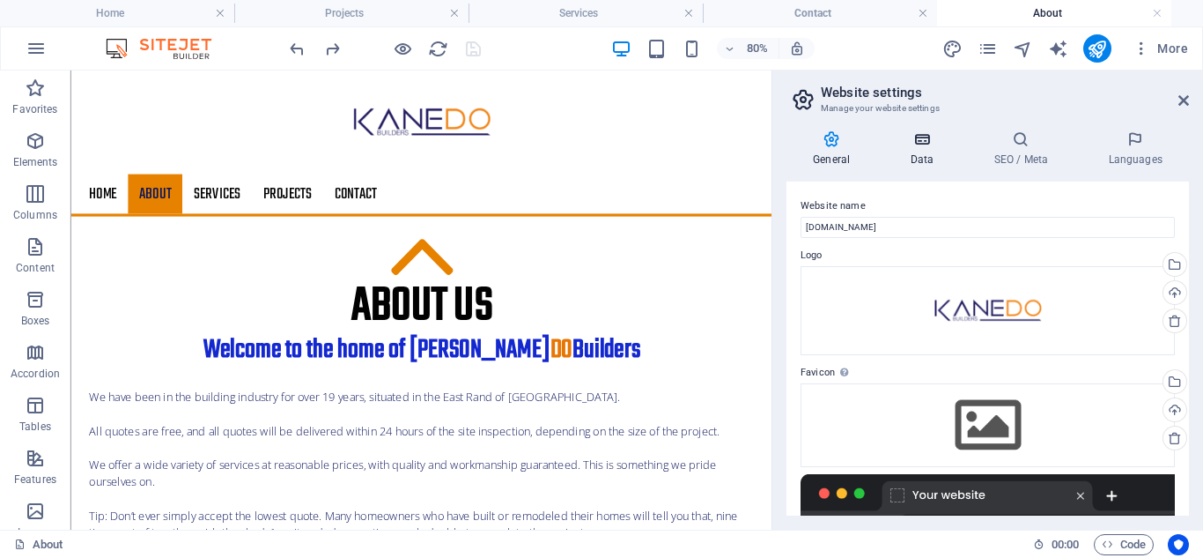
click at [918, 142] on icon at bounding box center [922, 139] width 77 height 18
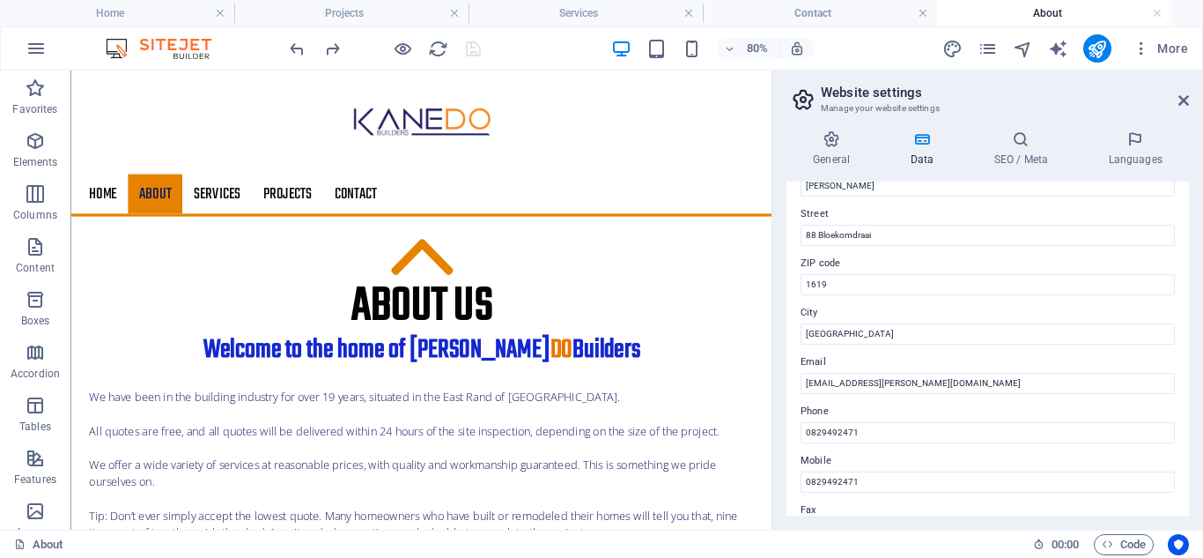
scroll to position [264, 0]
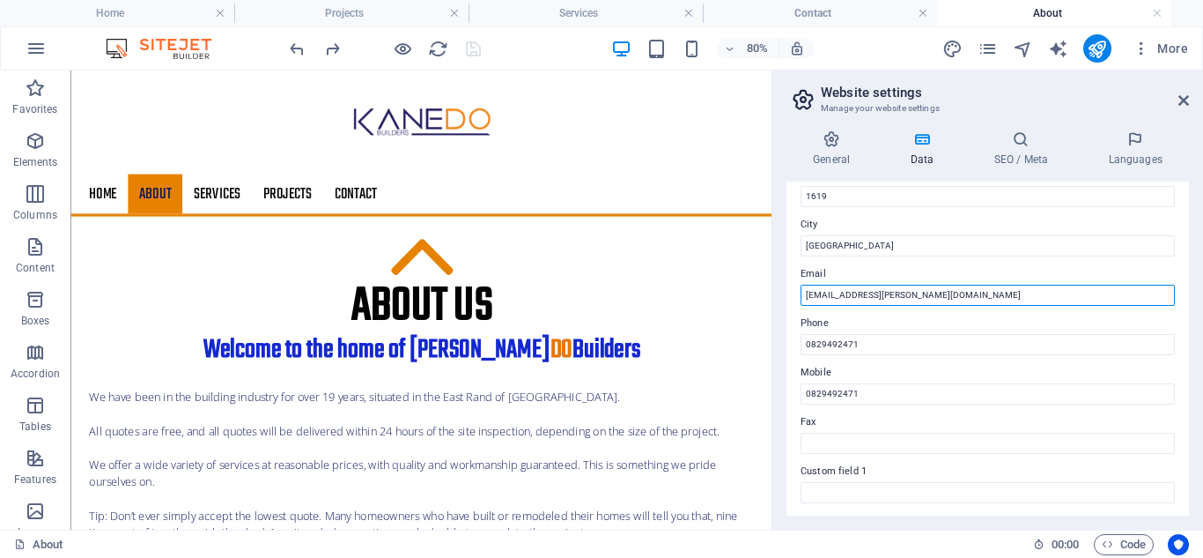
click at [917, 293] on input "[EMAIL_ADDRESS][PERSON_NAME][DOMAIN_NAME]" at bounding box center [988, 295] width 374 height 21
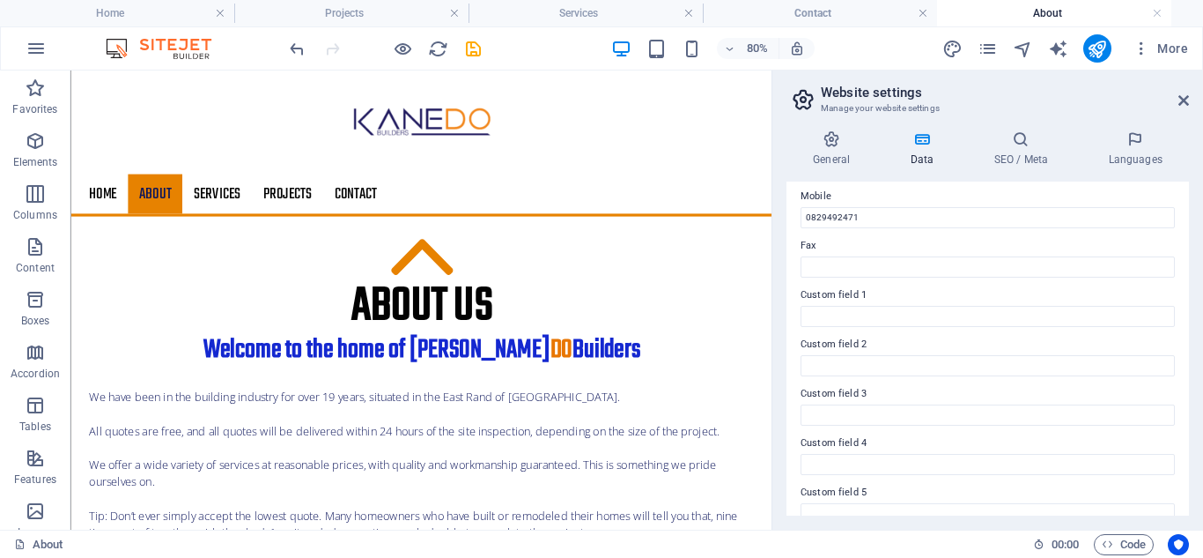
scroll to position [513, 0]
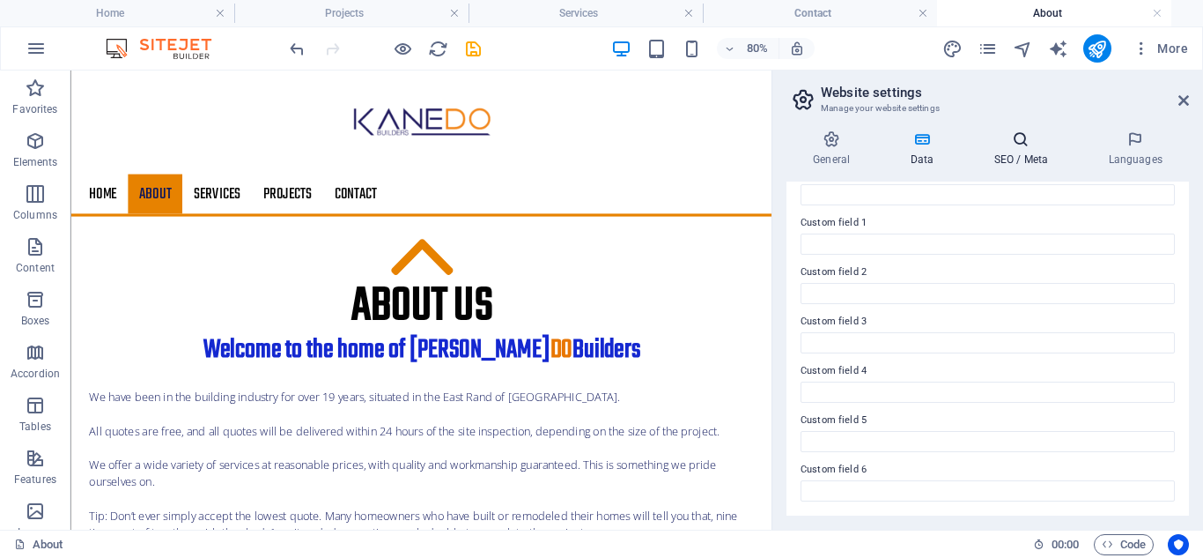
type input "[EMAIL_ADDRESS][PERSON_NAME][DOMAIN_NAME]"
click at [1020, 138] on icon at bounding box center [1020, 139] width 107 height 18
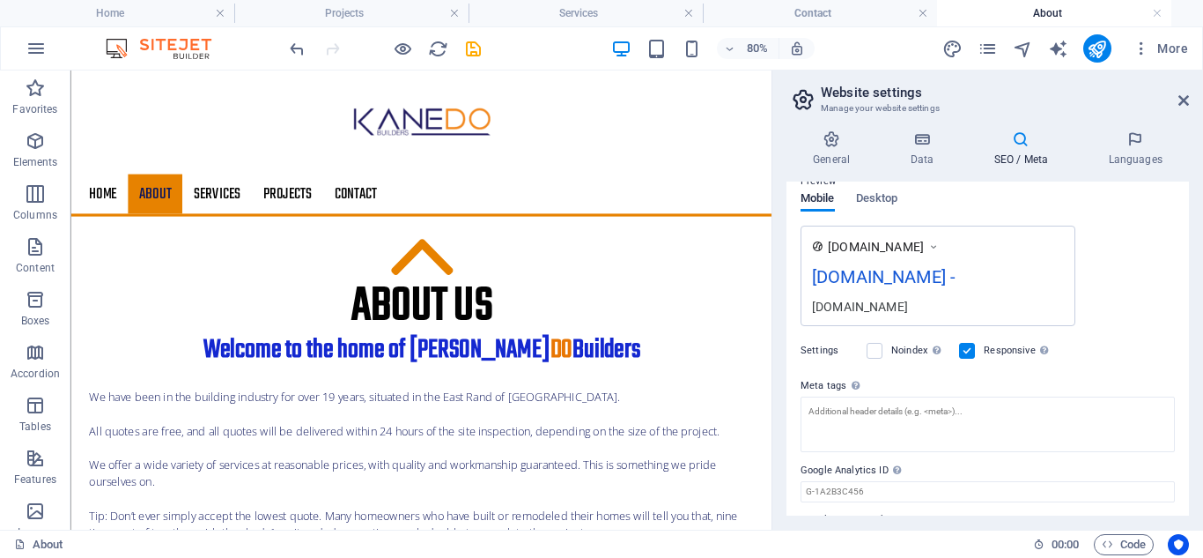
scroll to position [314, 0]
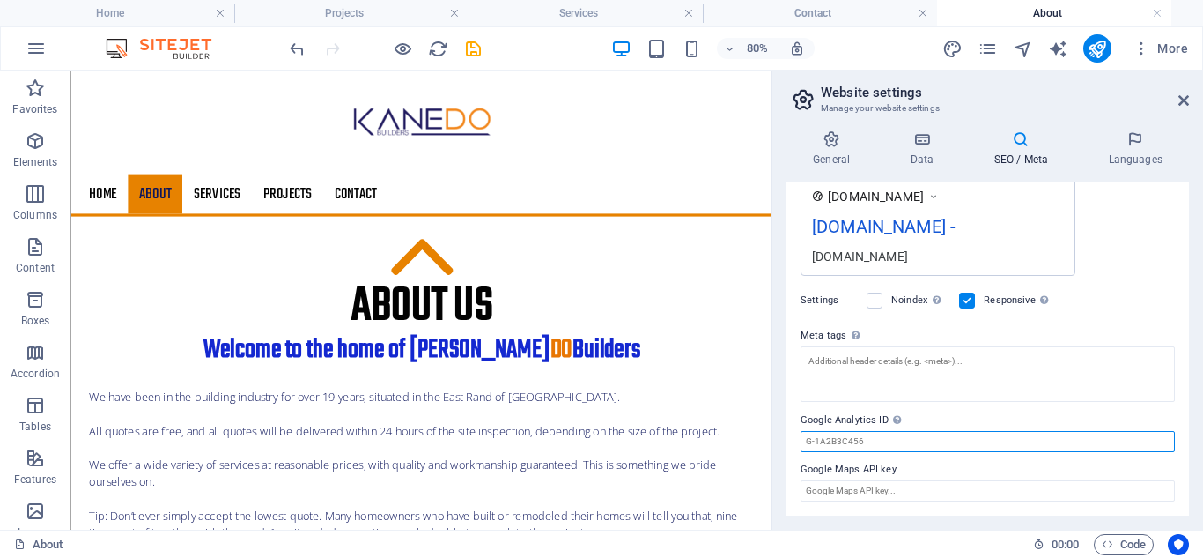
drag, startPoint x: 869, startPoint y: 443, endPoint x: 802, endPoint y: 441, distance: 67.0
click at [802, 441] on input "Google Analytics ID Please only add the Google Analytics ID. We automatically i…" at bounding box center [988, 441] width 374 height 21
paste input "G-XX5KG71Q8K"
type input "G-XX5KG71Q8K"
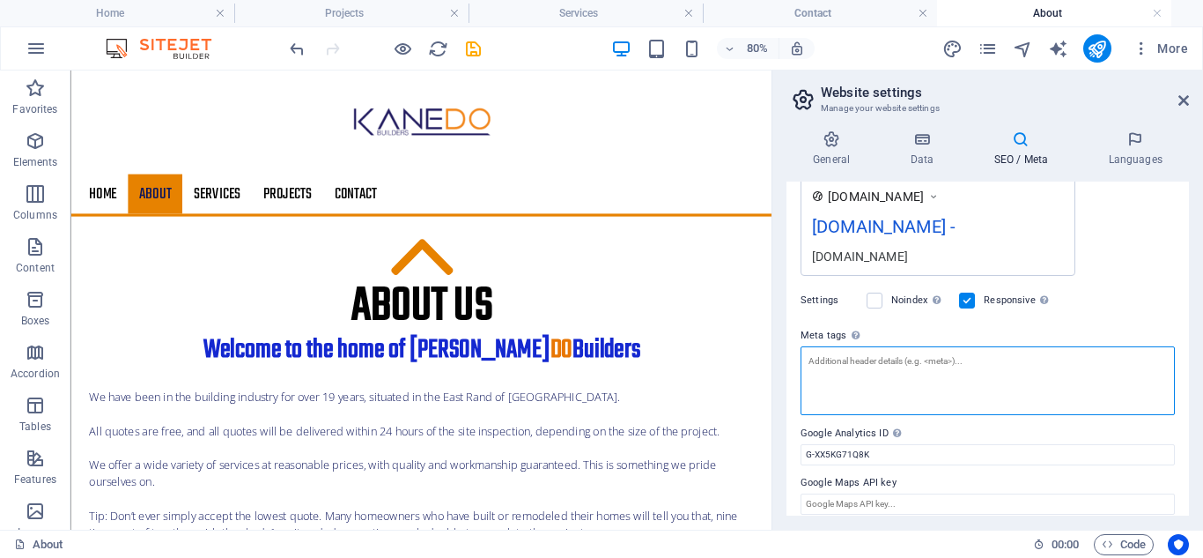
click at [908, 359] on textarea "Meta tags Enter HTML code here that will be placed inside the tags of your webs…" at bounding box center [988, 380] width 374 height 69
click at [987, 360] on textarea "Meta tags Enter HTML code here that will be placed inside the tags of your webs…" at bounding box center [988, 380] width 374 height 69
paste textarea "<!-- Google tag (gtag.js) --> <script async src="[URL][DOMAIN_NAME]"></script> …"
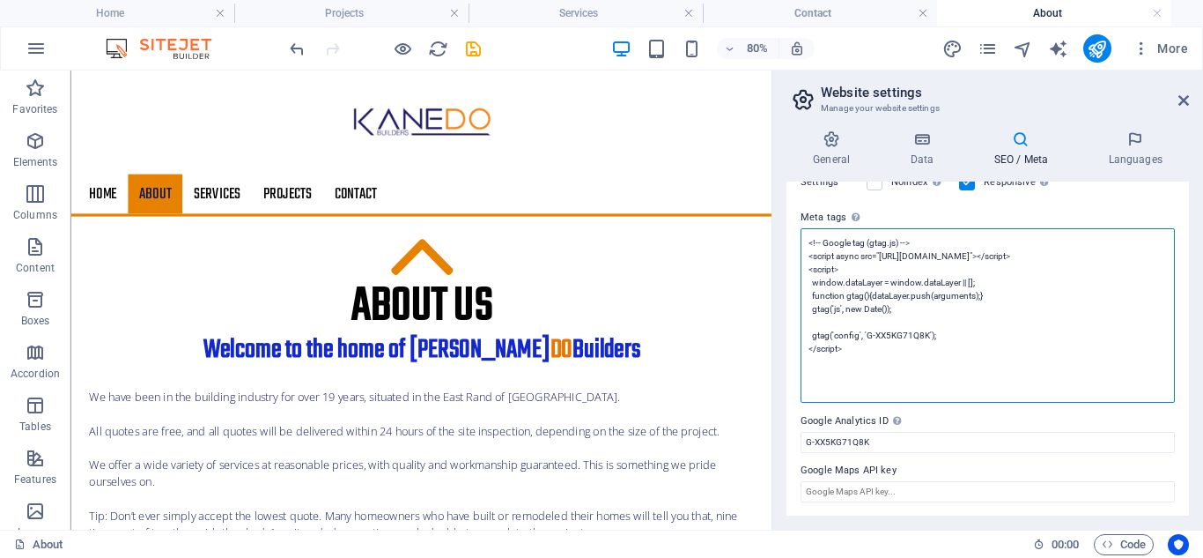
scroll to position [433, 0]
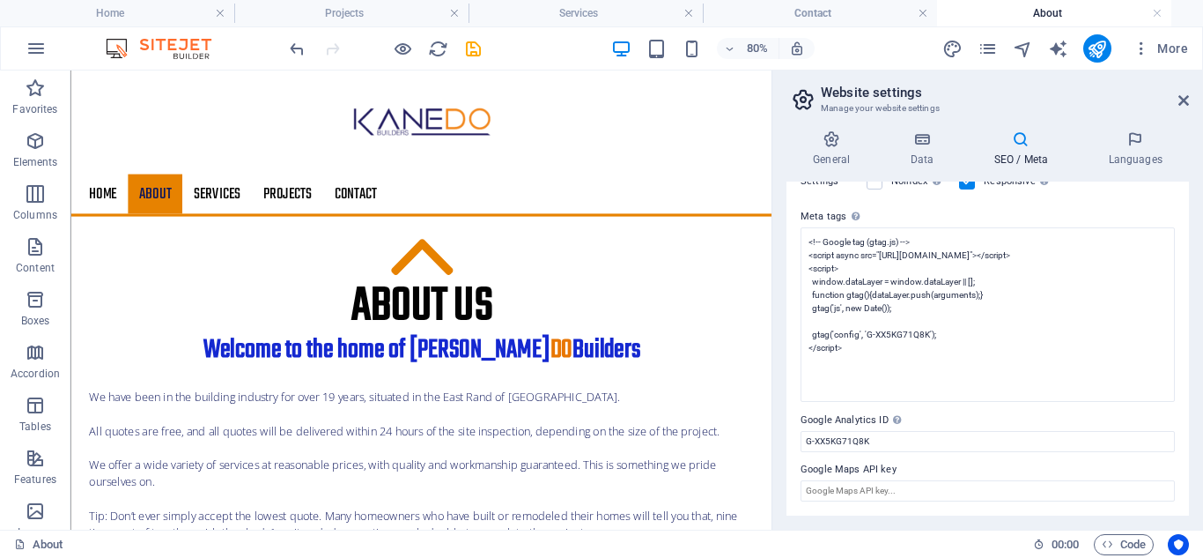
type textarea "<!-- Google tag (gtag.js) --> <script async="" src="[URL][DOMAIN_NAME]"></scrip…"
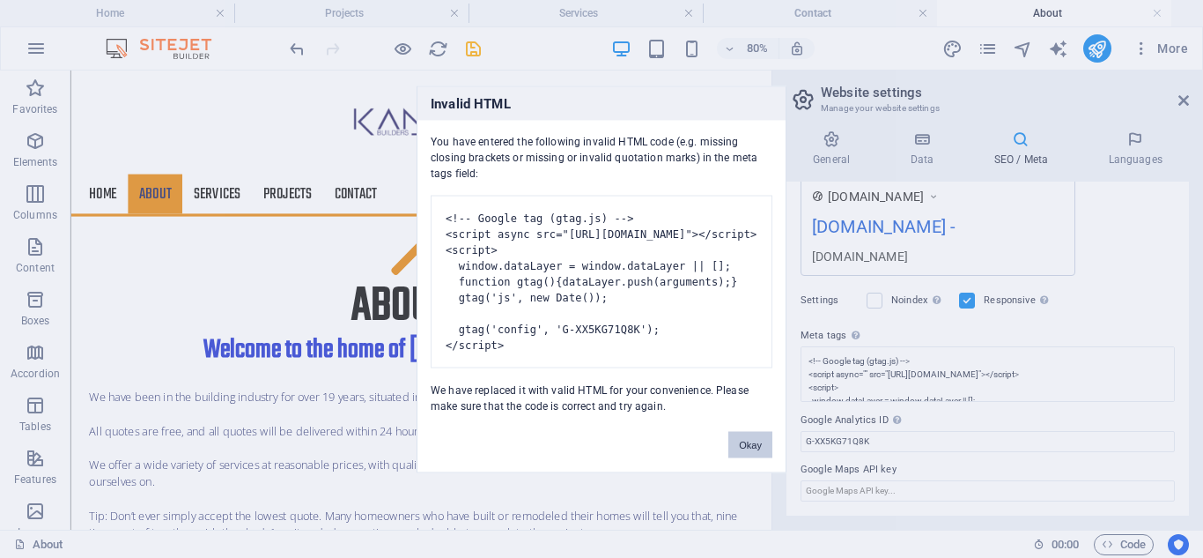
click at [1024, 142] on body "Kanedo Builders Home Projects Services Contact About Favorites Elements Columns…" at bounding box center [601, 279] width 1203 height 558
click at [746, 457] on button "Okay" at bounding box center [751, 444] width 44 height 26
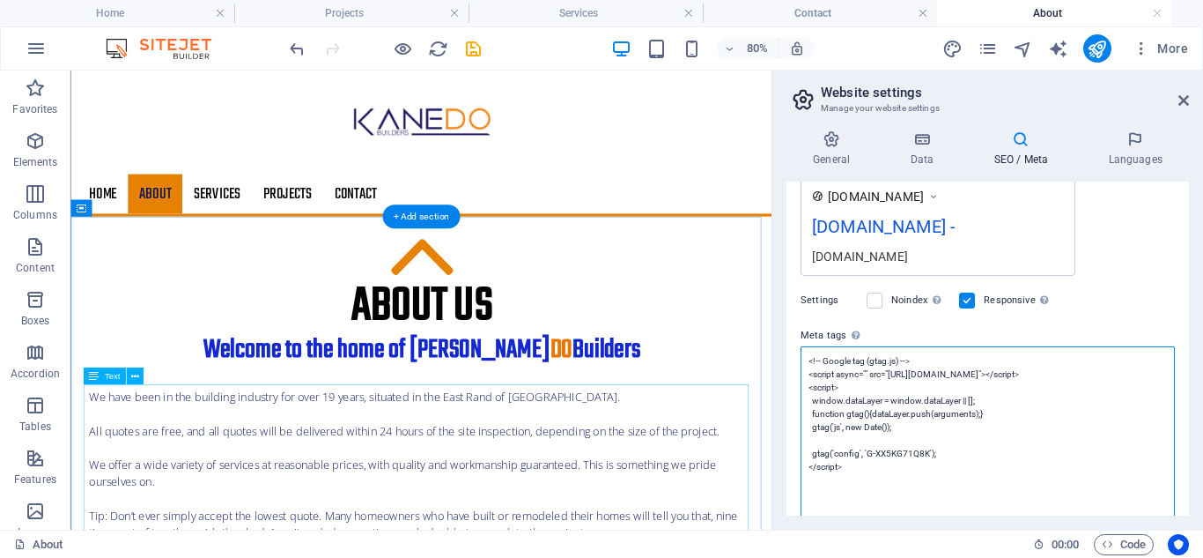
scroll to position [433, 0]
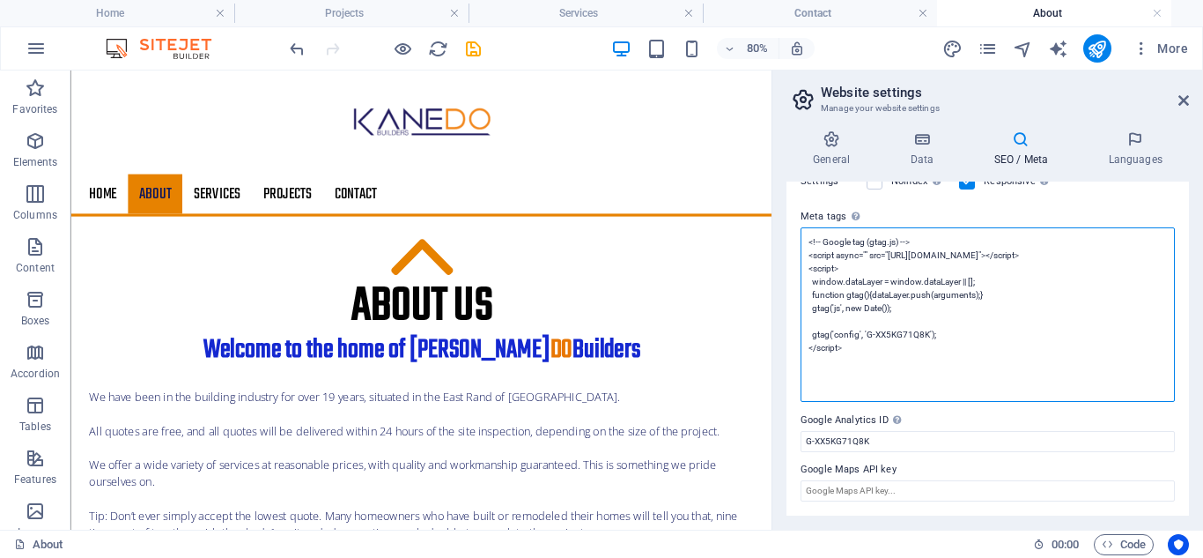
drag, startPoint x: 861, startPoint y: 306, endPoint x: 1058, endPoint y: 334, distance: 199.3
click at [1058, 334] on textarea "<!-- Google tag (gtag.js) --> <script async="" src="[URL][DOMAIN_NAME]"></scrip…" at bounding box center [988, 314] width 374 height 174
drag, startPoint x: 852, startPoint y: 366, endPoint x: 785, endPoint y: 233, distance: 148.1
click at [785, 233] on div "General Data SEO / Meta Languages Website name [DOMAIN_NAME] Logo Drag files he…" at bounding box center [988, 322] width 431 height 413
click at [123, 12] on h4 "Home" at bounding box center [117, 13] width 234 height 19
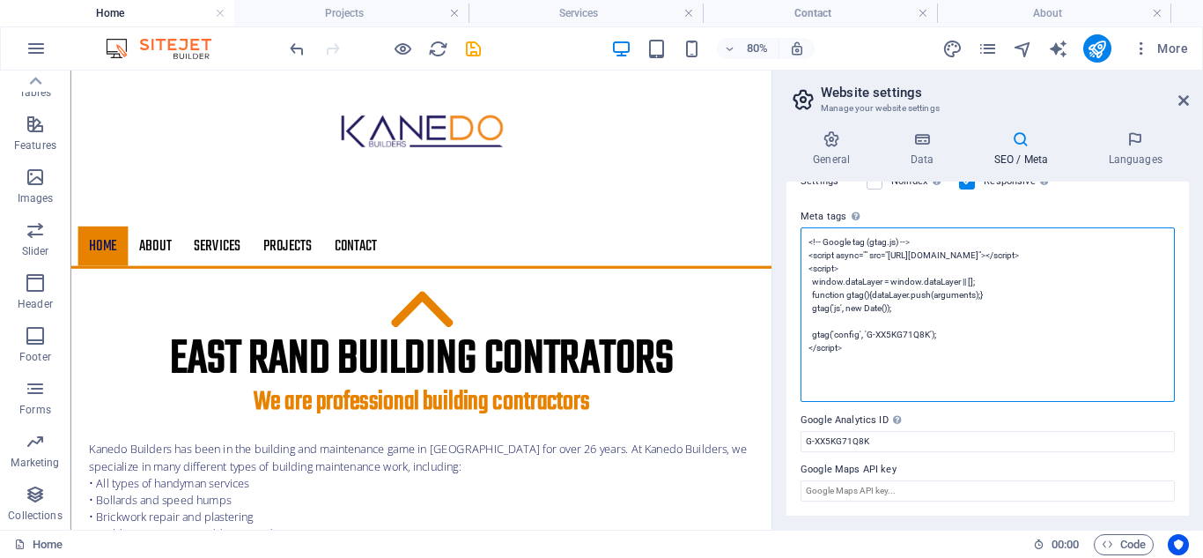
click at [847, 390] on textarea "<!-- Google tag (gtag.js) --> <script async="" src="[URL][DOMAIN_NAME]"></scrip…" at bounding box center [988, 314] width 374 height 174
drag, startPoint x: 859, startPoint y: 364, endPoint x: 804, endPoint y: 222, distance: 152.0
click at [804, 222] on div "Meta tags Enter HTML code here that will be placed inside the tags of your webs…" at bounding box center [988, 304] width 374 height 196
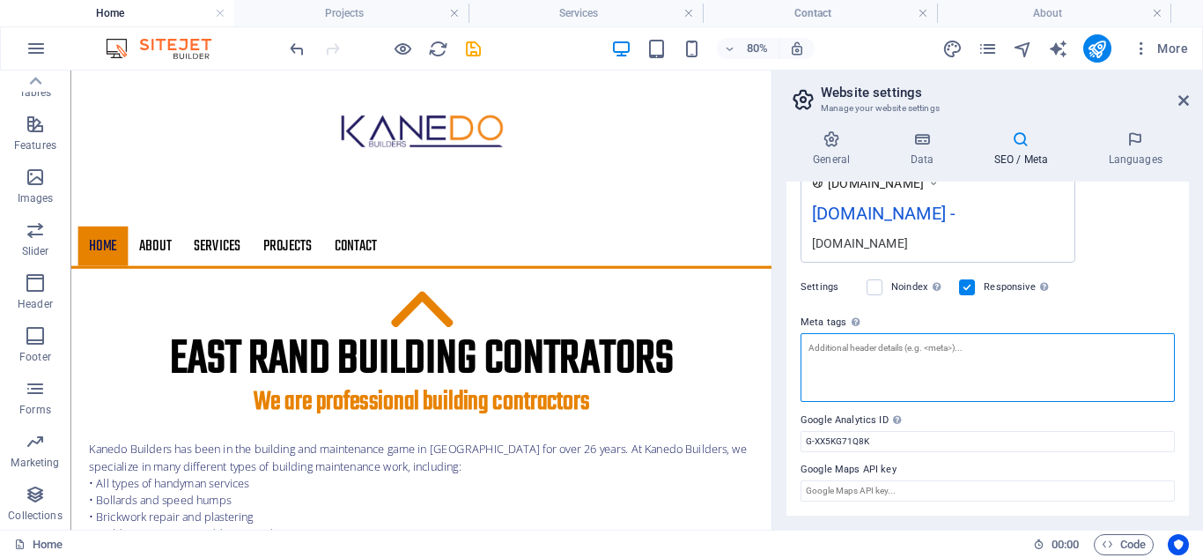
scroll to position [328, 0]
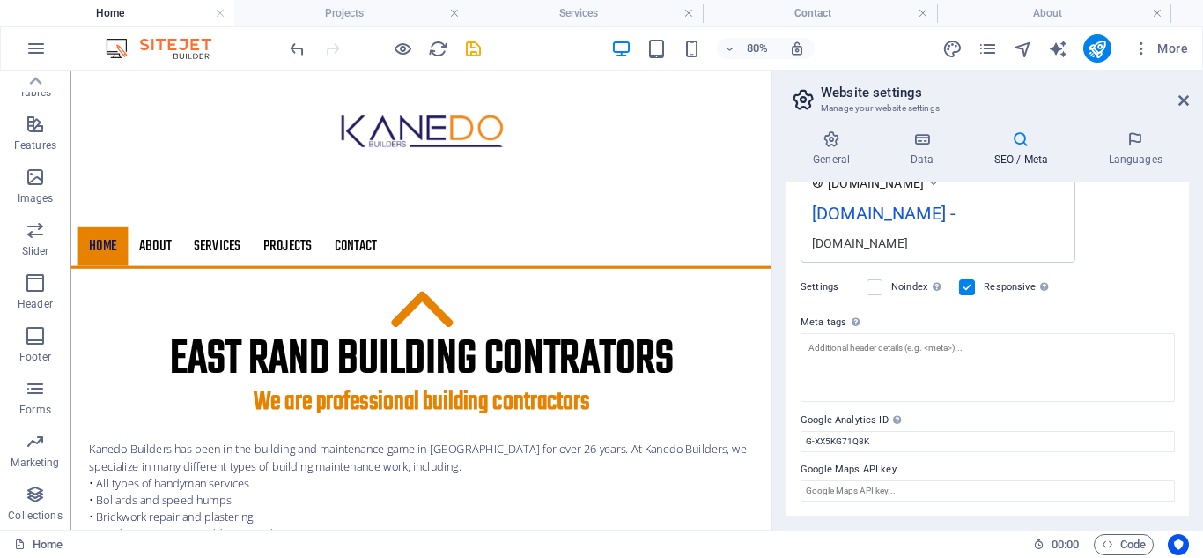
click at [1012, 144] on icon at bounding box center [1020, 139] width 107 height 18
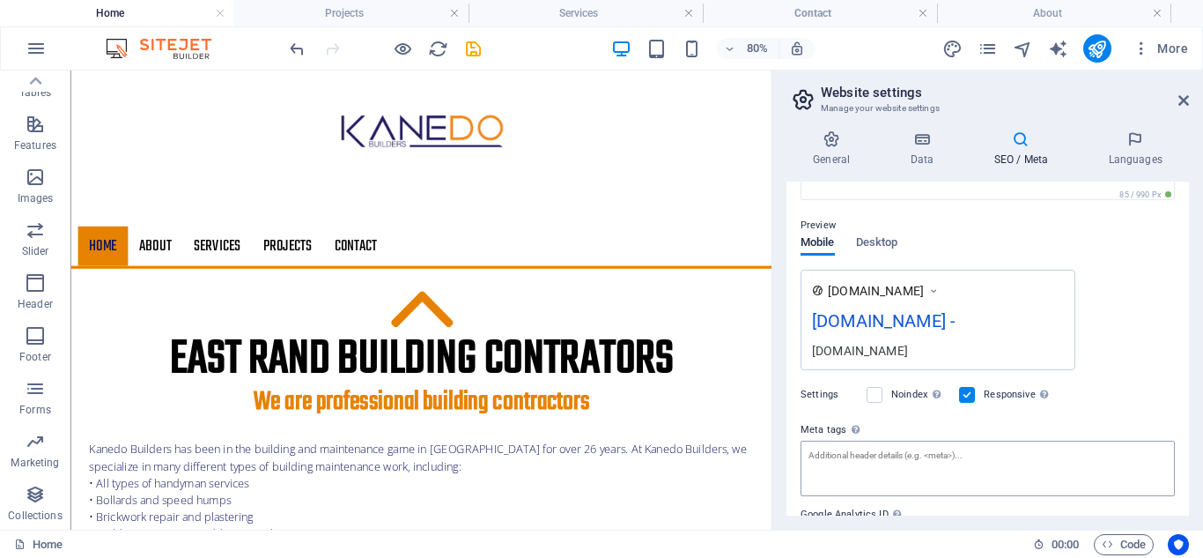
scroll to position [314, 0]
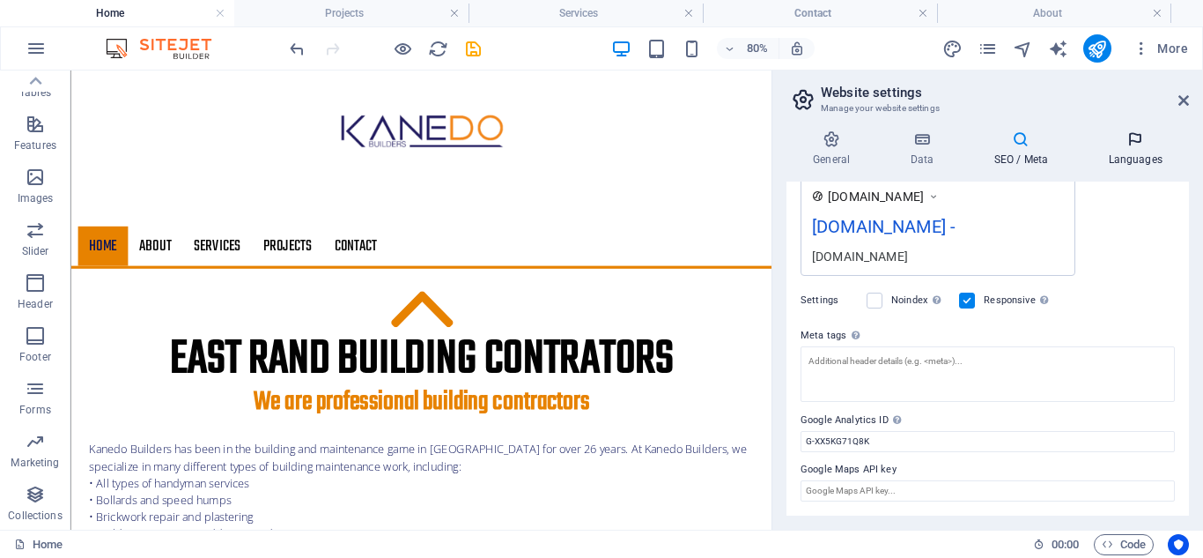
click at [1135, 149] on h4 "Languages" at bounding box center [1135, 148] width 107 height 37
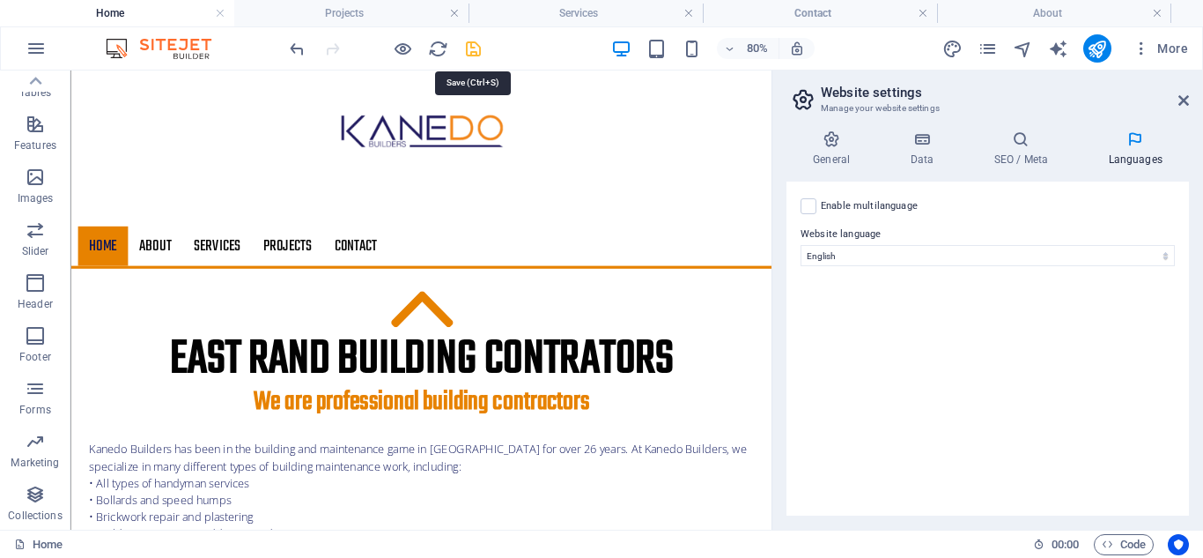
click at [471, 48] on icon "save" at bounding box center [473, 49] width 20 height 20
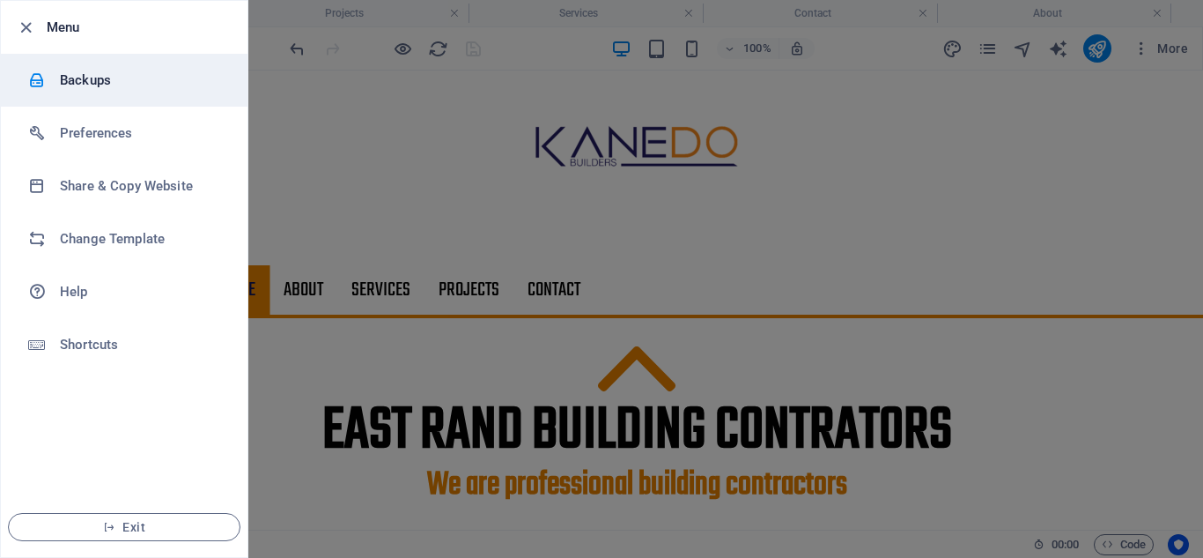
click at [58, 79] on div at bounding box center [44, 80] width 32 height 18
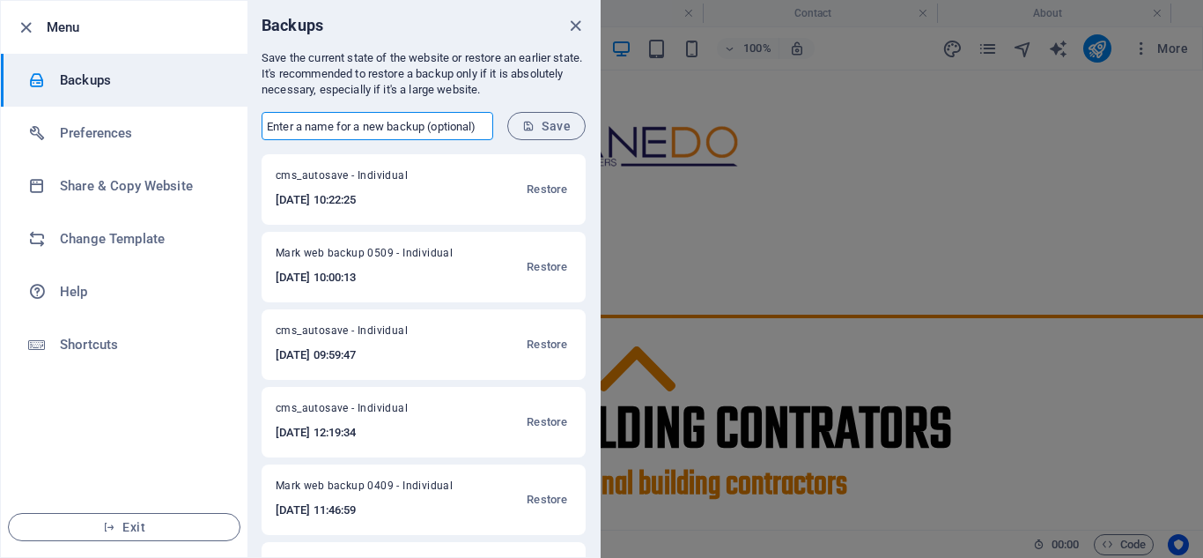
click at [396, 135] on input "text" at bounding box center [378, 126] width 232 height 28
click at [394, 128] on input "Mark web backup" at bounding box center [378, 126] width 232 height 28
type input "Mark web backup 0509 1022"
click at [563, 130] on span "Save" at bounding box center [546, 126] width 48 height 14
click at [576, 31] on icon "close" at bounding box center [576, 26] width 20 height 20
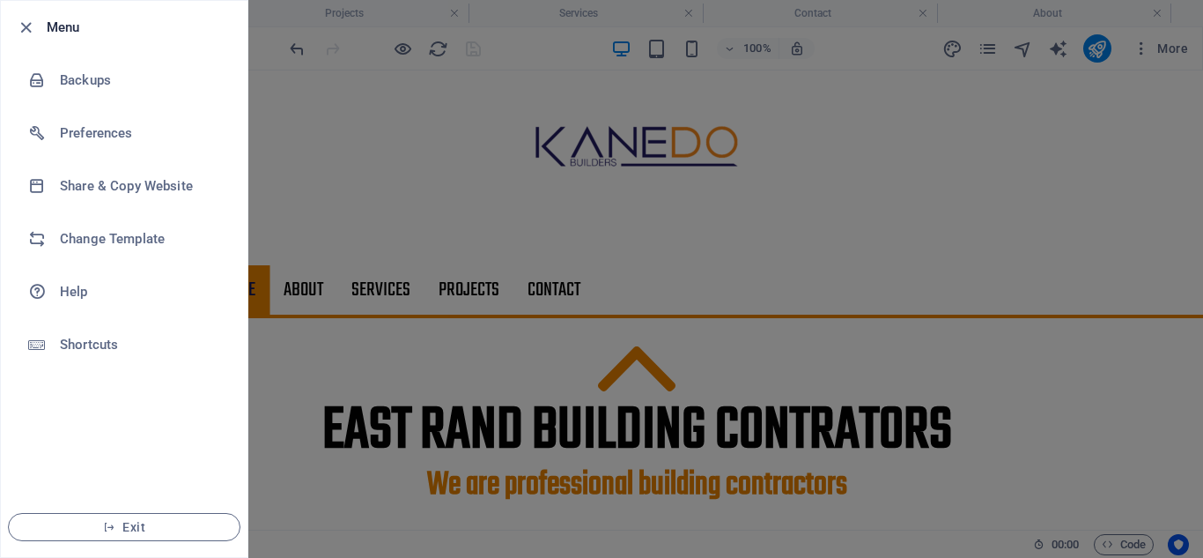
click at [403, 47] on div at bounding box center [601, 279] width 1203 height 558
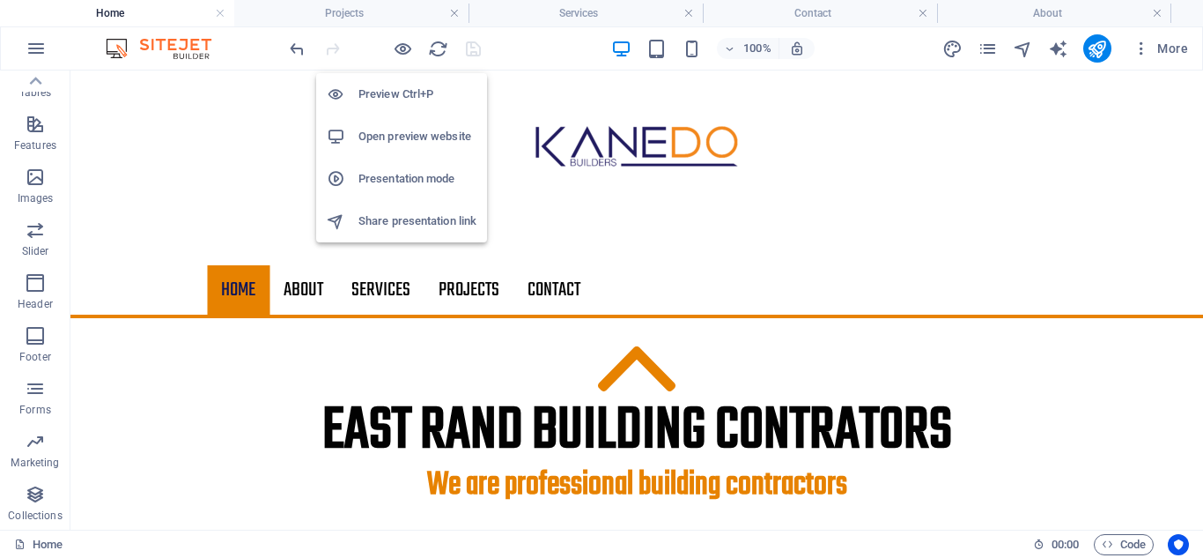
click at [415, 134] on h6 "Open preview website" at bounding box center [418, 136] width 118 height 21
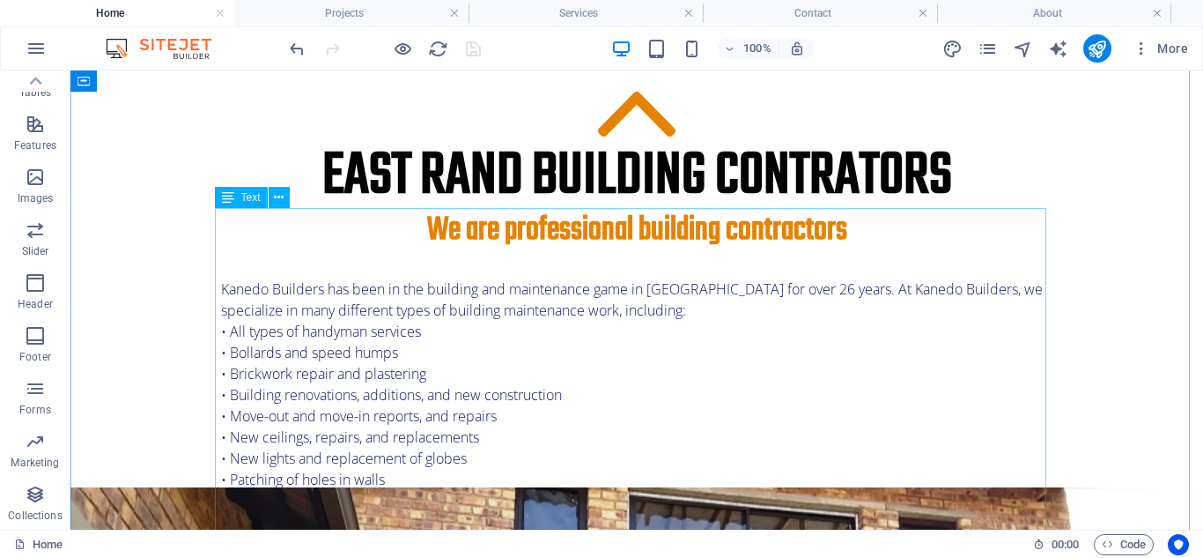
scroll to position [0, 0]
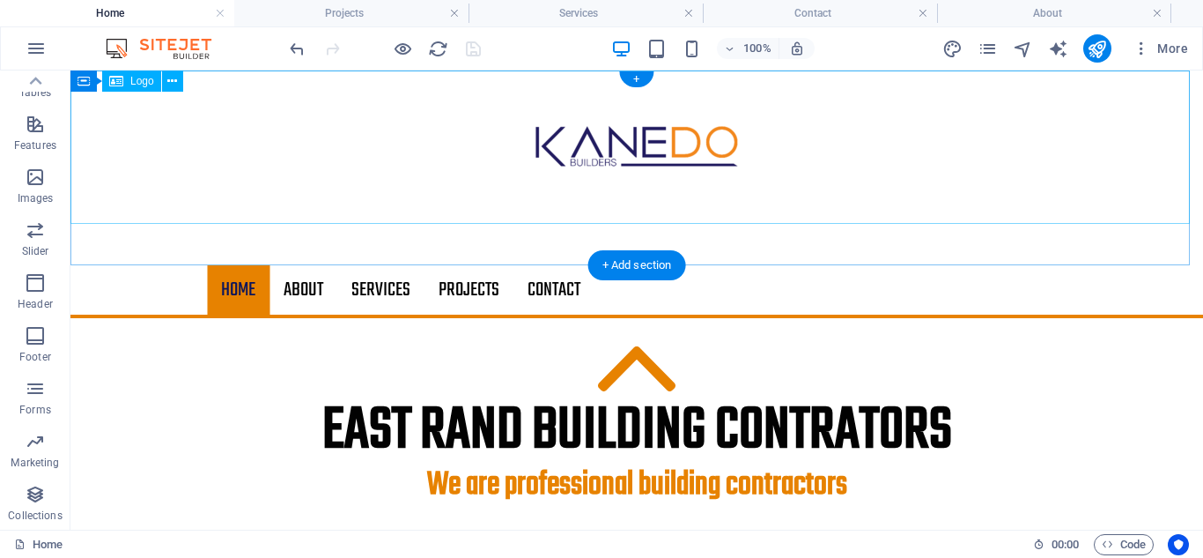
click at [778, 130] on div at bounding box center [636, 146] width 1133 height 153
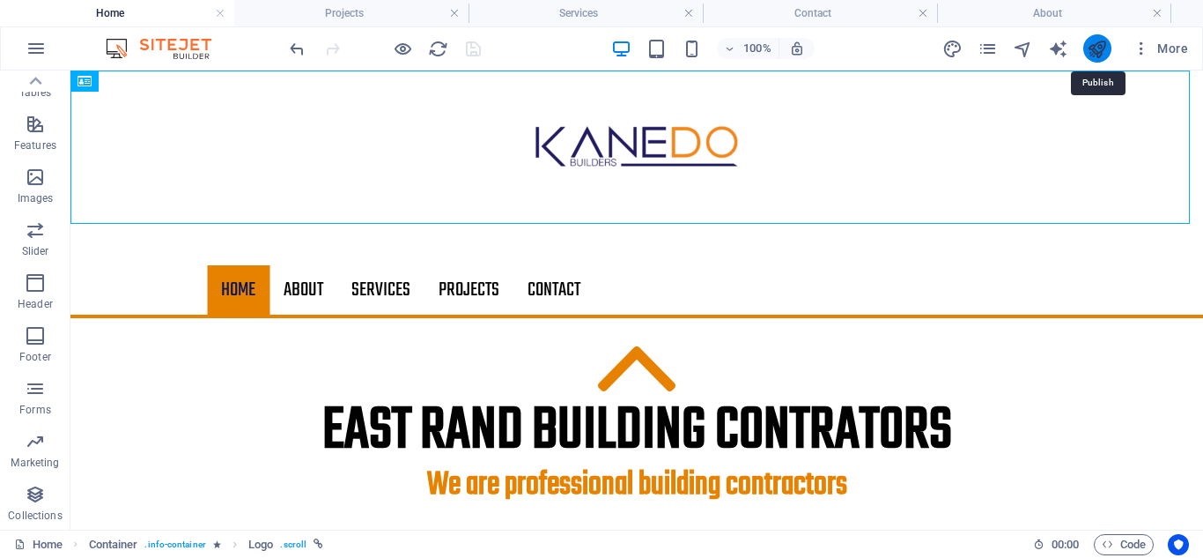
click at [1095, 48] on icon "publish" at bounding box center [1097, 49] width 20 height 20
